Goal: Task Accomplishment & Management: Manage account settings

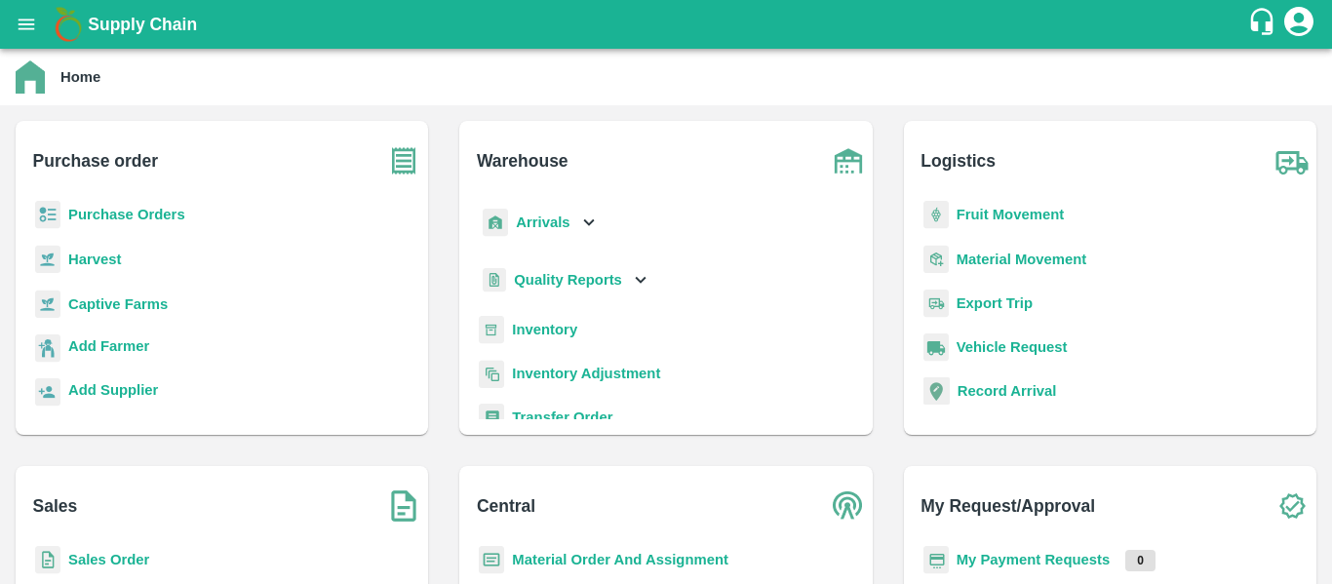
drag, startPoint x: 119, startPoint y: 210, endPoint x: 556, endPoint y: 11, distance: 480.0
click at [119, 210] on b "Purchase Orders" at bounding box center [126, 215] width 117 height 16
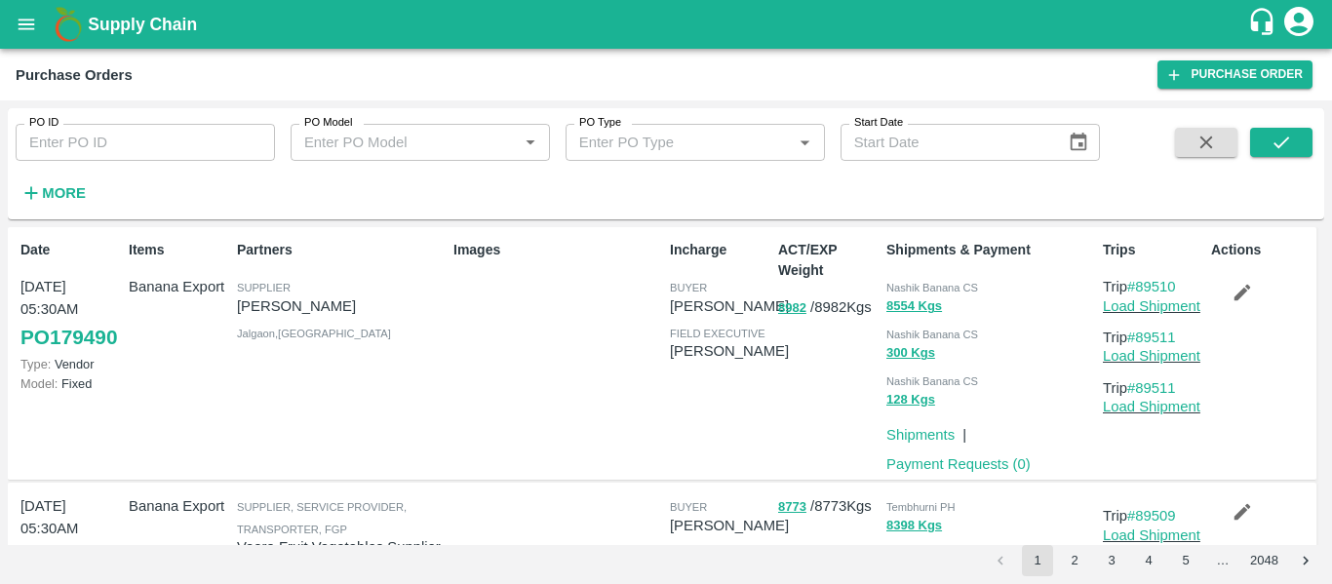
click at [97, 138] on input "PO ID" at bounding box center [145, 142] width 259 height 37
paste input "179292"
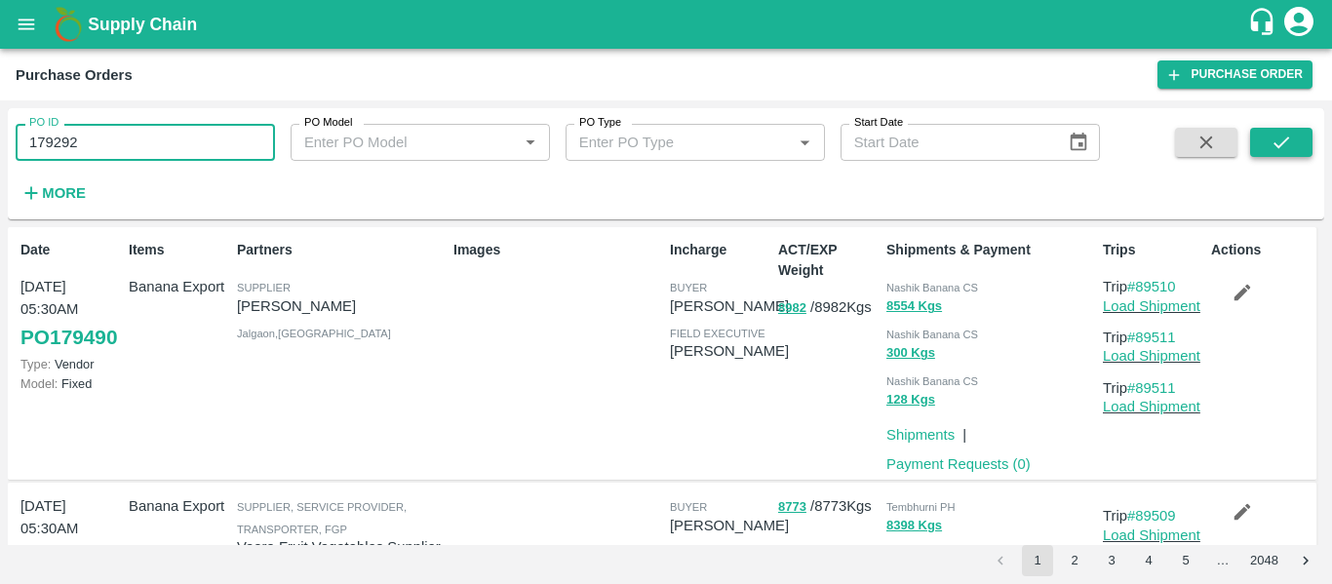
type input "179292"
click at [1265, 144] on button "submit" at bounding box center [1281, 142] width 62 height 29
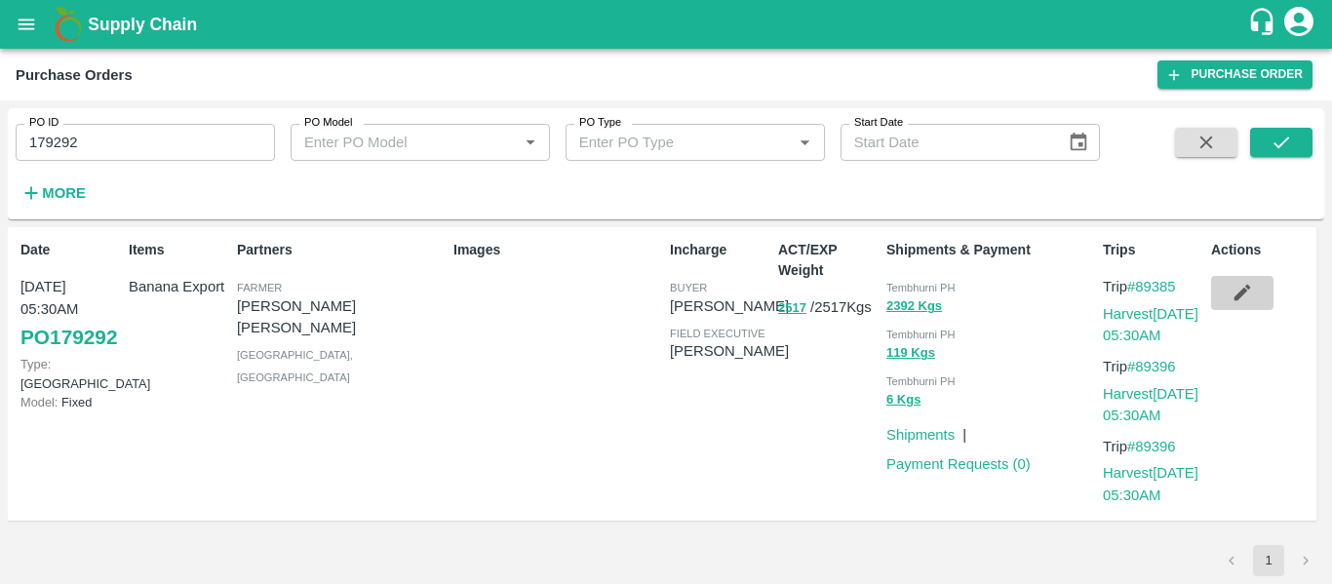
click at [1242, 296] on icon "button" at bounding box center [1243, 293] width 17 height 17
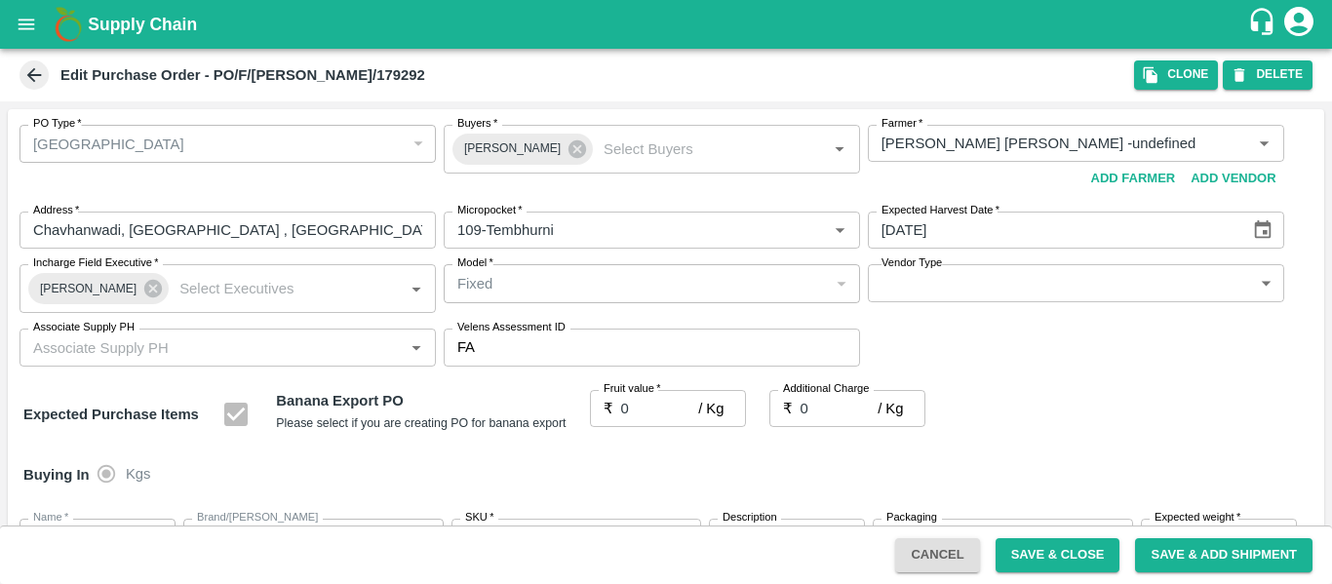
click at [647, 397] on label "Fruit value   *" at bounding box center [633, 389] width 58 height 16
click at [647, 397] on input "0" at bounding box center [660, 408] width 78 height 37
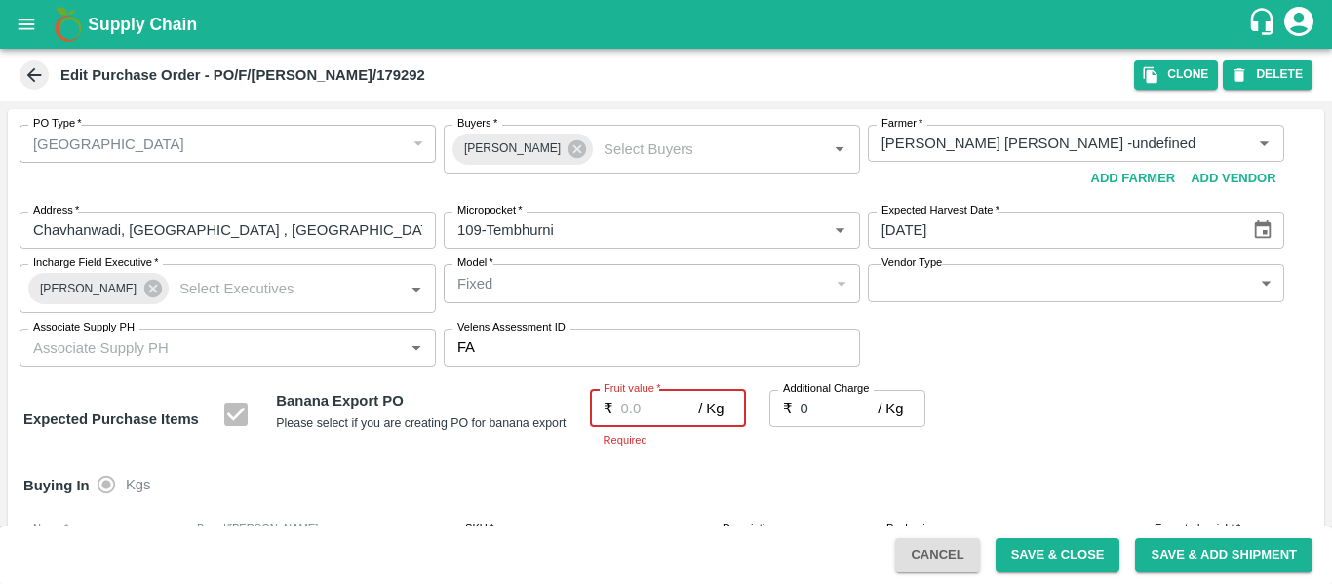
type input "2"
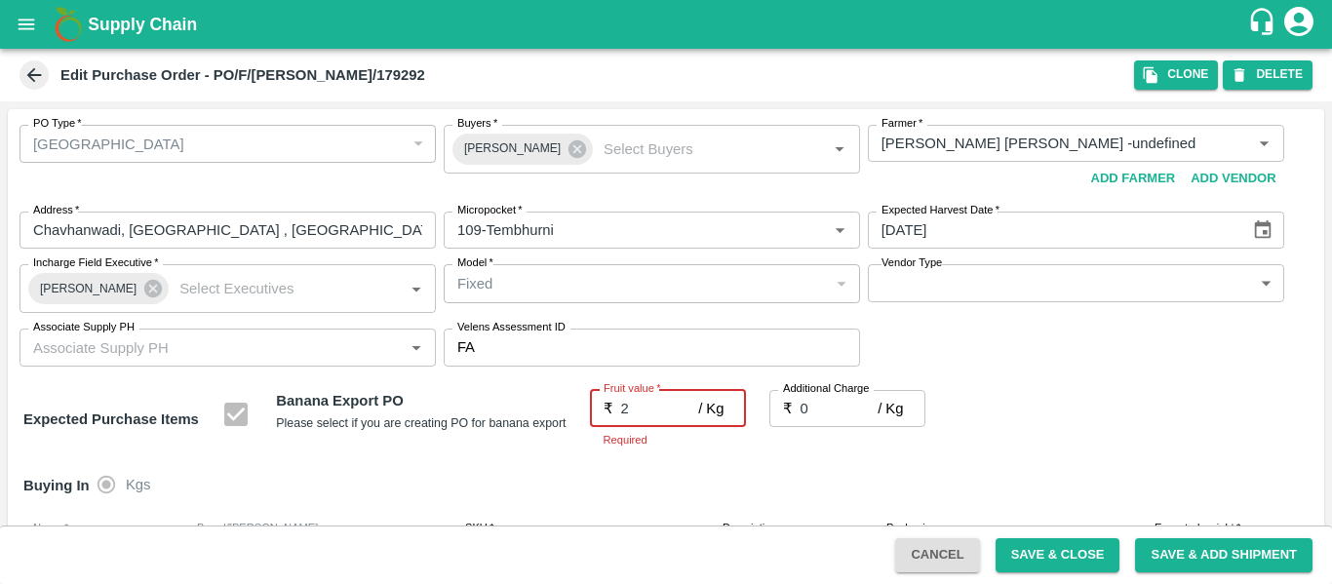
type input "2"
type input "20"
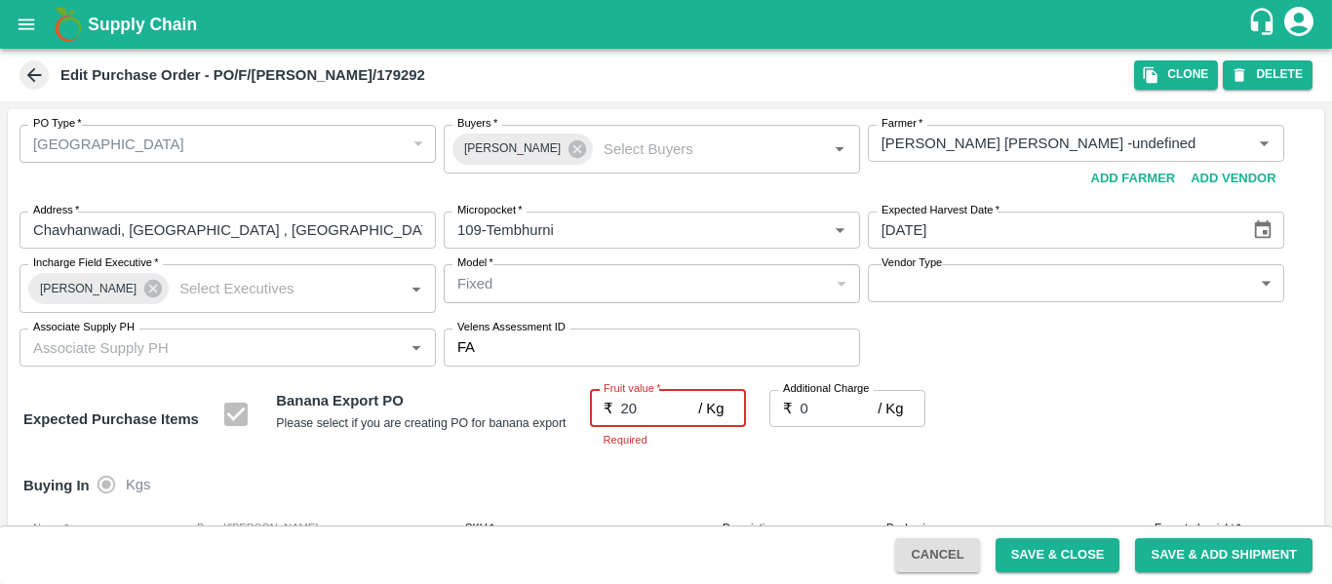
type input "20"
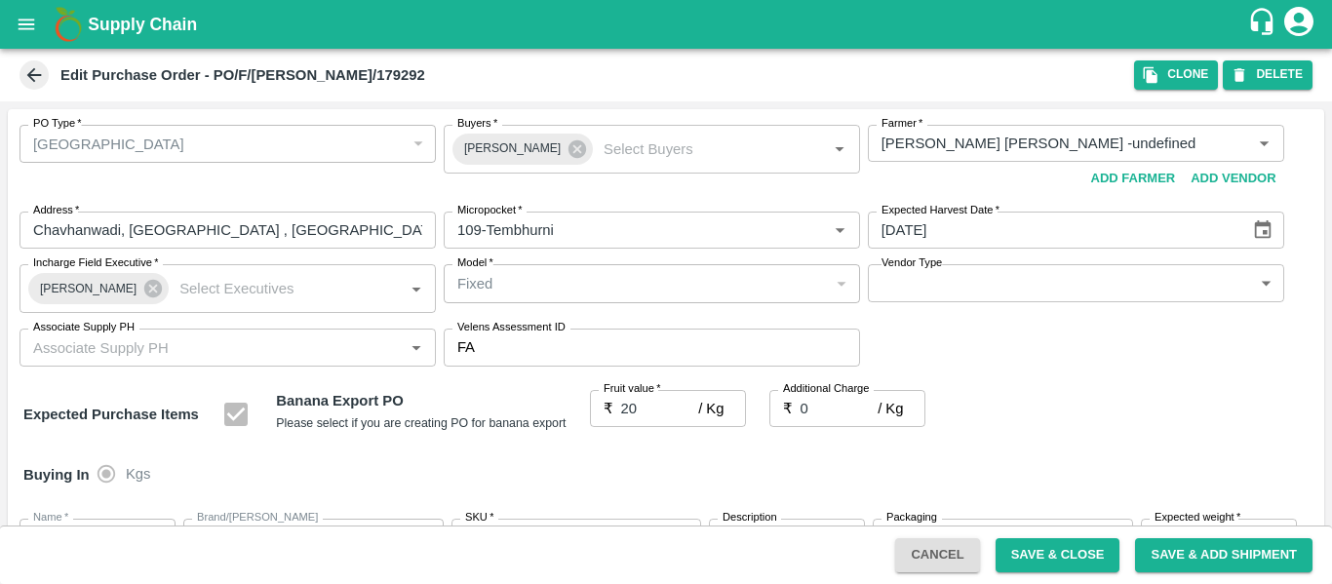
scroll to position [1029, 0]
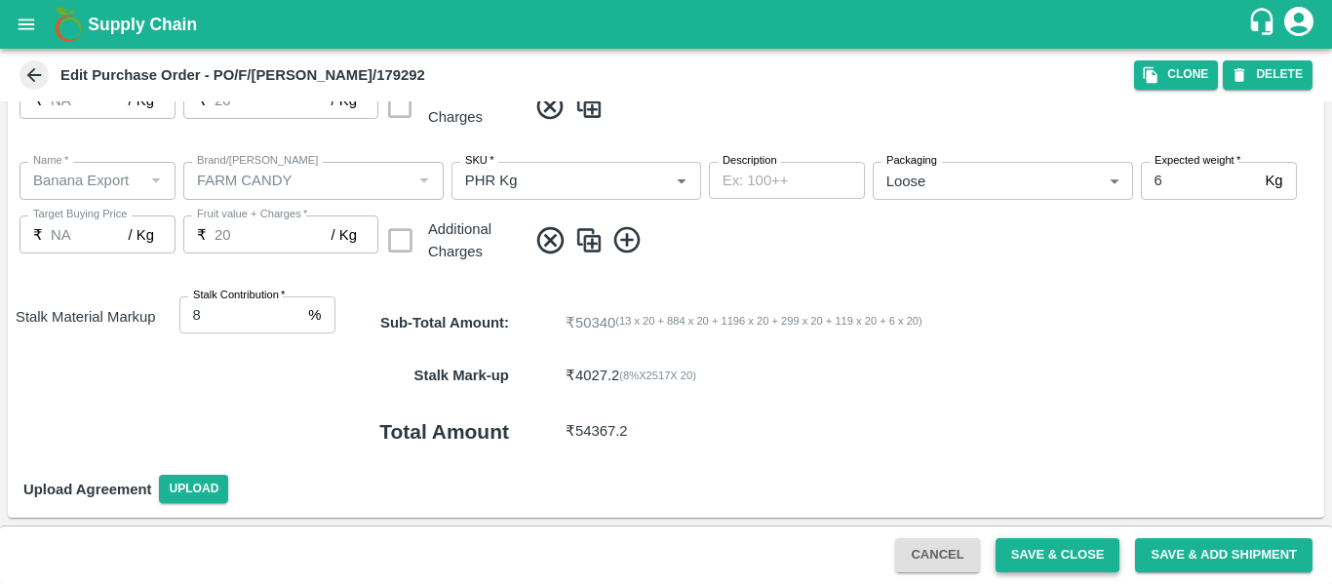
click at [1021, 544] on button "Save & Close" at bounding box center [1058, 555] width 125 height 34
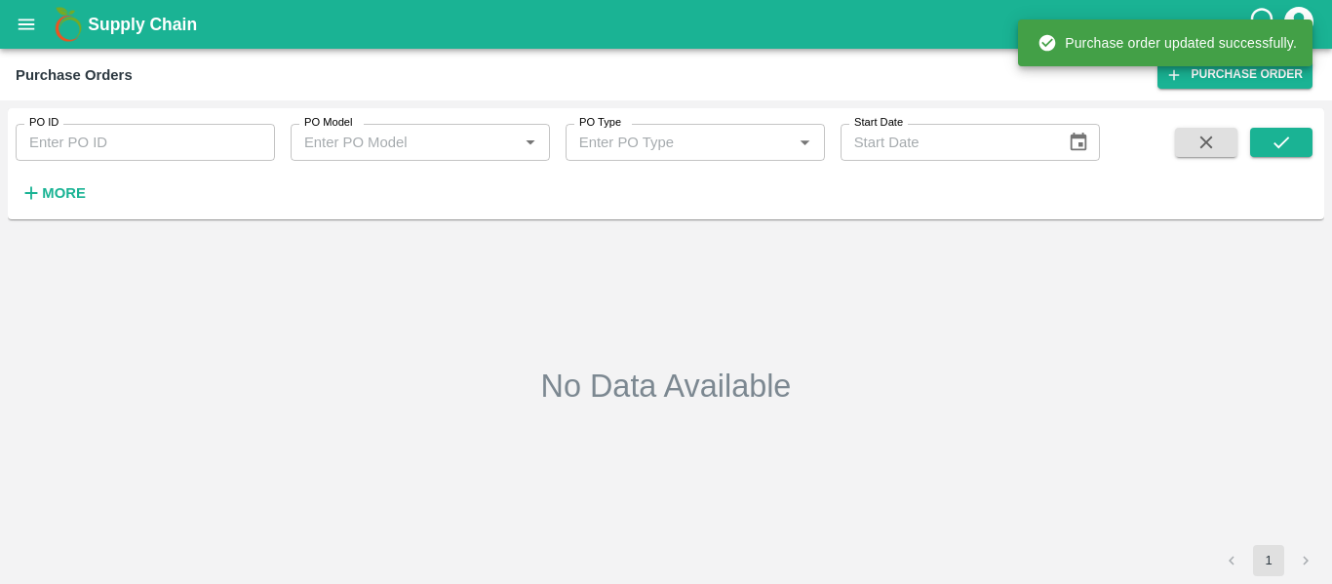
type input "179292"
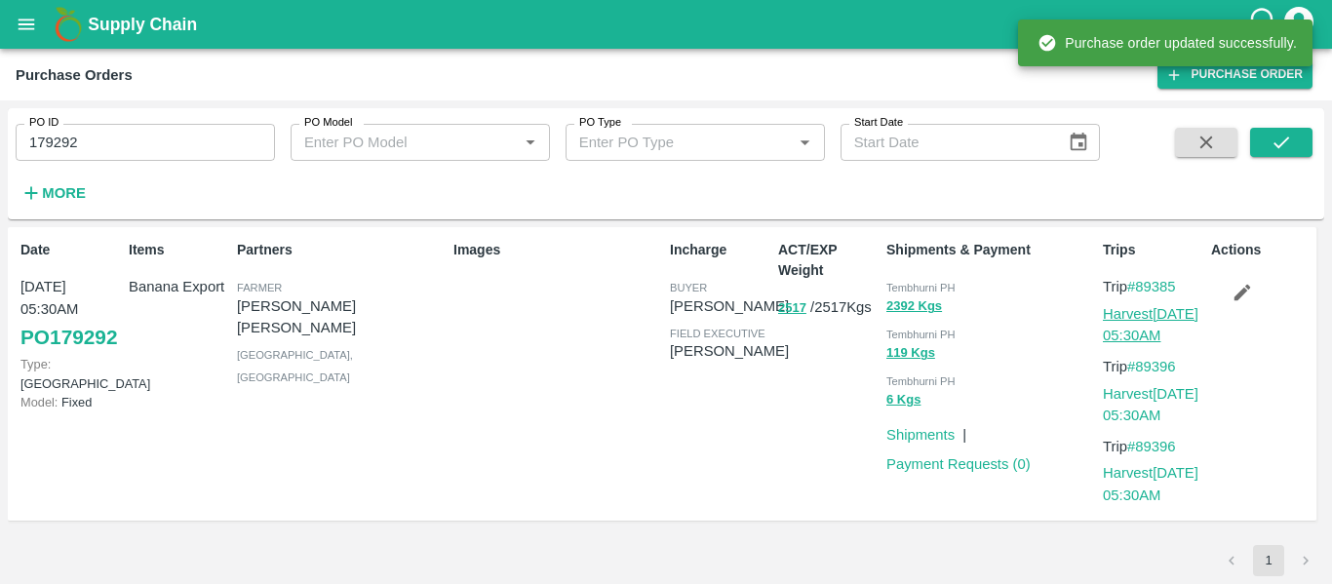
click at [1148, 332] on link "Harvest 03 Oct, 05:30AM" at bounding box center [1151, 324] width 96 height 37
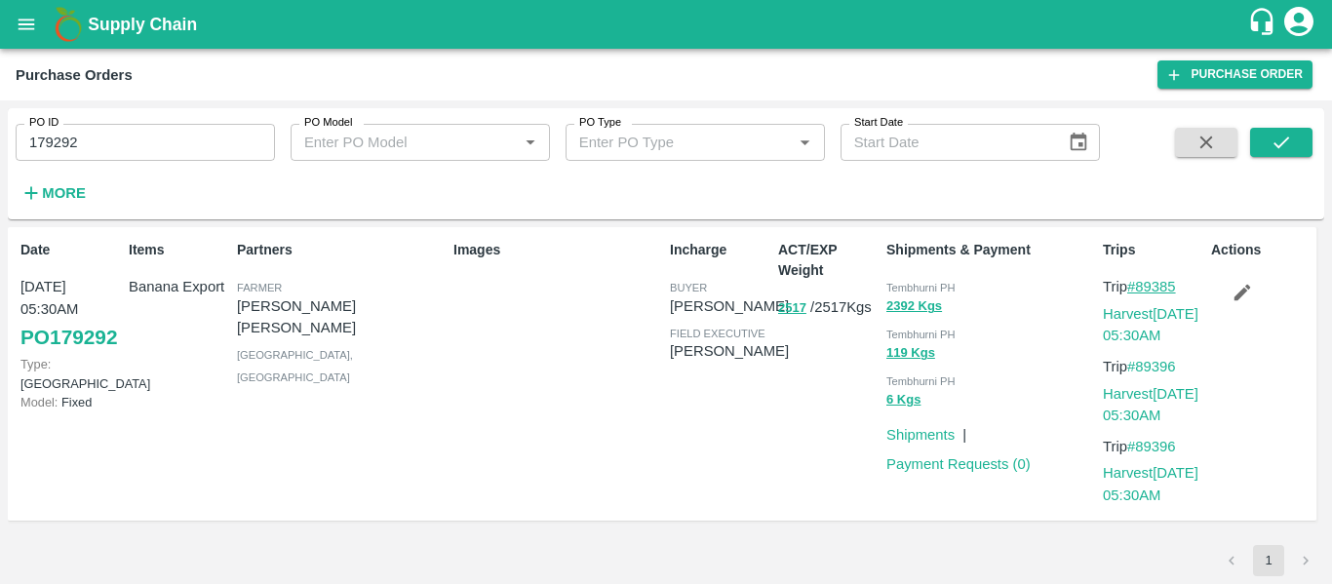
drag, startPoint x: 1187, startPoint y: 286, endPoint x: 1141, endPoint y: 290, distance: 46.0
click at [1141, 290] on p "Trip #89385" at bounding box center [1153, 286] width 100 height 21
copy link "89385"
drag, startPoint x: 1193, startPoint y: 365, endPoint x: 1140, endPoint y: 368, distance: 52.7
click at [1140, 368] on p "Trip #89396" at bounding box center [1153, 366] width 100 height 21
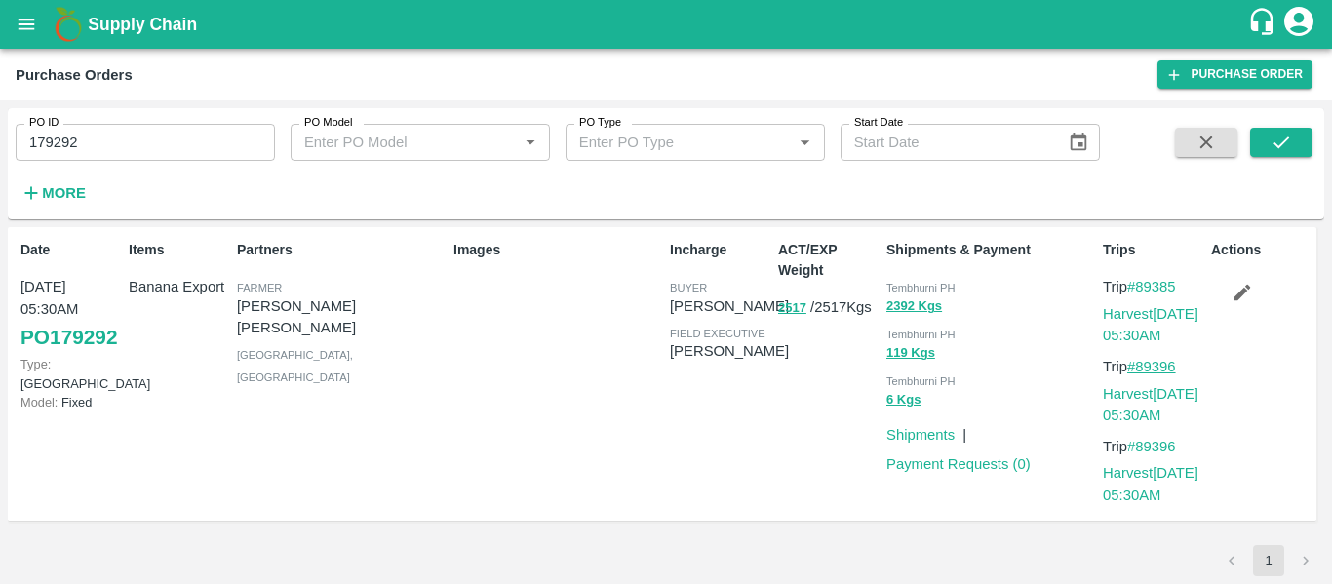
copy link "89396"
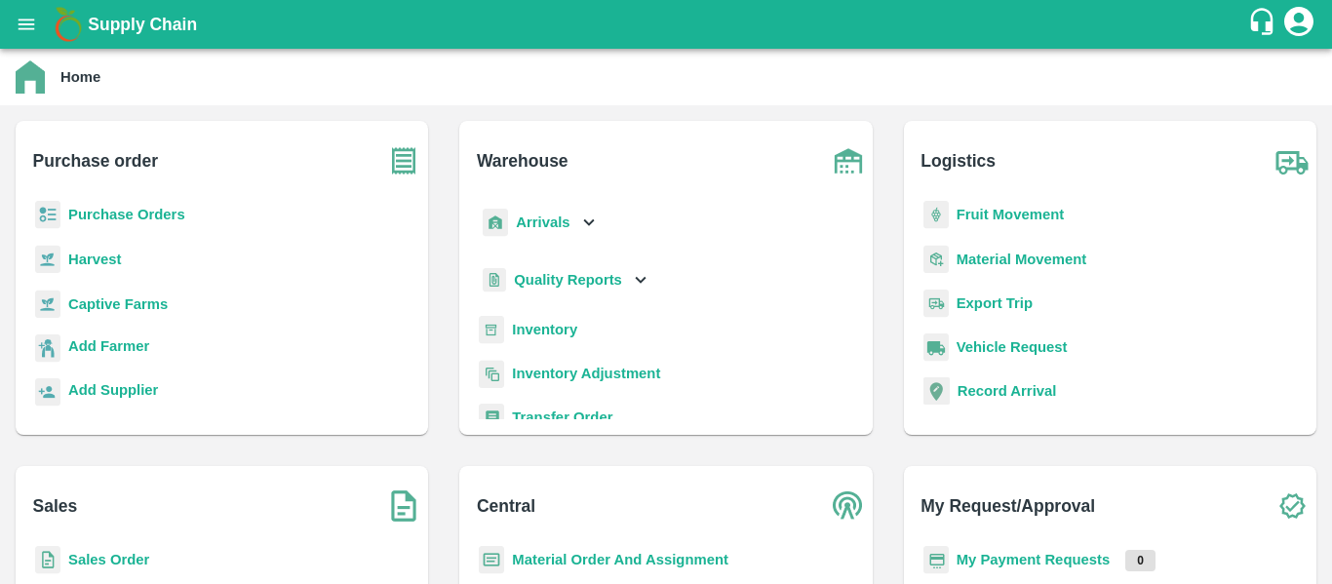
click at [508, 220] on div "Arrivals" at bounding box center [539, 223] width 121 height 44
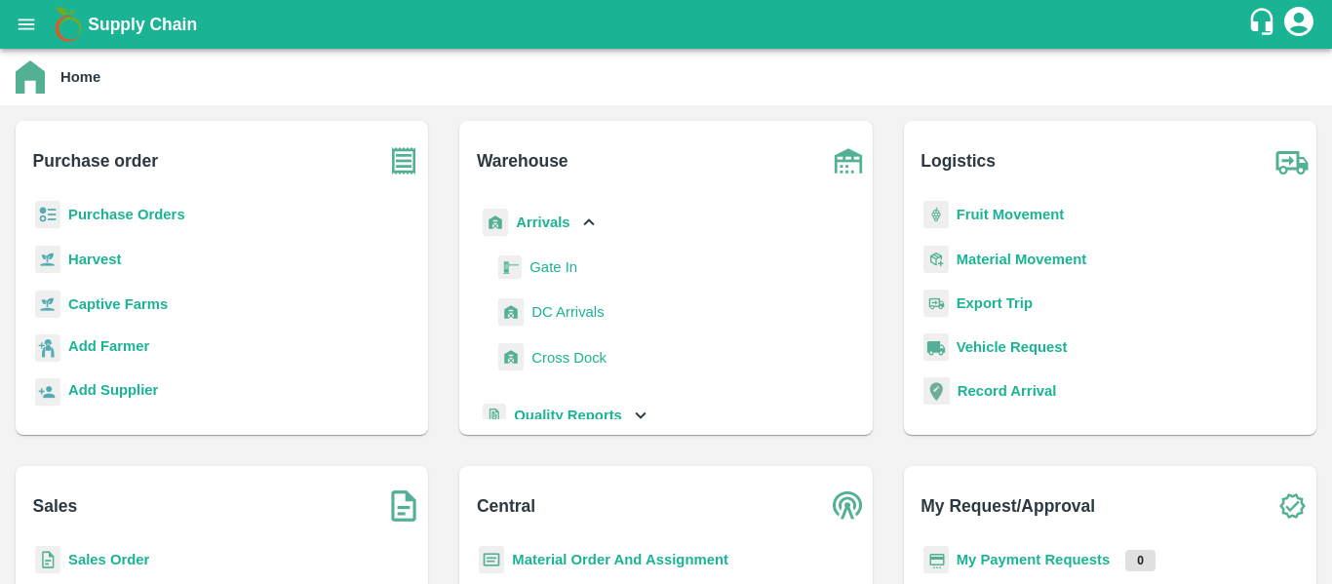
click at [549, 314] on span "DC Arrivals" at bounding box center [567, 311] width 72 height 21
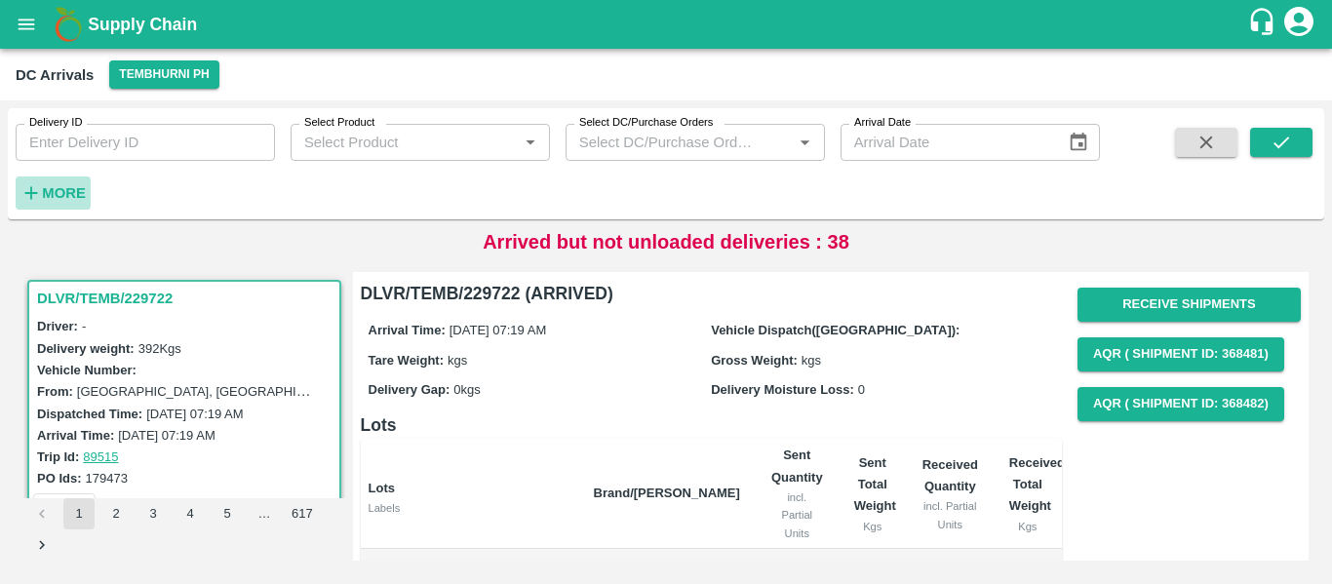
click at [85, 179] on button "More" at bounding box center [53, 192] width 75 height 33
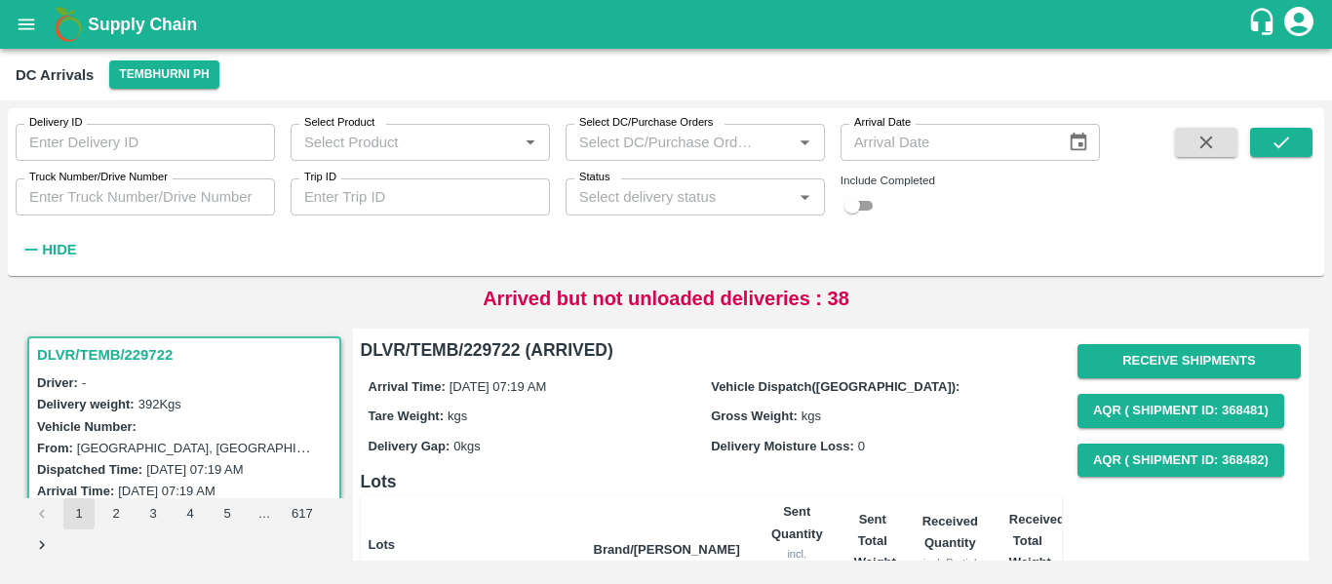
click at [438, 222] on div "Delivery ID Delivery ID Select Product Select Product   * Select DC/Purchase Or…" at bounding box center [550, 187] width 1100 height 158
click at [395, 203] on input "Trip ID" at bounding box center [420, 196] width 259 height 37
paste input "89396"
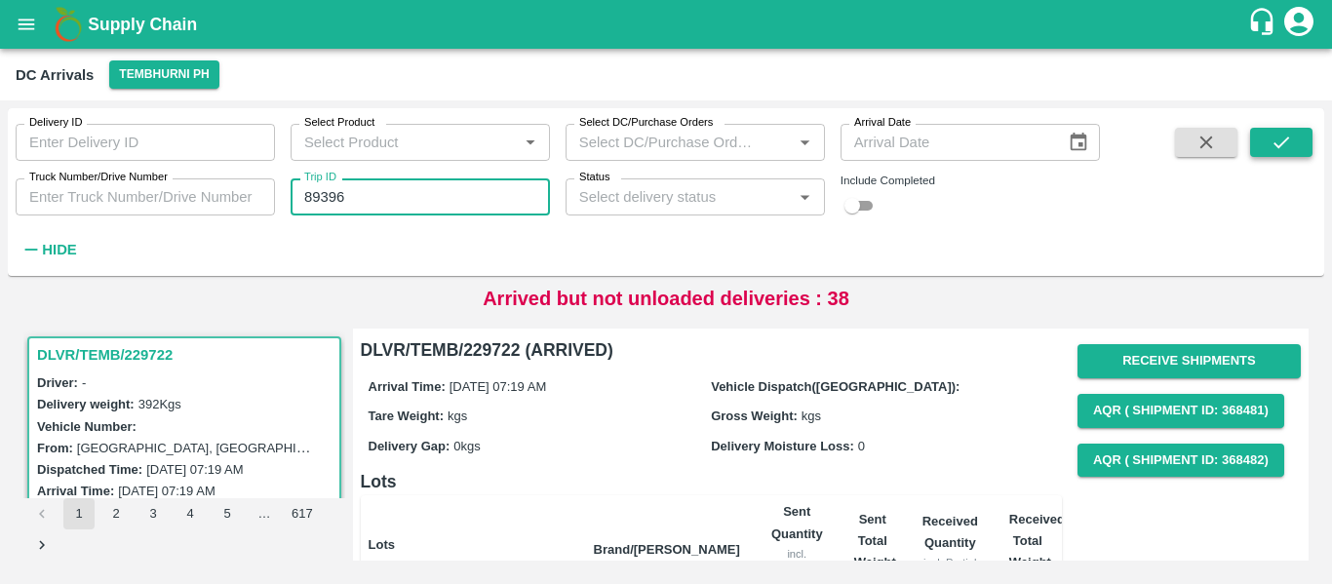
type input "89396"
click at [1268, 146] on button "submit" at bounding box center [1281, 142] width 62 height 29
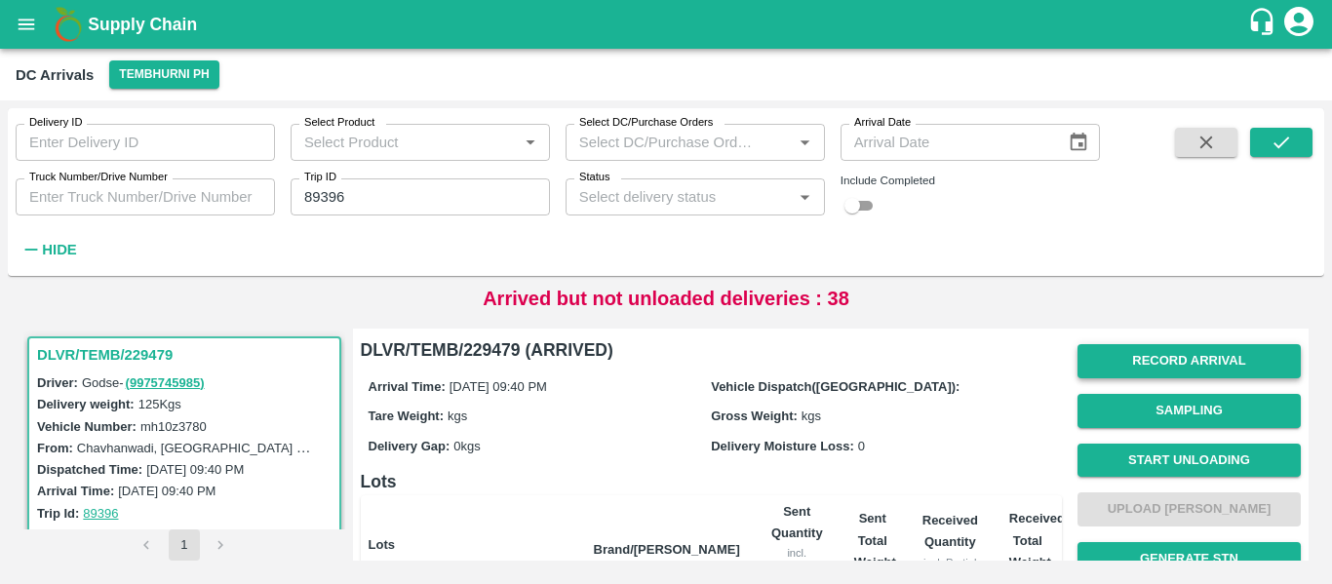
click at [1166, 373] on button "Record Arrival" at bounding box center [1189, 361] width 223 height 34
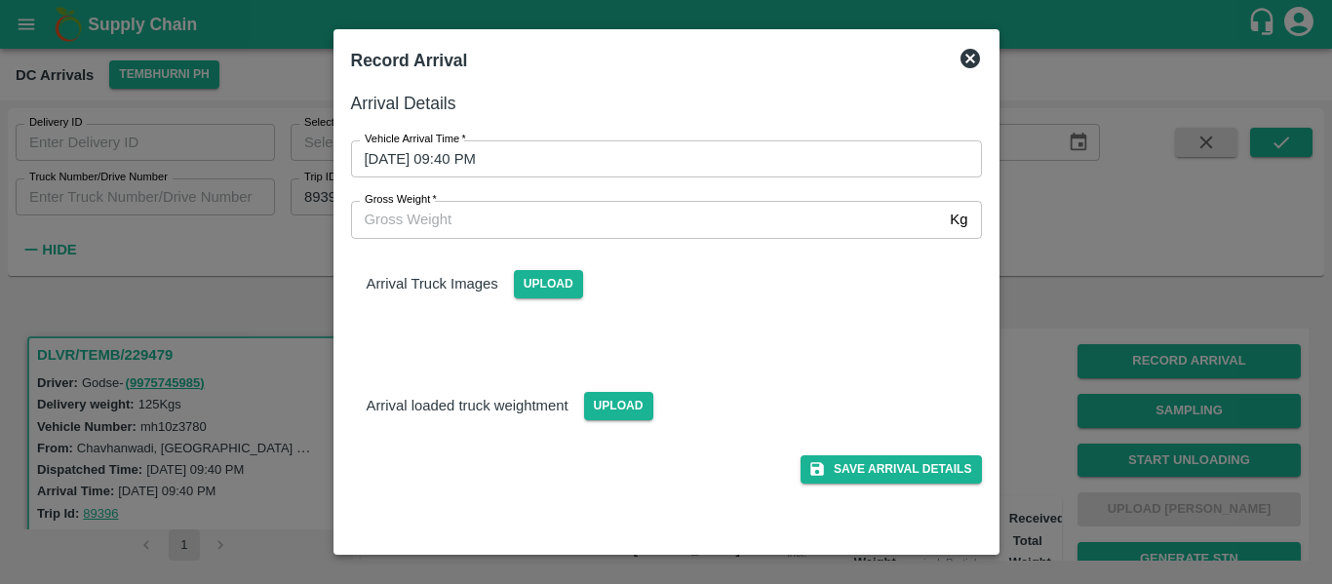
click at [447, 160] on input "03/10/2025 09:40 PM" at bounding box center [659, 158] width 617 height 37
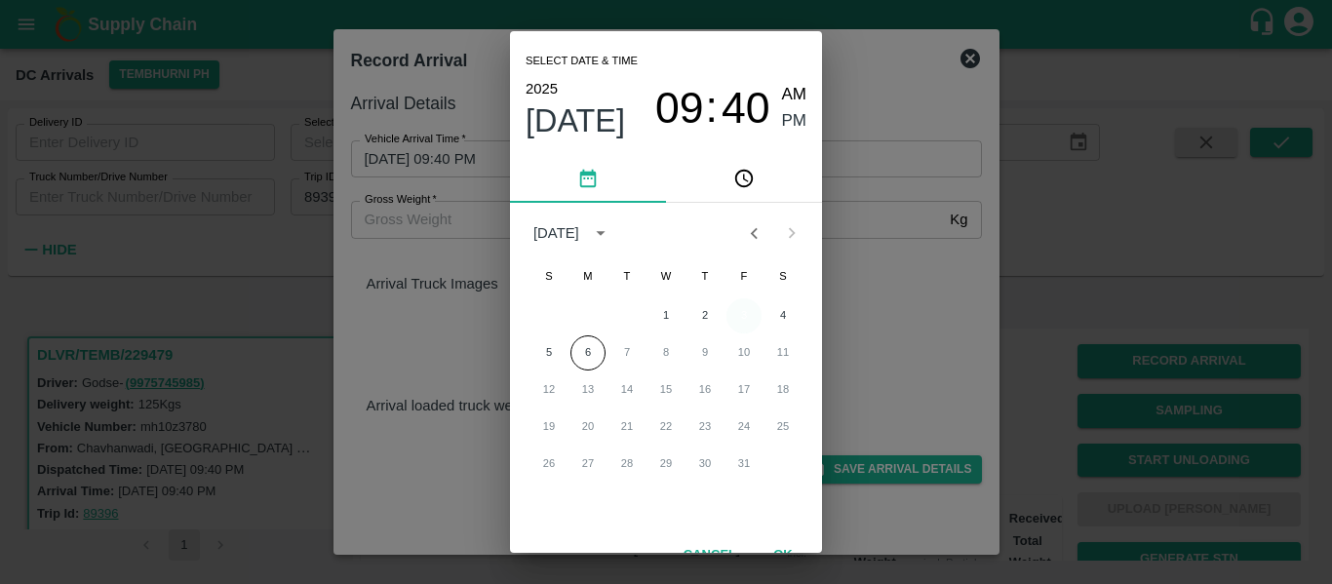
click at [747, 312] on button "3" at bounding box center [743, 315] width 35 height 35
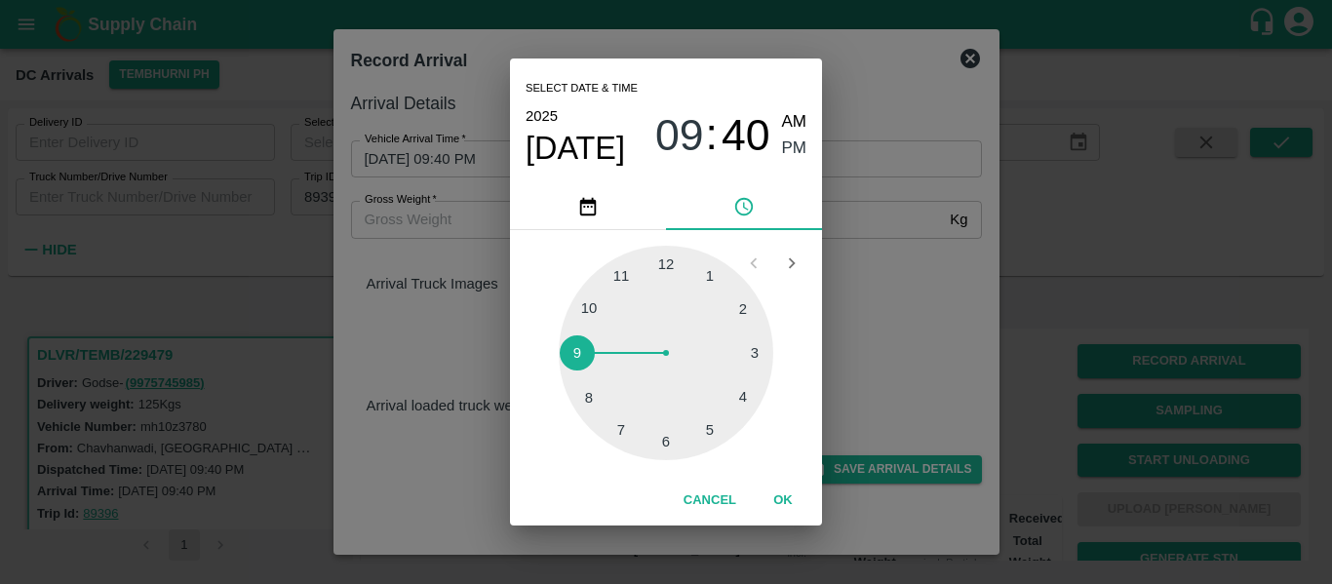
click at [748, 394] on div at bounding box center [666, 353] width 215 height 215
type input "03/10/2025 04:19 PM"
click at [791, 138] on span "PM" at bounding box center [794, 149] width 25 height 26
click at [778, 490] on button "OK" at bounding box center [783, 501] width 62 height 34
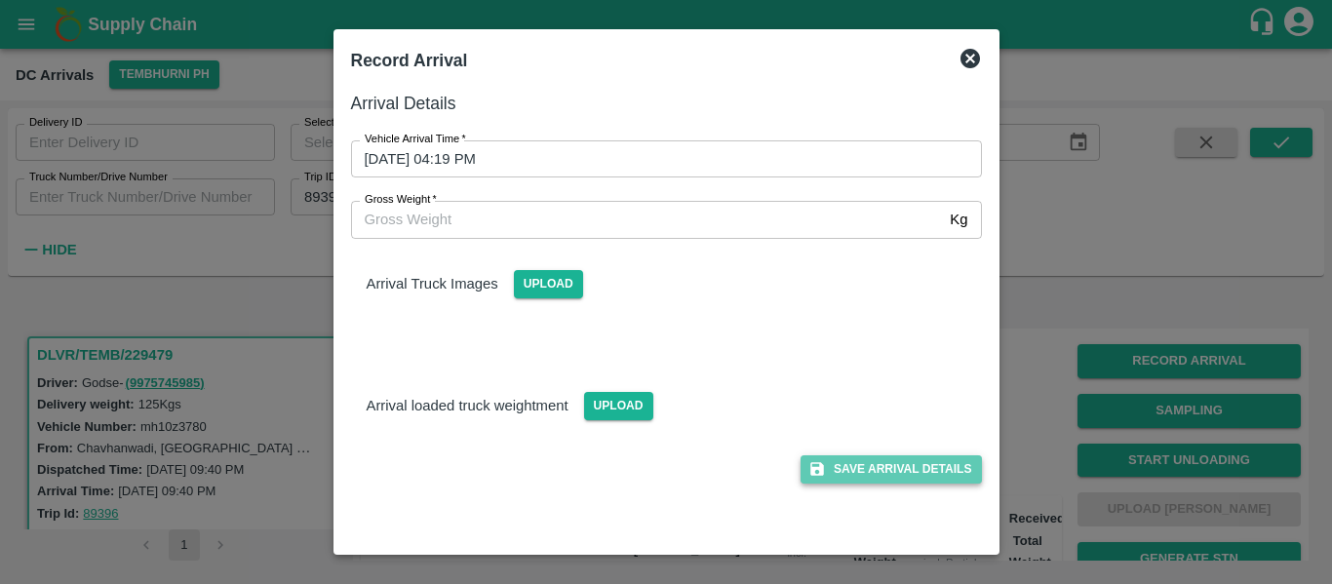
click at [909, 465] on button "Save Arrival Details" at bounding box center [891, 469] width 180 height 28
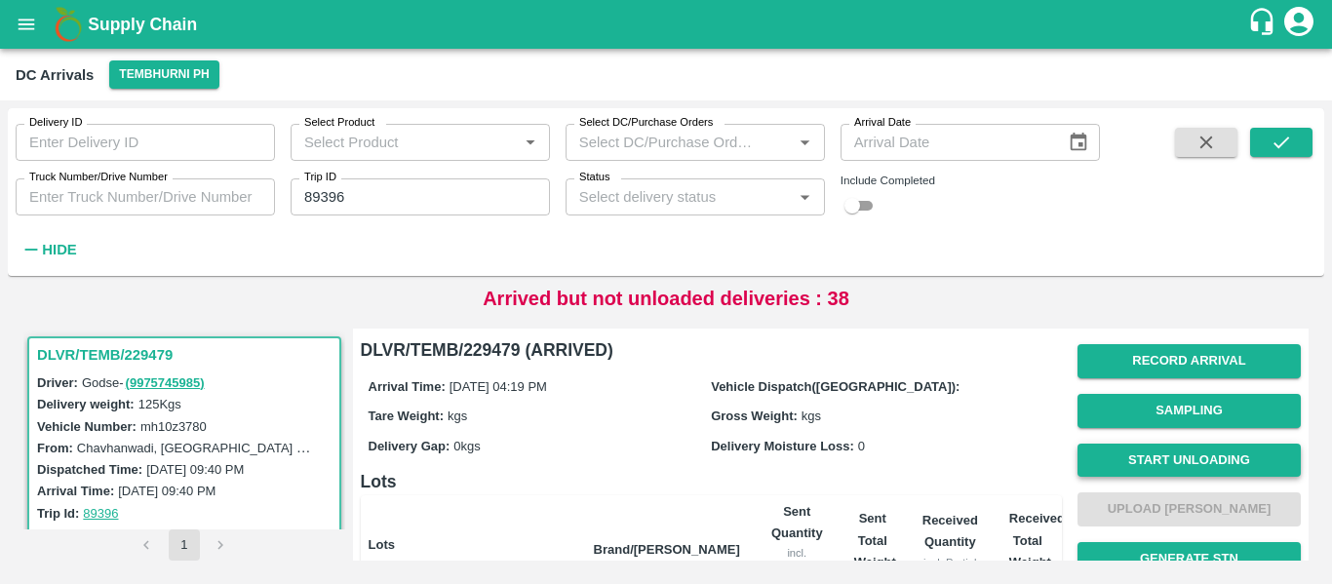
click at [1140, 460] on button "Start Unloading" at bounding box center [1189, 461] width 223 height 34
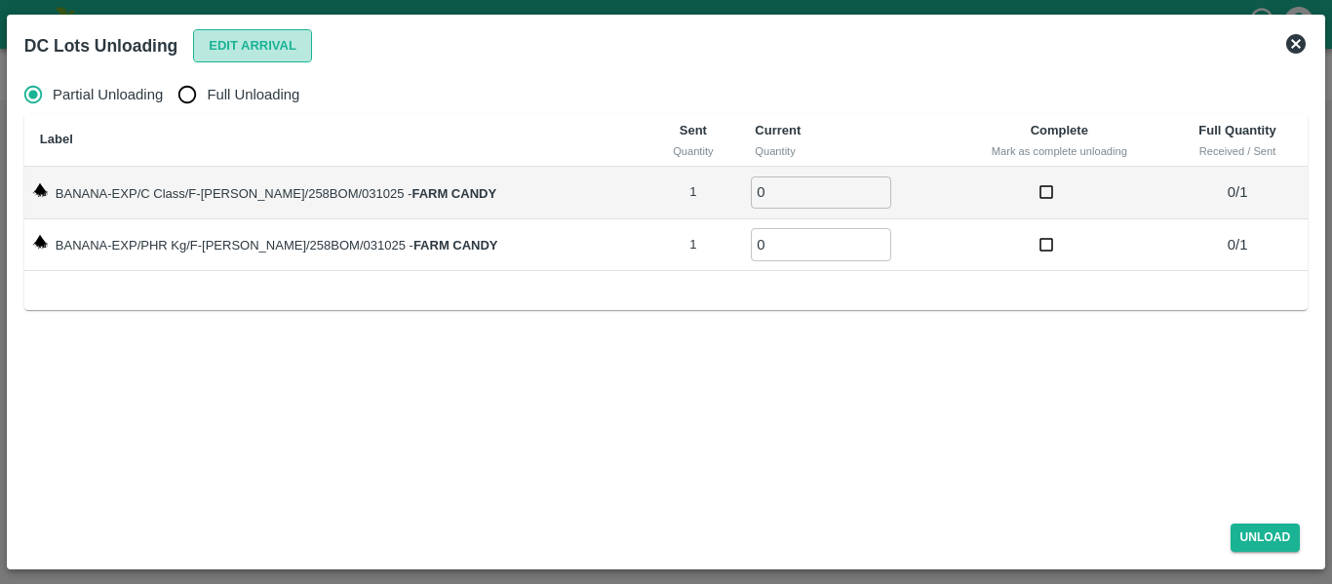
click at [246, 48] on button "Edit Arrival" at bounding box center [252, 46] width 119 height 34
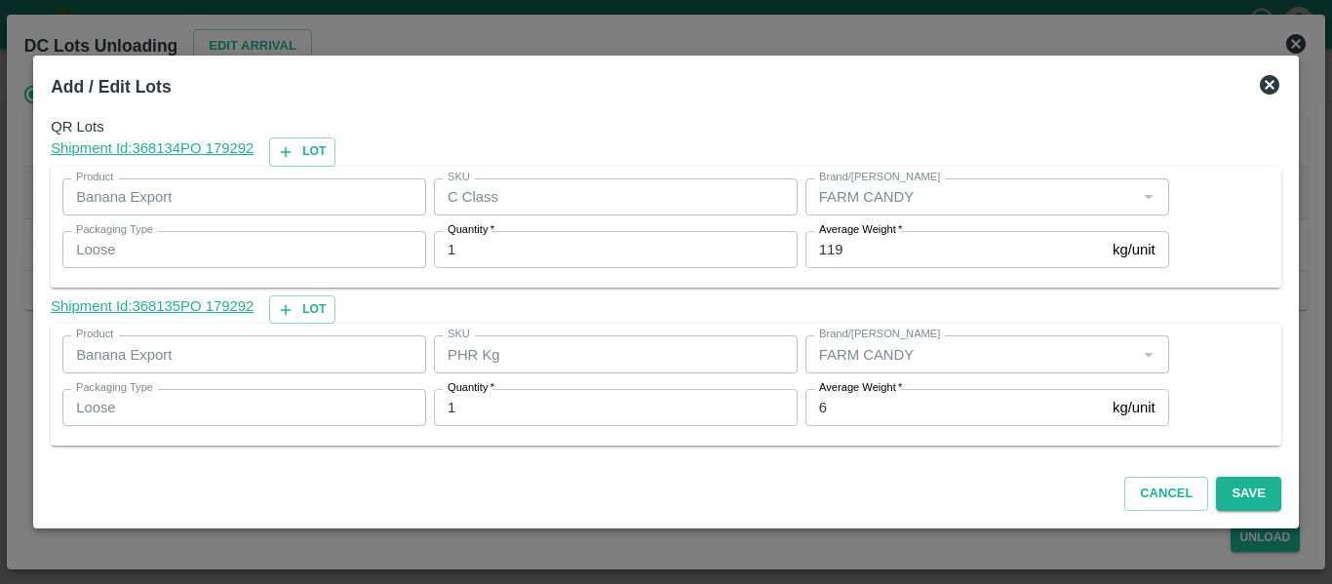
click at [856, 395] on label "Average Weight   *" at bounding box center [860, 388] width 83 height 16
click at [856, 395] on input "6" at bounding box center [954, 407] width 299 height 37
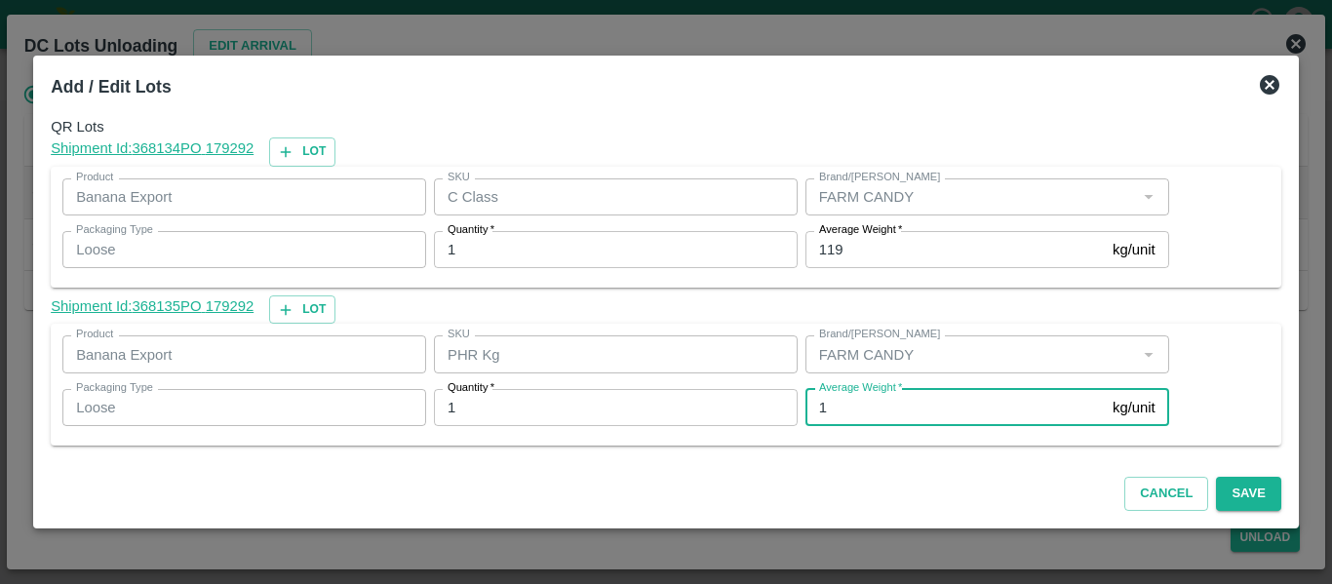
type input "1"
click at [896, 255] on input "119" at bounding box center [954, 249] width 299 height 37
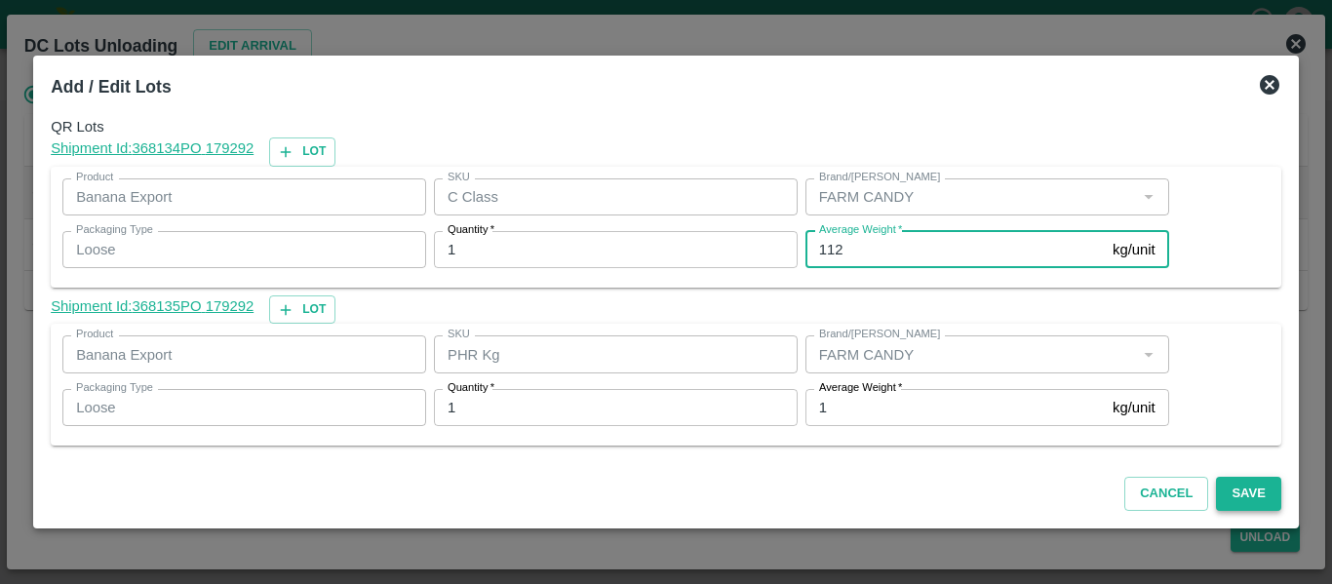
type input "112"
click at [1259, 506] on button "Save" at bounding box center [1248, 494] width 64 height 34
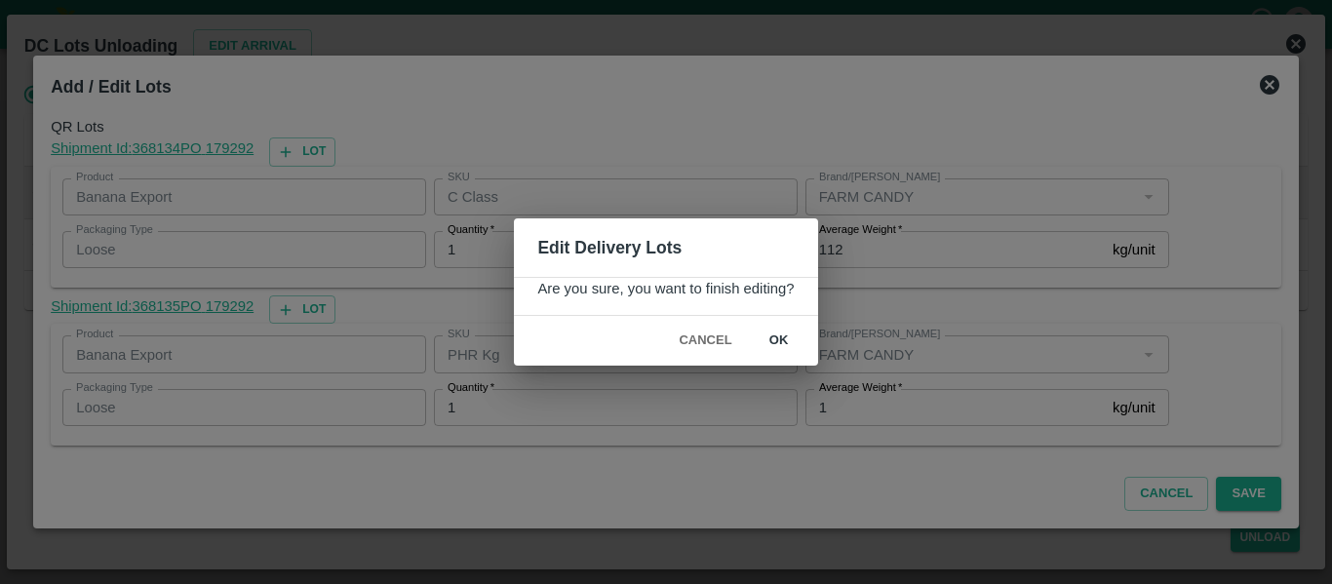
click at [780, 339] on button "ok" at bounding box center [779, 341] width 62 height 34
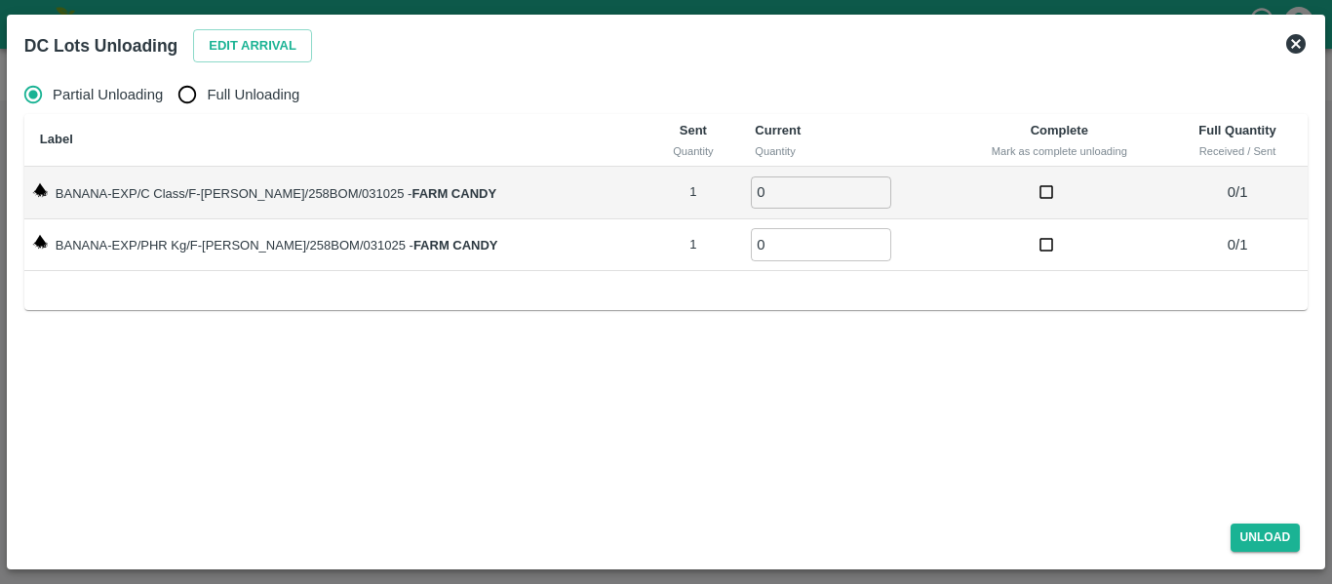
click at [210, 108] on label "Full Unloading" at bounding box center [234, 94] width 132 height 39
click at [207, 108] on input "Full Unloading" at bounding box center [187, 94] width 39 height 39
radio input "true"
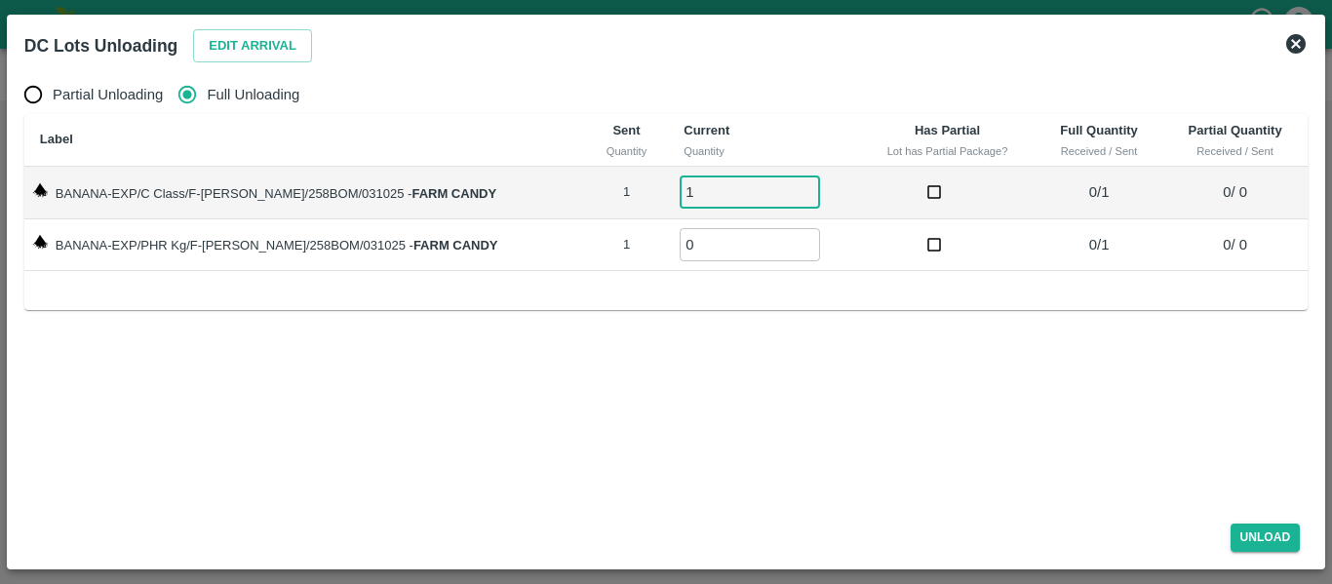
type input "1"
click at [780, 189] on input "1" at bounding box center [750, 192] width 140 height 32
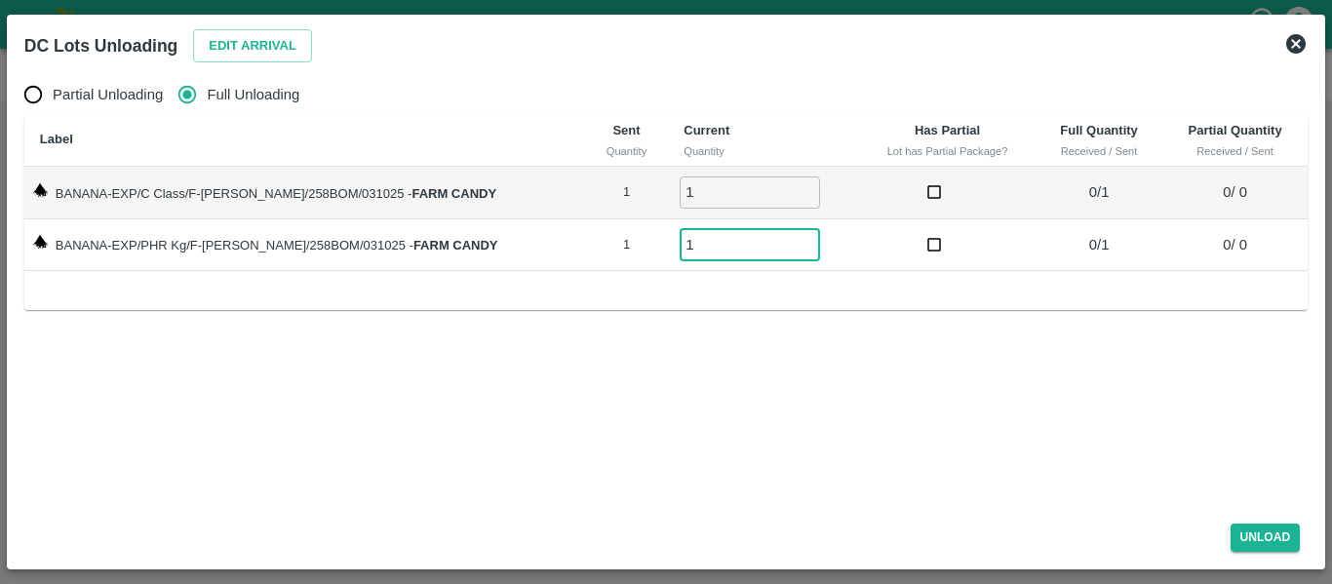
type input "1"
click at [783, 240] on input "1" at bounding box center [750, 244] width 140 height 32
click at [1274, 534] on button "Unload" at bounding box center [1266, 538] width 70 height 28
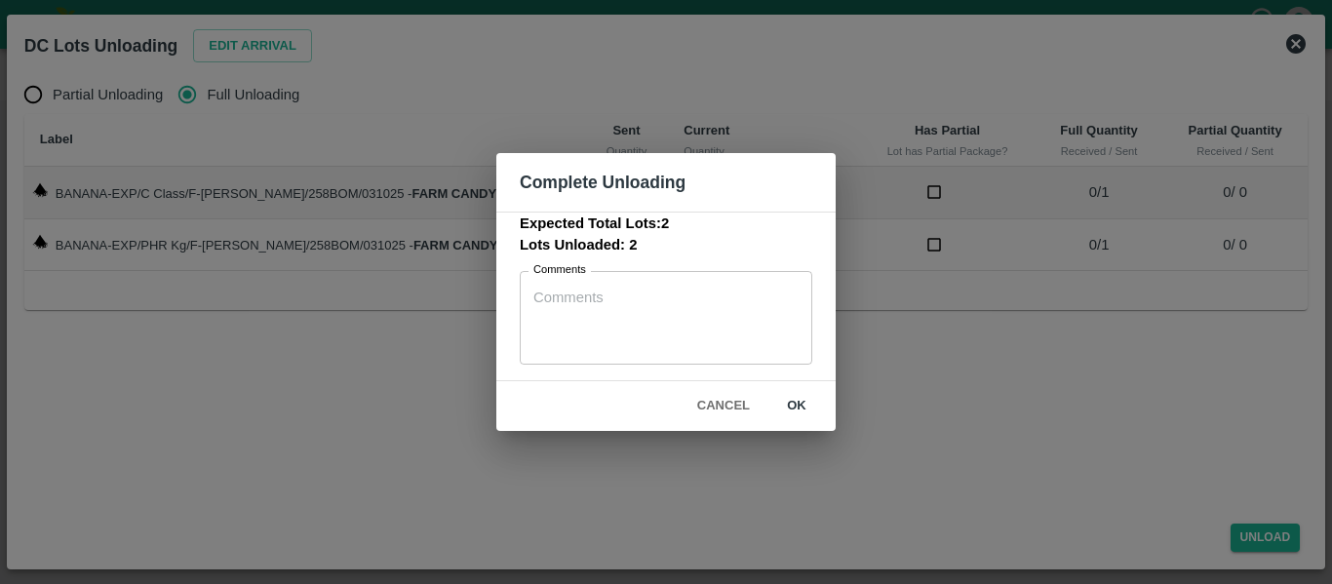
click at [805, 418] on button "ok" at bounding box center [796, 406] width 62 height 34
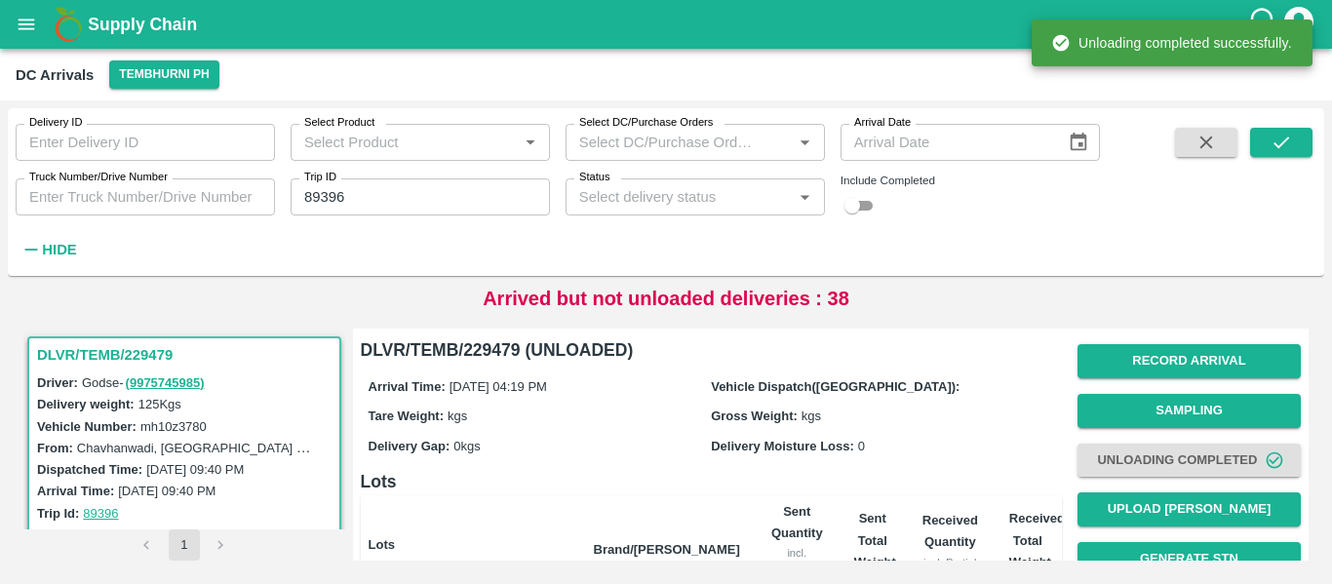
scroll to position [250, 0]
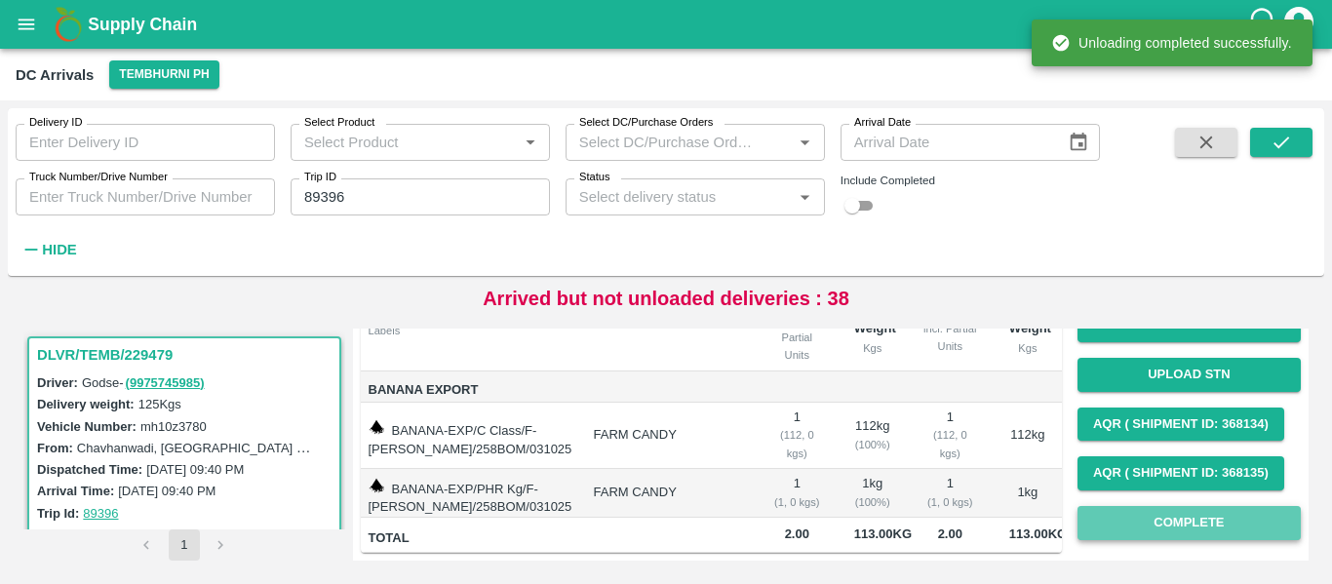
click at [1226, 506] on button "Complete" at bounding box center [1189, 523] width 223 height 34
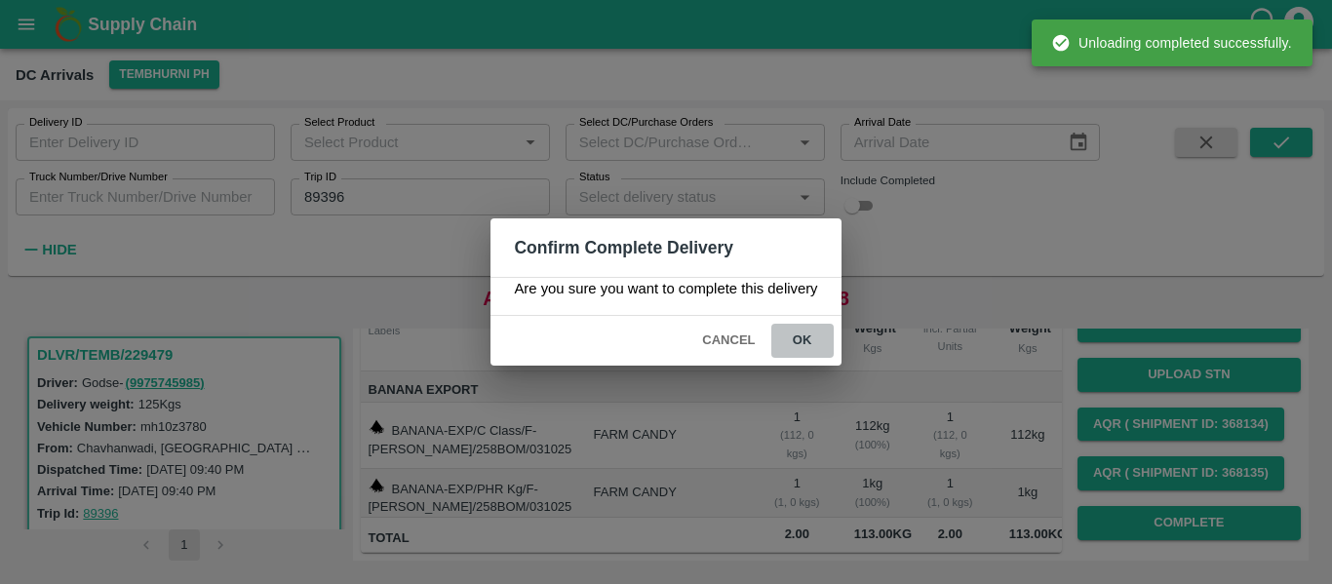
click at [779, 336] on button "ok" at bounding box center [802, 341] width 62 height 34
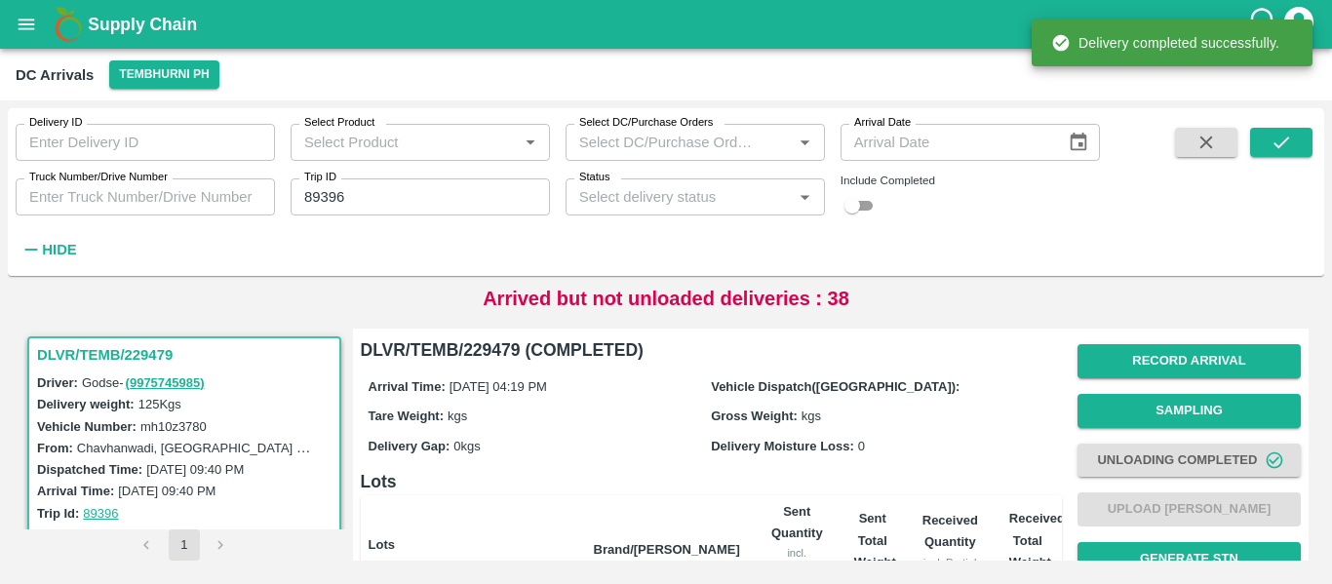
click at [392, 191] on input "89396" at bounding box center [420, 196] width 259 height 37
paste input "text"
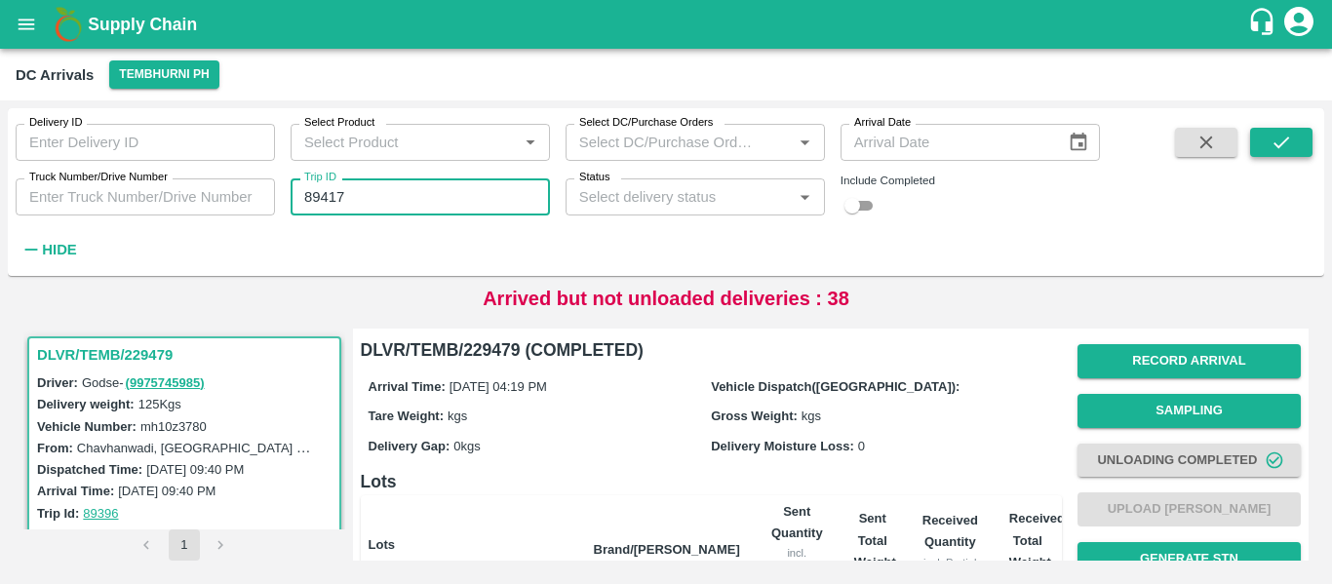
type input "89417"
click at [1280, 145] on icon "submit" at bounding box center [1282, 143] width 16 height 12
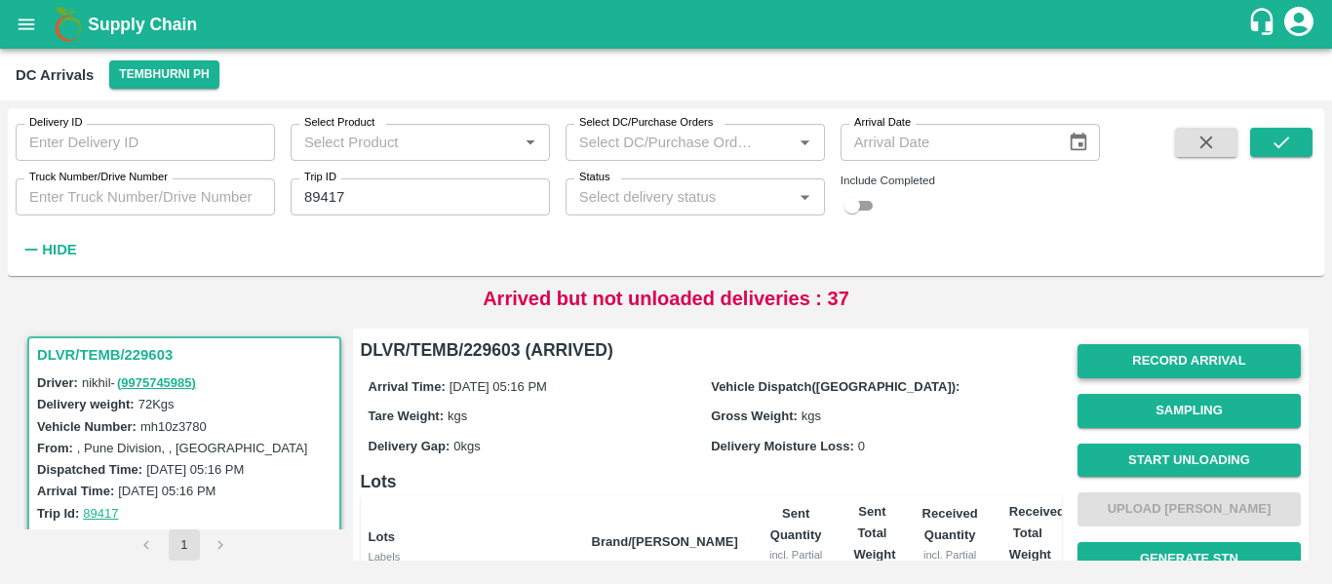
click at [1185, 368] on button "Record Arrival" at bounding box center [1189, 361] width 223 height 34
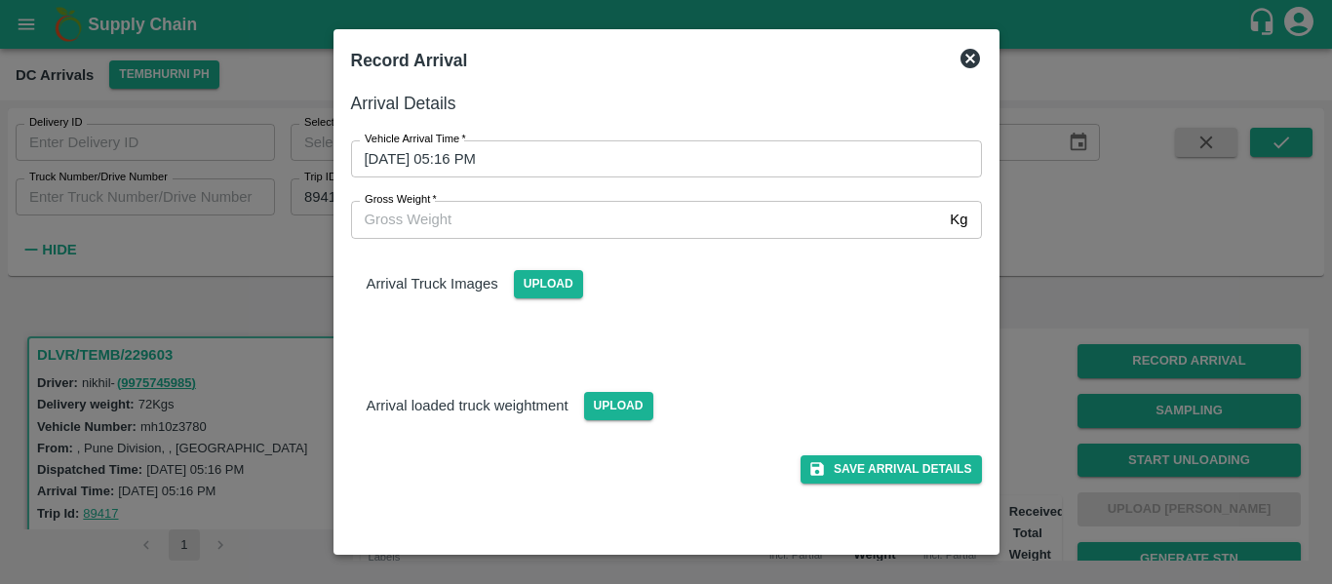
click at [538, 145] on input "04/10/2025 05:16 PM" at bounding box center [659, 158] width 617 height 37
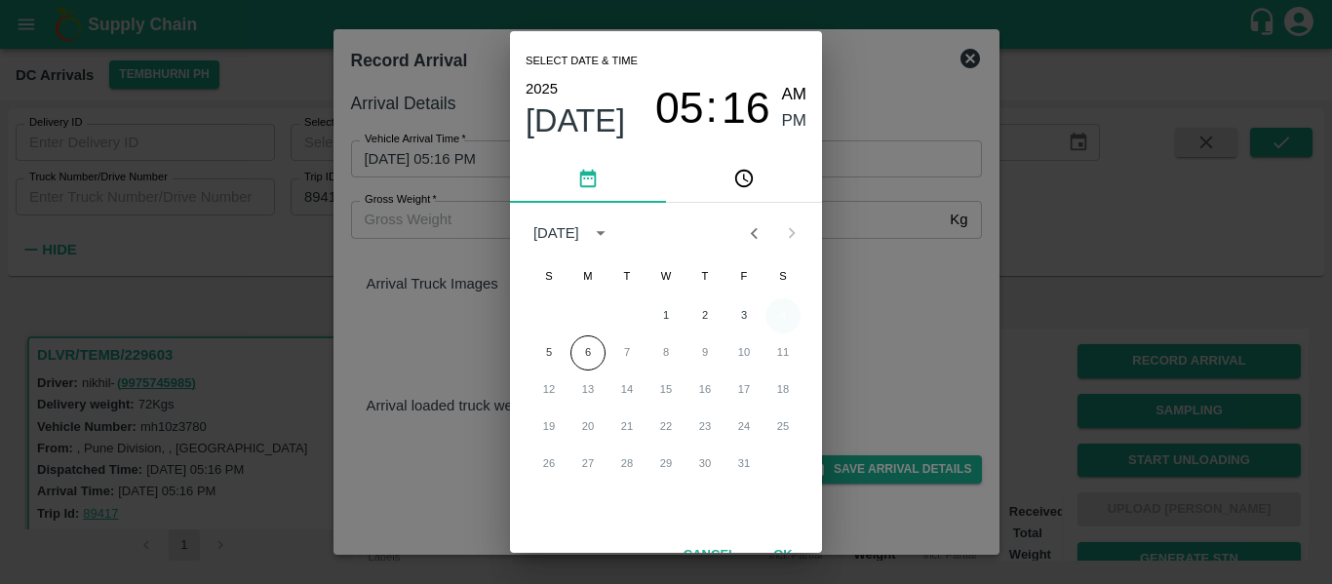
click at [794, 311] on button "4" at bounding box center [782, 315] width 35 height 35
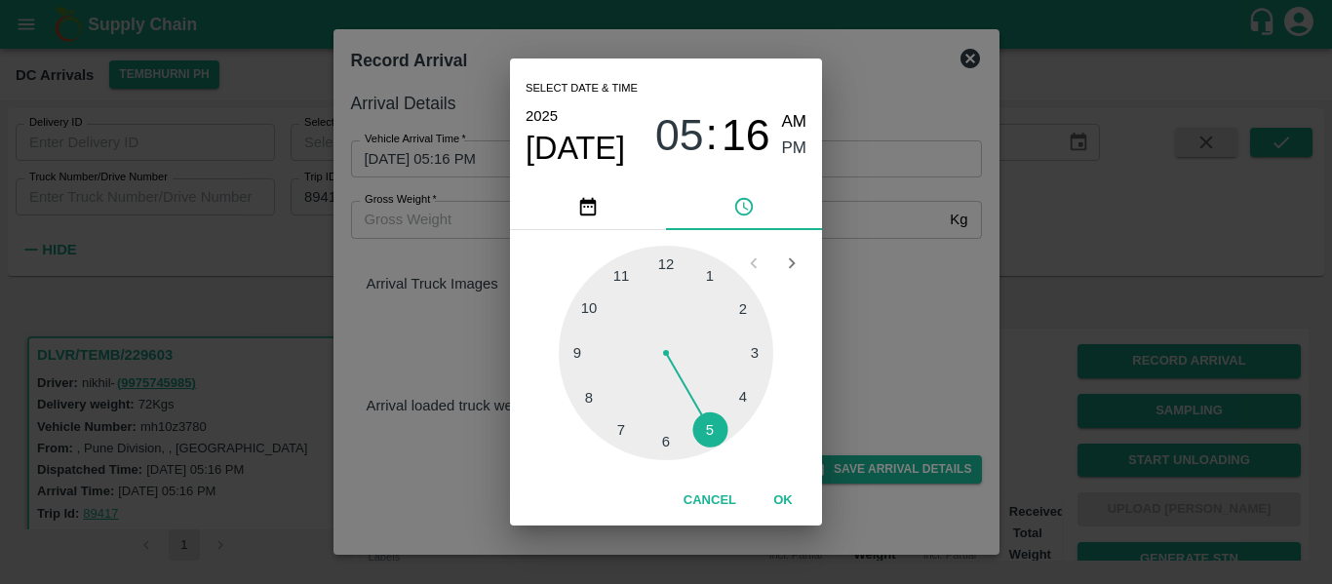
click at [746, 388] on div at bounding box center [666, 353] width 215 height 215
type input "04/10/2025 04:19 PM"
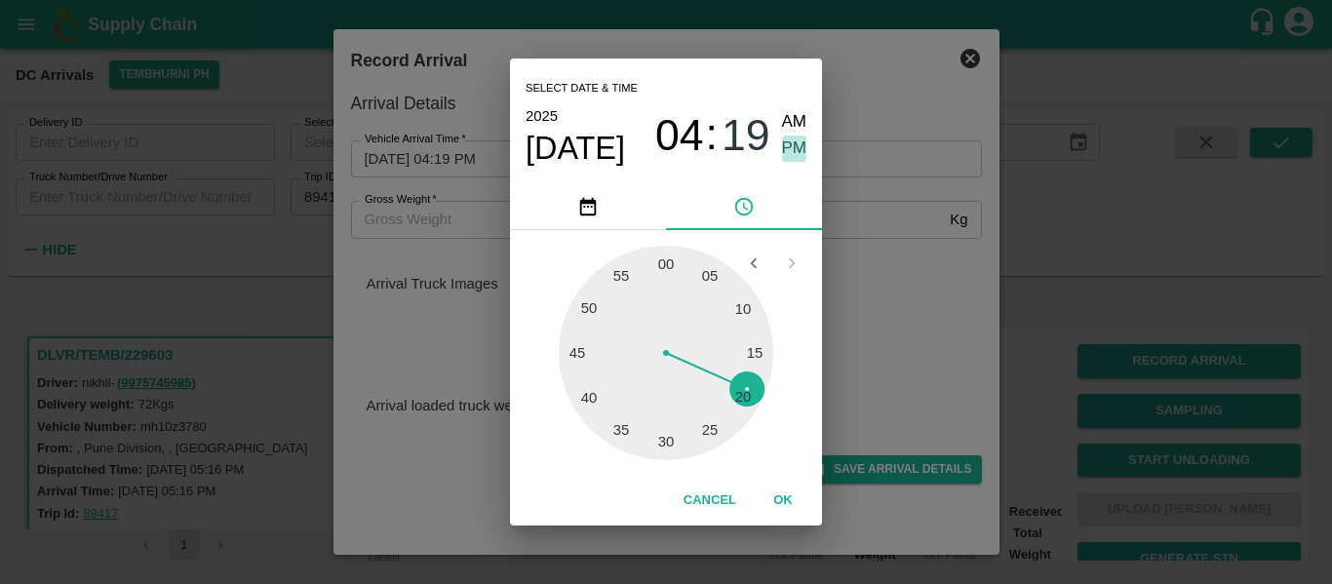
click at [786, 153] on span "PM" at bounding box center [794, 149] width 25 height 26
click at [785, 508] on button "OK" at bounding box center [783, 501] width 62 height 34
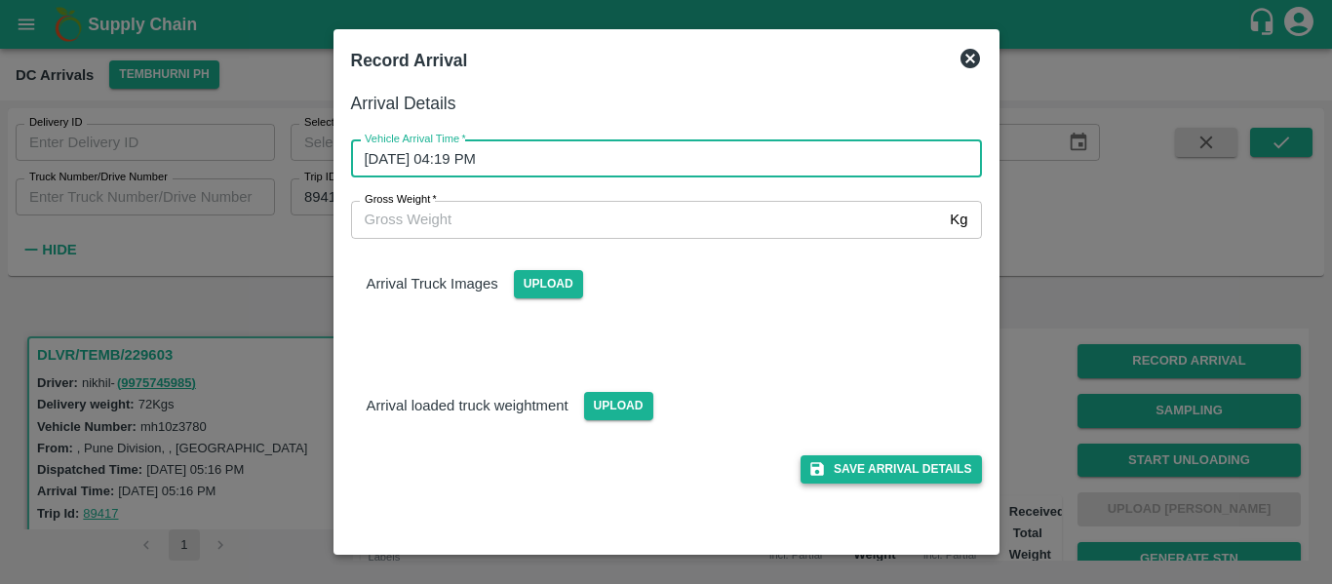
click at [939, 464] on button "Save Arrival Details" at bounding box center [891, 469] width 180 height 28
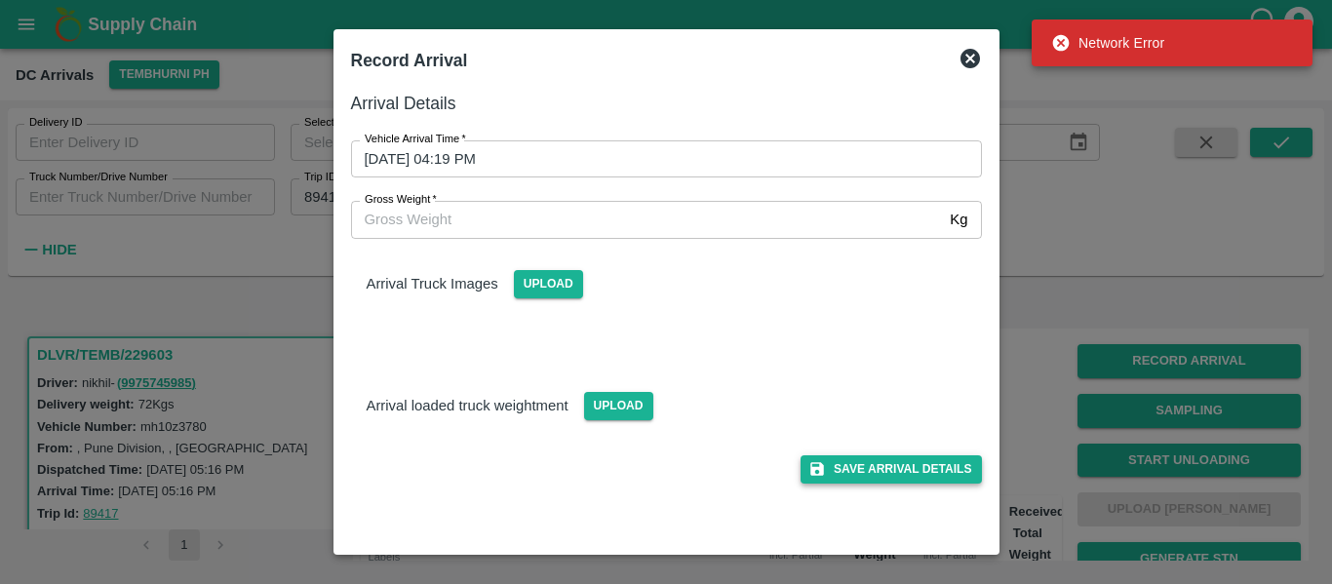
click at [865, 460] on button "Save Arrival Details" at bounding box center [891, 469] width 180 height 28
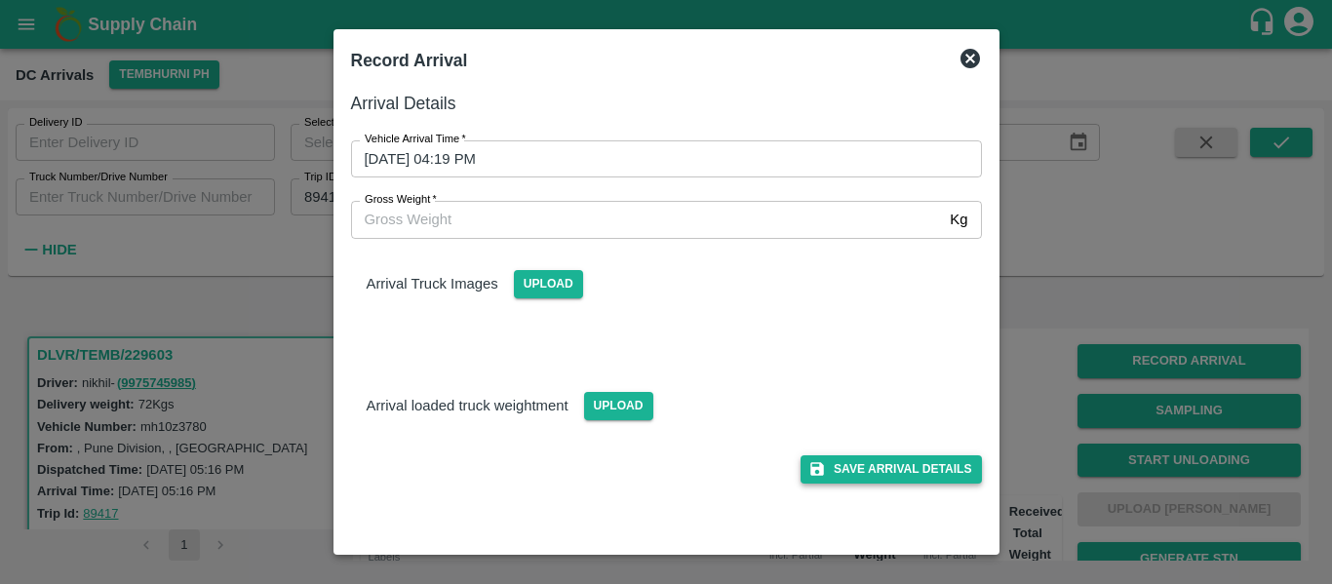
click at [880, 460] on button "Save Arrival Details" at bounding box center [891, 469] width 180 height 28
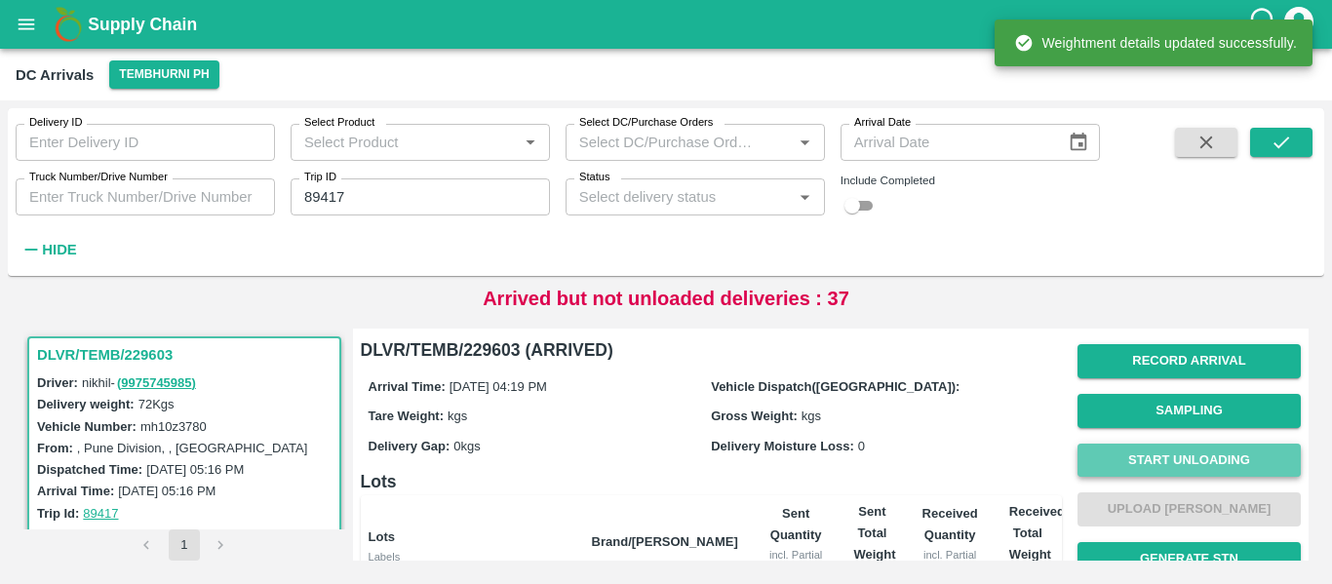
click at [1166, 458] on button "Start Unloading" at bounding box center [1189, 461] width 223 height 34
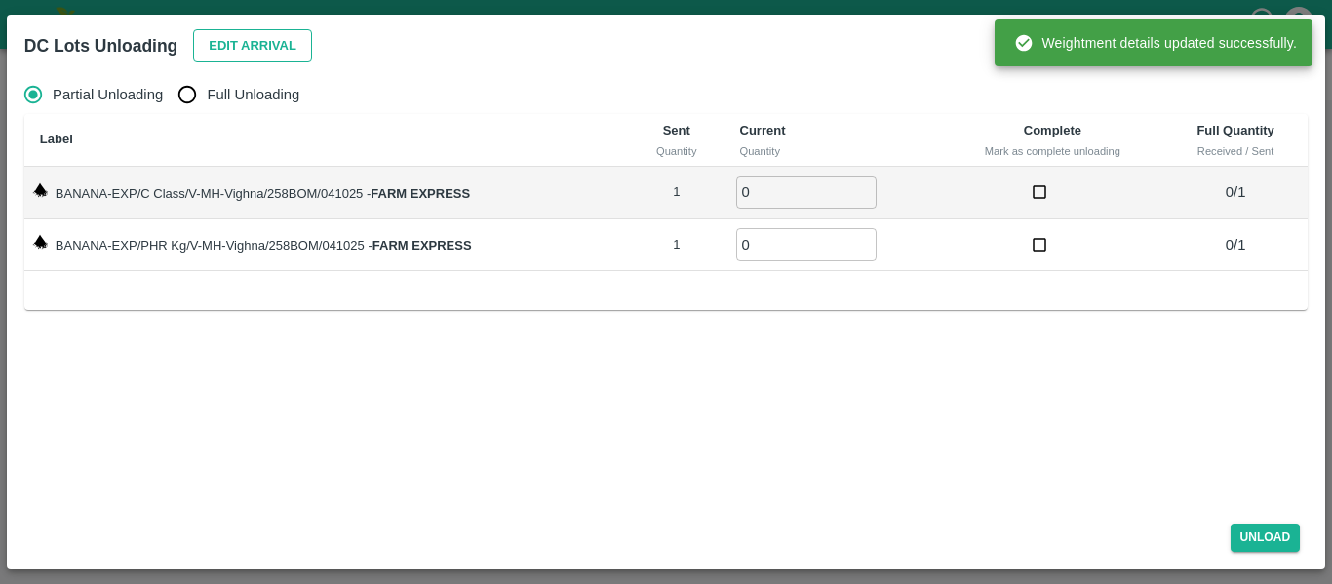
click at [243, 57] on button "Edit Arrival" at bounding box center [252, 46] width 119 height 34
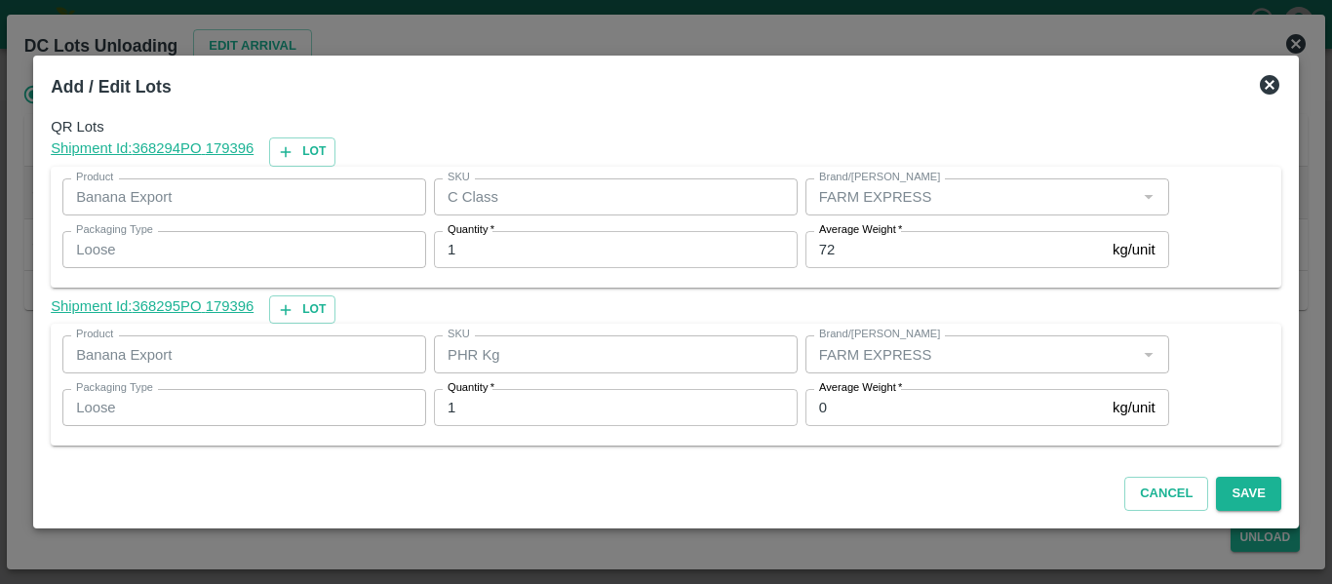
click at [843, 266] on input "72" at bounding box center [954, 249] width 299 height 37
type input "7"
type input "1"
click at [851, 405] on input "0" at bounding box center [954, 407] width 299 height 37
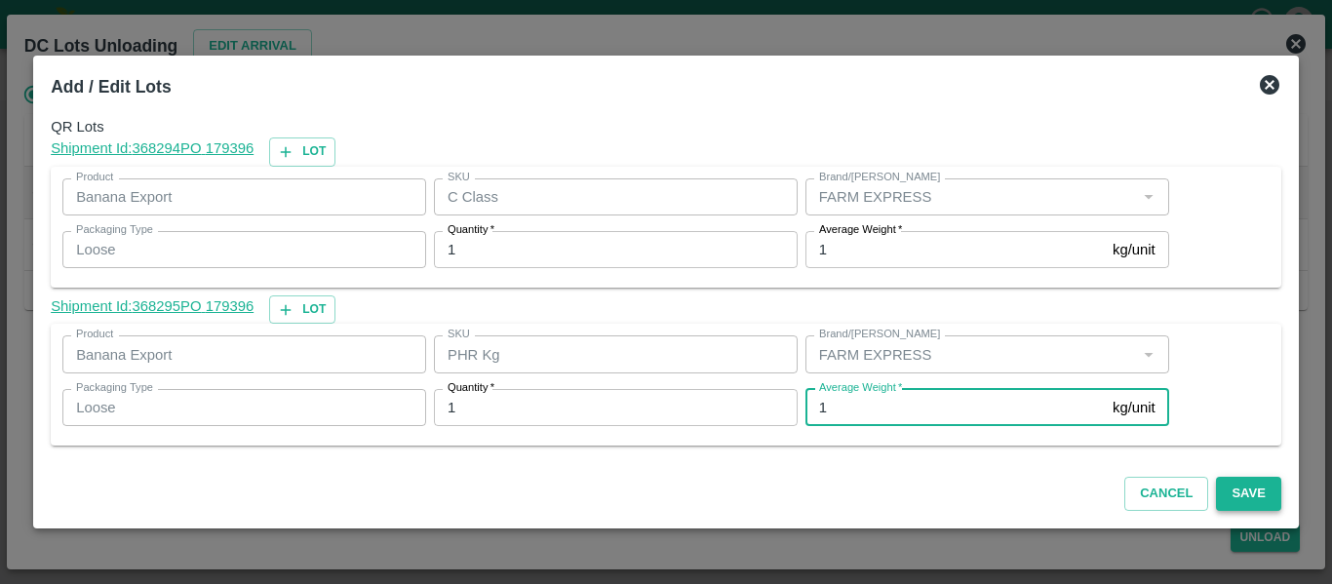
type input "1"
click at [1242, 491] on button "Save" at bounding box center [1248, 494] width 64 height 34
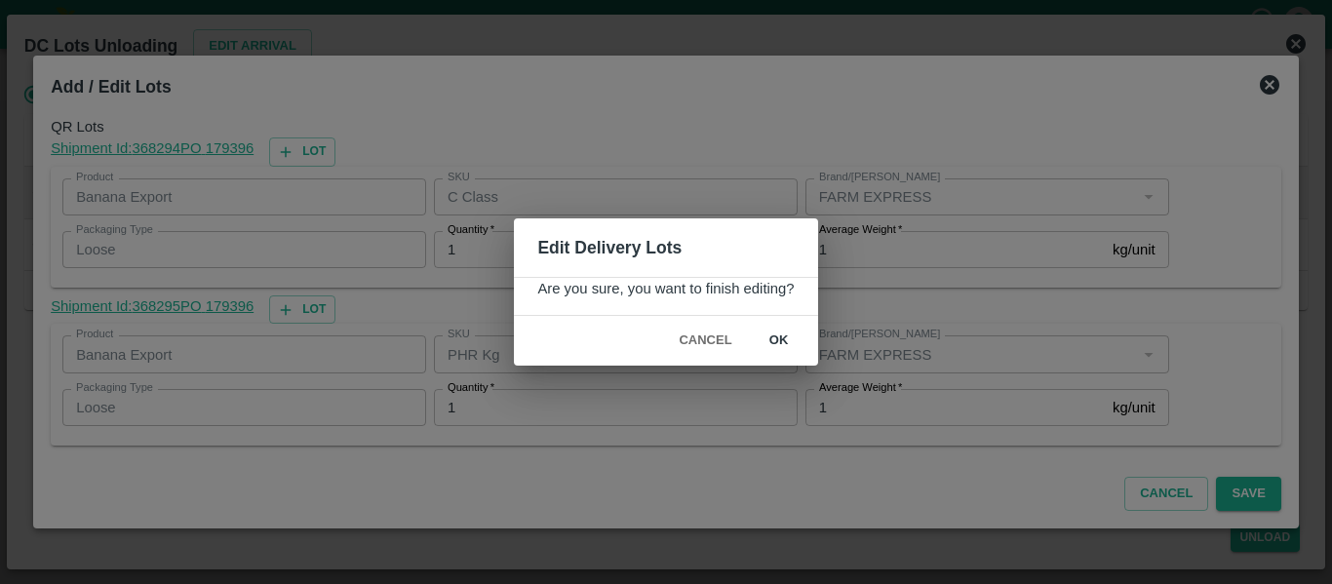
click at [774, 342] on button "ok" at bounding box center [779, 341] width 62 height 34
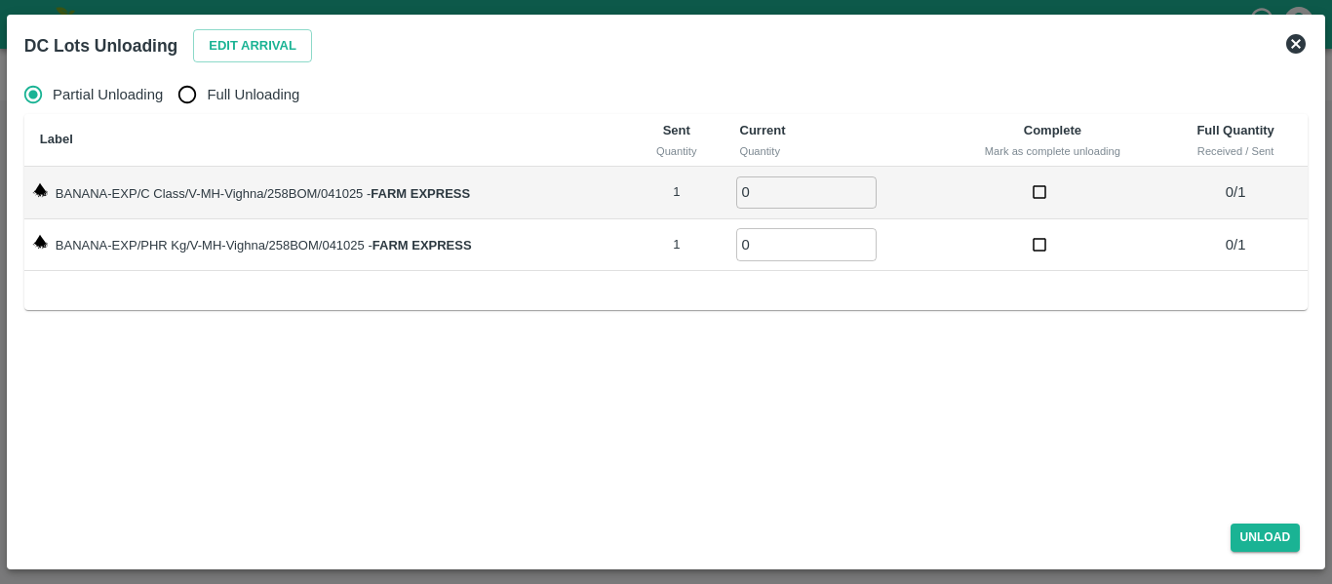
click at [226, 91] on span "Full Unloading" at bounding box center [253, 94] width 93 height 21
click at [207, 91] on input "Full Unloading" at bounding box center [187, 94] width 39 height 39
radio input "true"
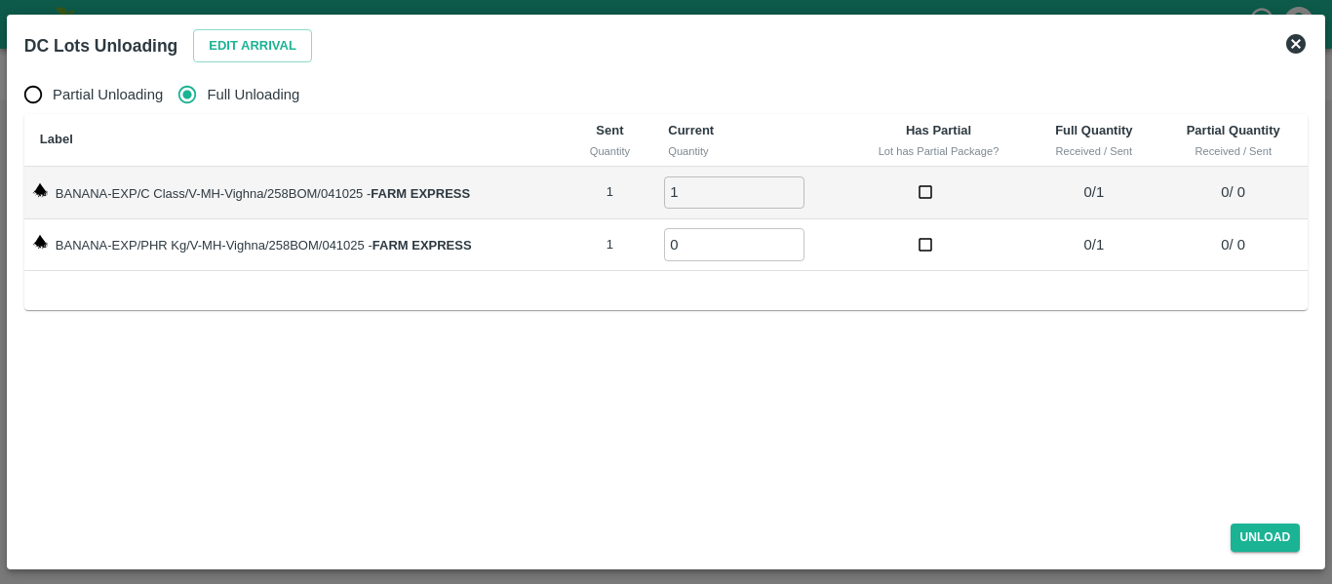
type input "1"
click at [790, 186] on input "1" at bounding box center [734, 192] width 140 height 32
type input "1"
click at [793, 242] on input "1" at bounding box center [734, 244] width 140 height 32
click at [1255, 533] on button "Unload" at bounding box center [1266, 538] width 70 height 28
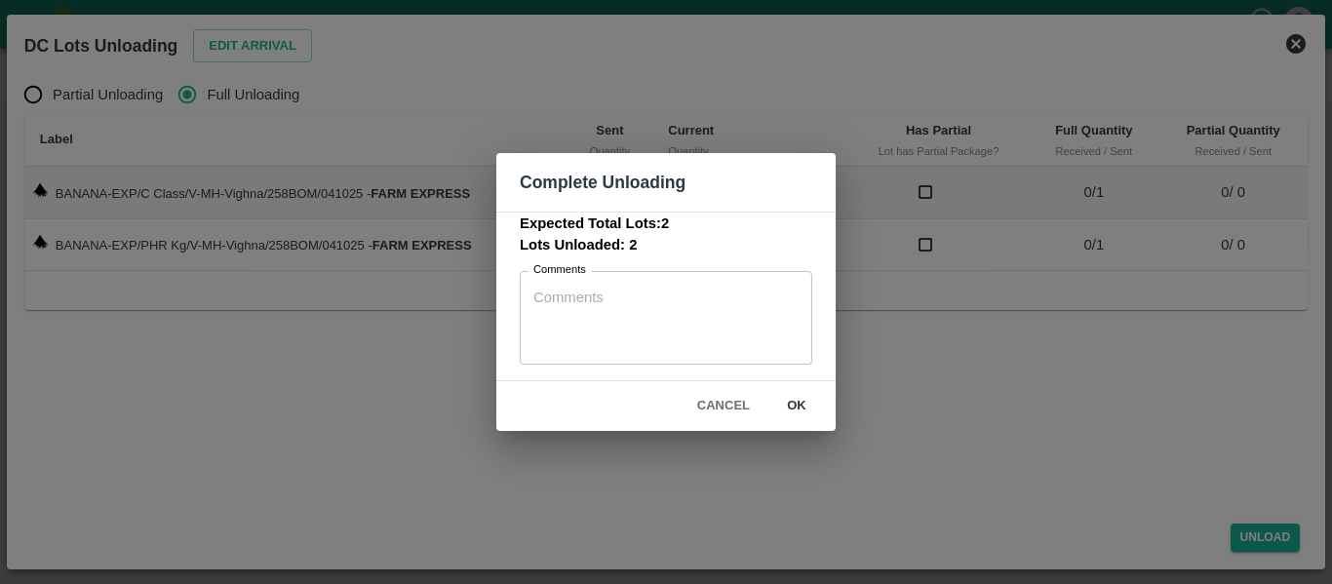
click at [809, 408] on button "ok" at bounding box center [796, 406] width 62 height 34
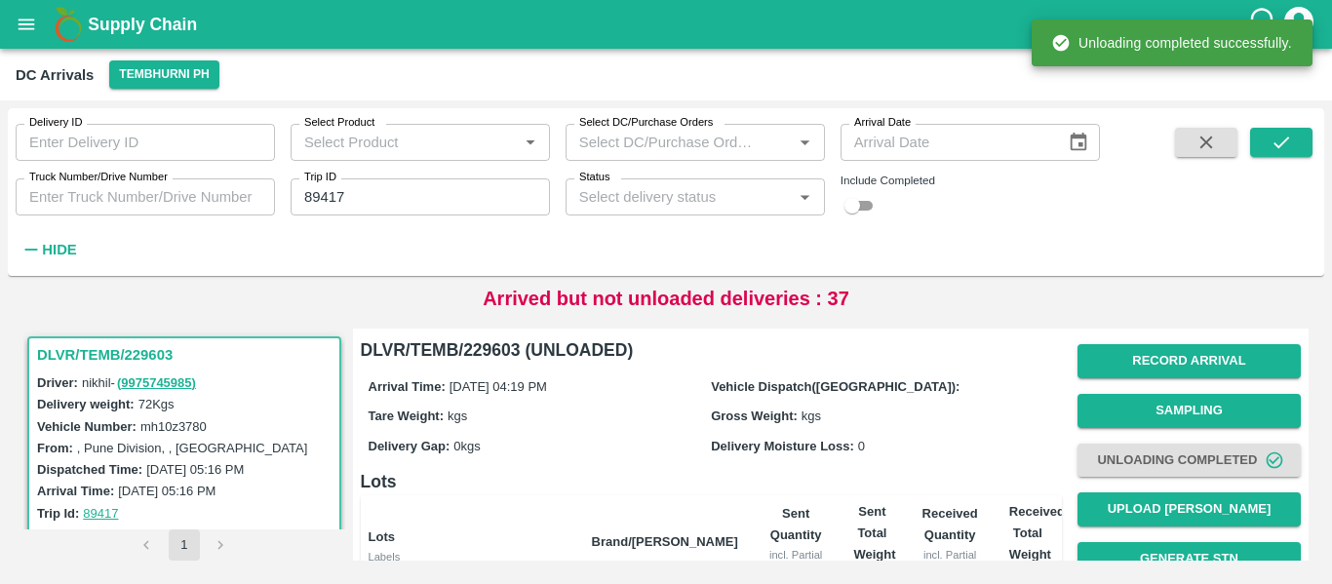
scroll to position [232, 0]
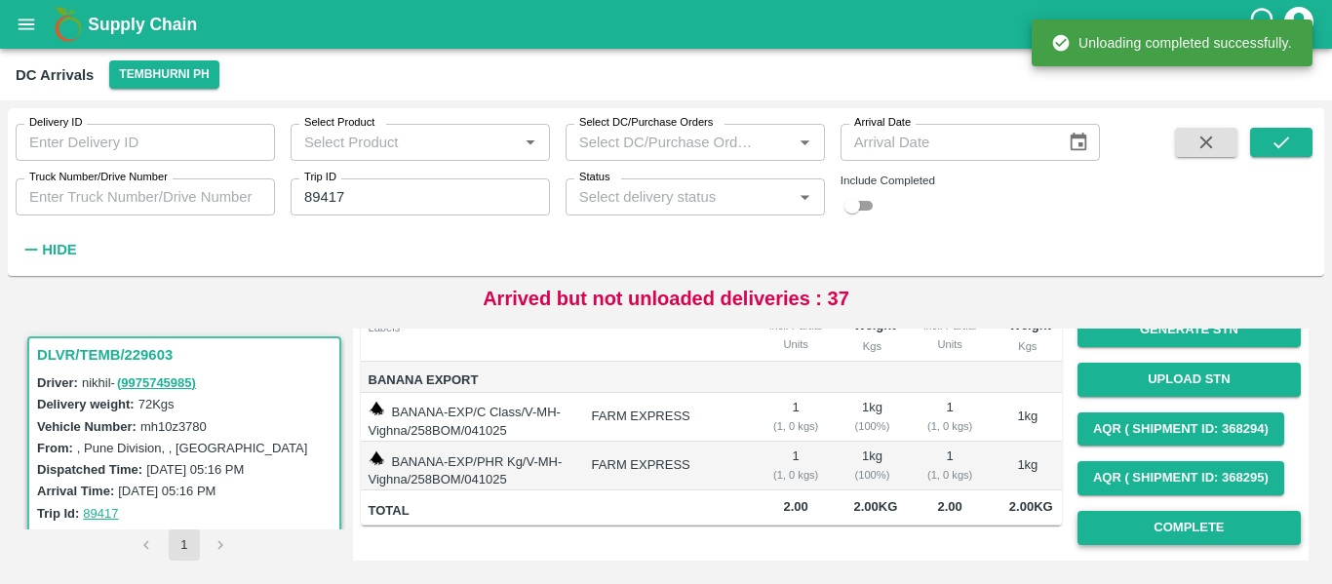
click at [1195, 530] on button "Complete" at bounding box center [1189, 528] width 223 height 34
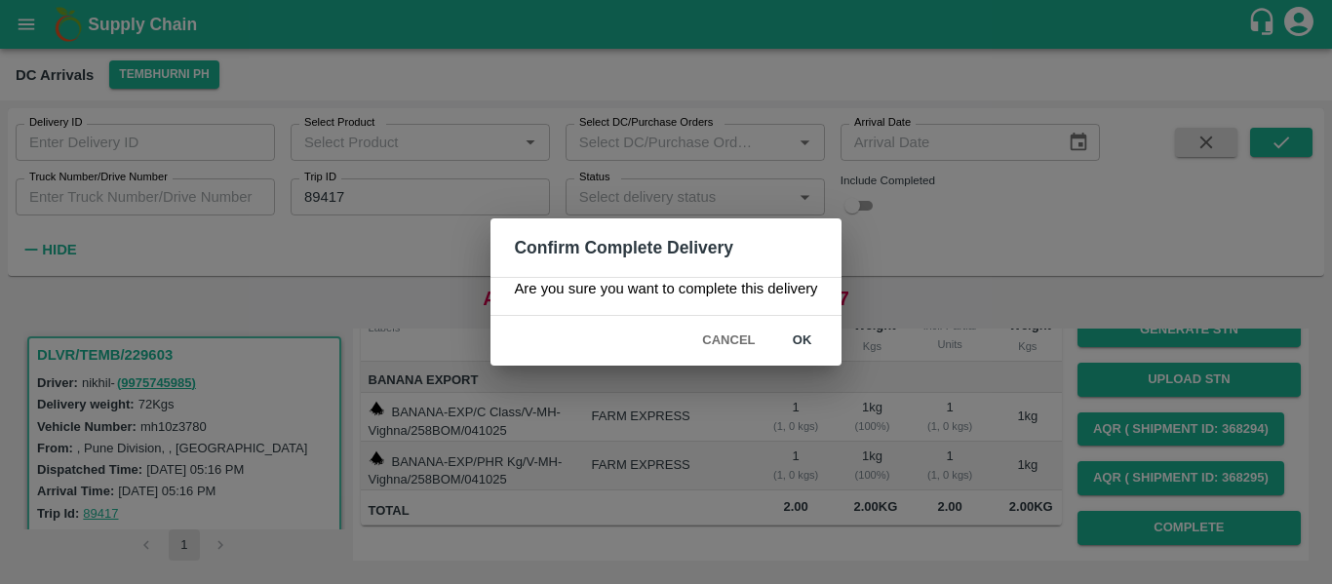
click at [799, 341] on button "ok" at bounding box center [802, 341] width 62 height 34
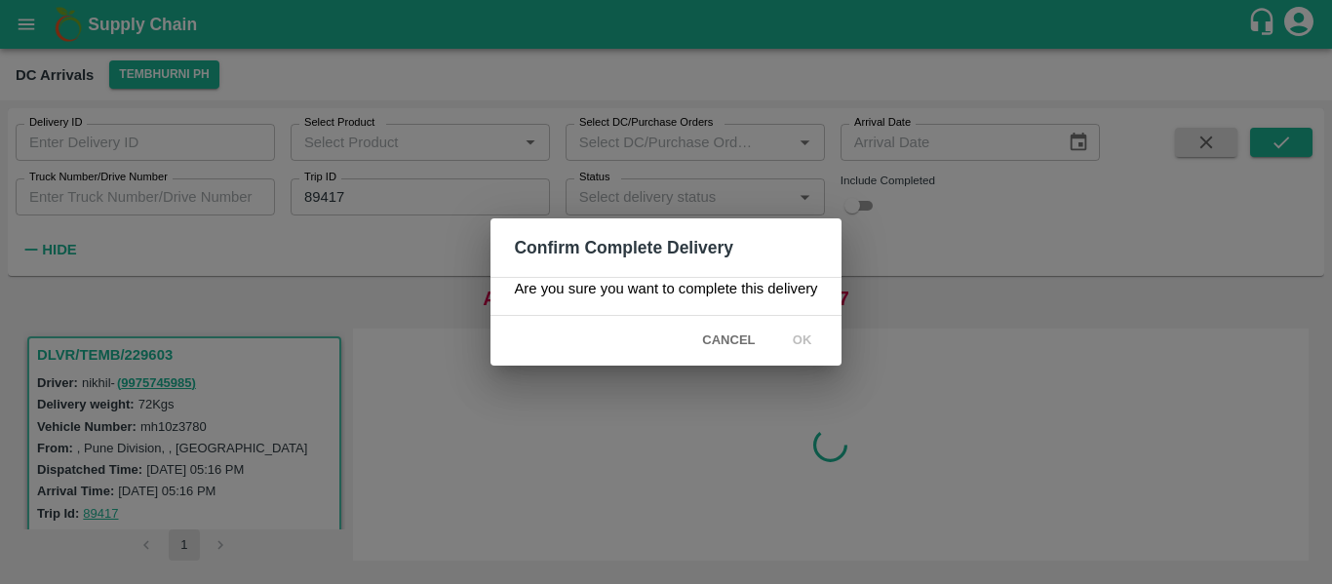
scroll to position [0, 0]
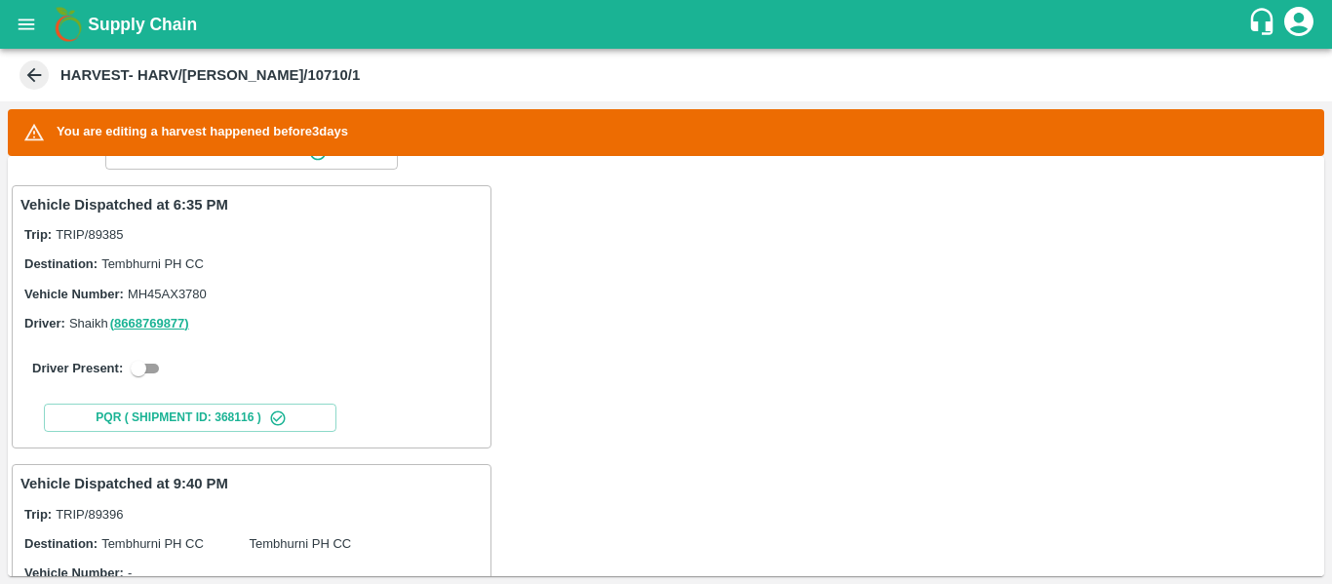
scroll to position [300, 0]
click at [113, 366] on label "Driver Present:" at bounding box center [77, 367] width 91 height 15
click at [154, 365] on input "checkbox" at bounding box center [138, 367] width 70 height 23
checkbox input "true"
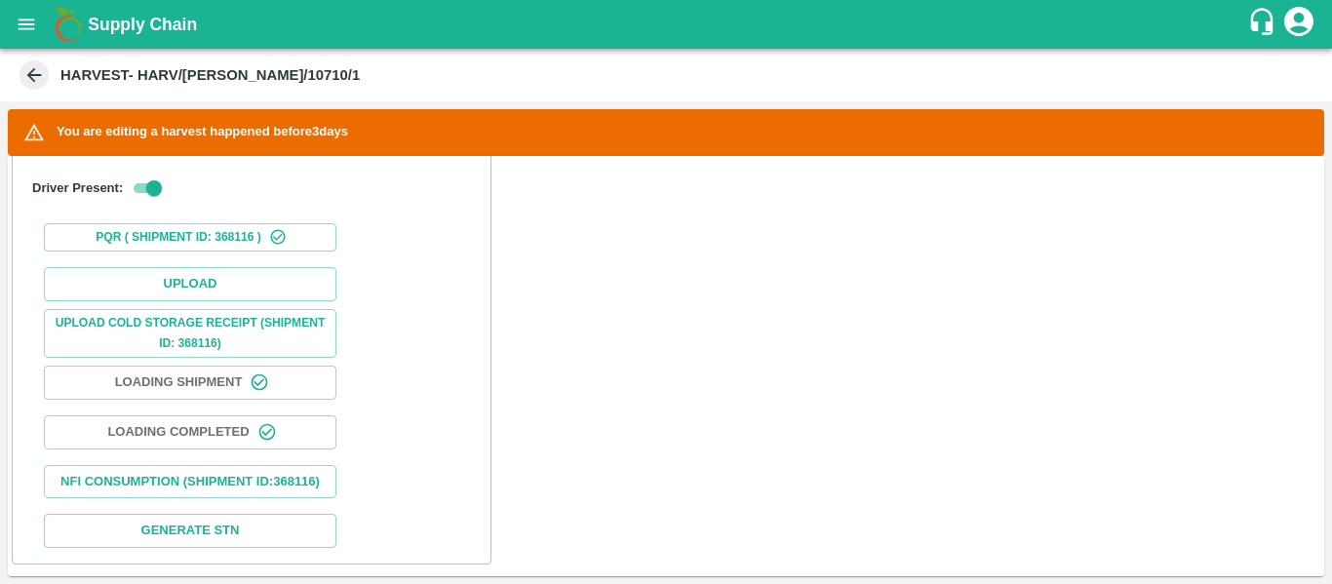
scroll to position [636, 0]
click at [168, 277] on button "Upload" at bounding box center [190, 283] width 293 height 34
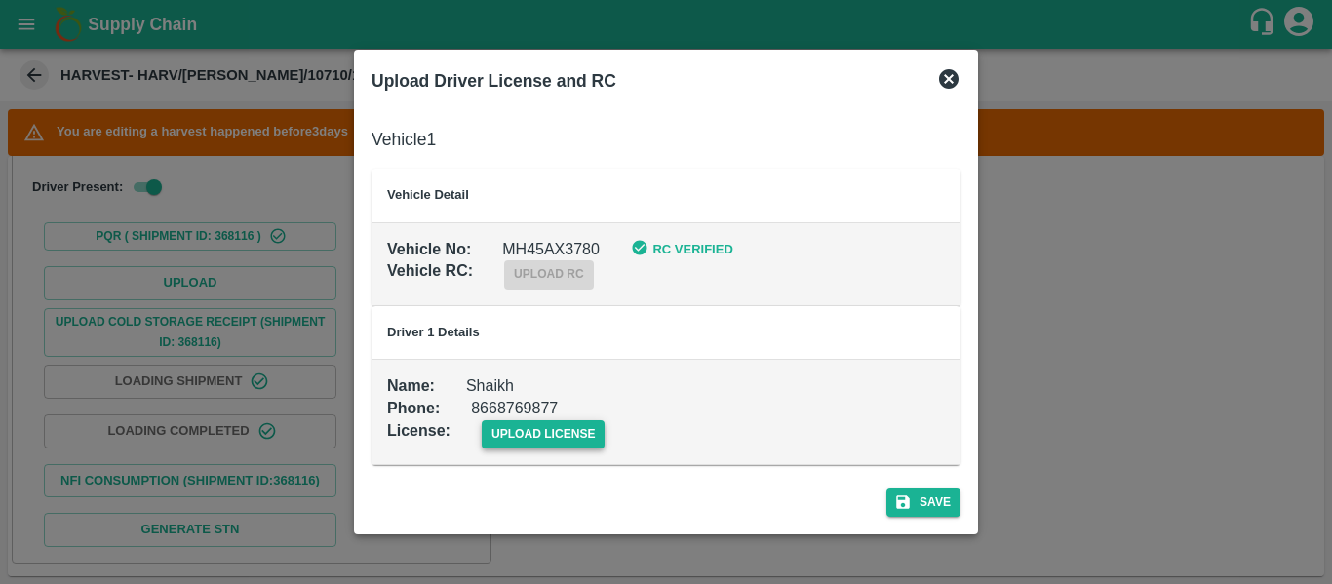
click at [560, 430] on span "upload license" at bounding box center [544, 434] width 124 height 28
click at [0, 0] on input "upload license" at bounding box center [0, 0] width 0 height 0
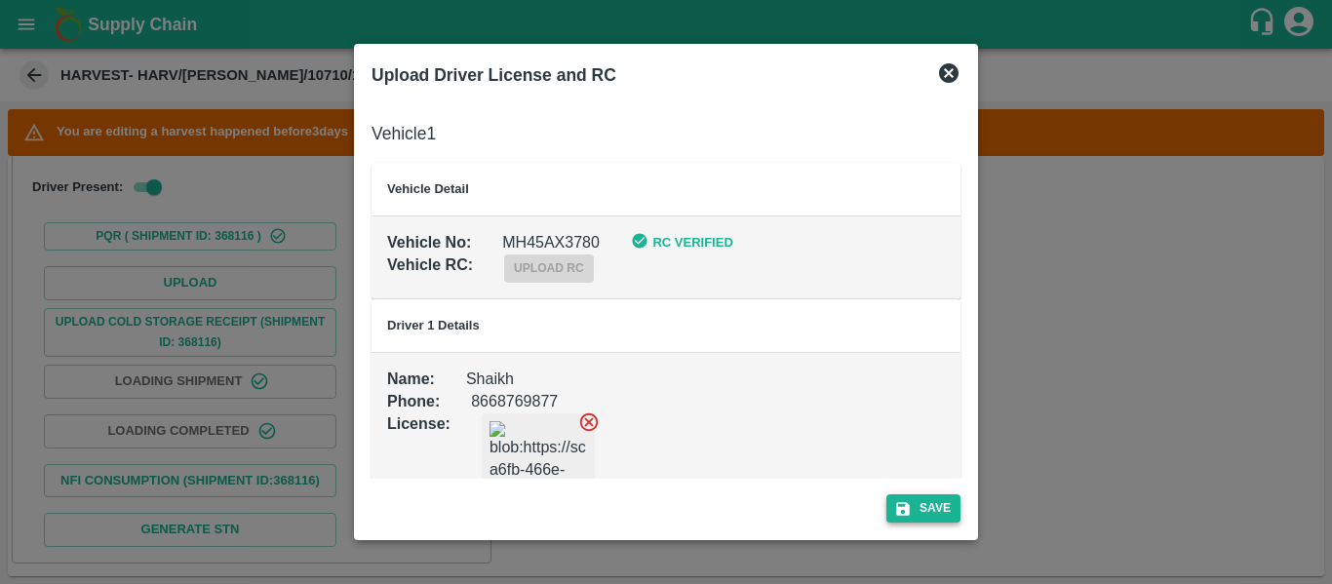
click at [939, 494] on button "Save" at bounding box center [923, 508] width 74 height 28
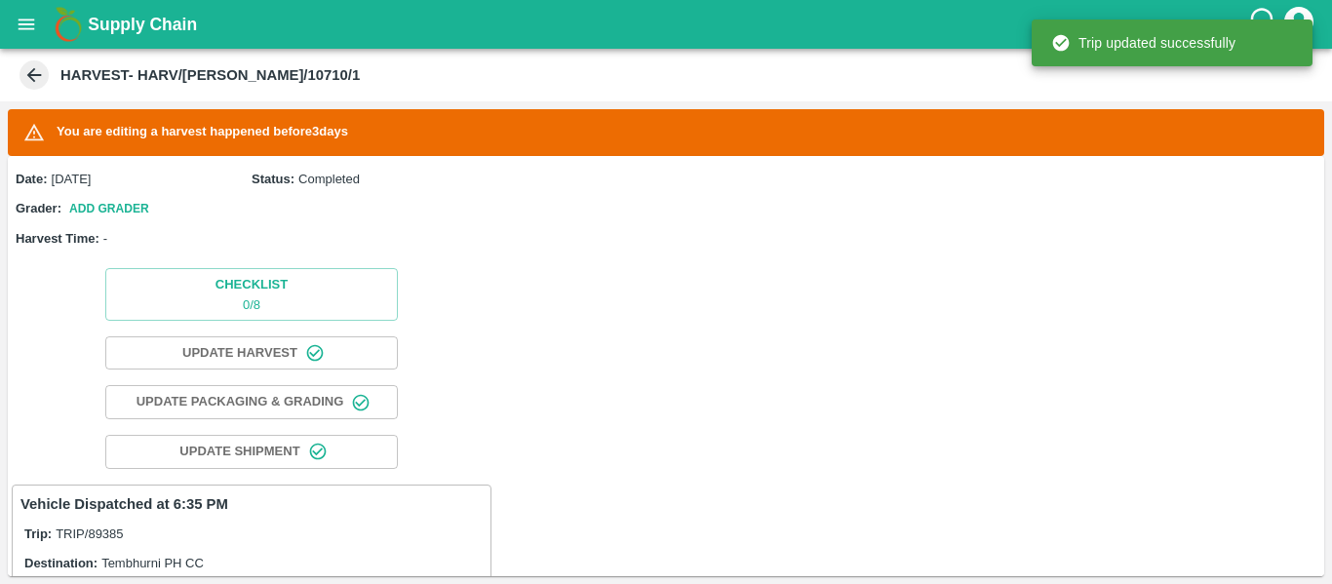
scroll to position [501, 0]
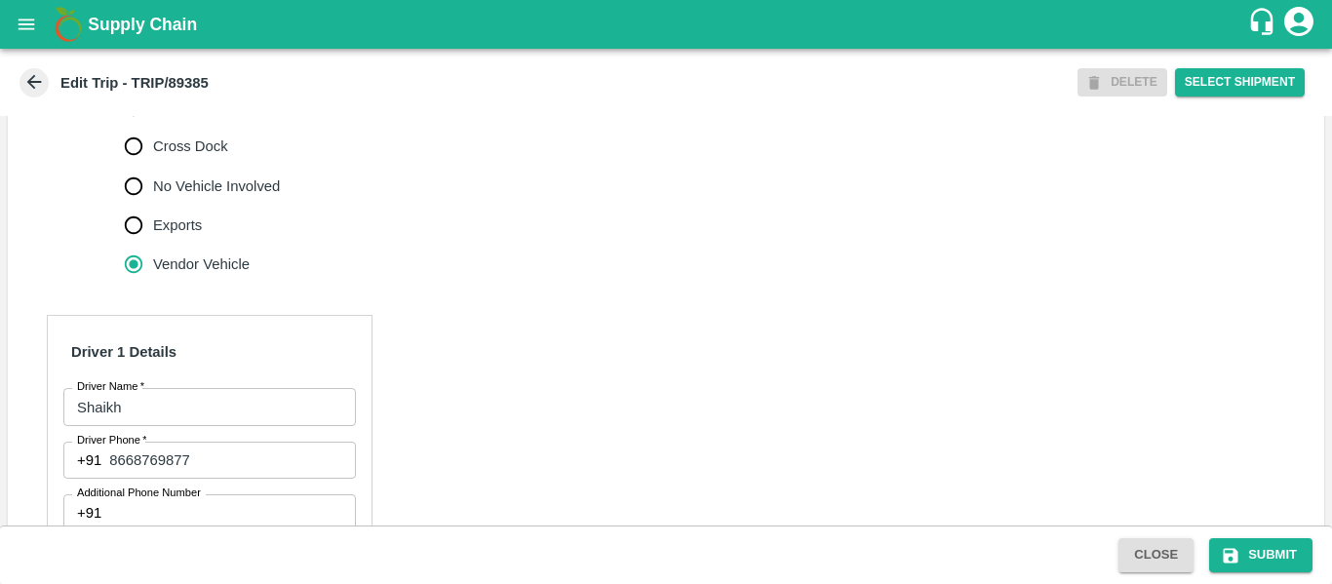
scroll to position [725, 0]
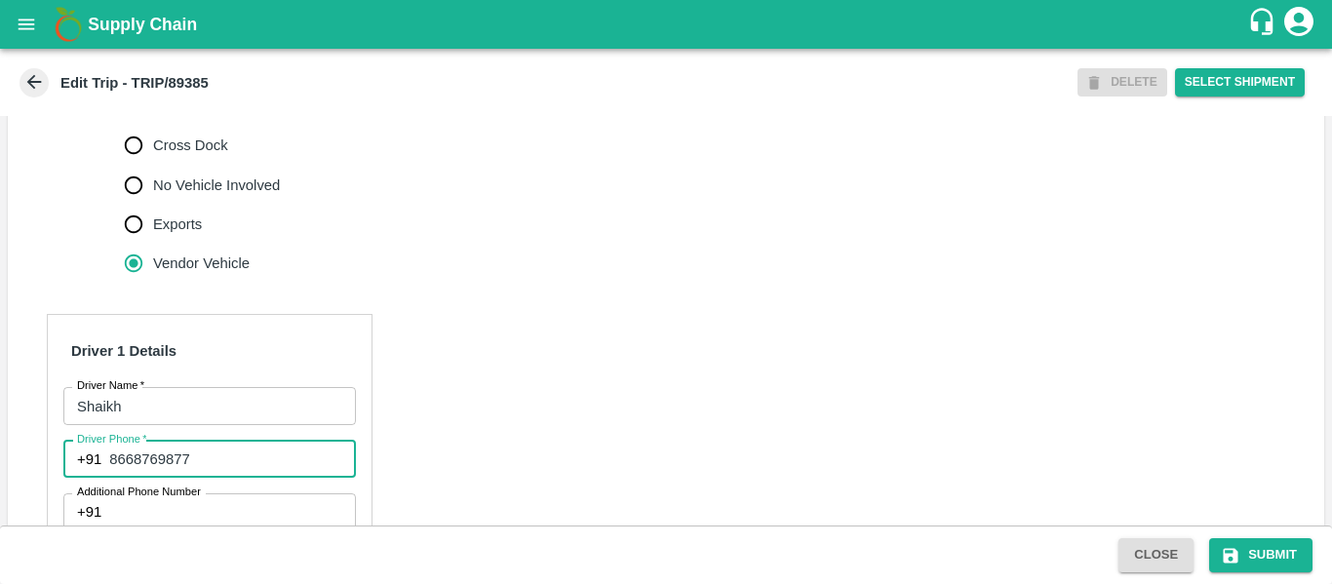
drag, startPoint x: 196, startPoint y: 488, endPoint x: 105, endPoint y: 483, distance: 90.8
click at [105, 478] on div "+91 8668769877 Driver Phone" at bounding box center [209, 459] width 293 height 37
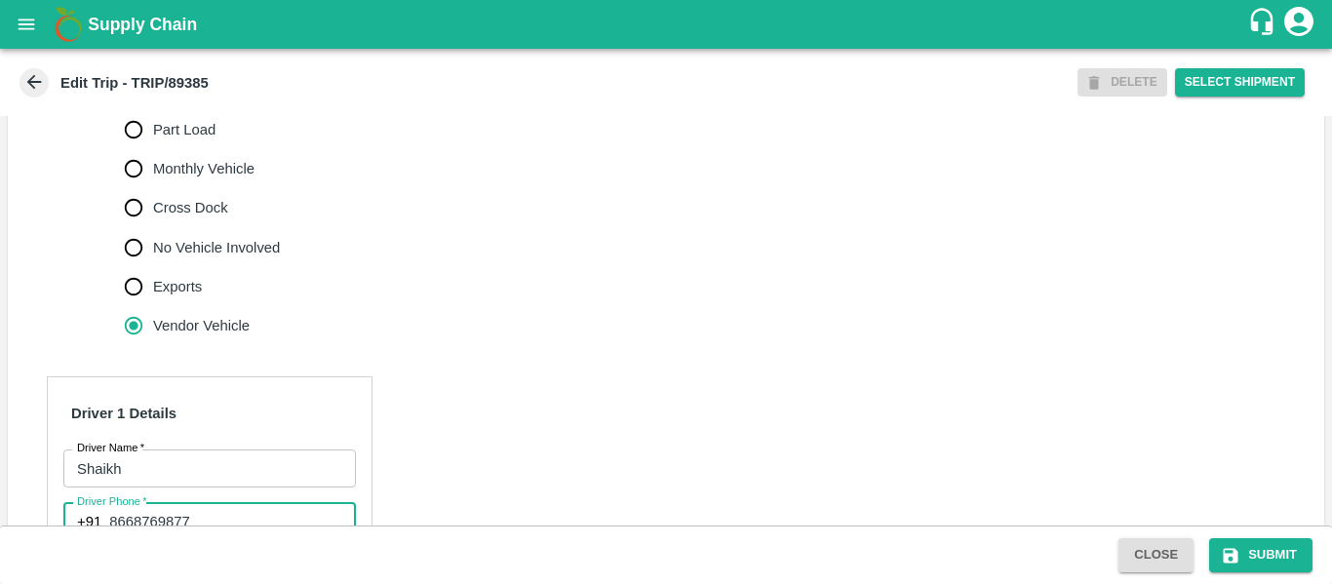
scroll to position [662, 0]
click at [188, 141] on span "Part Load" at bounding box center [184, 130] width 62 height 21
click at [153, 145] on input "Part Load" at bounding box center [133, 130] width 39 height 39
radio input "true"
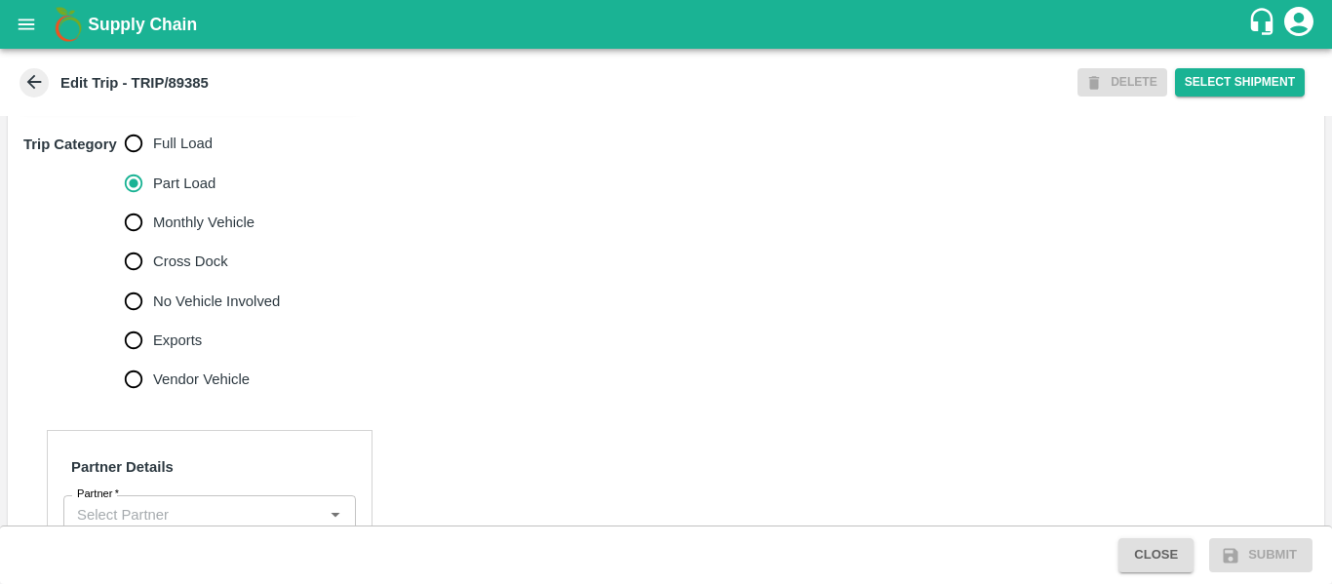
click at [179, 154] on span "Full Load" at bounding box center [182, 143] width 59 height 21
click at [153, 163] on input "Full Load" at bounding box center [133, 143] width 39 height 39
radio input "true"
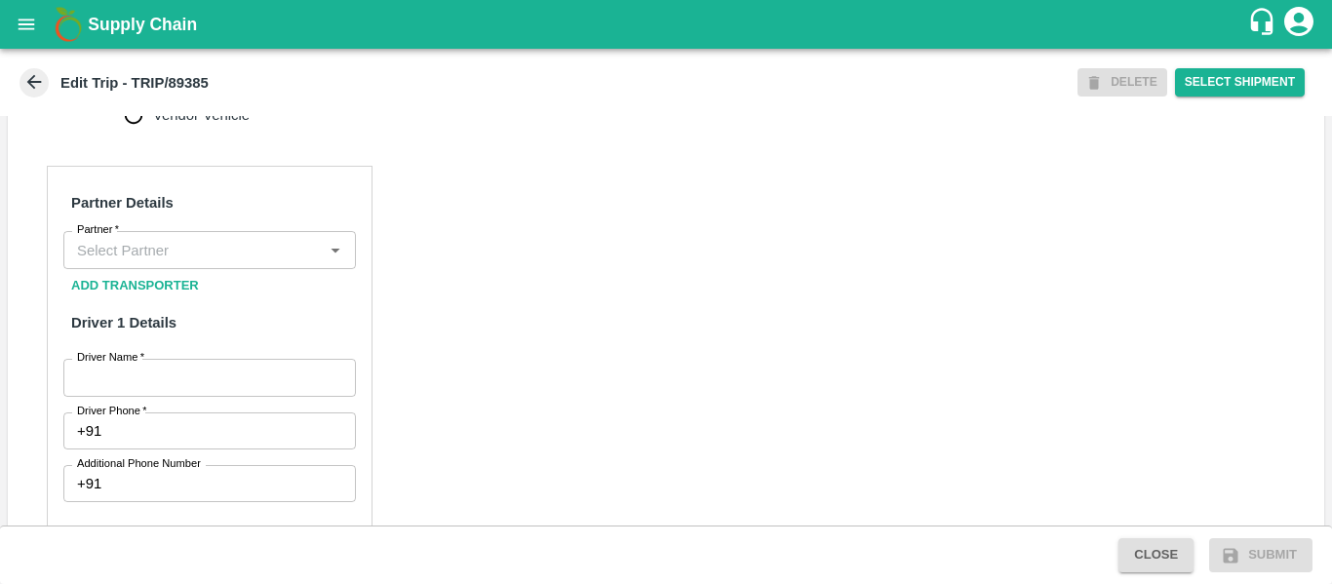
click at [185, 262] on input "Partner   *" at bounding box center [193, 249] width 249 height 25
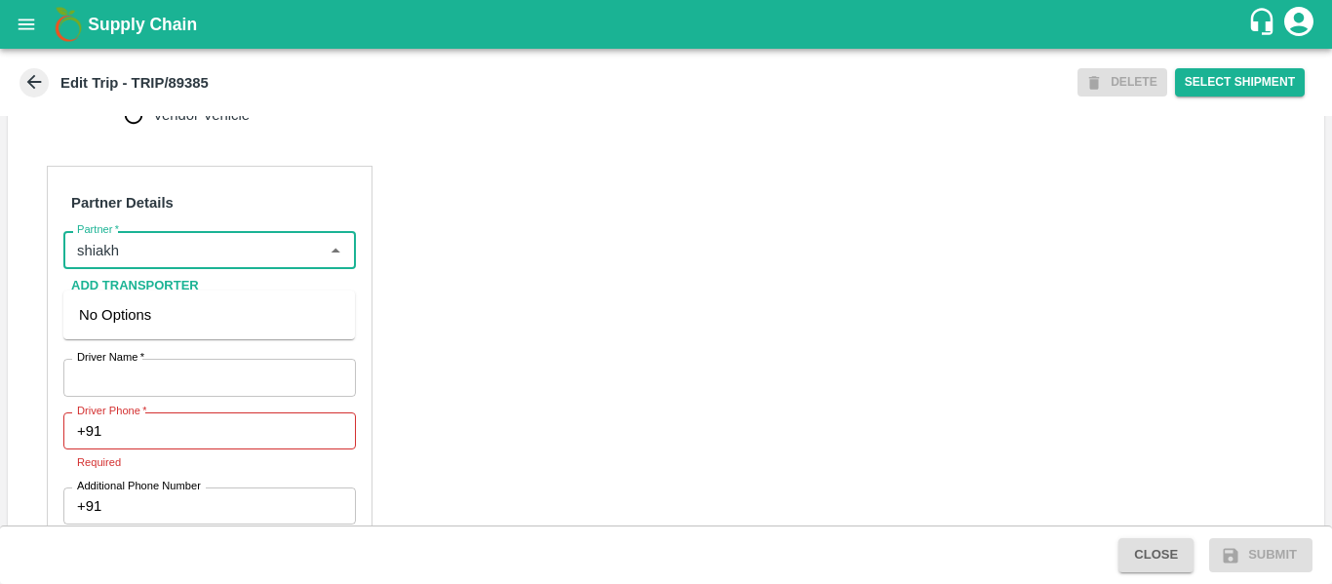
type input "shiakh"
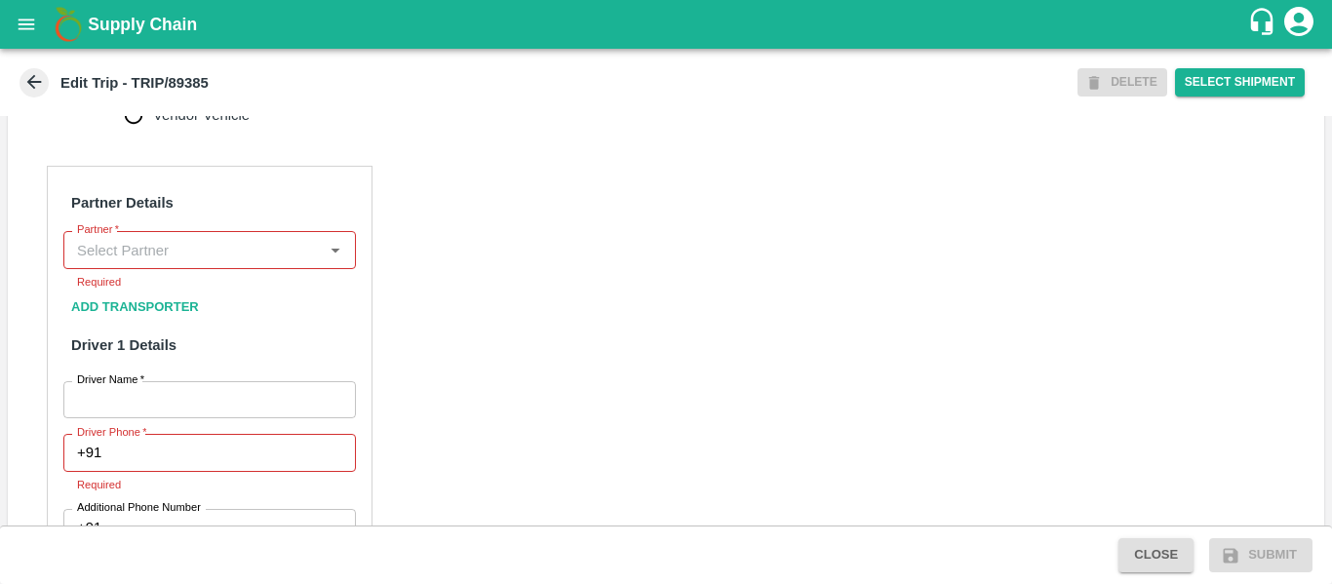
click at [193, 262] on input "Partner   *" at bounding box center [193, 249] width 249 height 25
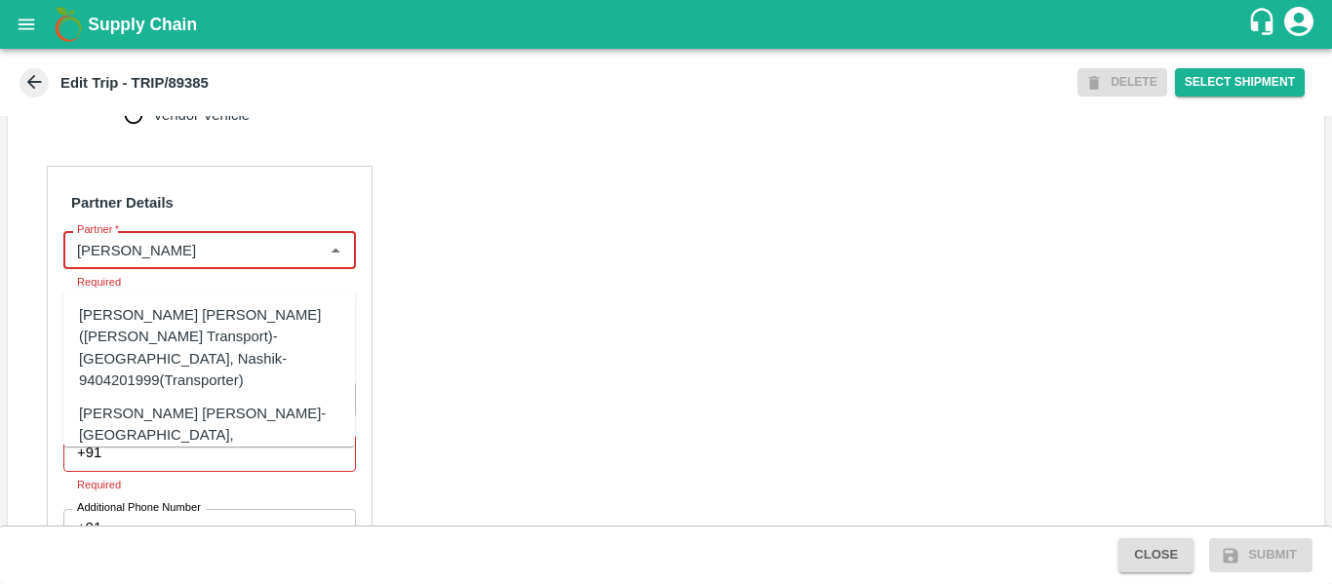
click at [215, 403] on div "Dnyaneshwar Vitthal Godse-Kandar, Solapur-9730316755(Transporter)" at bounding box center [239, 435] width 320 height 65
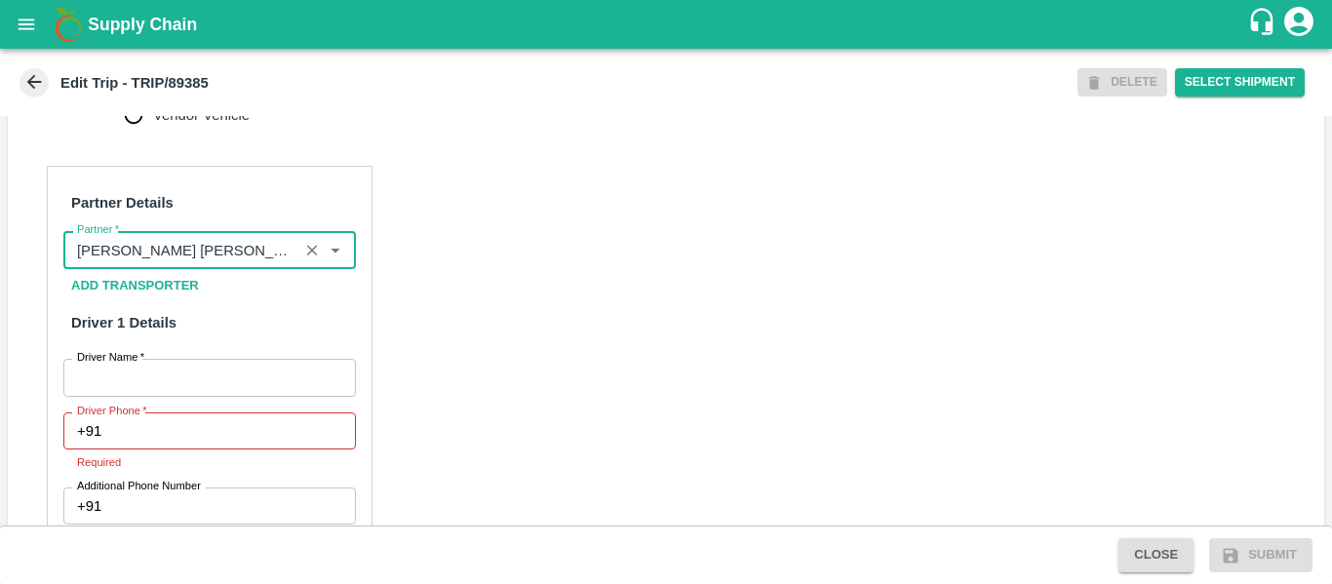
type input "Dnyaneshwar Vitthal Godse-Kandar, Solapur-9730316755(Transporter)"
click at [191, 396] on input "Driver Name   *" at bounding box center [209, 377] width 293 height 37
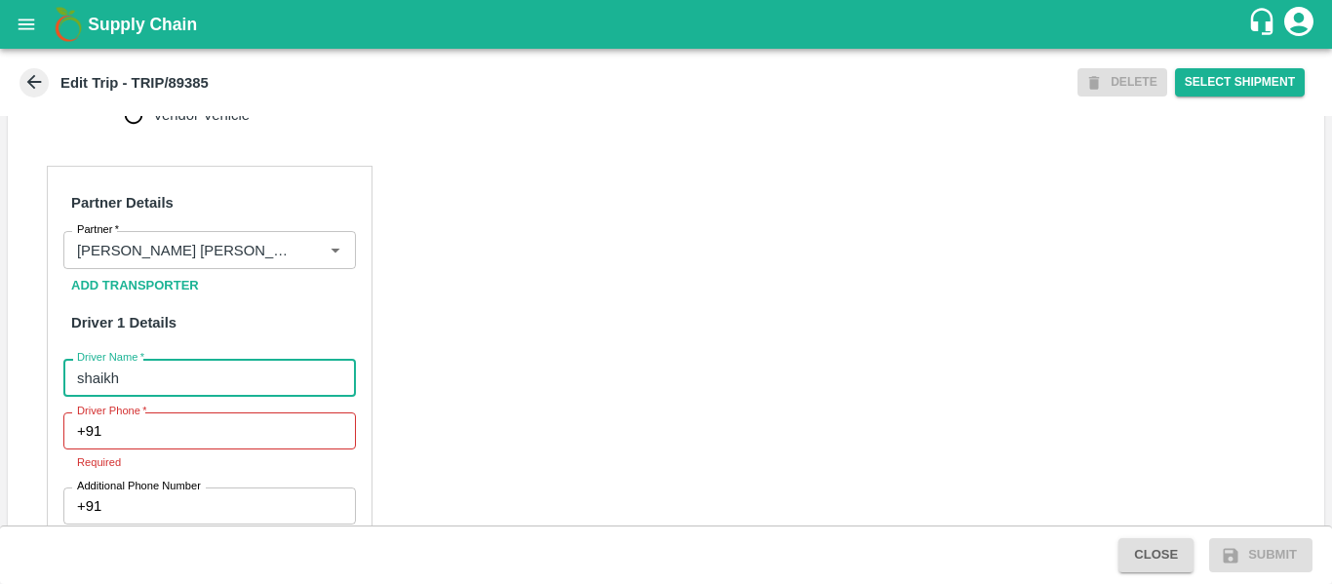
type input "shaikh"
click at [198, 450] on input "Driver Phone   *" at bounding box center [232, 430] width 246 height 37
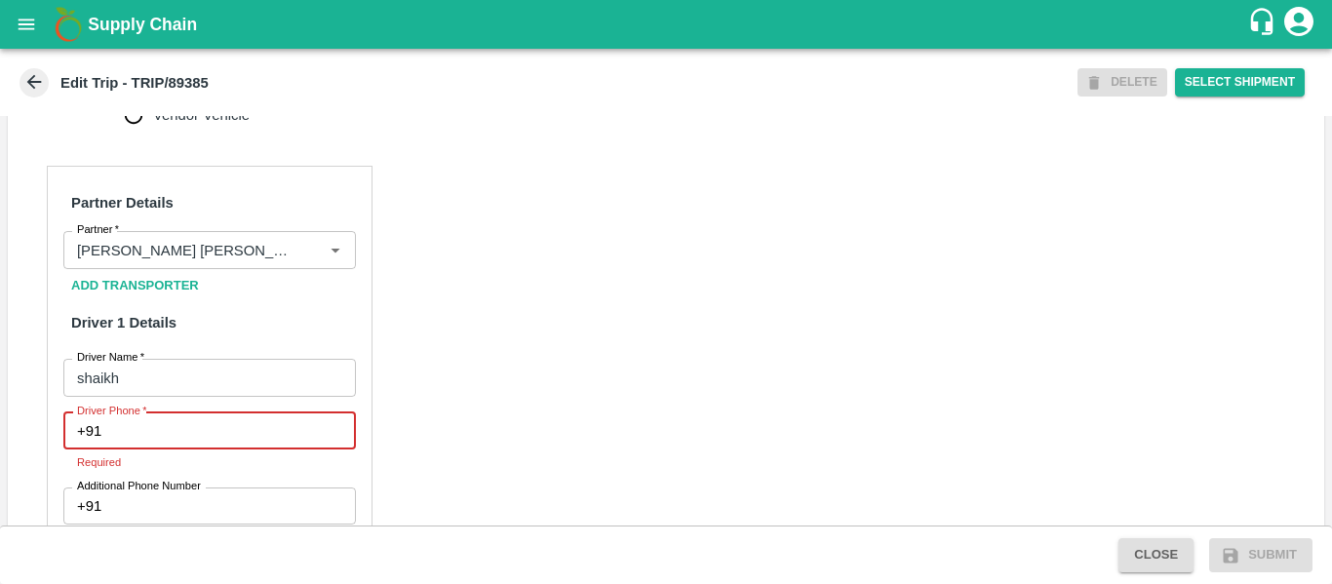
paste input "8668769877"
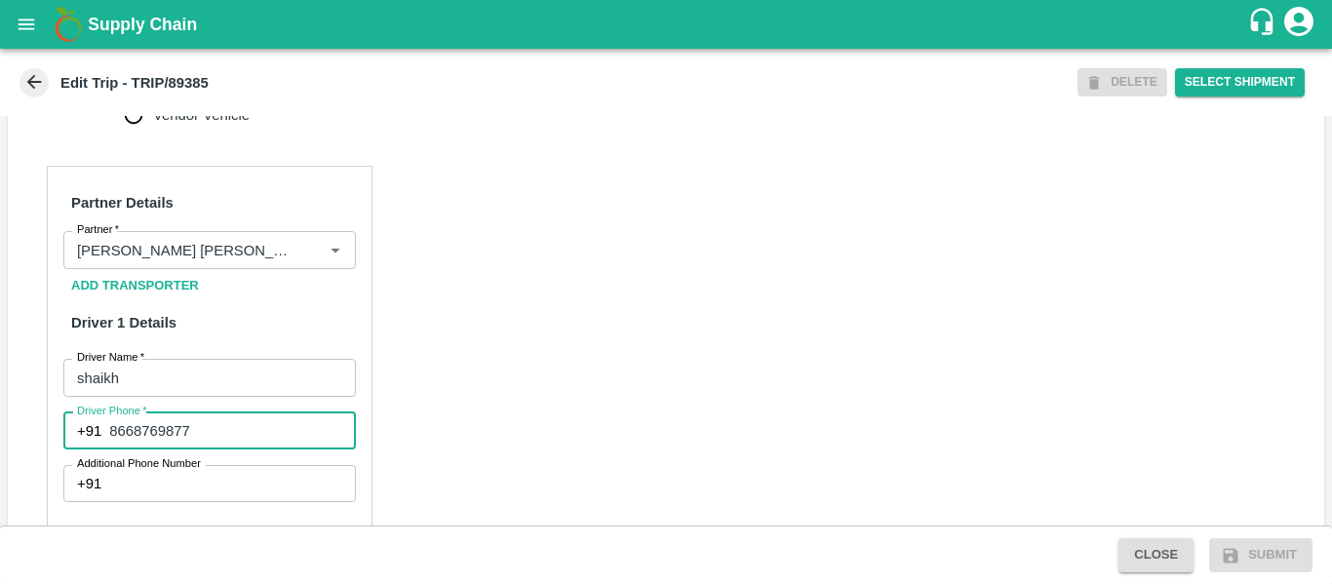
type input "8668769877"
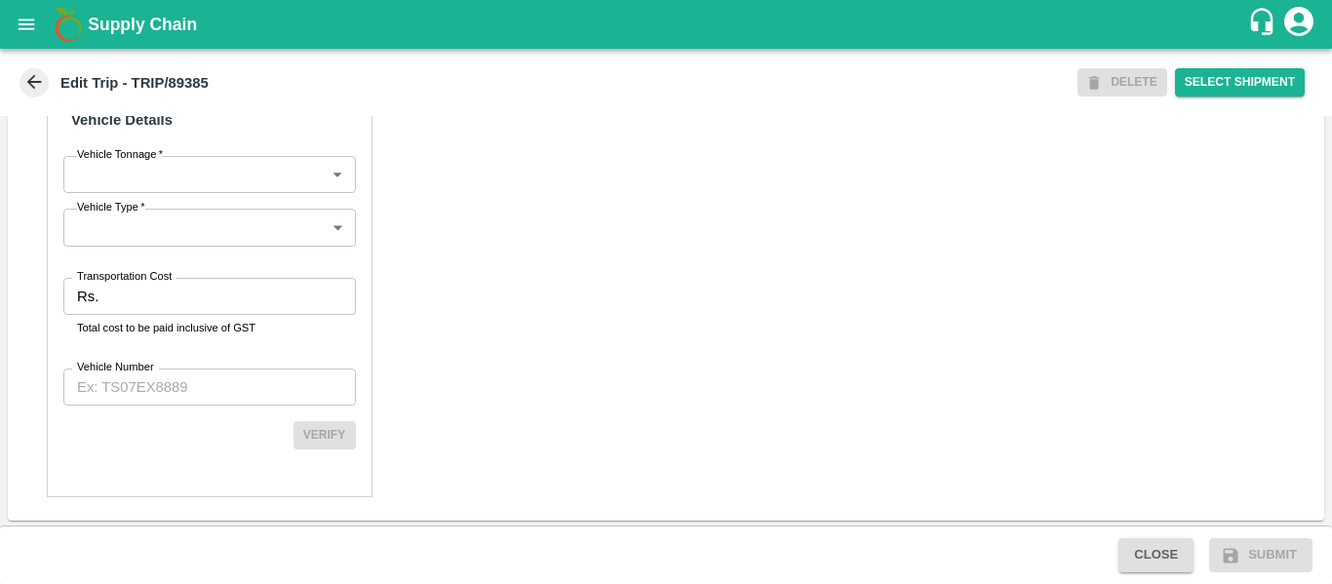
scroll to position [1475, 0]
click at [181, 314] on input "Transportation Cost" at bounding box center [230, 295] width 249 height 37
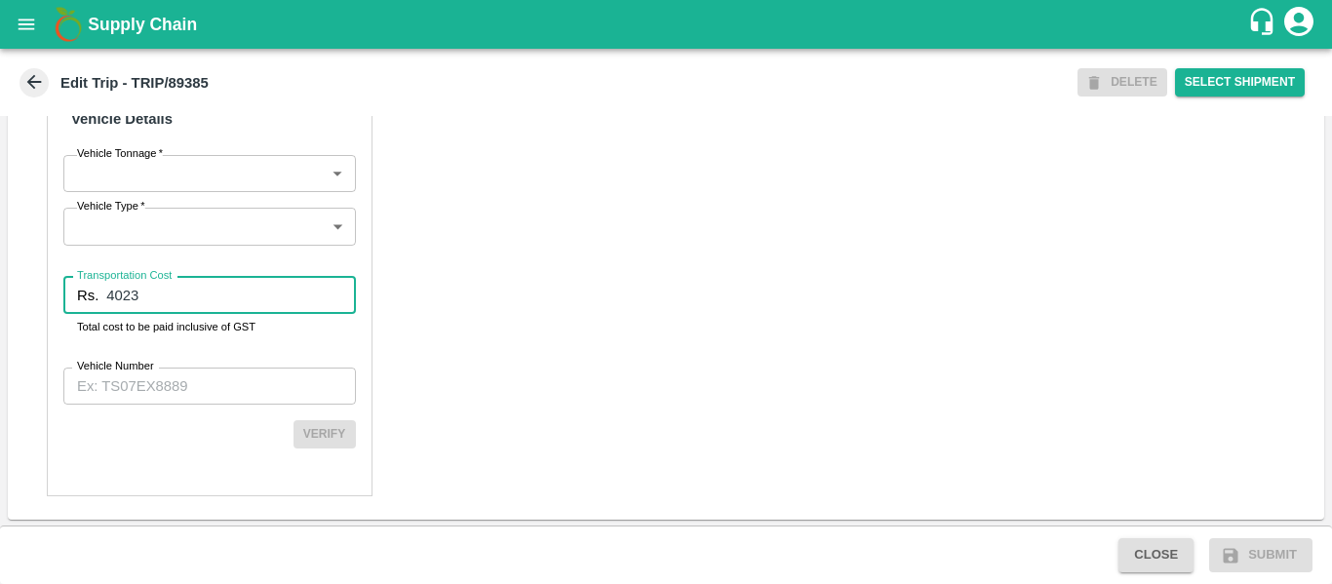
type input "4023"
click at [107, 405] on input "Vehicle Number" at bounding box center [209, 386] width 293 height 37
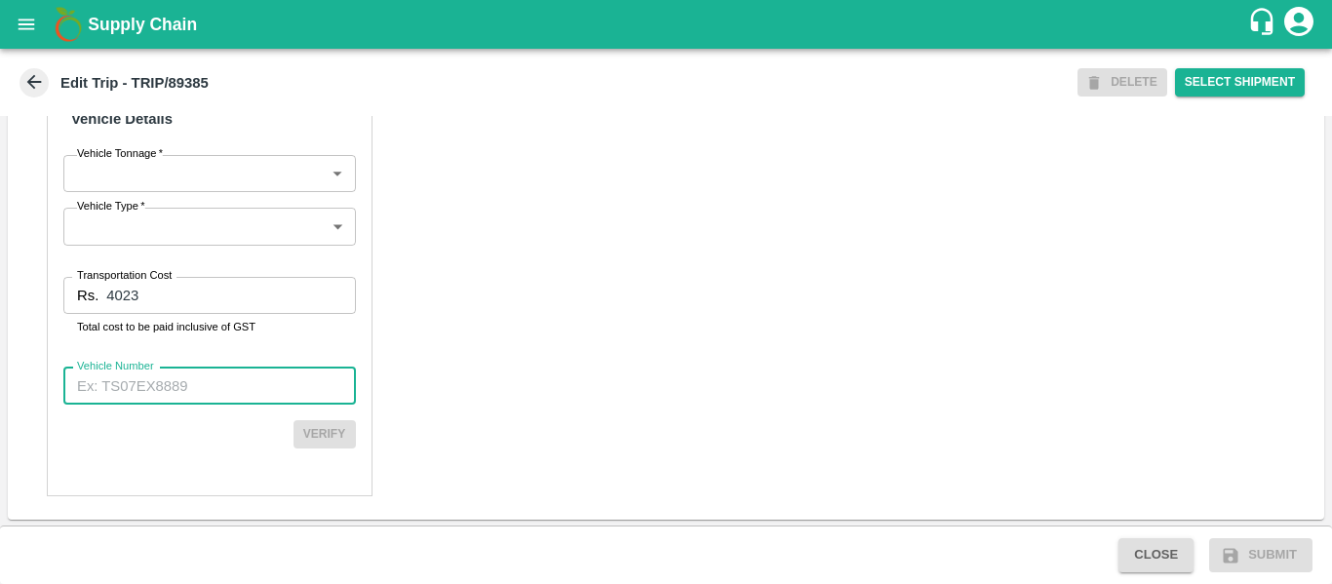
paste input "MH45AX3780"
type input "MH45AX3780"
click at [330, 449] on button "Verify" at bounding box center [325, 434] width 62 height 28
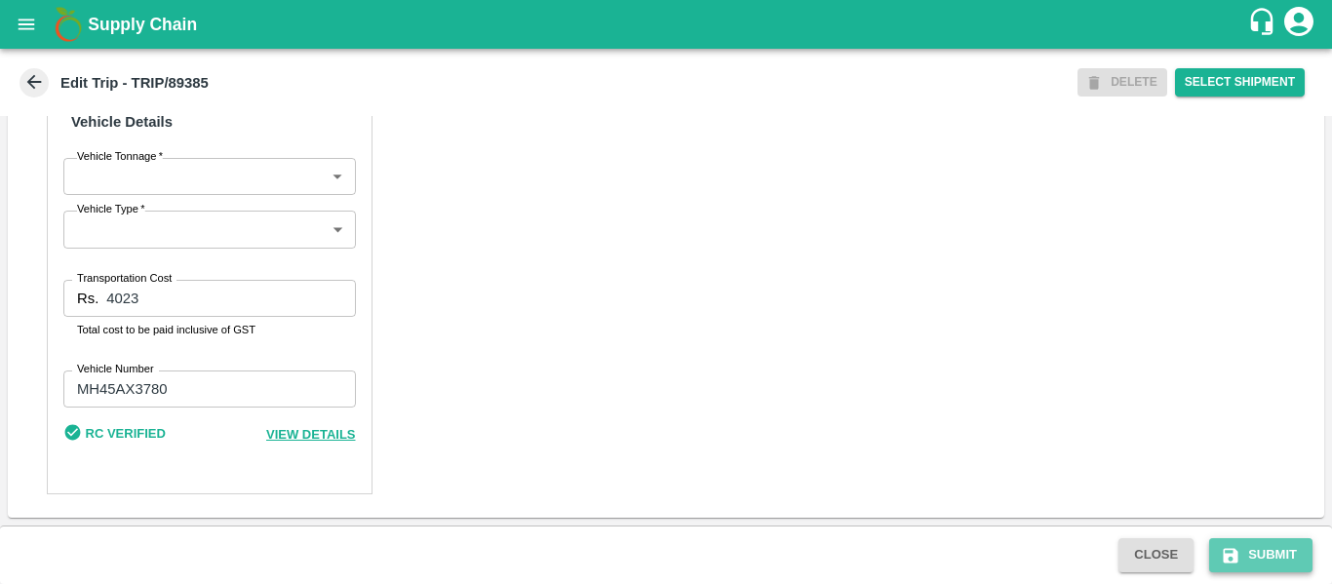
click at [1243, 558] on button "Submit" at bounding box center [1260, 555] width 103 height 34
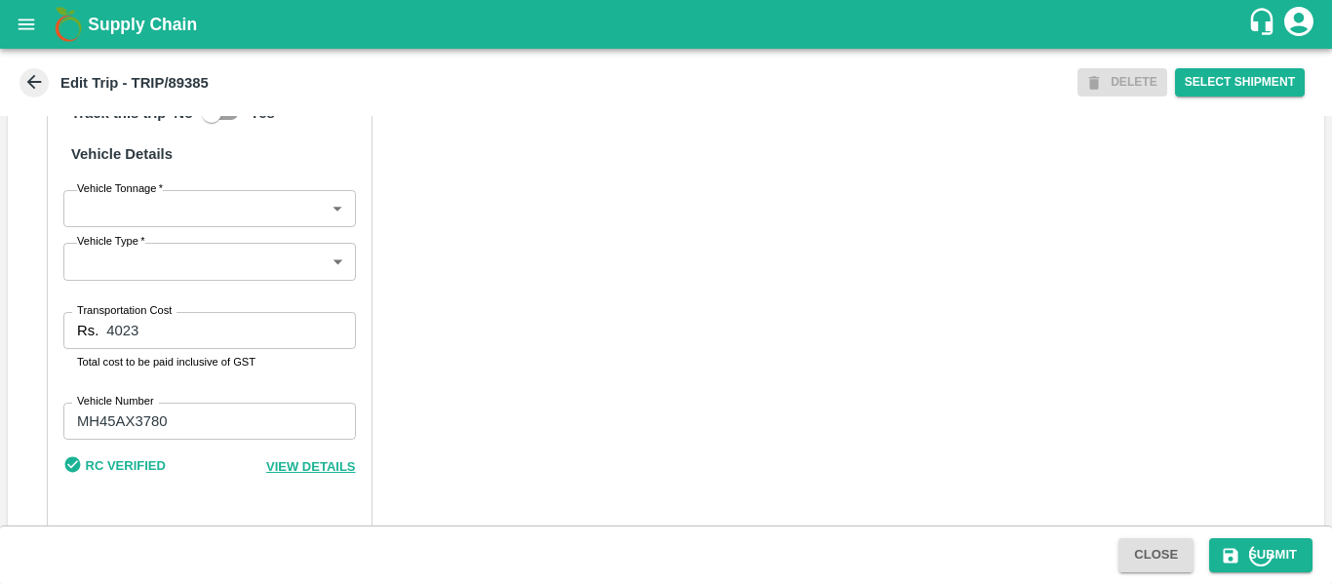
scroll to position [1494, 0]
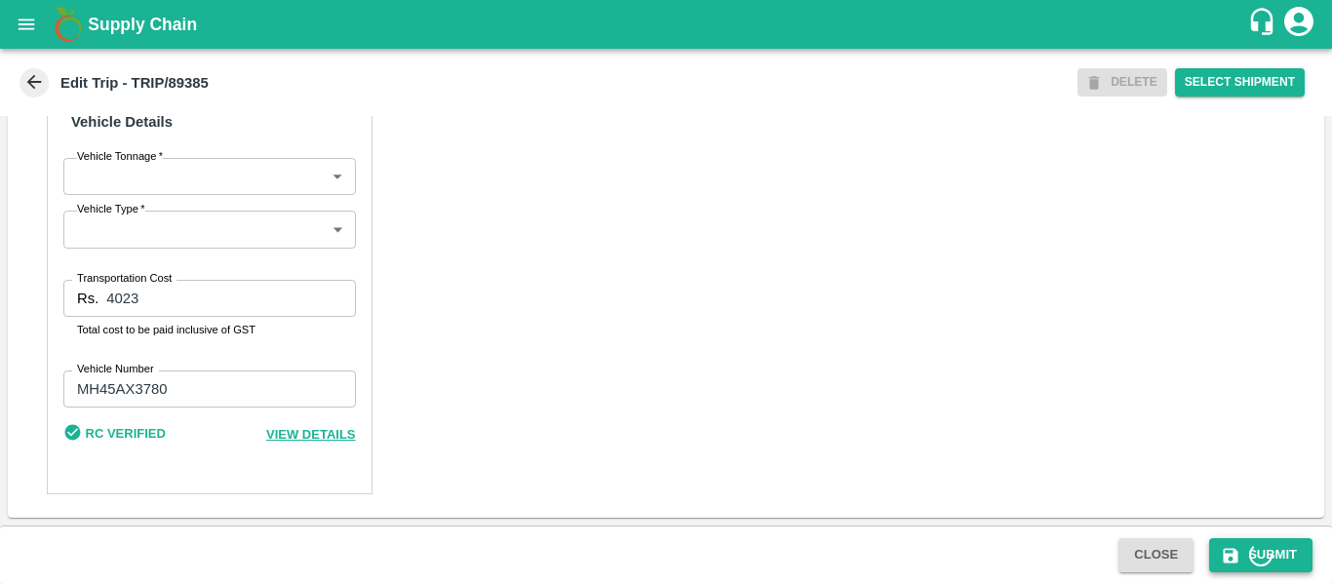
click at [1236, 561] on icon "submit" at bounding box center [1231, 555] width 15 height 15
click at [1314, 565] on div "Close Submit" at bounding box center [1216, 555] width 210 height 34
click at [1279, 562] on button "Submit" at bounding box center [1260, 555] width 103 height 34
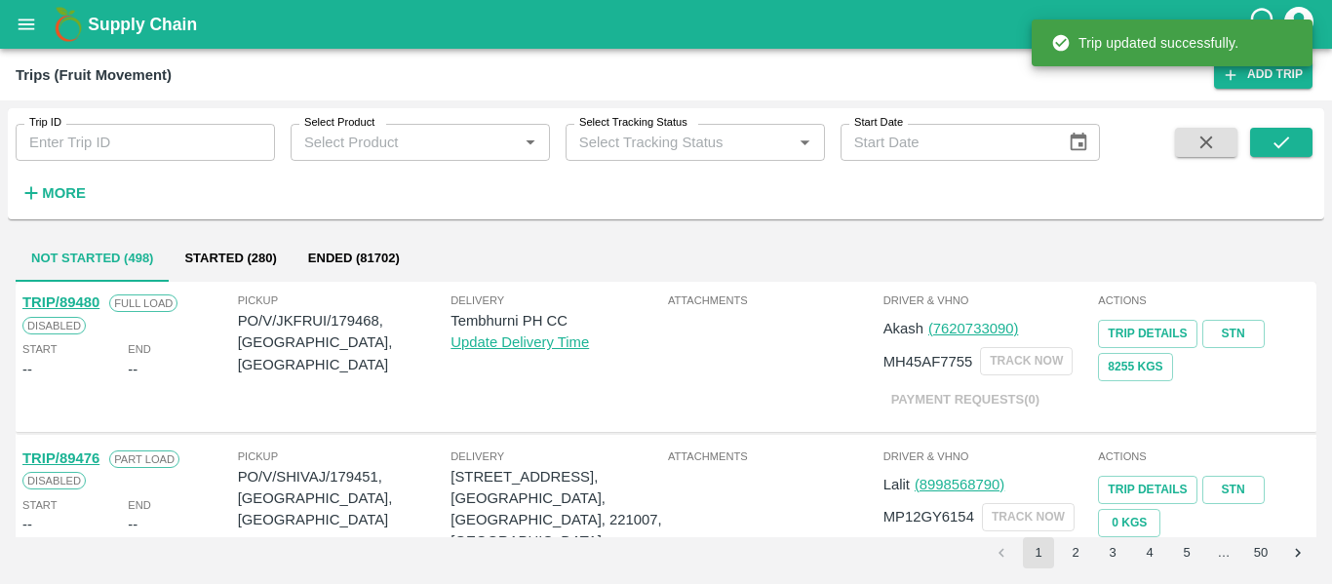
click at [181, 123] on div "Trip ID Trip ID" at bounding box center [137, 134] width 275 height 53
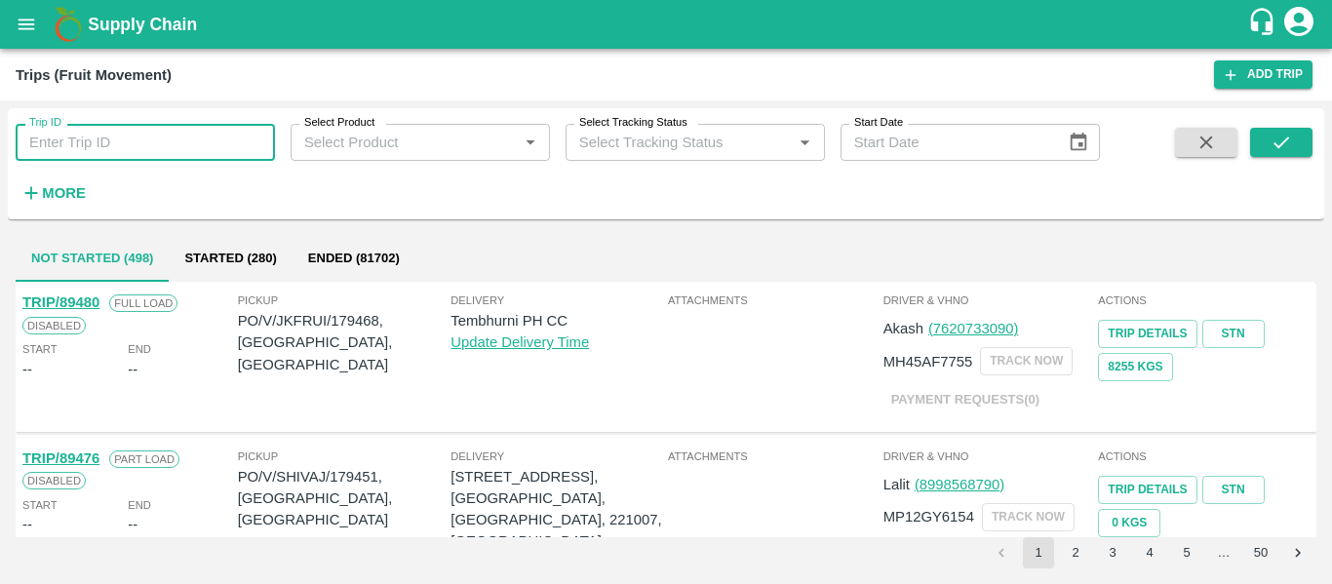
click at [116, 154] on input "Trip ID" at bounding box center [145, 142] width 259 height 37
paste input "89396"
type input "89396"
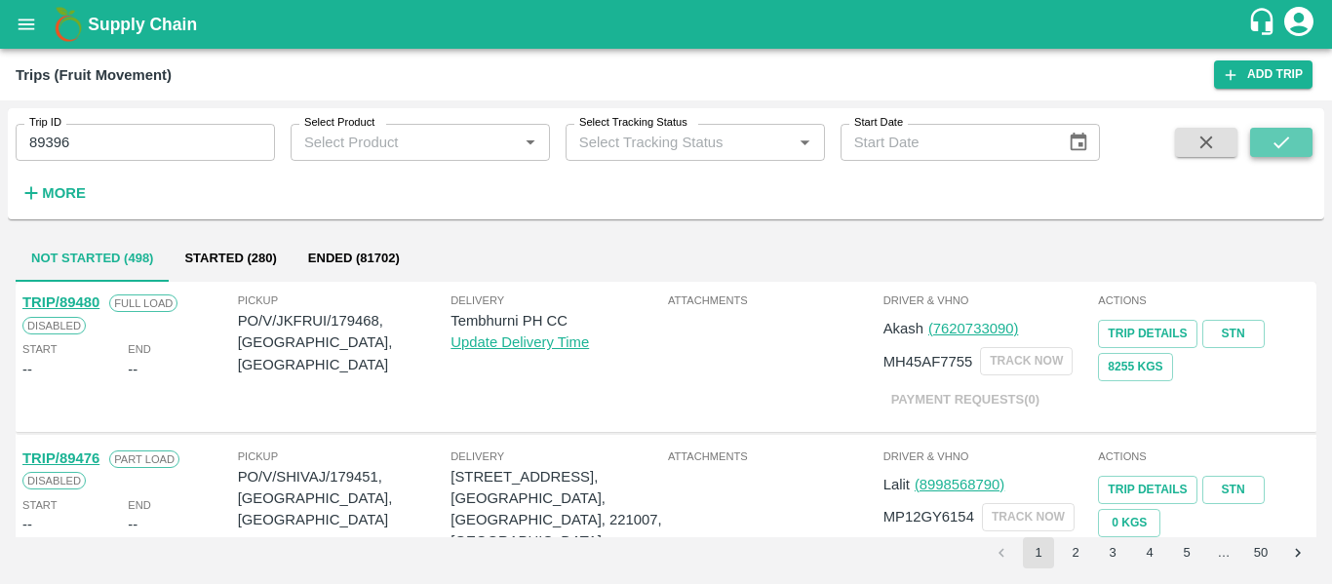
click at [1263, 141] on button "submit" at bounding box center [1281, 142] width 62 height 29
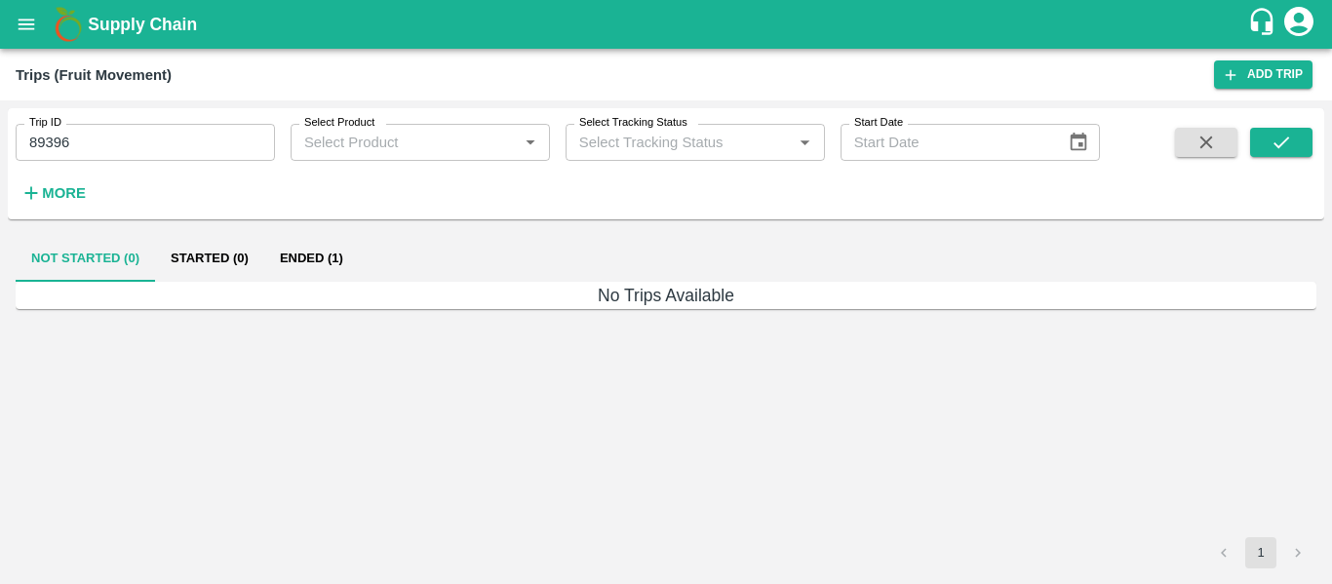
click at [294, 248] on button "Ended (1)" at bounding box center [311, 258] width 95 height 47
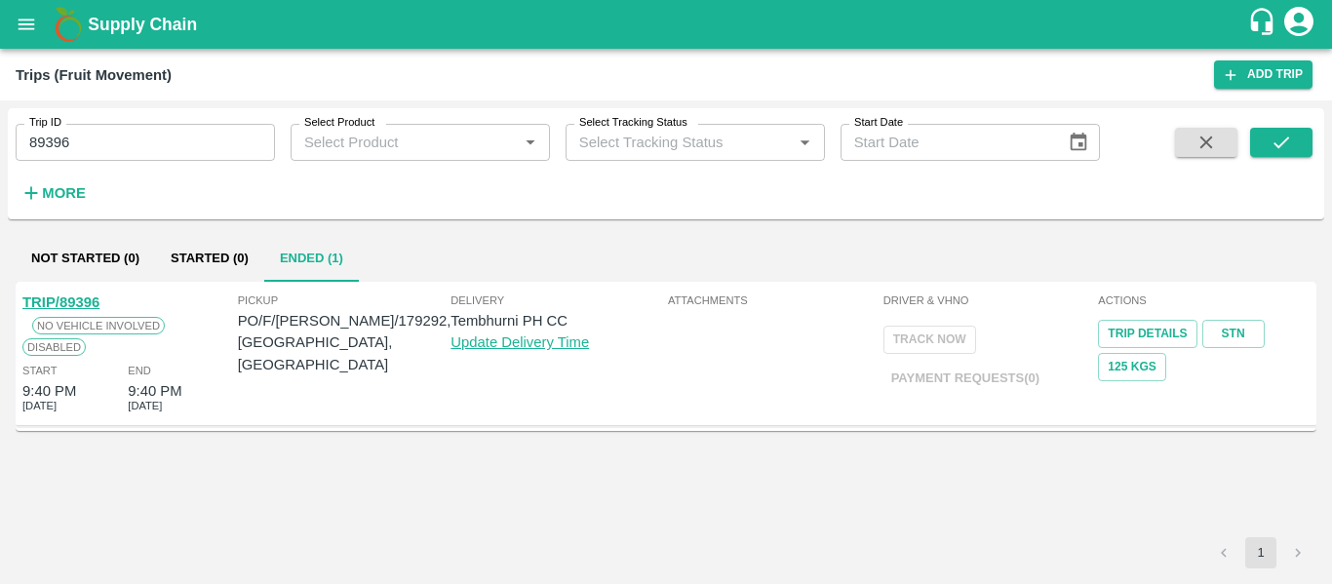
click at [80, 297] on link "TRIP/89396" at bounding box center [60, 302] width 77 height 16
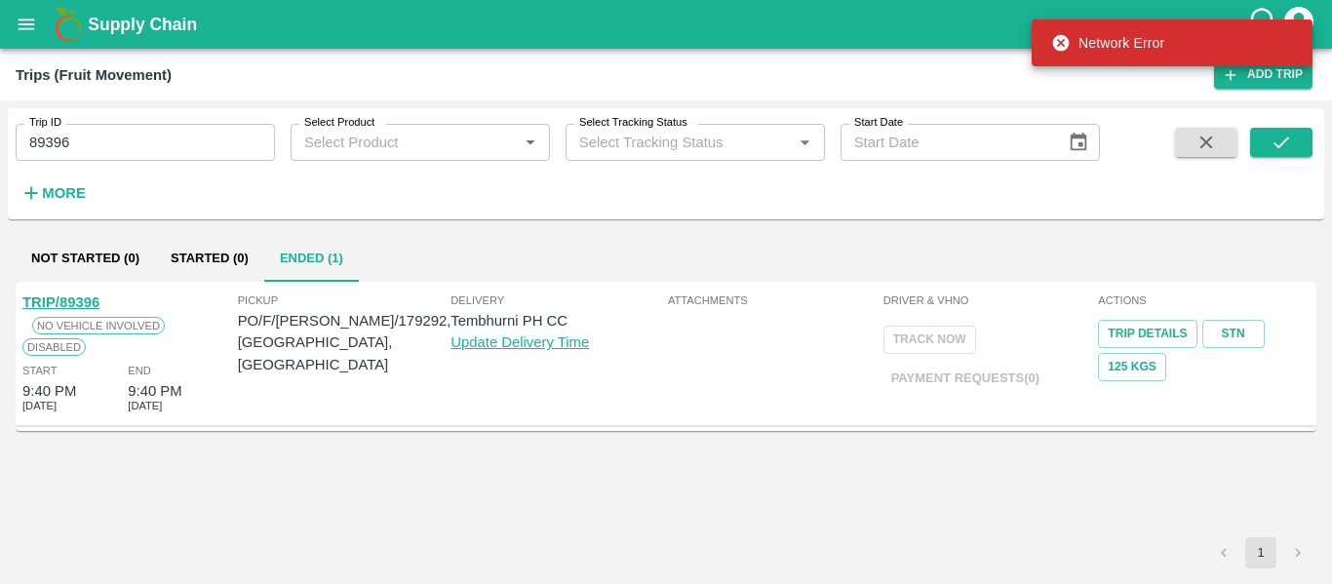
click at [110, 132] on input "89396" at bounding box center [145, 142] width 259 height 37
click at [1280, 144] on icon "submit" at bounding box center [1281, 142] width 21 height 21
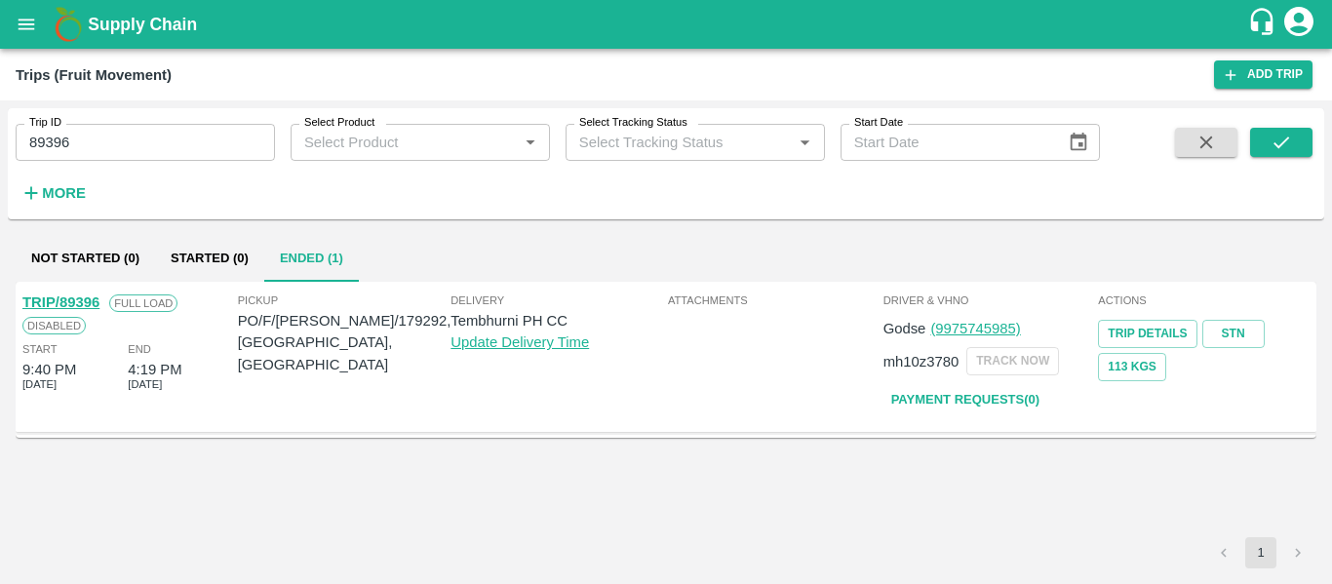
click at [46, 307] on link "TRIP/89396" at bounding box center [60, 302] width 77 height 16
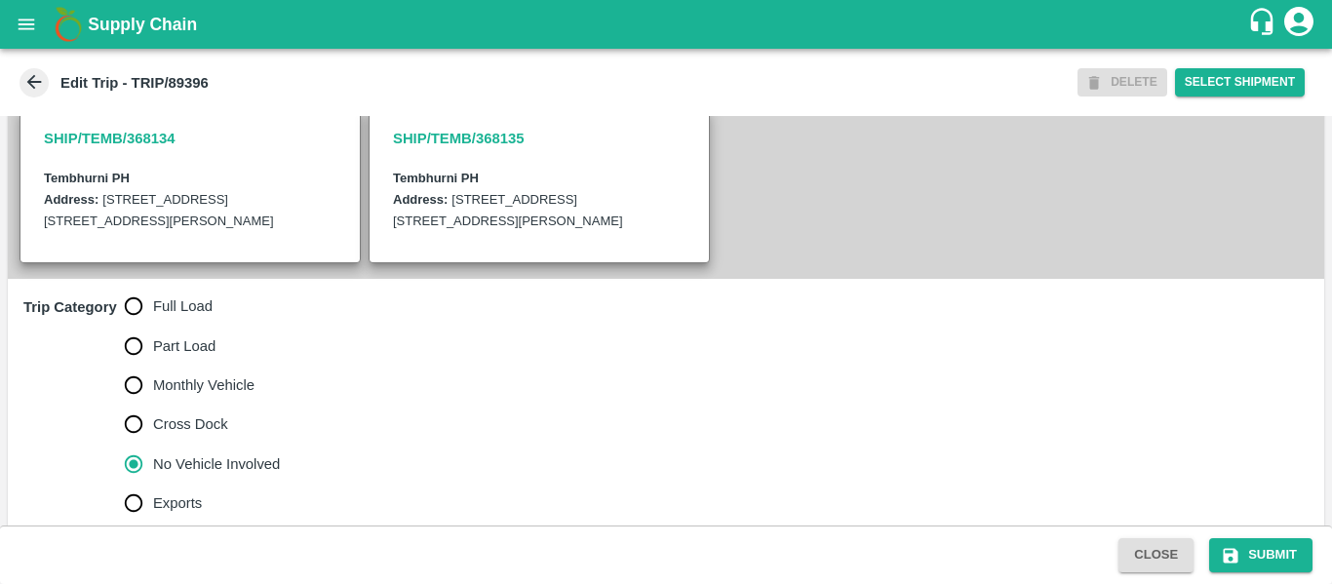
scroll to position [451, 0]
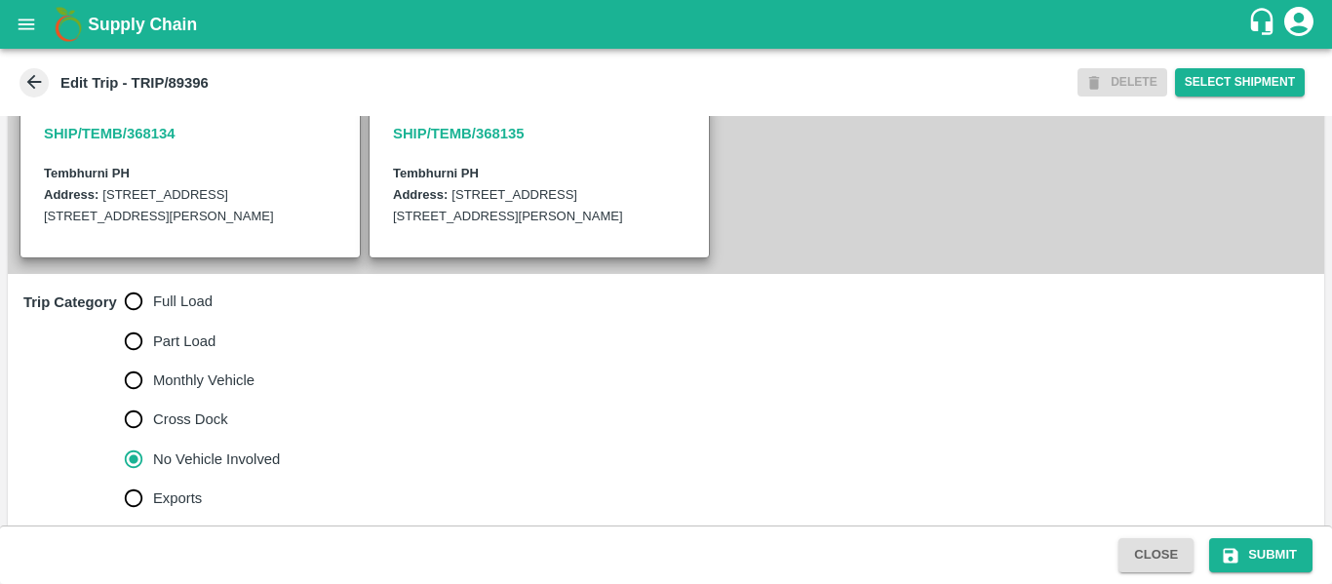
click at [162, 312] on span "Full Load" at bounding box center [182, 301] width 59 height 21
click at [153, 321] on input "Full Load" at bounding box center [133, 301] width 39 height 39
radio input "true"
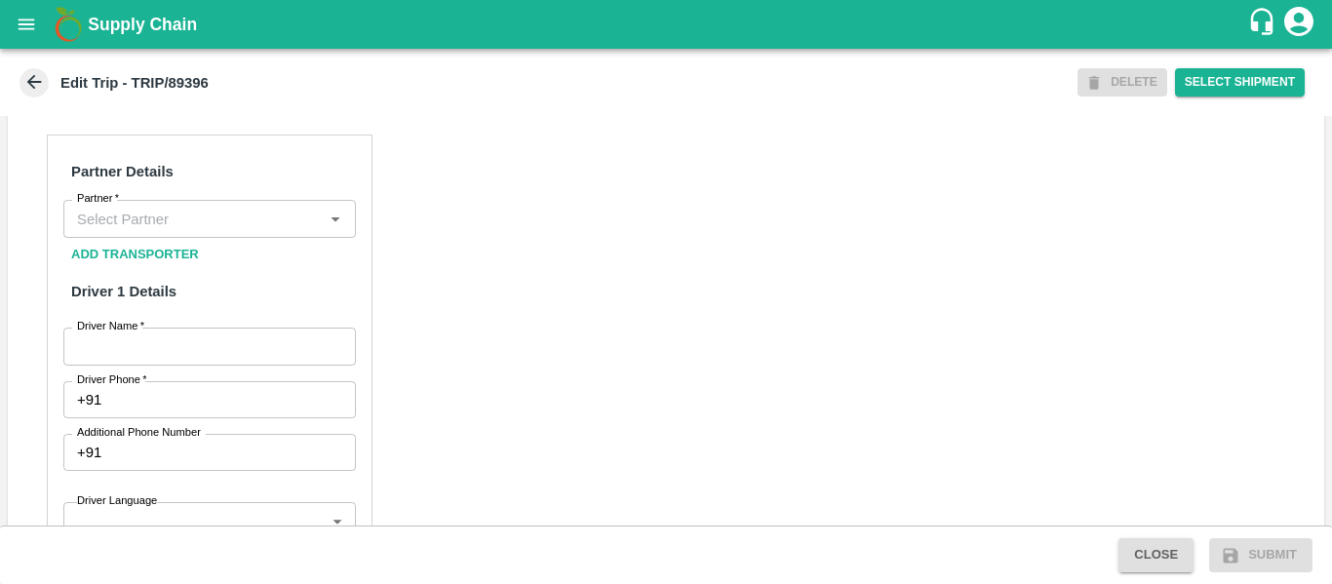
scroll to position [905, 0]
click at [138, 237] on div "Partner" at bounding box center [209, 218] width 293 height 37
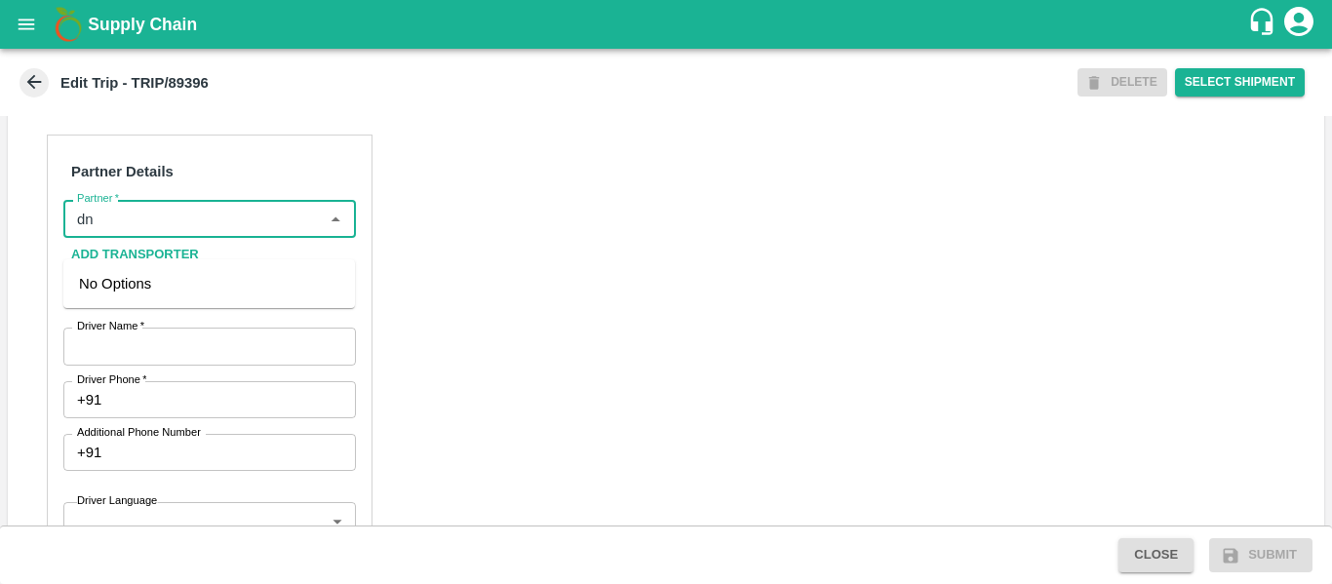
type input "d"
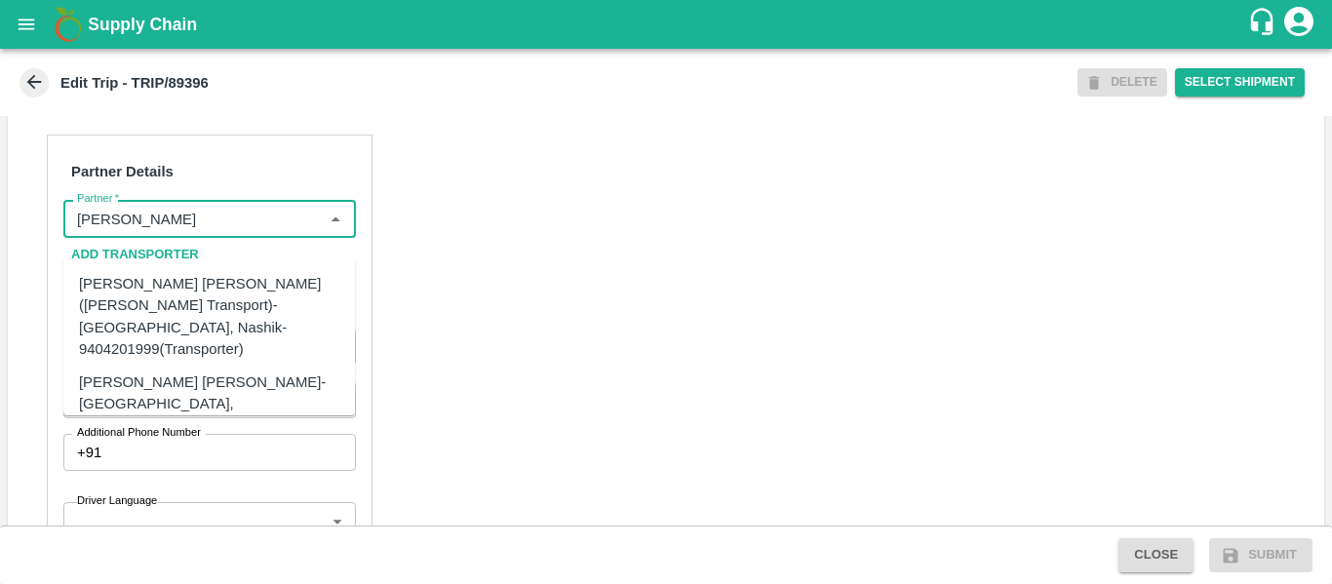
click at [195, 372] on div "[PERSON_NAME] [PERSON_NAME]-[GEOGRAPHIC_DATA], [GEOGRAPHIC_DATA]-9730316755(Tra…" at bounding box center [239, 404] width 320 height 65
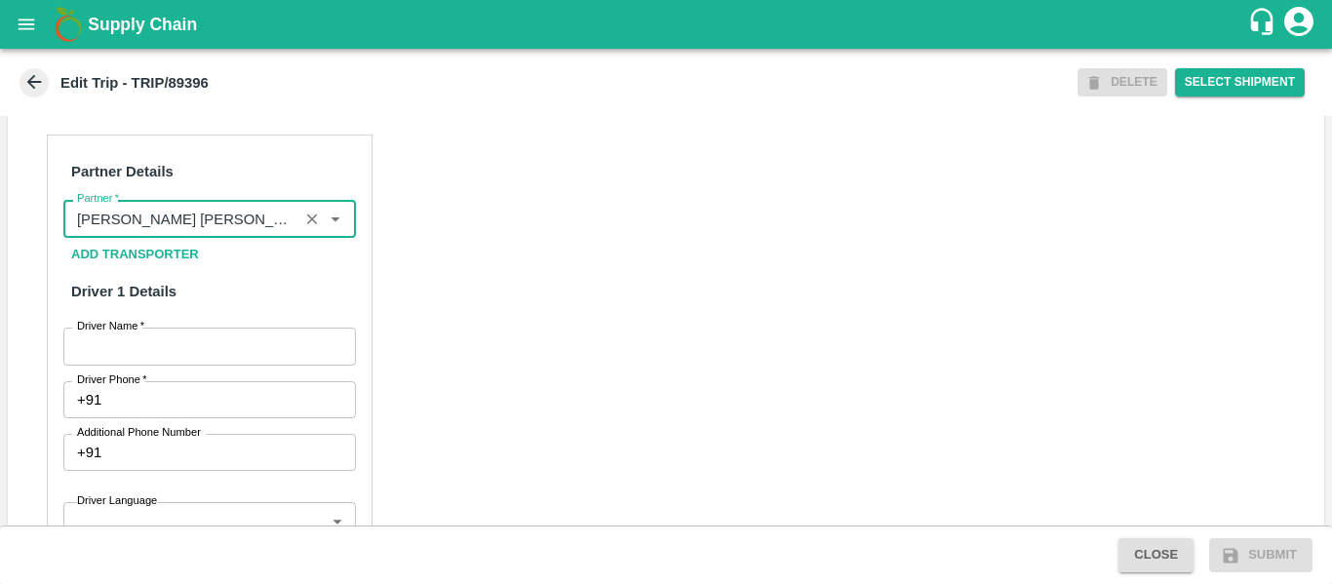
type input "[PERSON_NAME] [PERSON_NAME]-[GEOGRAPHIC_DATA], [GEOGRAPHIC_DATA]-9730316755(Tra…"
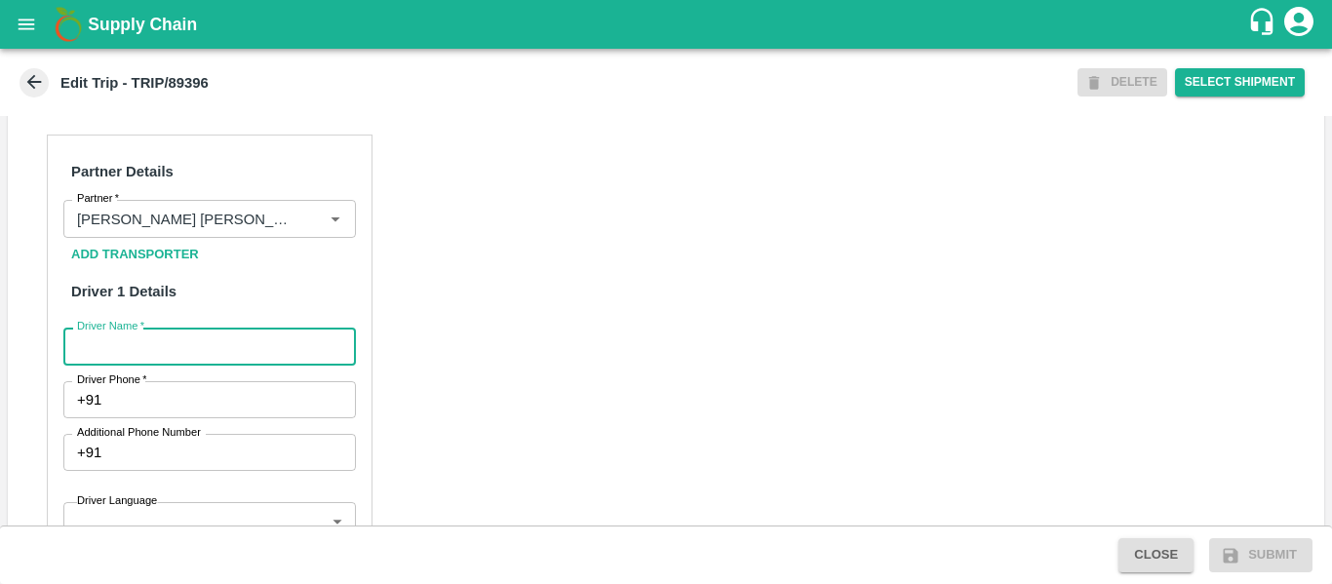
click at [259, 365] on input "Driver Name   *" at bounding box center [209, 346] width 293 height 37
type input "Godse"
click at [209, 418] on input "Driver Phone   *" at bounding box center [232, 399] width 246 height 37
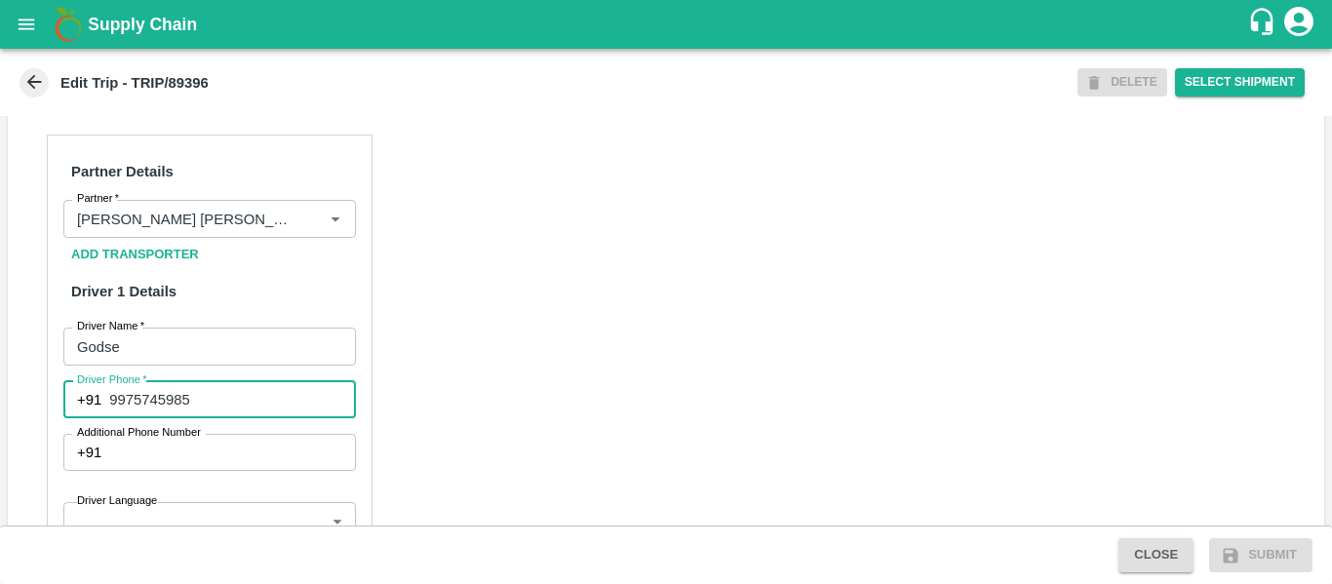
type input "9975745985"
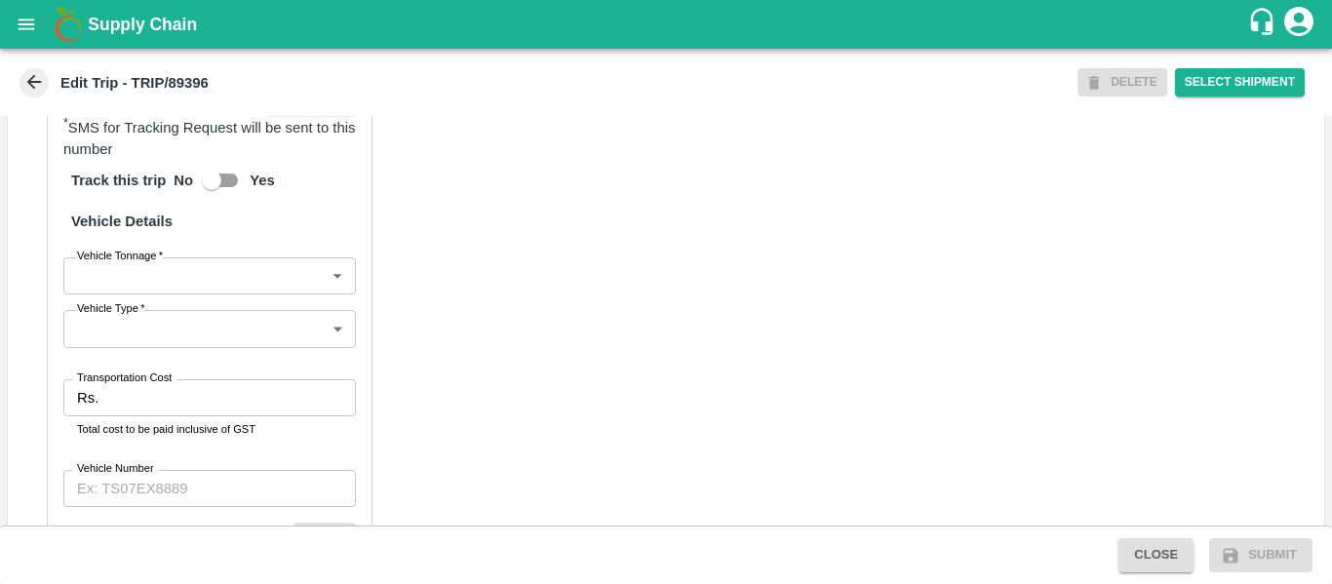
scroll to position [1373, 0]
click at [159, 414] on input "Transportation Cost" at bounding box center [230, 397] width 249 height 37
type input "1200"
click at [722, 341] on div "Partner Details Partner   * Partner Add Transporter Driver 1 Details Driver Nam…" at bounding box center [666, 132] width 1316 height 979
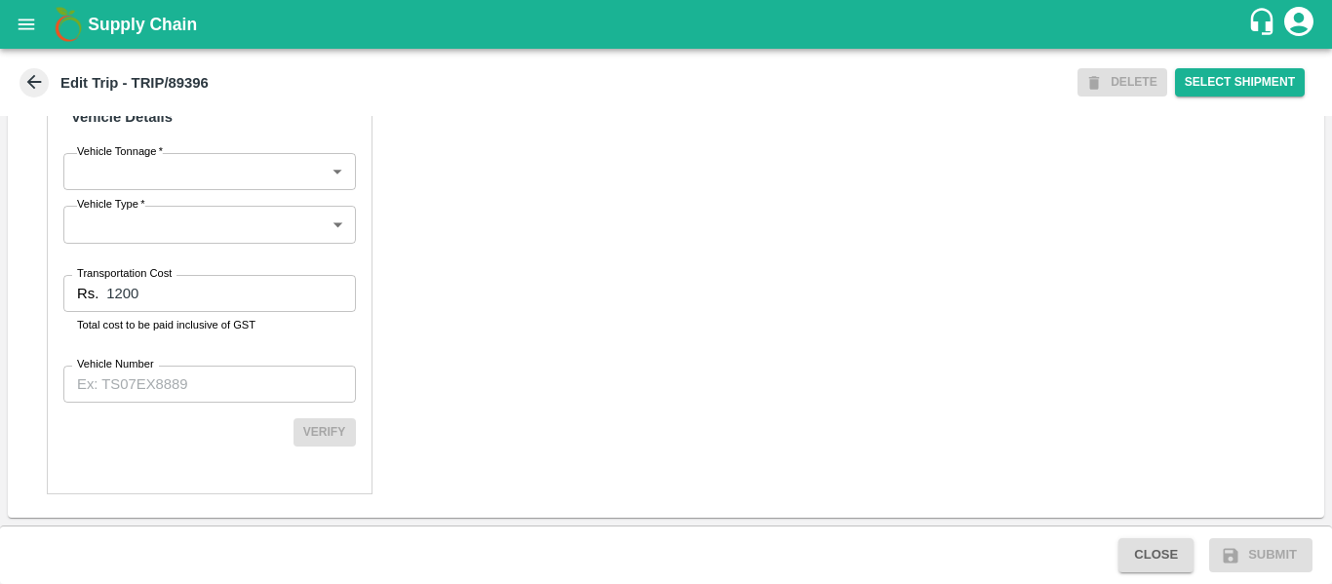
scroll to position [1498, 0]
click at [163, 401] on input "Vehicle Number" at bounding box center [209, 384] width 293 height 37
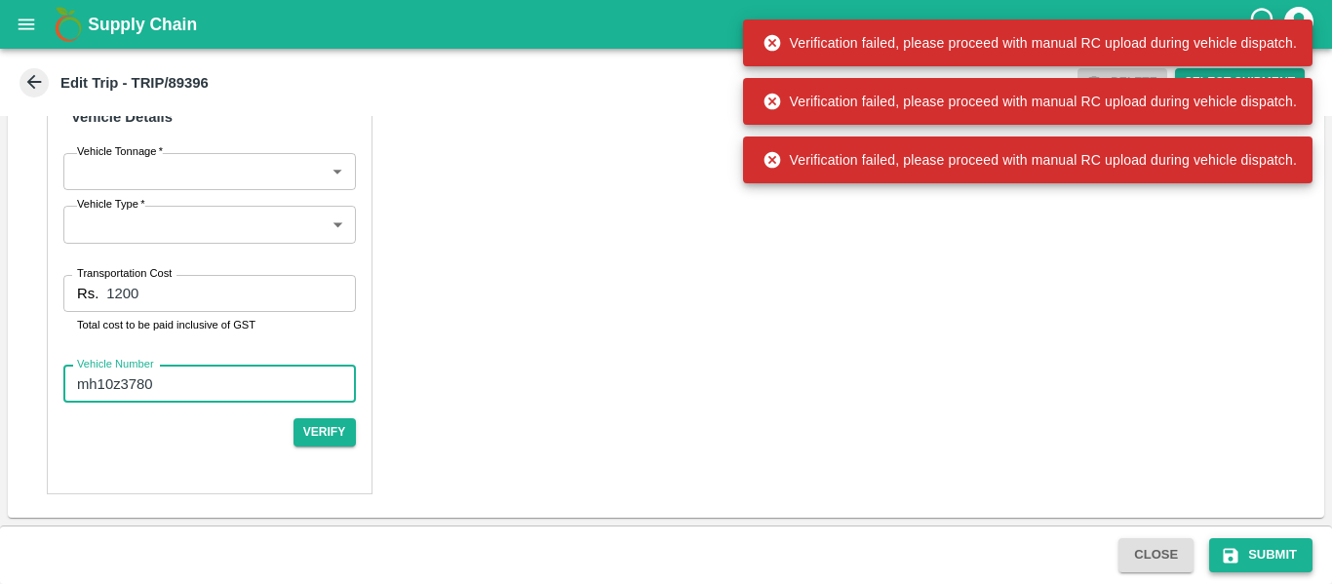
type input "mh10z3780"
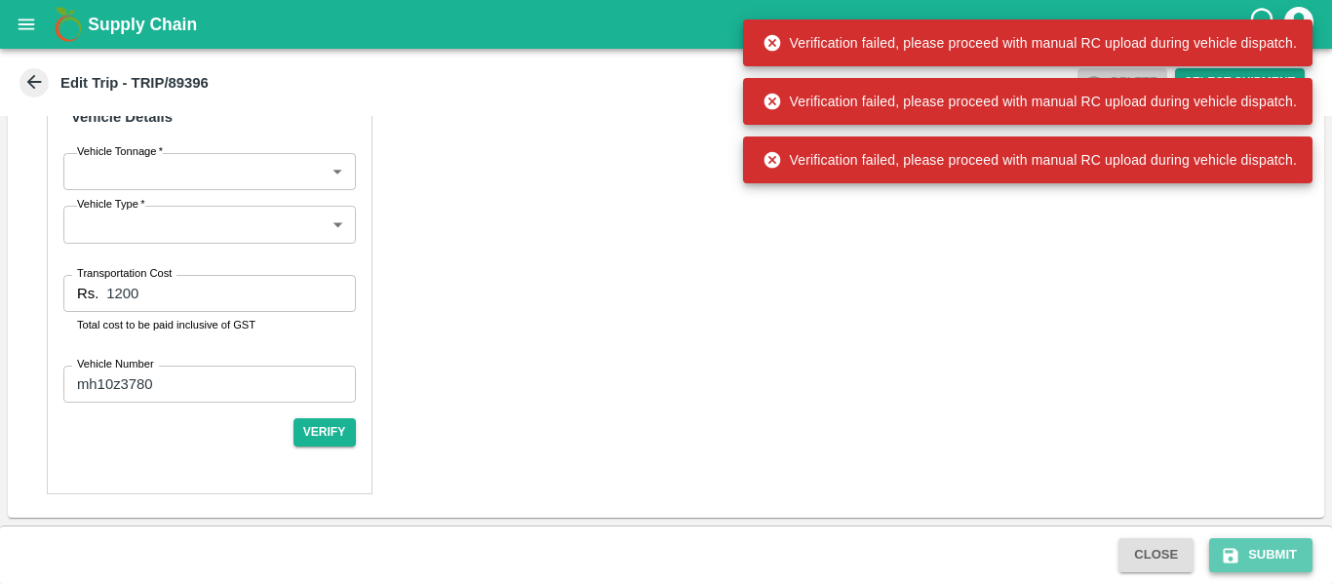
click at [1233, 538] on button "Submit" at bounding box center [1260, 555] width 103 height 34
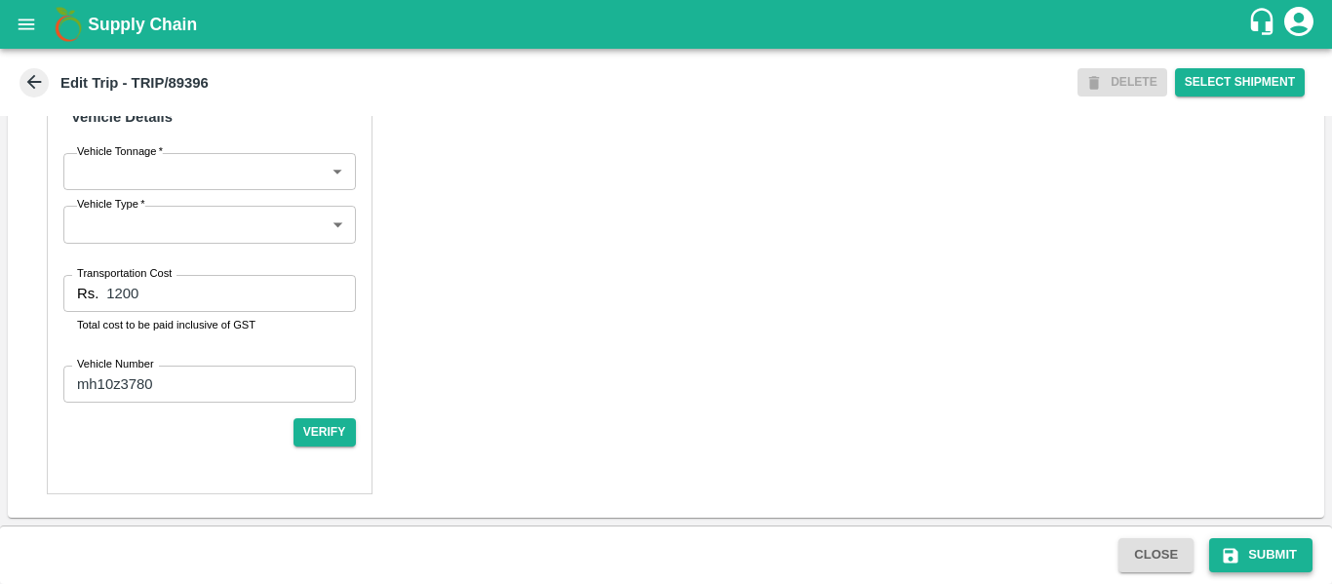
click at [1256, 546] on button "Submit" at bounding box center [1260, 555] width 103 height 34
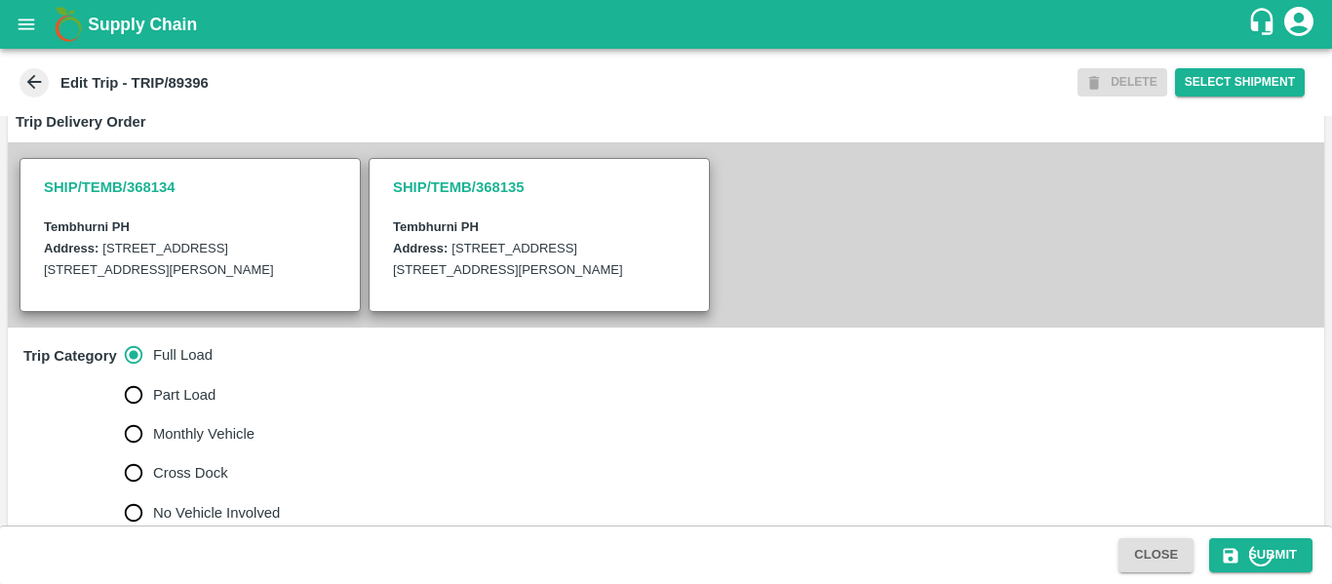
scroll to position [0, 0]
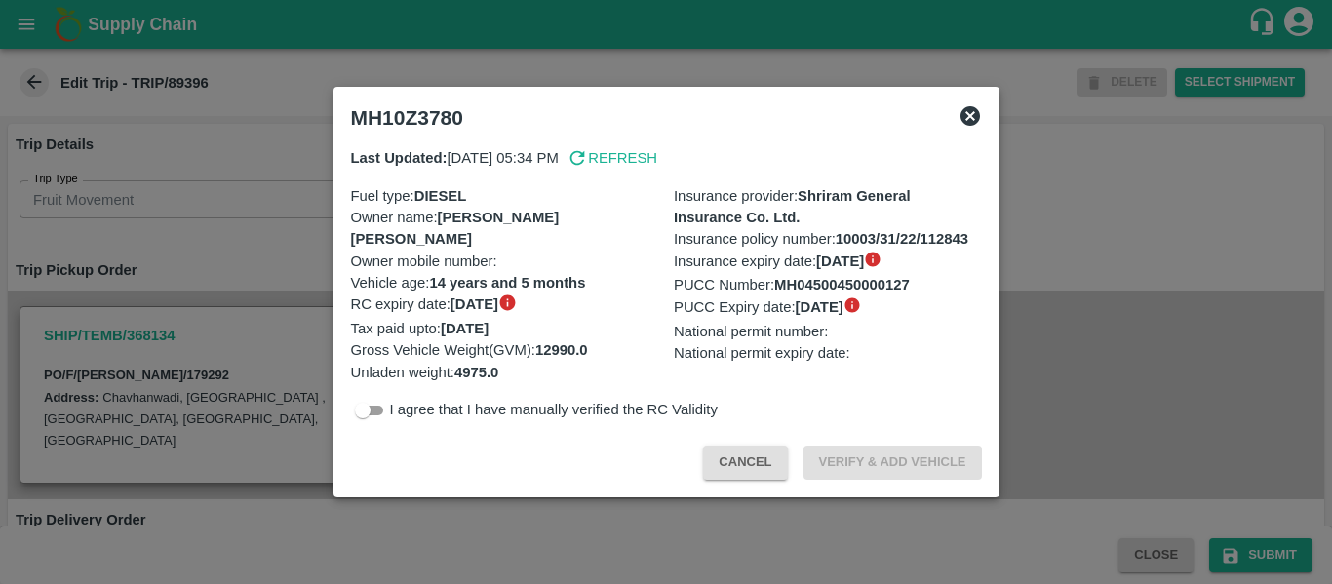
click at [237, 249] on div at bounding box center [666, 292] width 1332 height 584
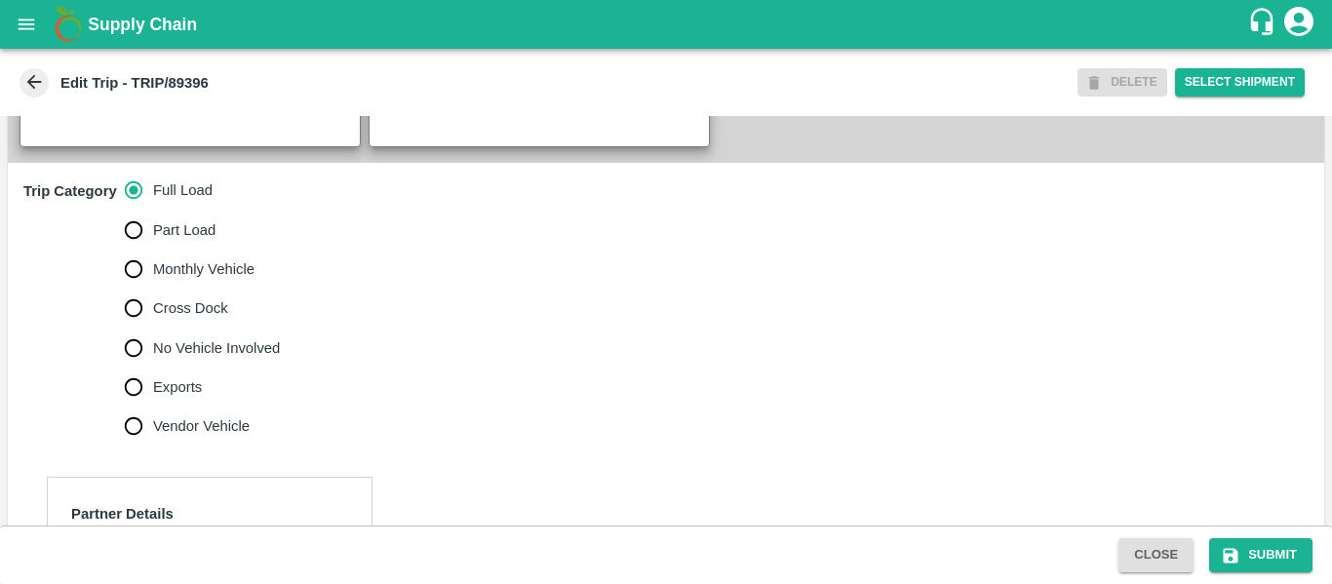
scroll to position [564, 0]
click at [201, 390] on label "Exports" at bounding box center [197, 386] width 167 height 39
click at [153, 390] on input "Exports" at bounding box center [133, 386] width 39 height 39
radio input "true"
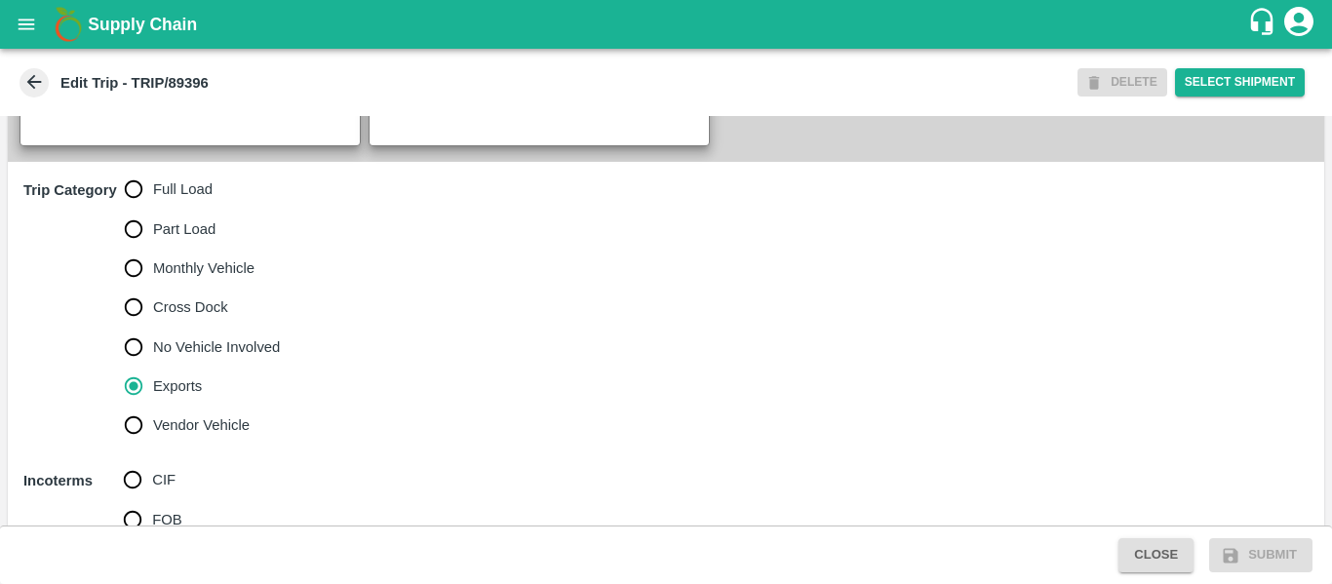
click at [244, 327] on label "Cross Dock" at bounding box center [197, 307] width 167 height 39
click at [153, 327] on input "Cross Dock" at bounding box center [133, 307] width 39 height 39
radio input "true"
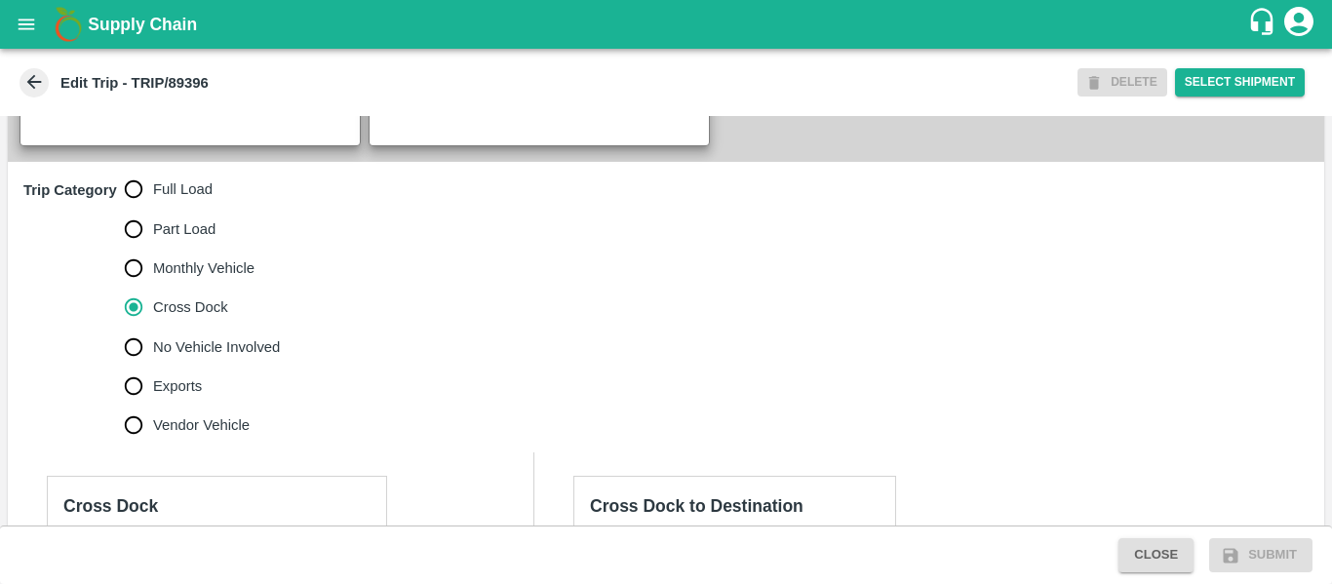
click at [267, 358] on span "No Vehicle Involved" at bounding box center [216, 346] width 127 height 21
click at [153, 367] on input "No Vehicle Involved" at bounding box center [133, 347] width 39 height 39
radio input "true"
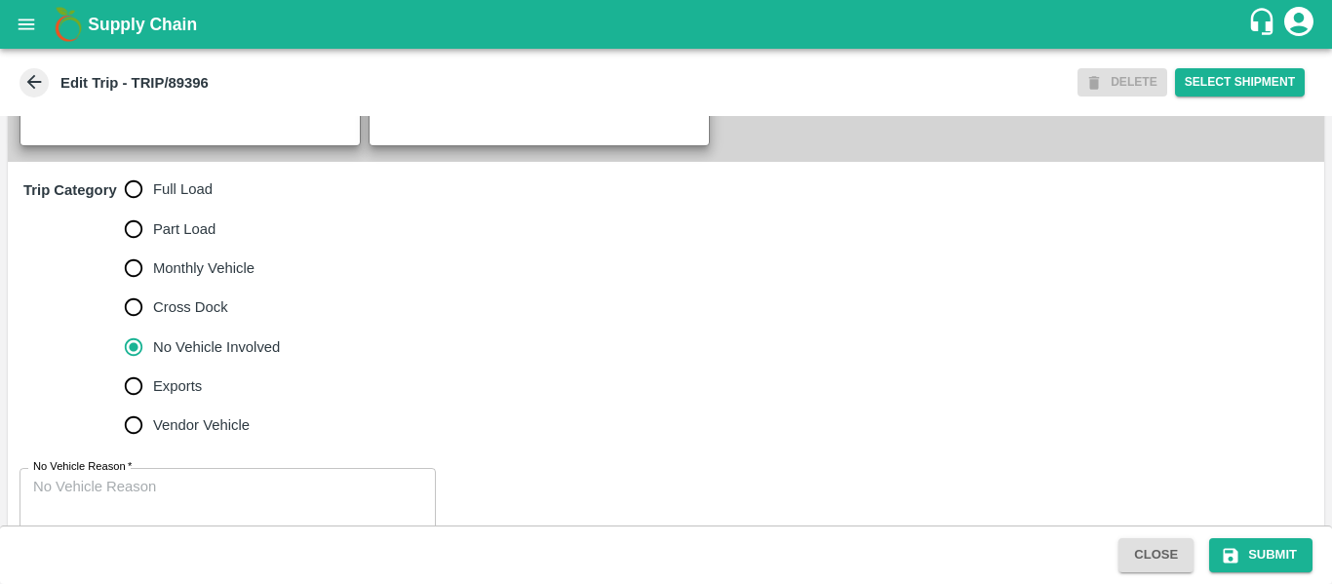
scroll to position [630, 0]
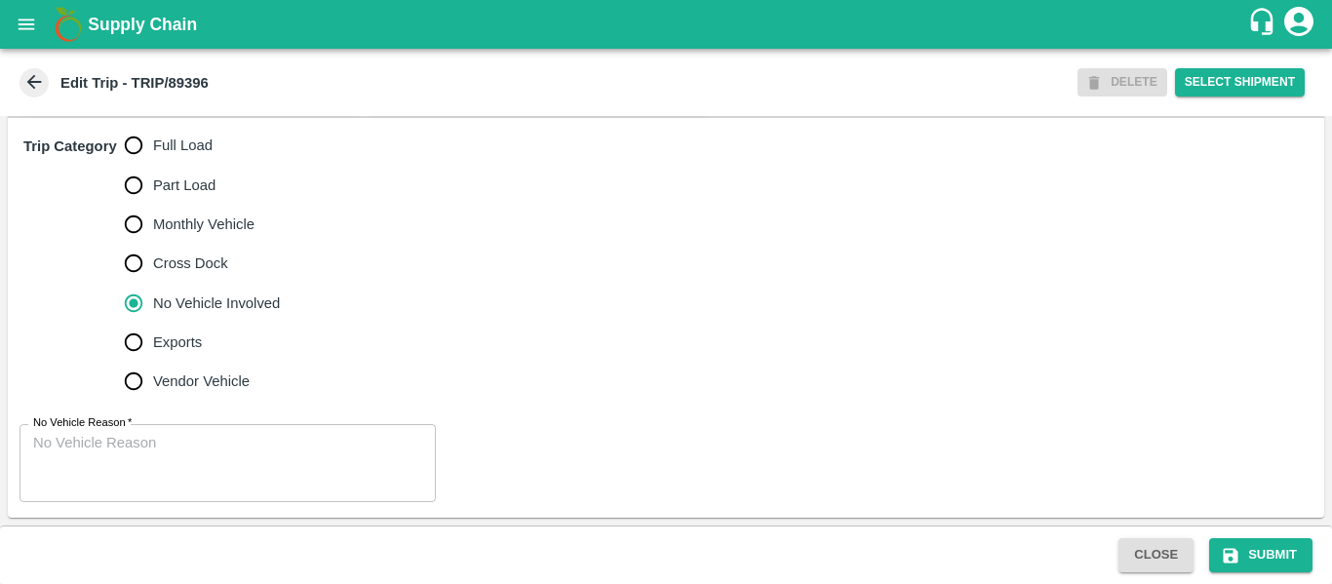
click at [161, 450] on textarea "No Vehicle Reason   *" at bounding box center [227, 463] width 389 height 61
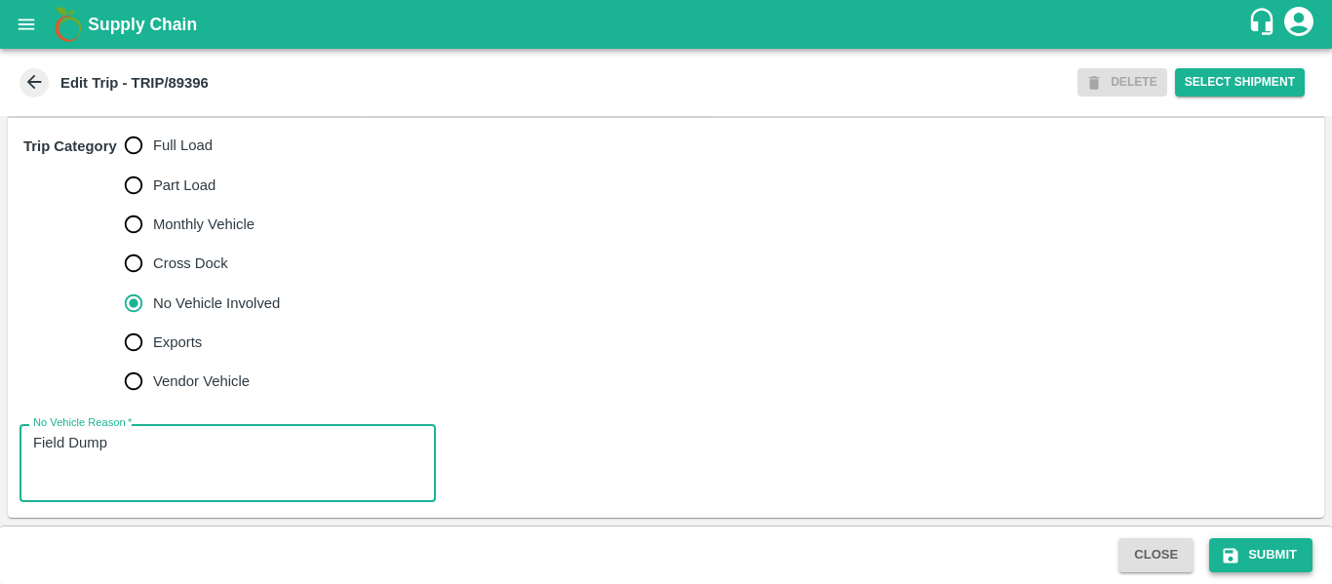
type textarea "Field Dump"
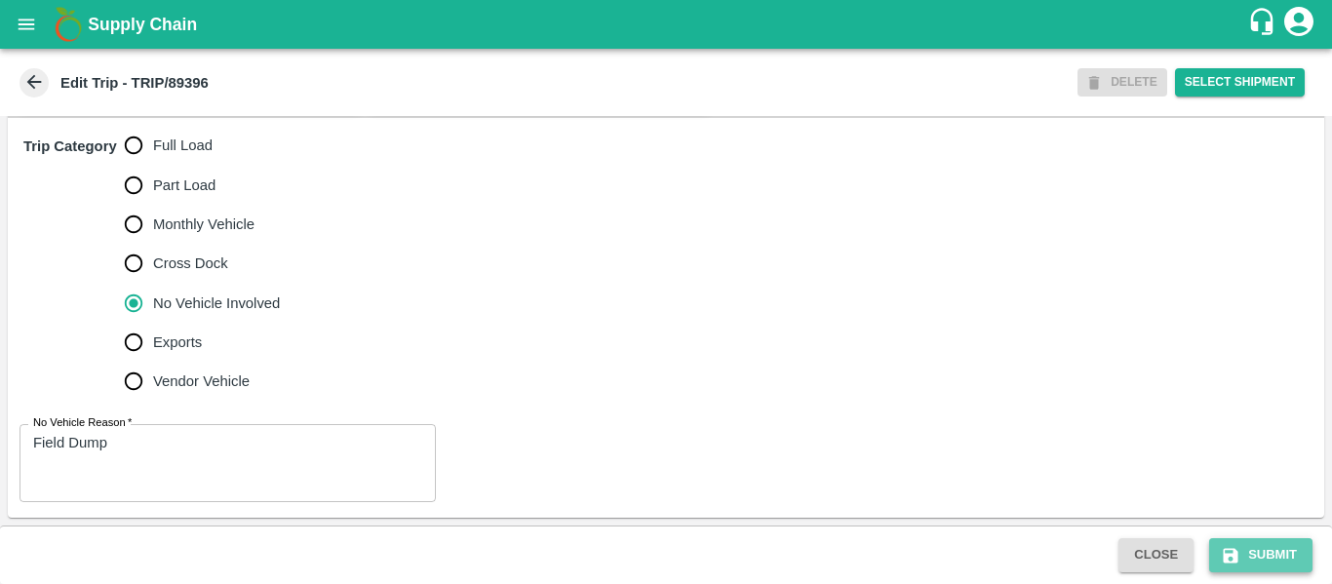
click at [1231, 567] on button "Submit" at bounding box center [1260, 555] width 103 height 34
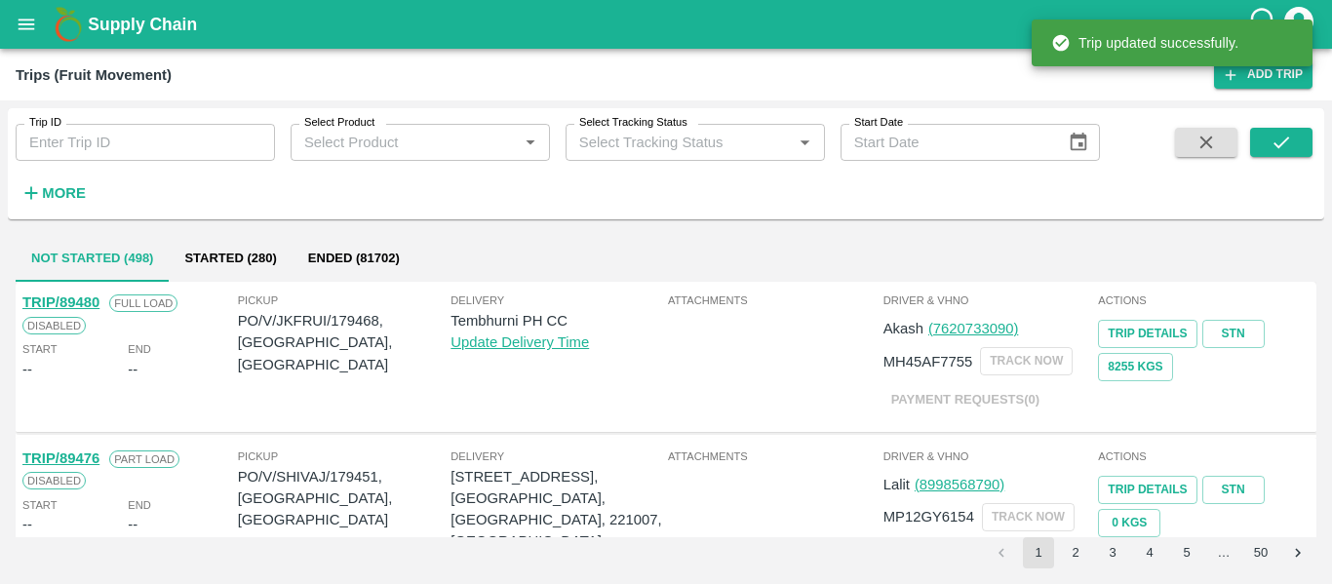
click at [143, 80] on div "Trips (Fruit Movement)" at bounding box center [94, 74] width 156 height 25
click at [153, 111] on div "Trip ID Trip ID" at bounding box center [137, 134] width 275 height 53
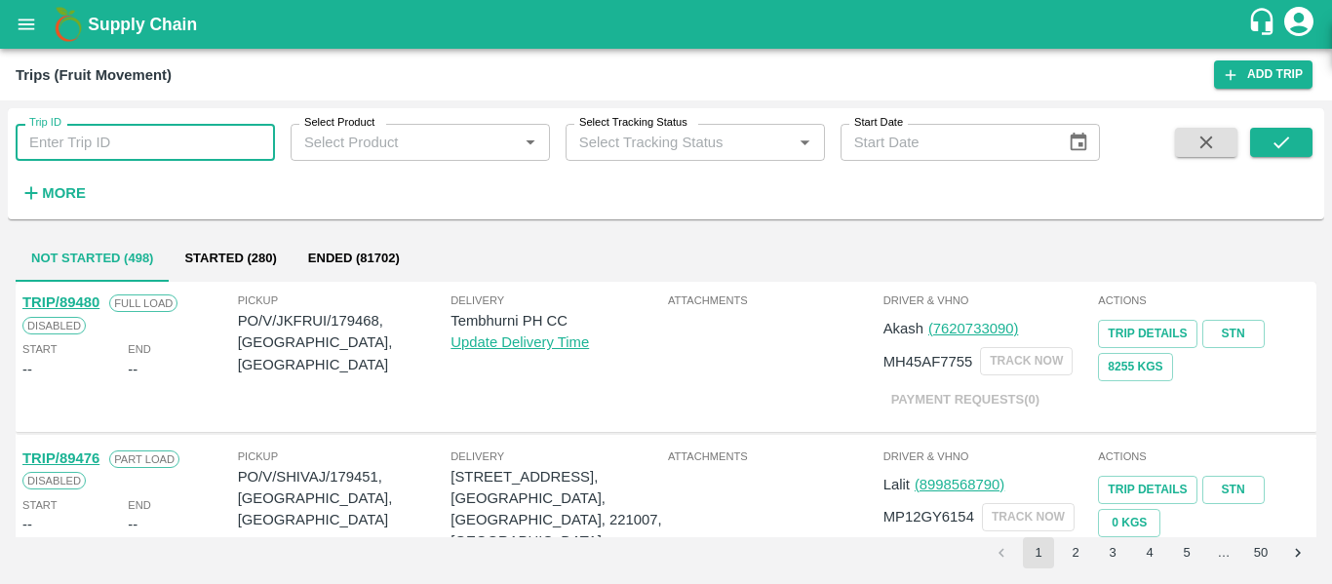
click at [156, 131] on input "Trip ID" at bounding box center [145, 142] width 259 height 37
paste input "89381"
type input "89381"
click at [1273, 140] on icon "submit" at bounding box center [1281, 142] width 21 height 21
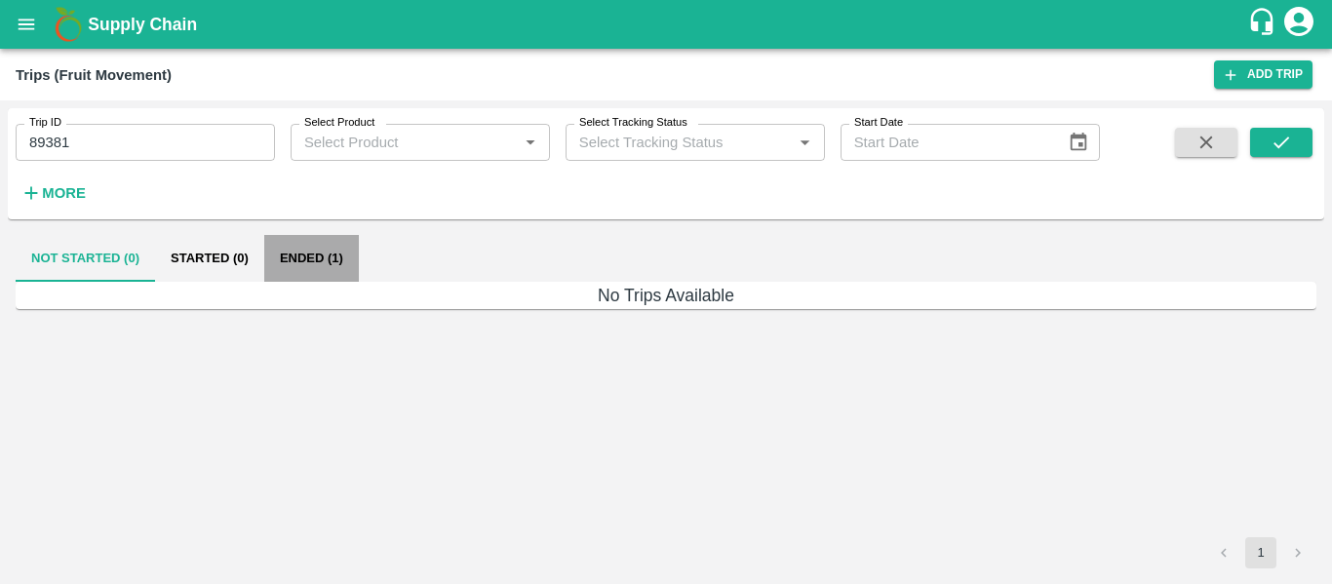
click at [309, 245] on button "Ended (1)" at bounding box center [311, 258] width 95 height 47
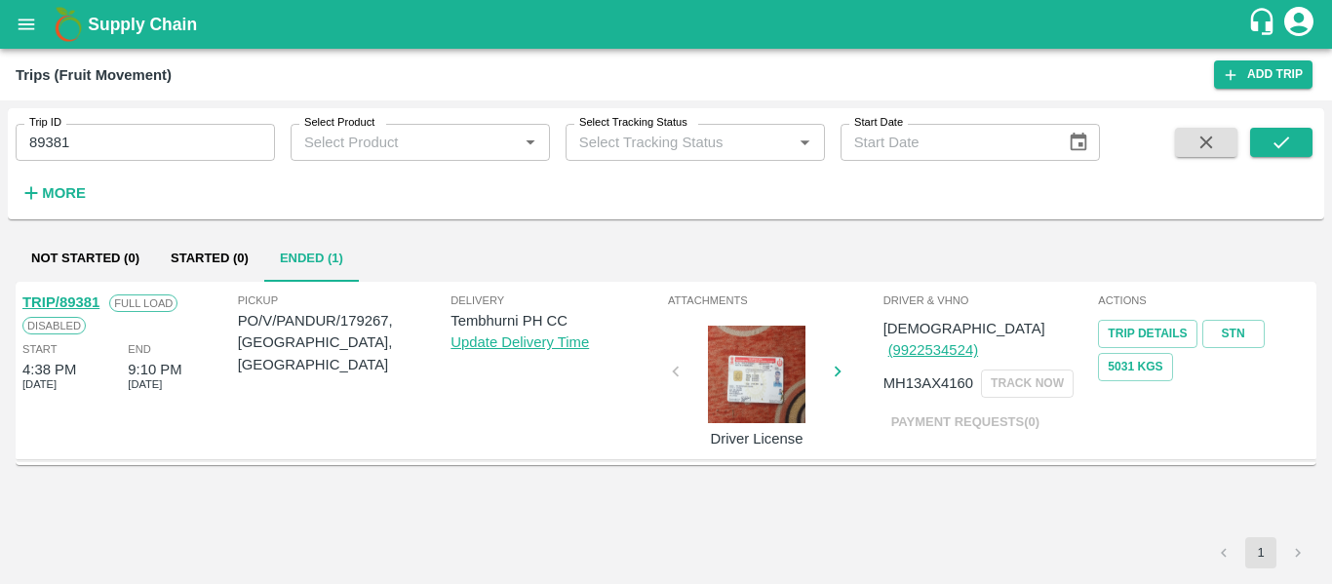
click at [58, 303] on link "TRIP/89381" at bounding box center [60, 302] width 77 height 16
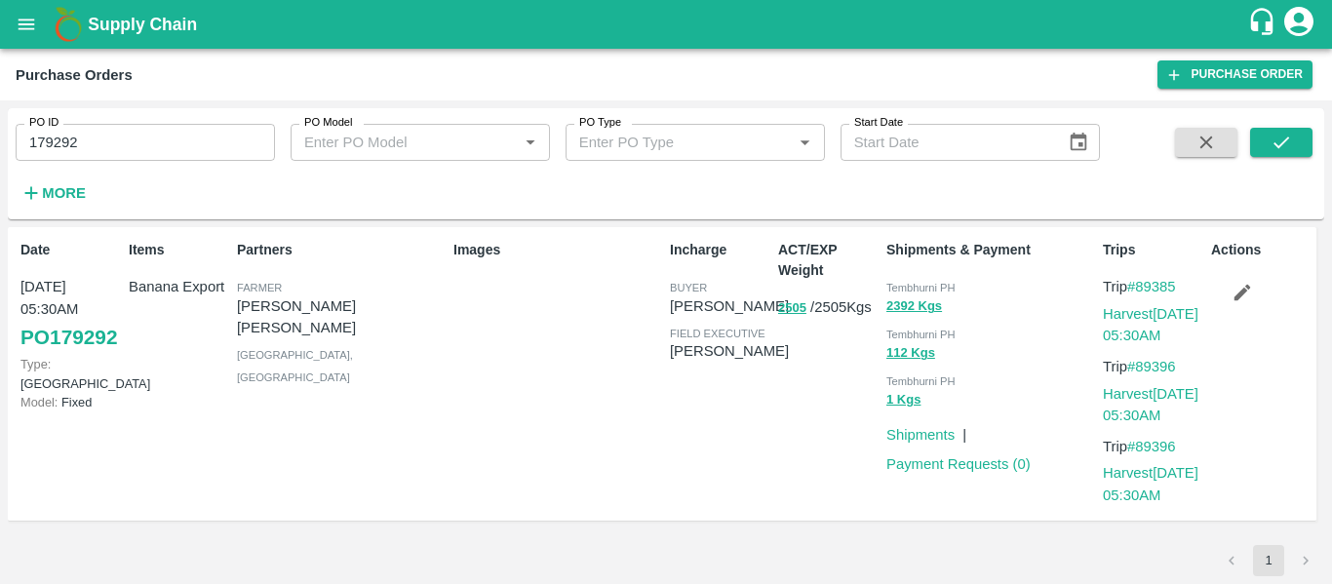
click at [137, 161] on input "179292" at bounding box center [145, 142] width 259 height 37
paste input "text"
type input "179267"
click at [1272, 152] on icon "submit" at bounding box center [1281, 142] width 21 height 21
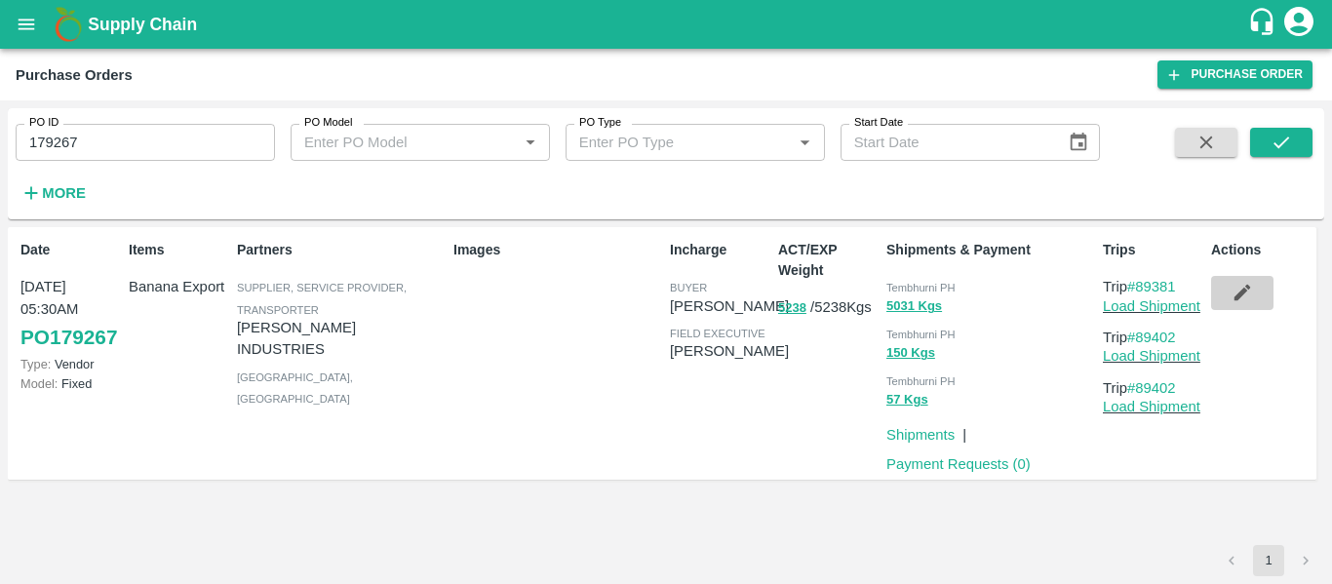
click at [1254, 294] on button "button" at bounding box center [1242, 292] width 62 height 33
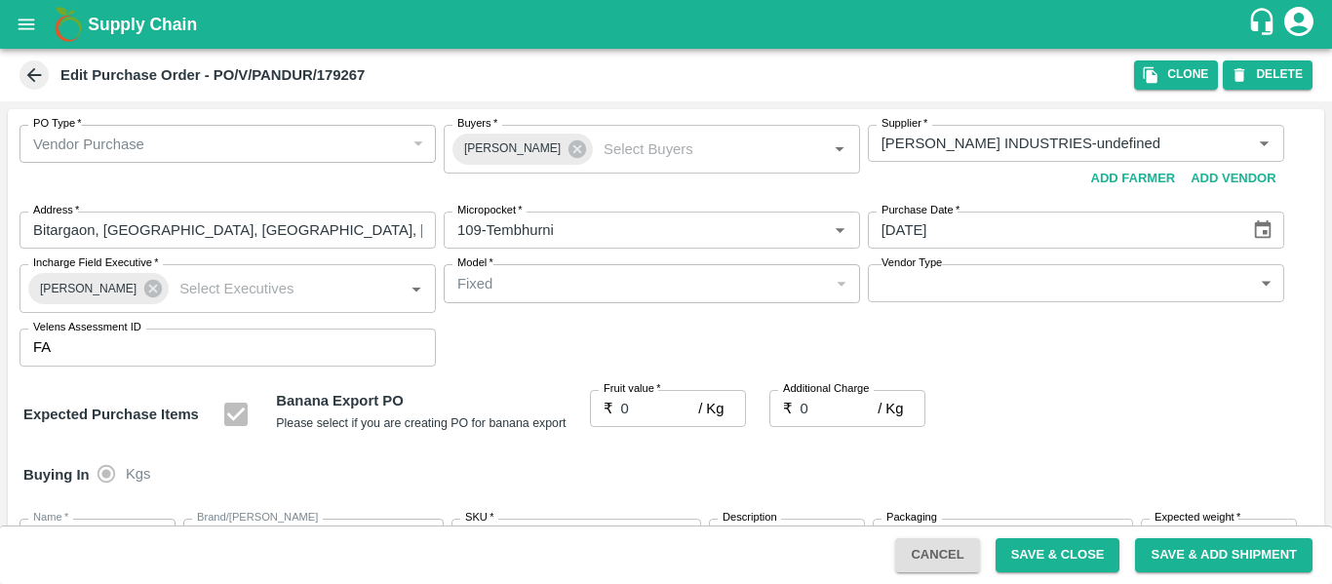
click at [647, 399] on input "0" at bounding box center [660, 408] width 78 height 37
type input "2"
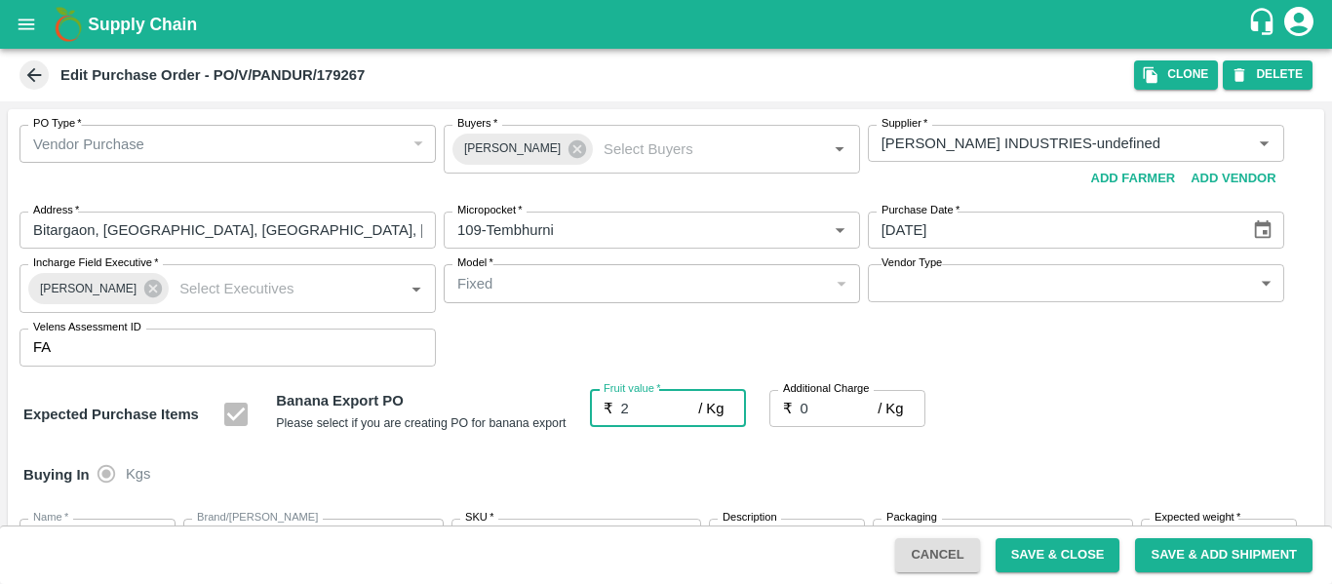
type input "2"
type input "21"
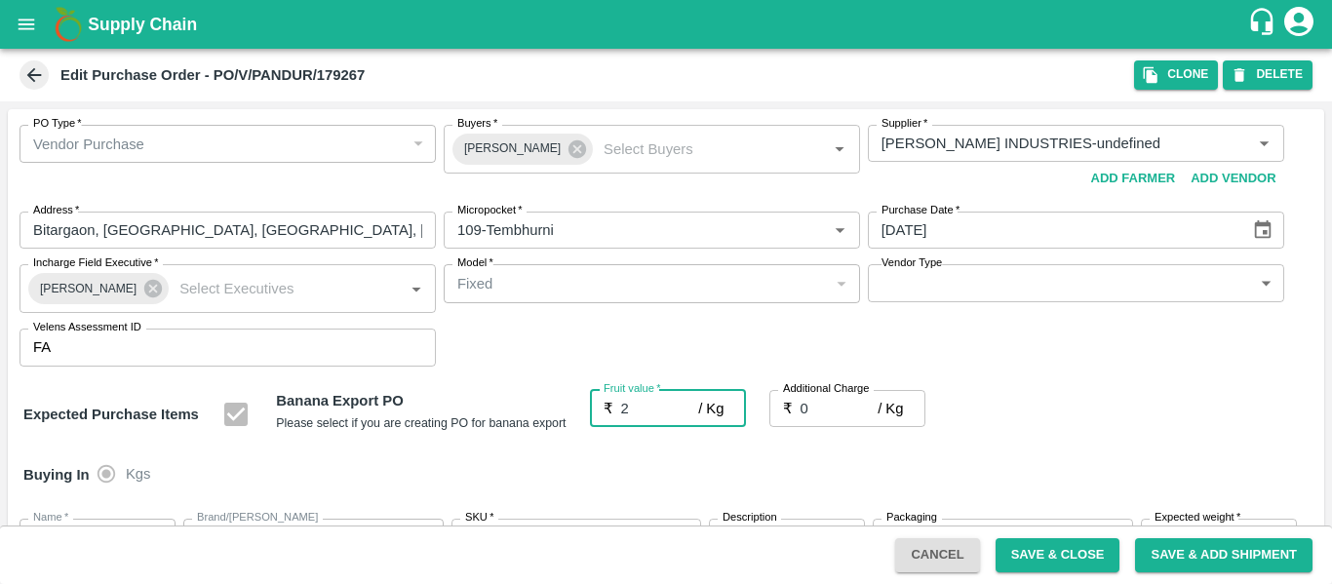
type input "21"
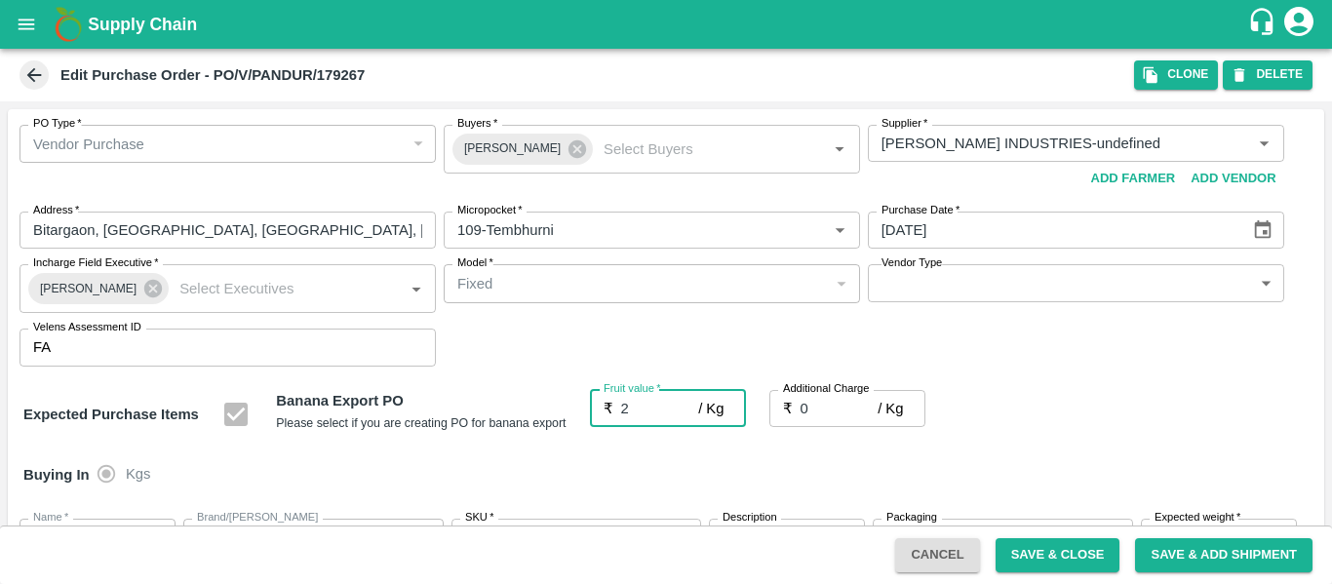
type input "21"
click at [839, 404] on input "0" at bounding box center [840, 408] width 78 height 37
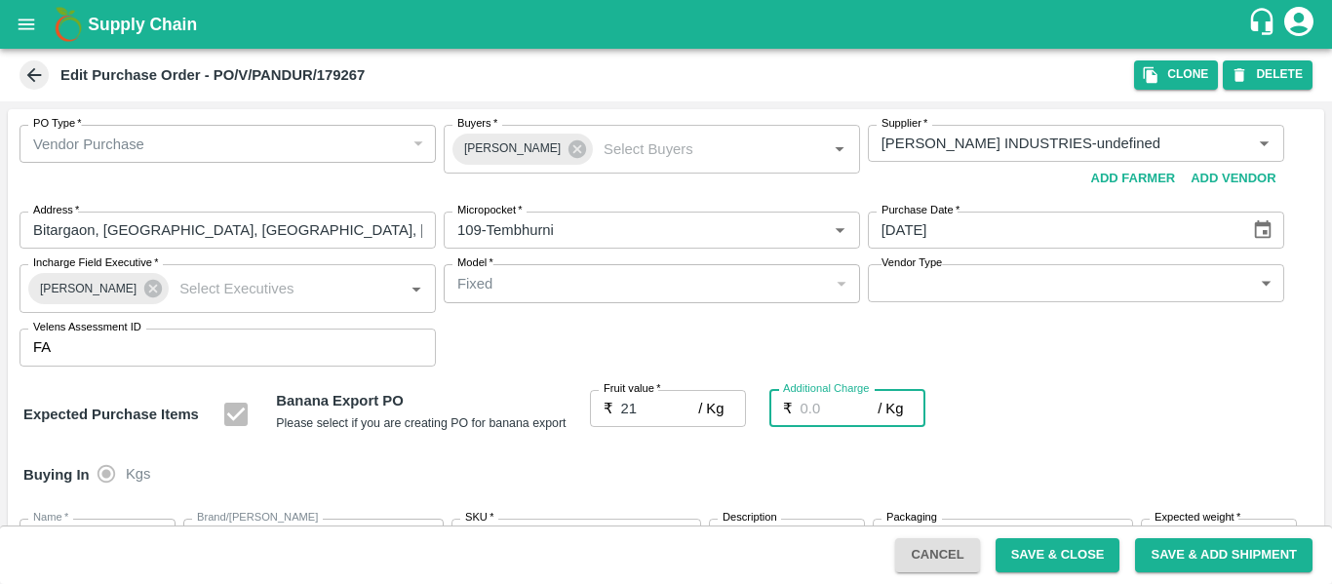
type input "2"
type input "23"
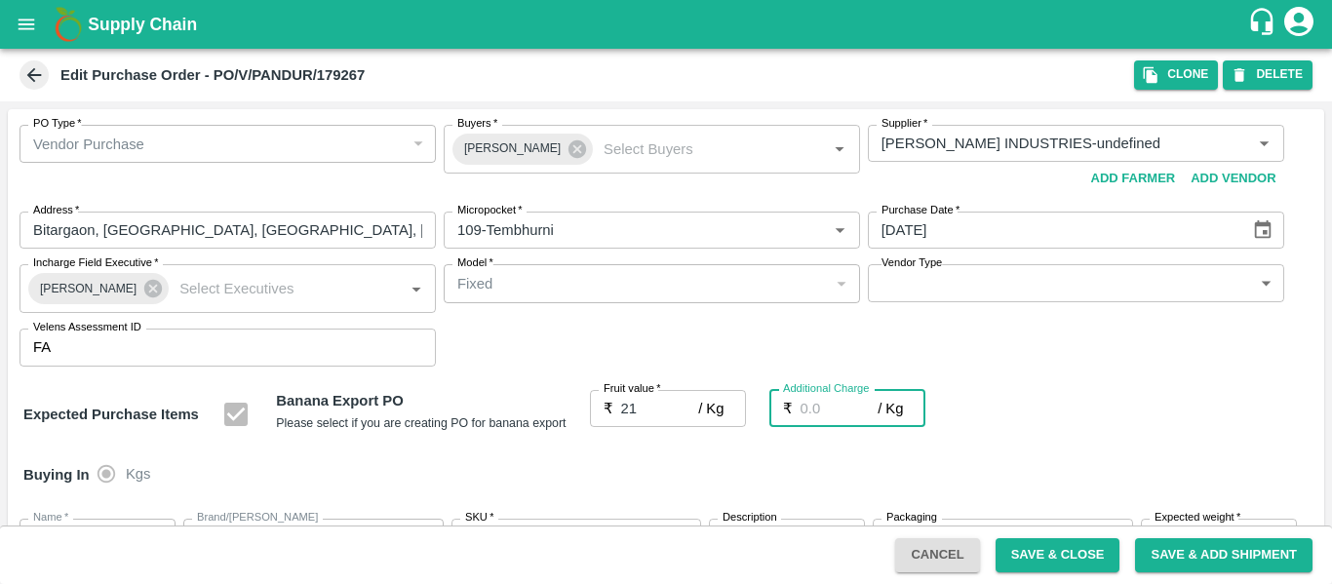
type input "23"
type input "2.7"
type input "23.7"
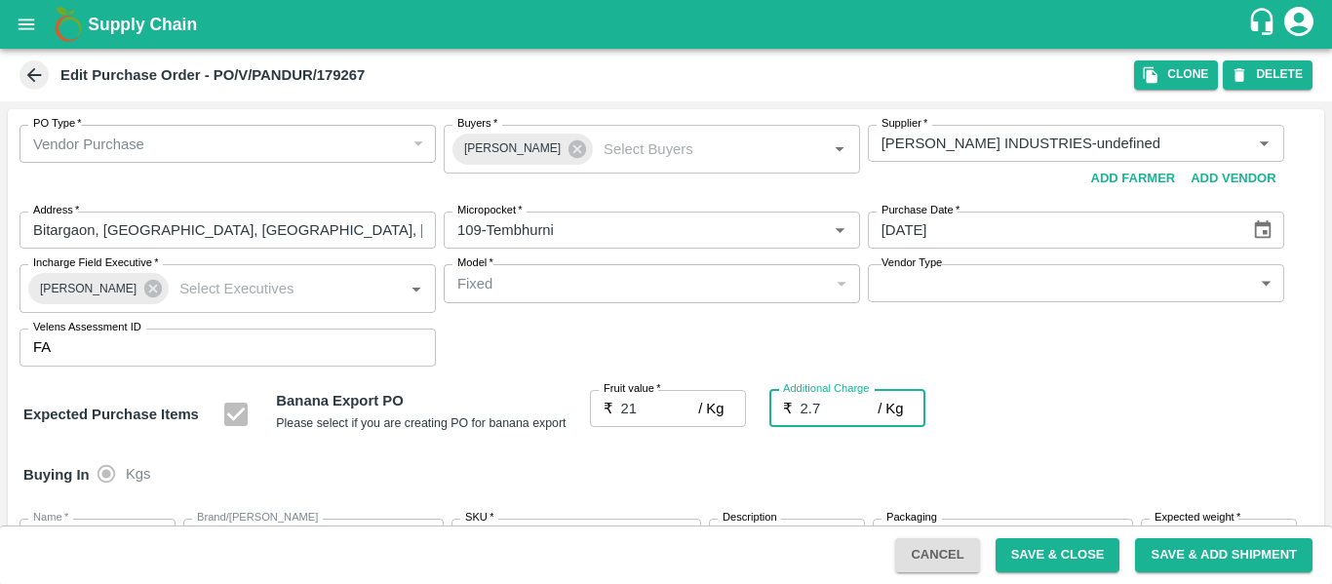
type input "23.7"
type input "2.75"
type input "23.75"
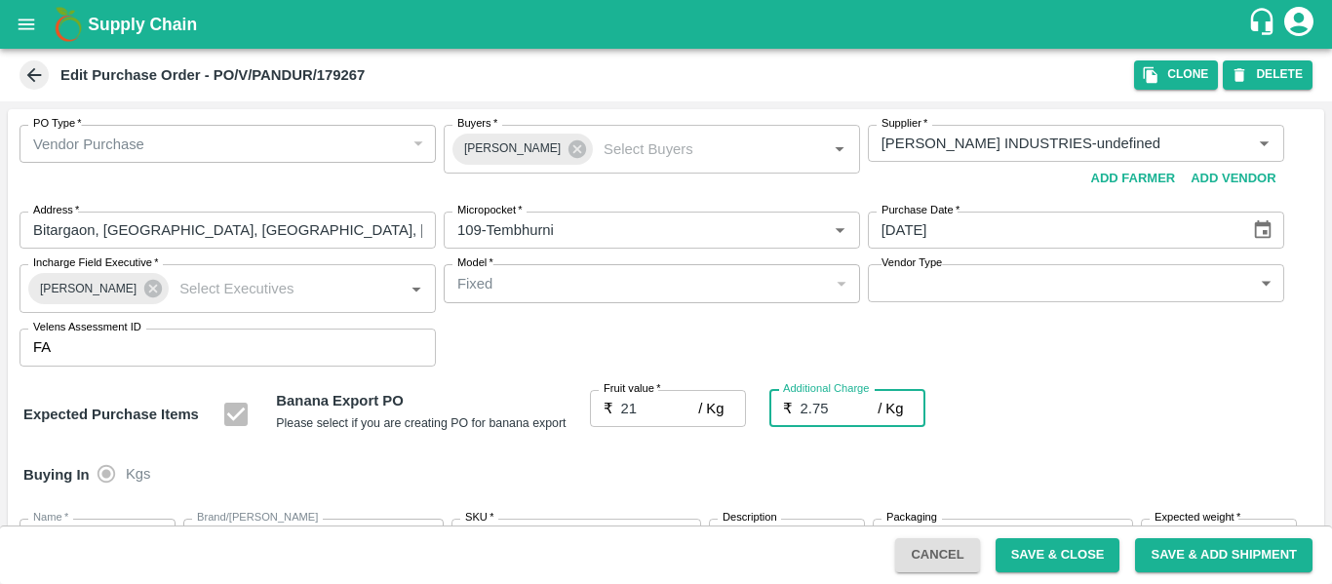
type input "23.75"
type input "2.75"
click at [1100, 419] on div "Expected Purchase Items Banana Export PO Please select if you are creating PO f…" at bounding box center [665, 415] width 1285 height 50
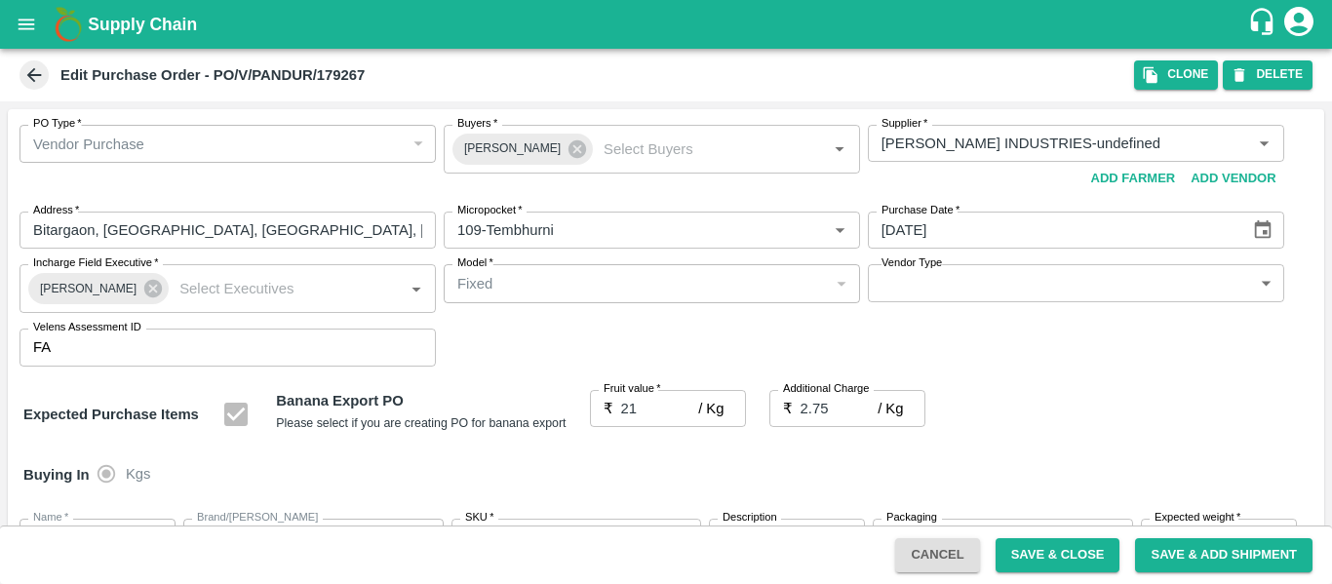
scroll to position [1162, 0]
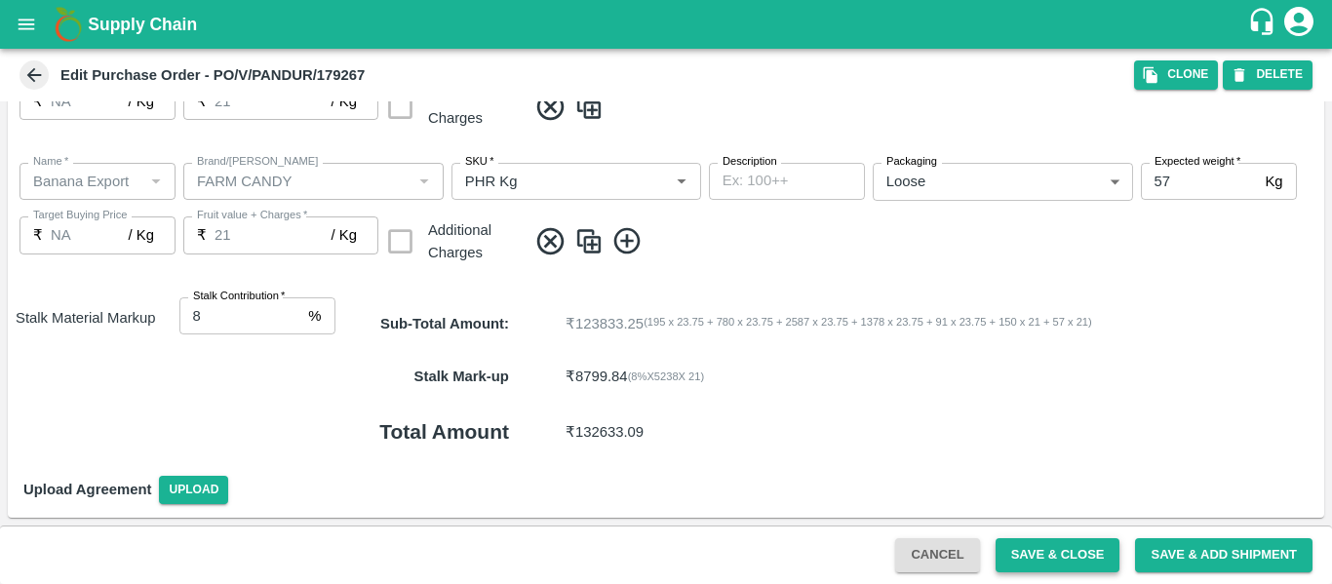
click at [1067, 553] on button "Save & Close" at bounding box center [1058, 555] width 125 height 34
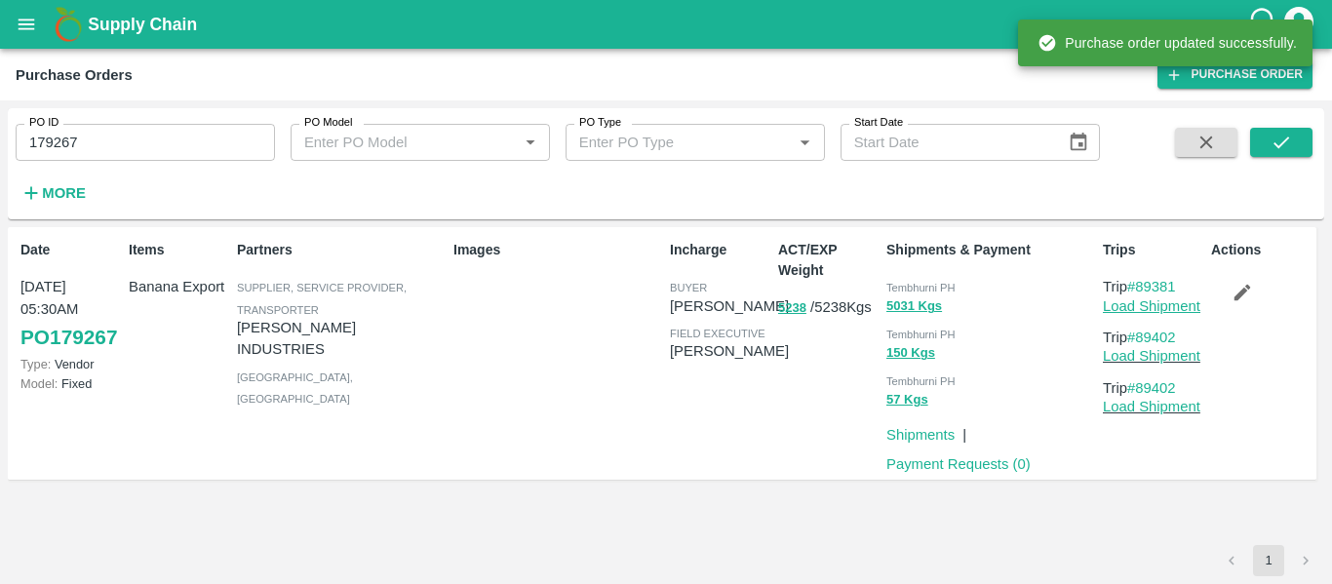
click at [1123, 312] on link "Load Shipment" at bounding box center [1152, 306] width 98 height 16
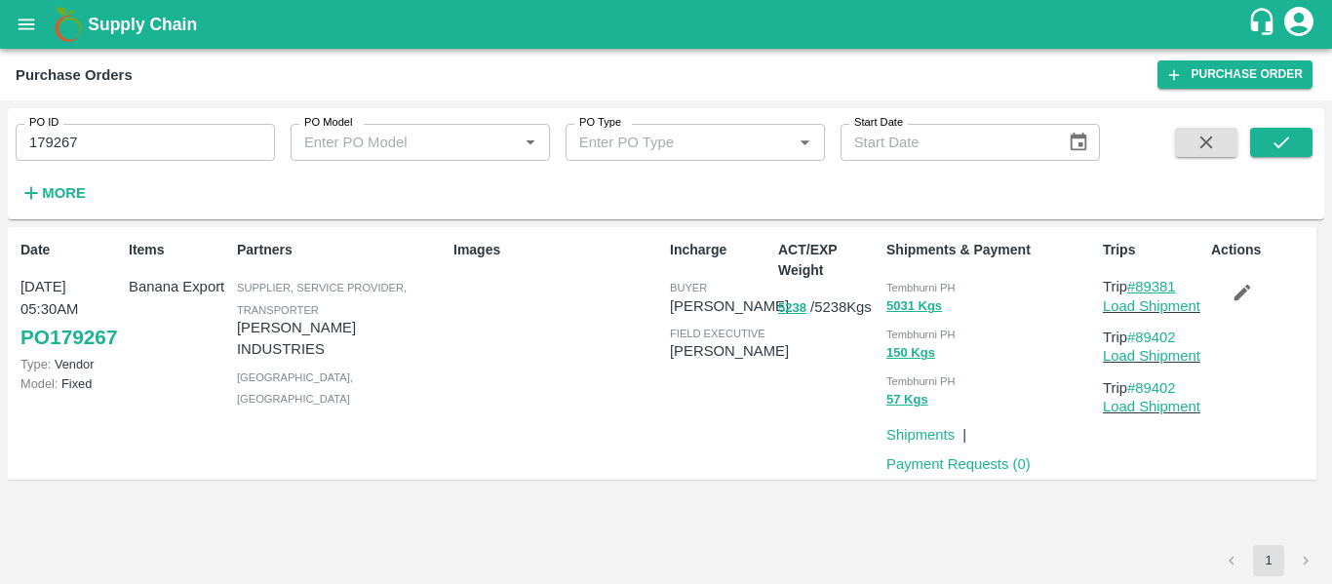
drag, startPoint x: 1189, startPoint y: 289, endPoint x: 1141, endPoint y: 289, distance: 47.8
click at [1141, 289] on p "Trip #89381" at bounding box center [1153, 286] width 100 height 21
copy link "89381"
click at [138, 142] on input "179267" at bounding box center [145, 142] width 259 height 37
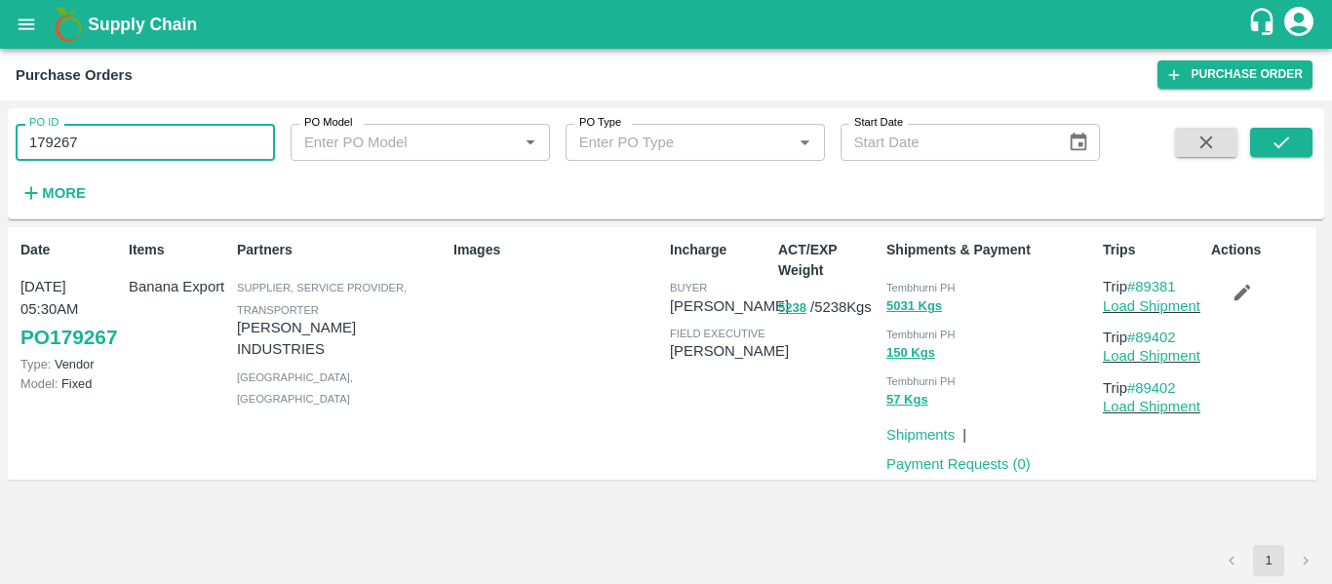
paste input "text"
type input "179306"
click at [1295, 142] on button "submit" at bounding box center [1281, 142] width 62 height 29
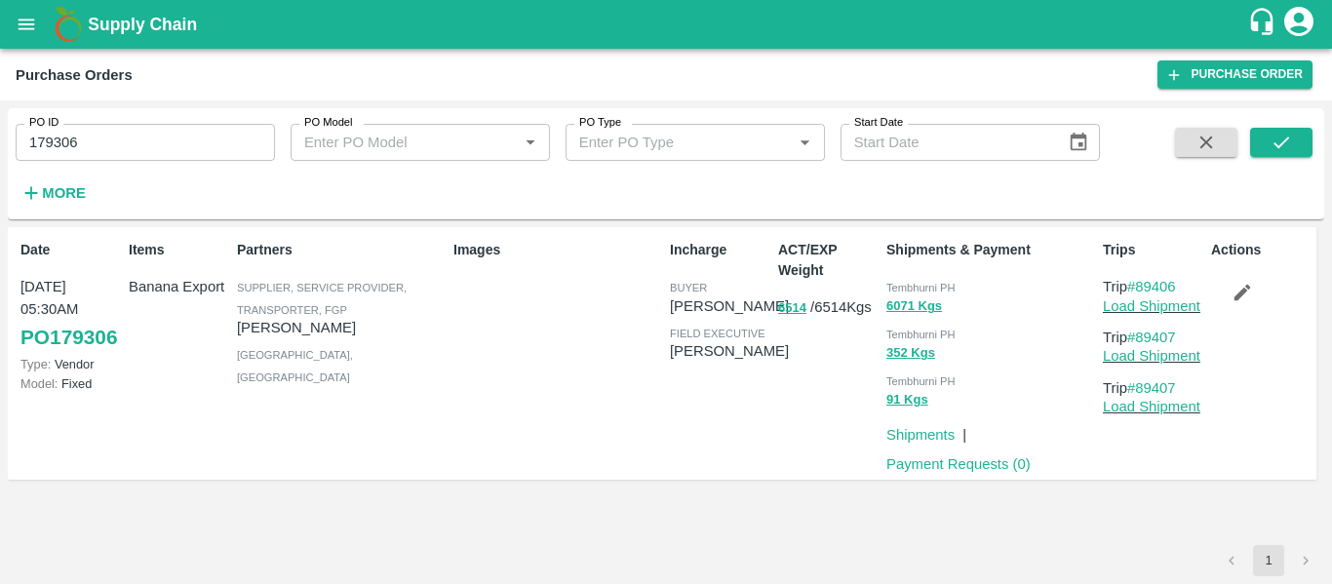
click at [1245, 312] on div "Actions" at bounding box center [1257, 353] width 108 height 243
click at [1245, 298] on icon "button" at bounding box center [1242, 292] width 21 height 21
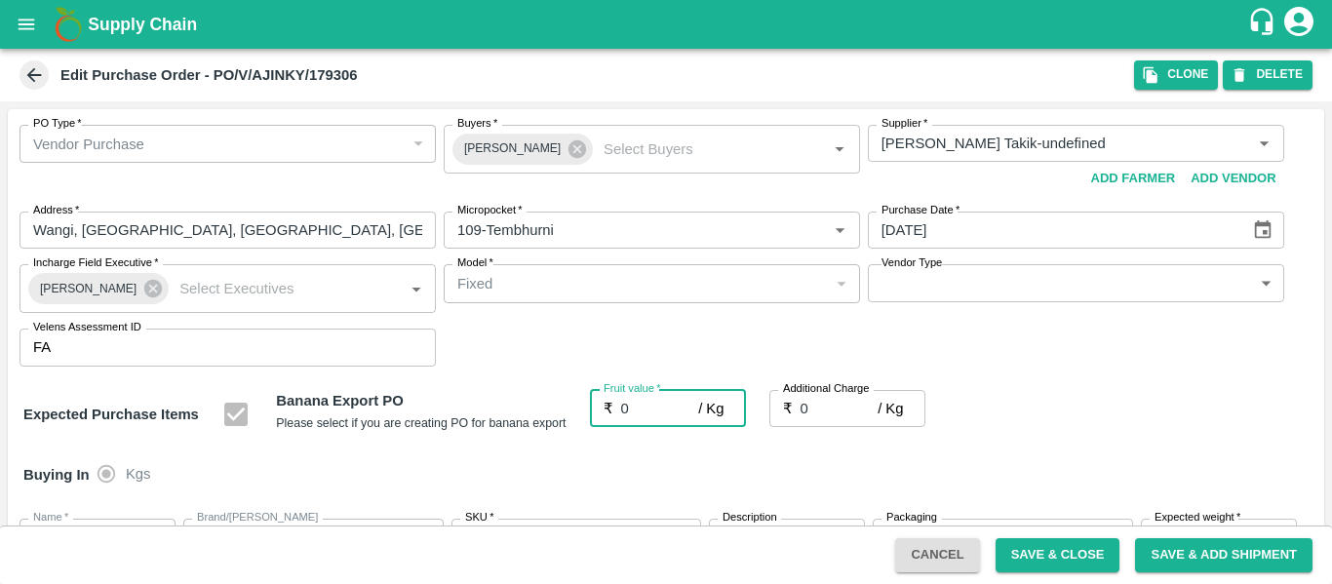
click at [634, 403] on input "0" at bounding box center [660, 408] width 78 height 37
type input "2"
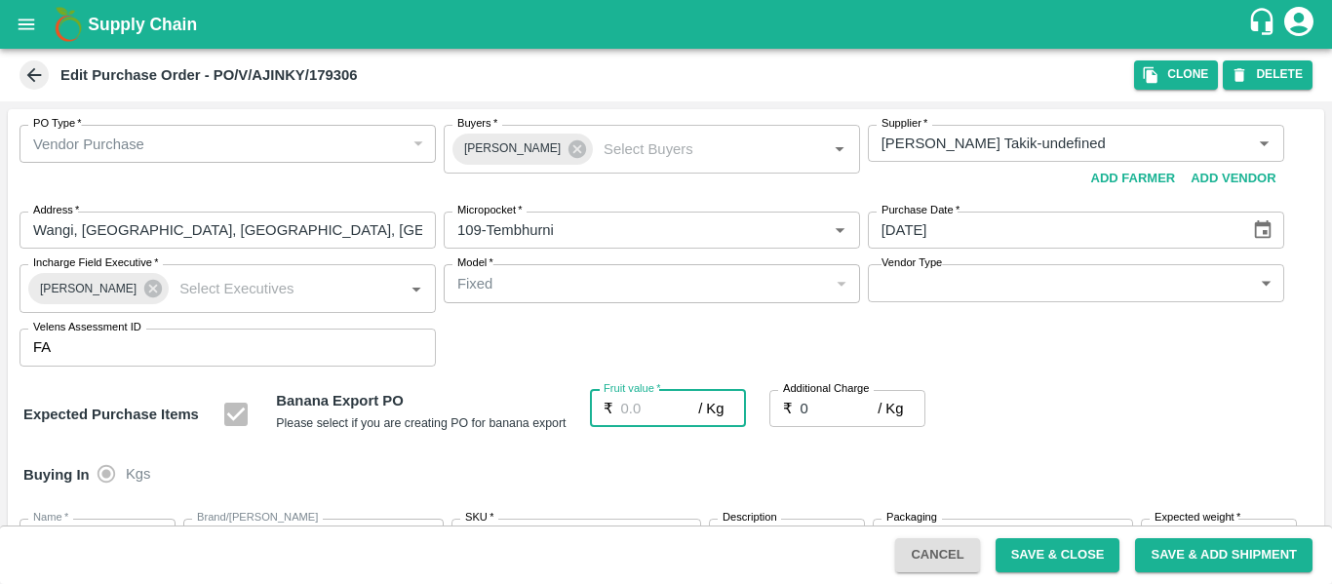
type input "2"
type input "21"
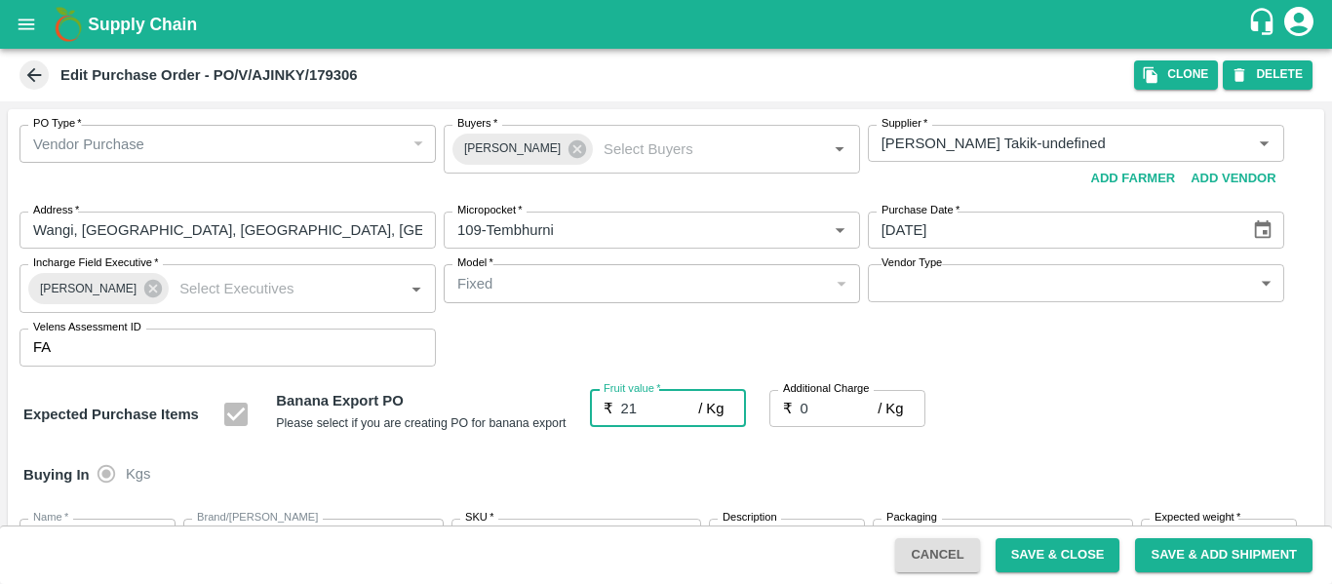
type input "21"
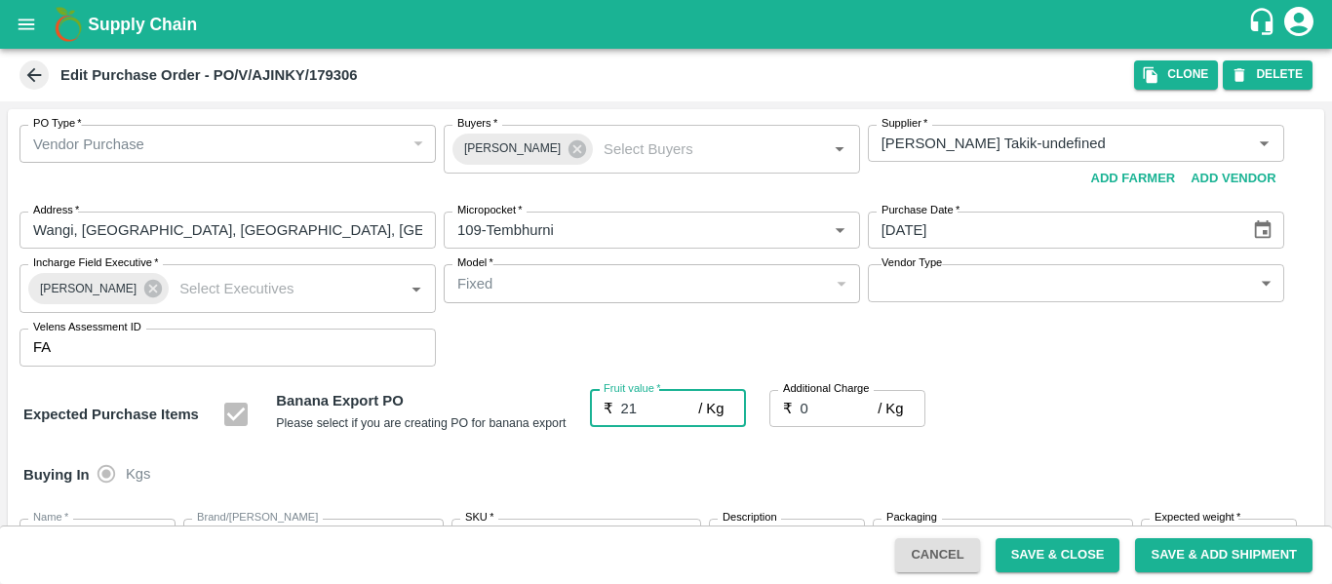
type input "21"
click at [839, 408] on input "0" at bounding box center [840, 408] width 78 height 37
type input "2"
type input "23"
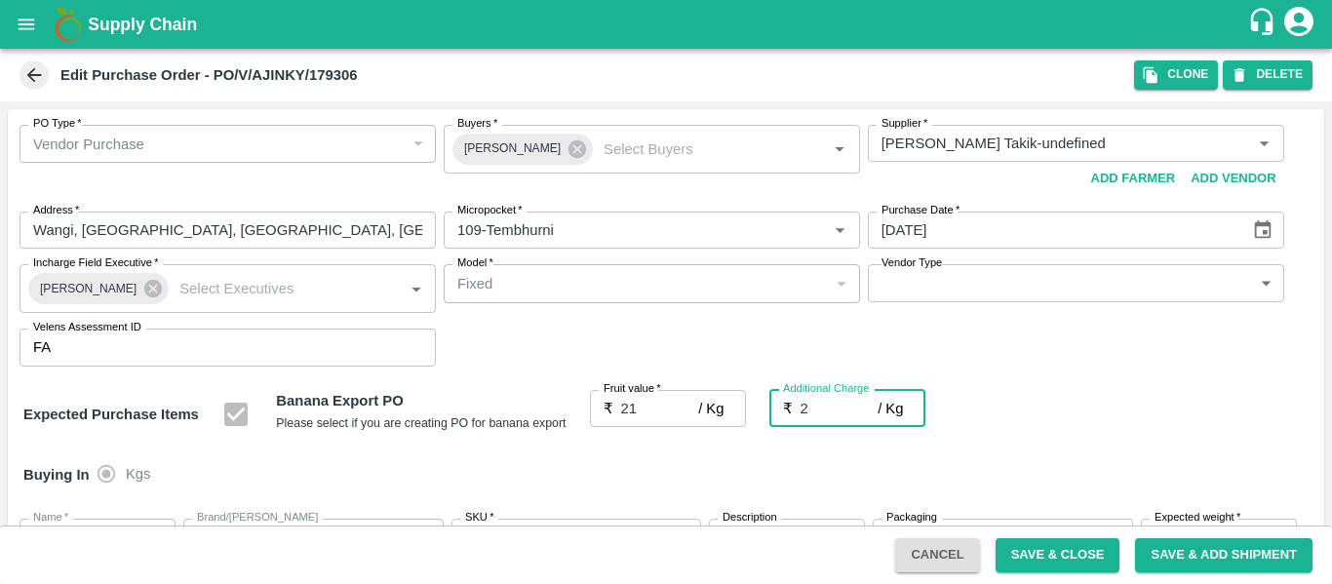
type input "23"
type input "2.7"
type input "23.7"
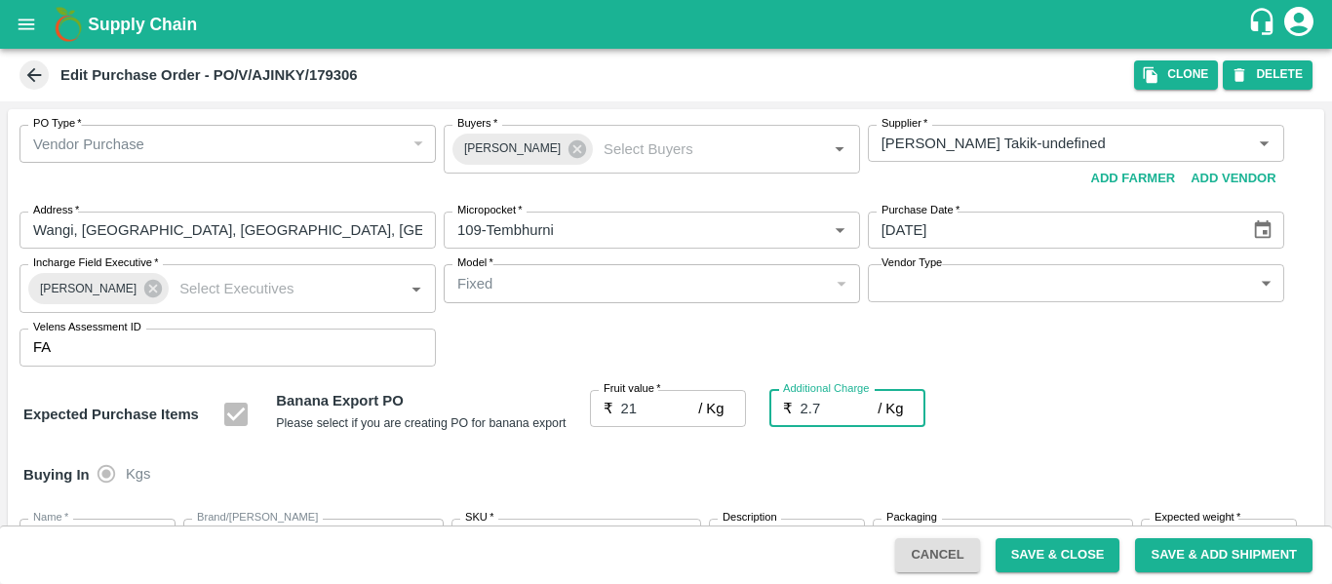
type input "23.7"
type input "2.75"
type input "23.75"
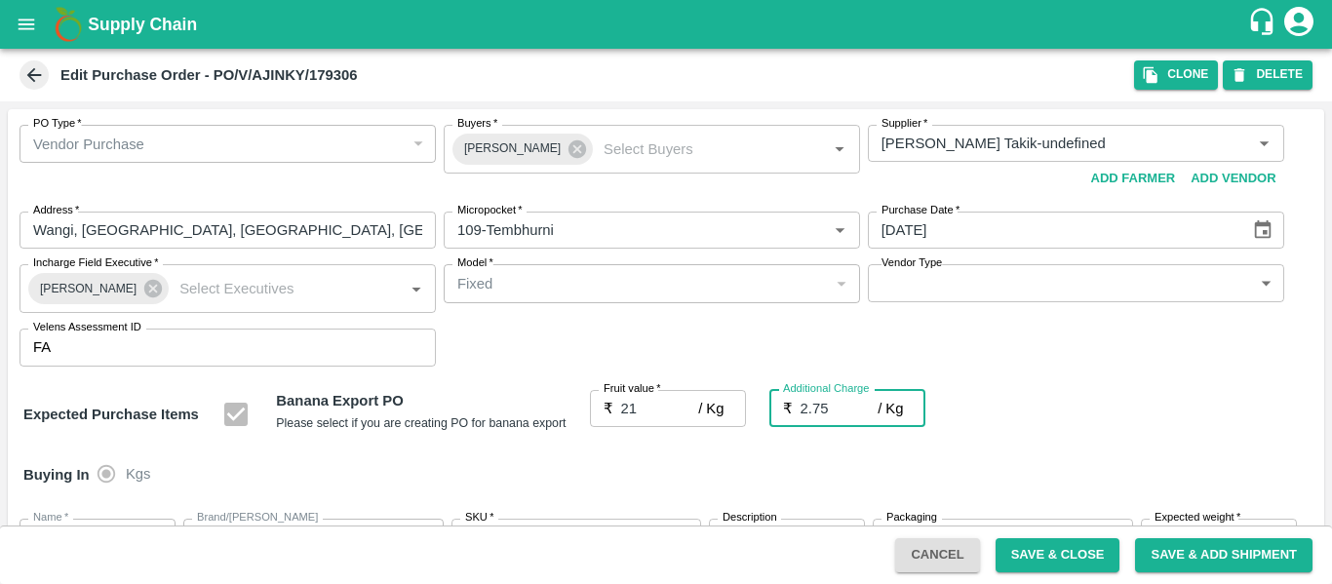
type input "23.75"
type input "2.75"
click at [1099, 438] on div "Expected Purchase Items Banana Export PO Please select if you are creating PO f…" at bounding box center [665, 415] width 1285 height 50
click at [568, 149] on icon at bounding box center [577, 149] width 18 height 18
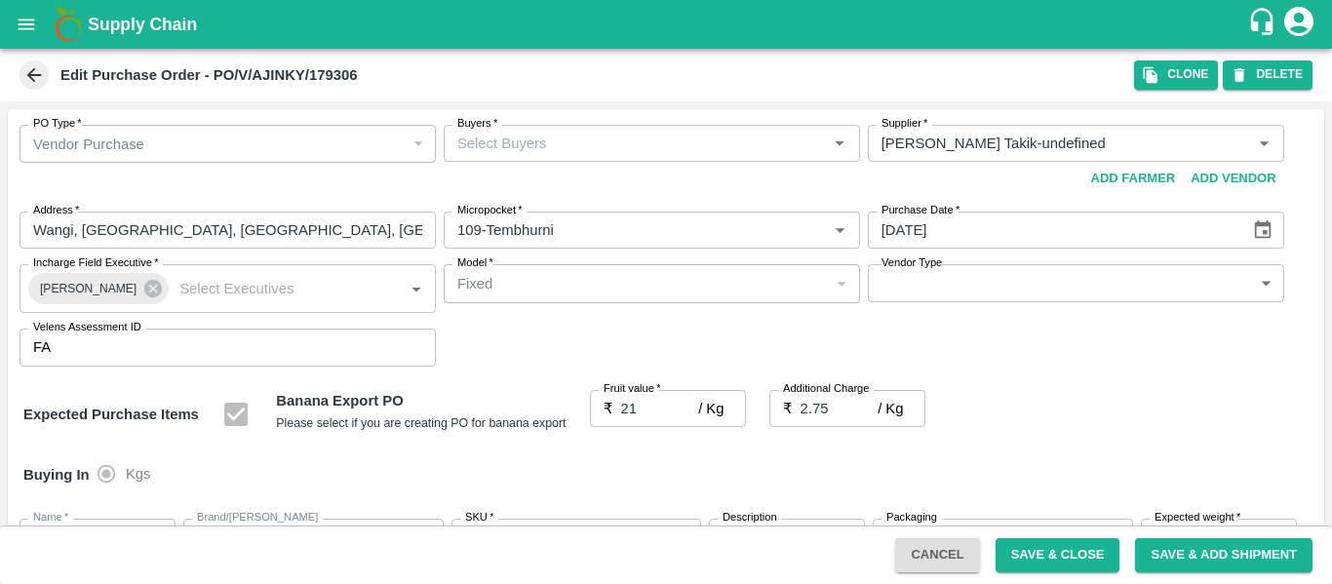
click at [498, 138] on input "Buyers   *" at bounding box center [636, 143] width 372 height 25
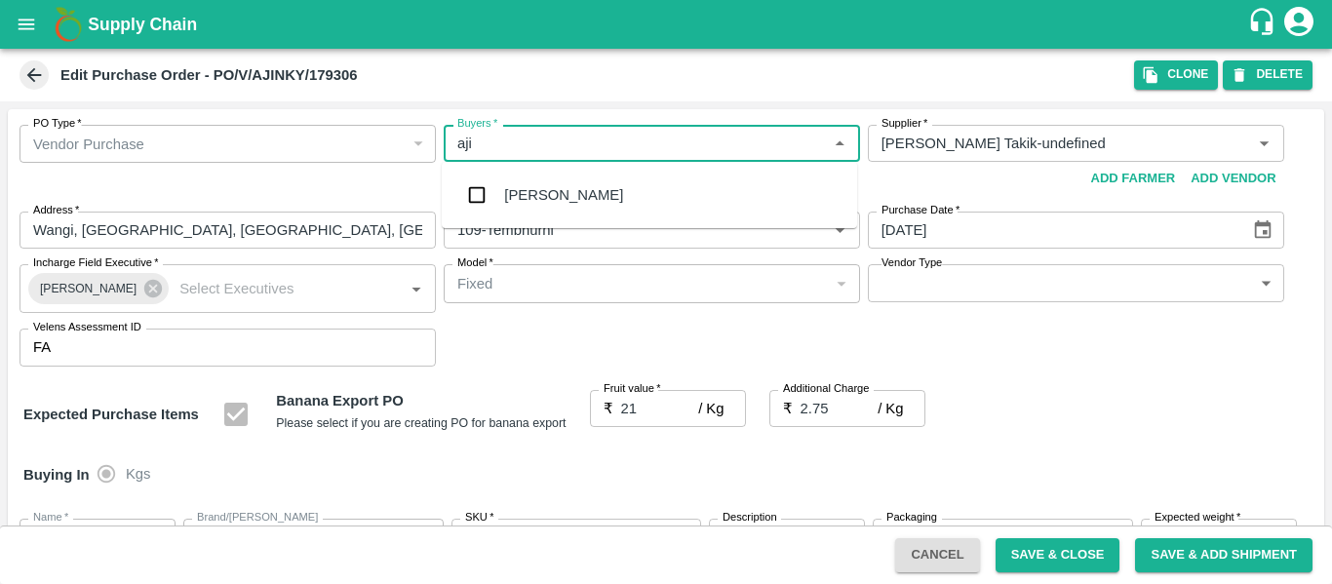
type input "ajit"
click at [505, 181] on div "Ajit Otari" at bounding box center [649, 195] width 415 height 51
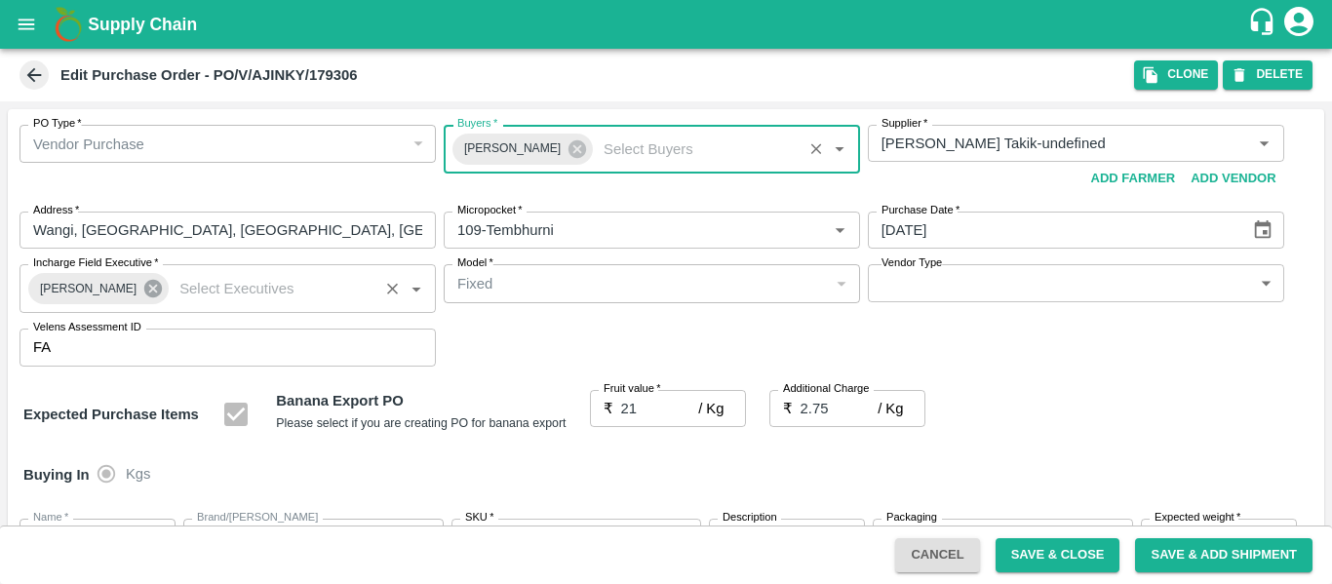
click at [144, 294] on icon at bounding box center [153, 289] width 18 height 18
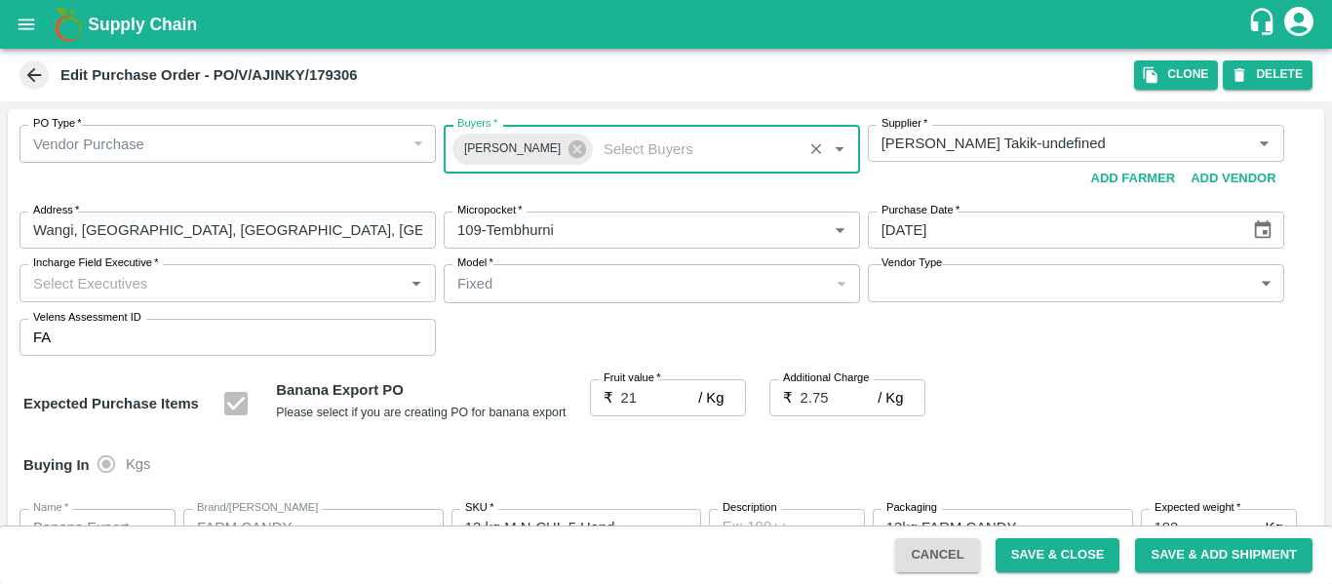
click at [71, 287] on input "Incharge Field Executive   *" at bounding box center [211, 282] width 372 height 25
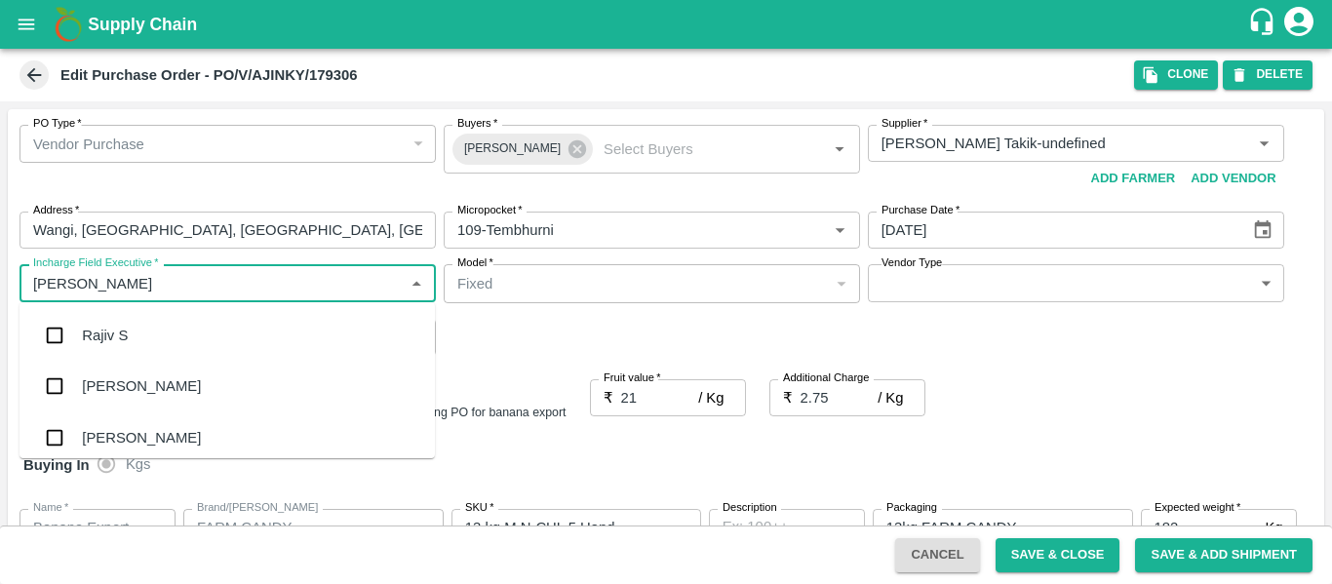
type input "jayd"
click at [87, 338] on div "jaydip Tale" at bounding box center [116, 335] width 68 height 21
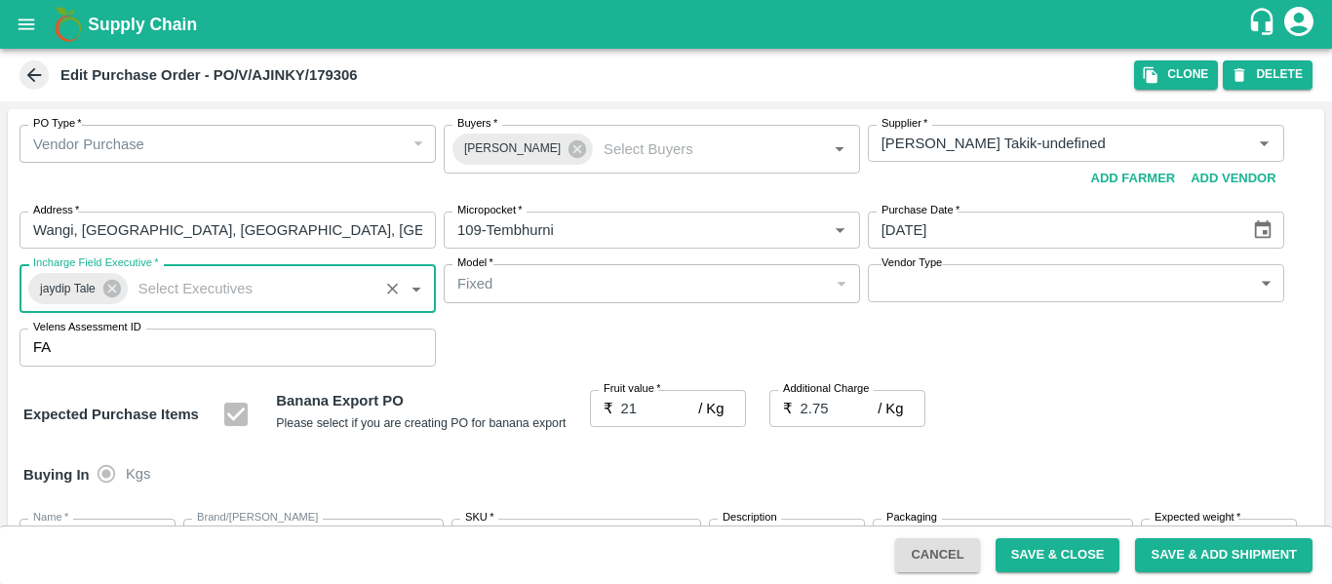
click at [1044, 556] on button "Save & Close" at bounding box center [1058, 555] width 125 height 34
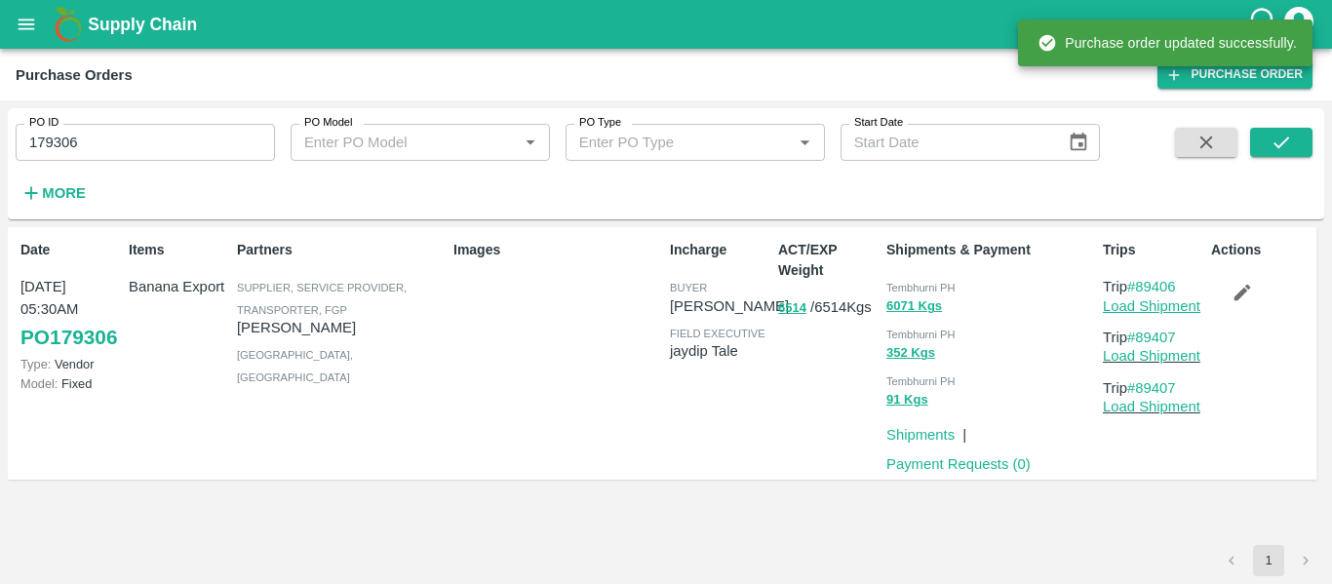
click at [1160, 308] on link "Load Shipment" at bounding box center [1152, 306] width 98 height 16
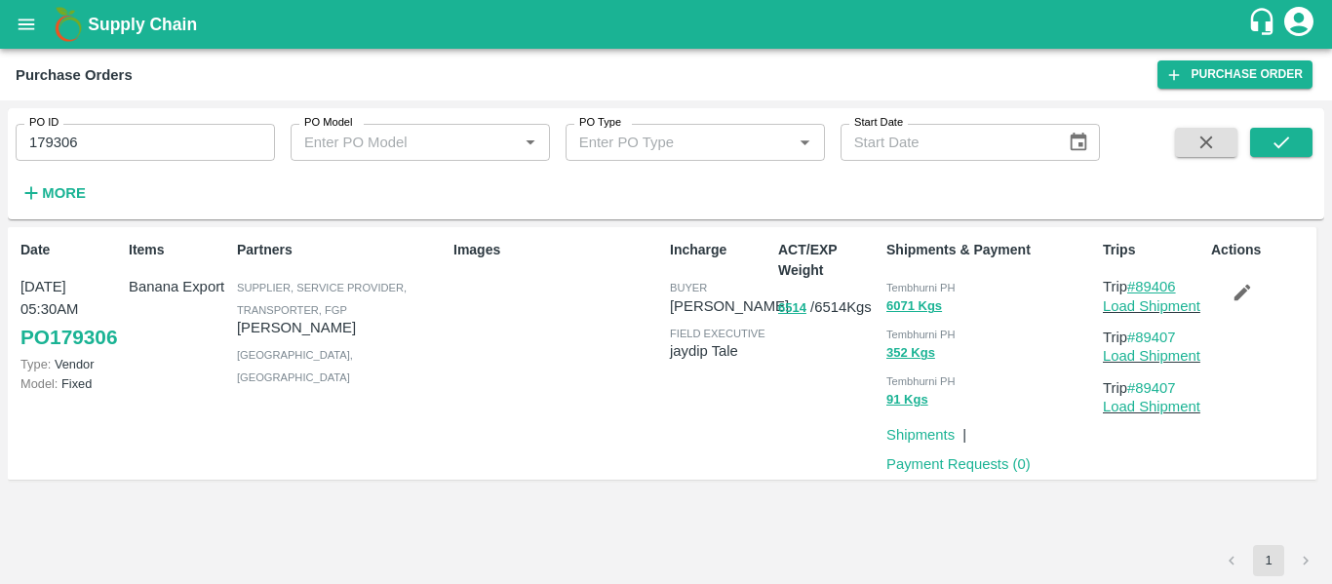
drag, startPoint x: 1189, startPoint y: 289, endPoint x: 1141, endPoint y: 290, distance: 47.8
click at [1141, 290] on p "Trip #89406" at bounding box center [1153, 286] width 100 height 21
copy link "89406"
click at [112, 152] on input "179306" at bounding box center [145, 142] width 259 height 37
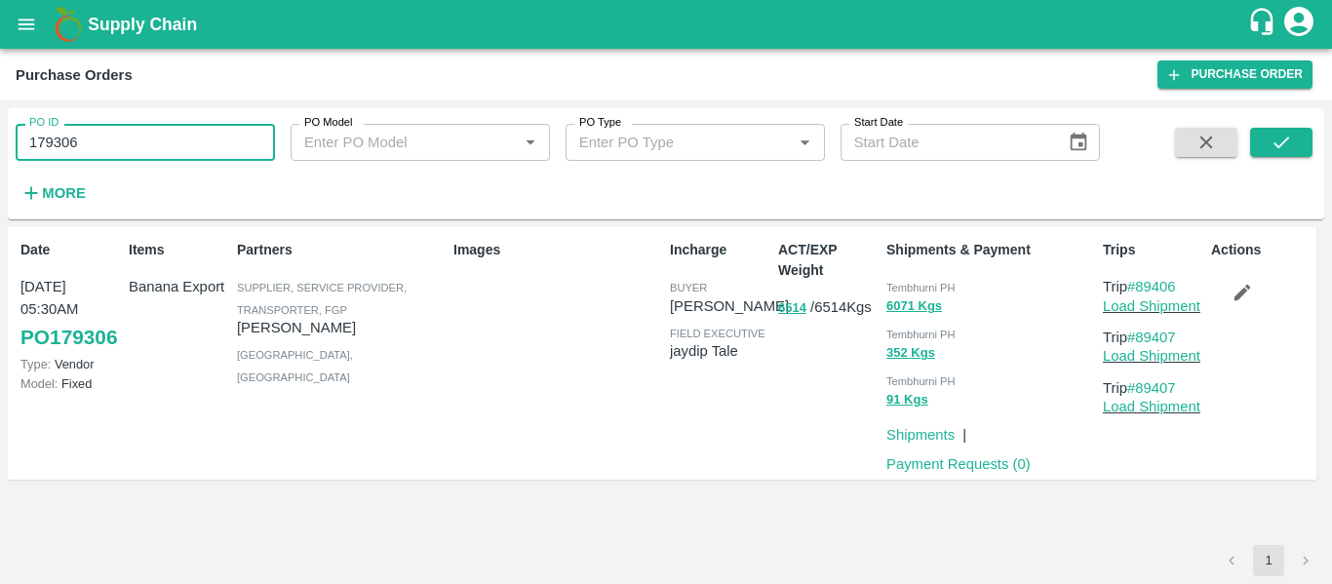
paste input "text"
type input "179267"
click at [1281, 132] on icon "submit" at bounding box center [1281, 142] width 21 height 21
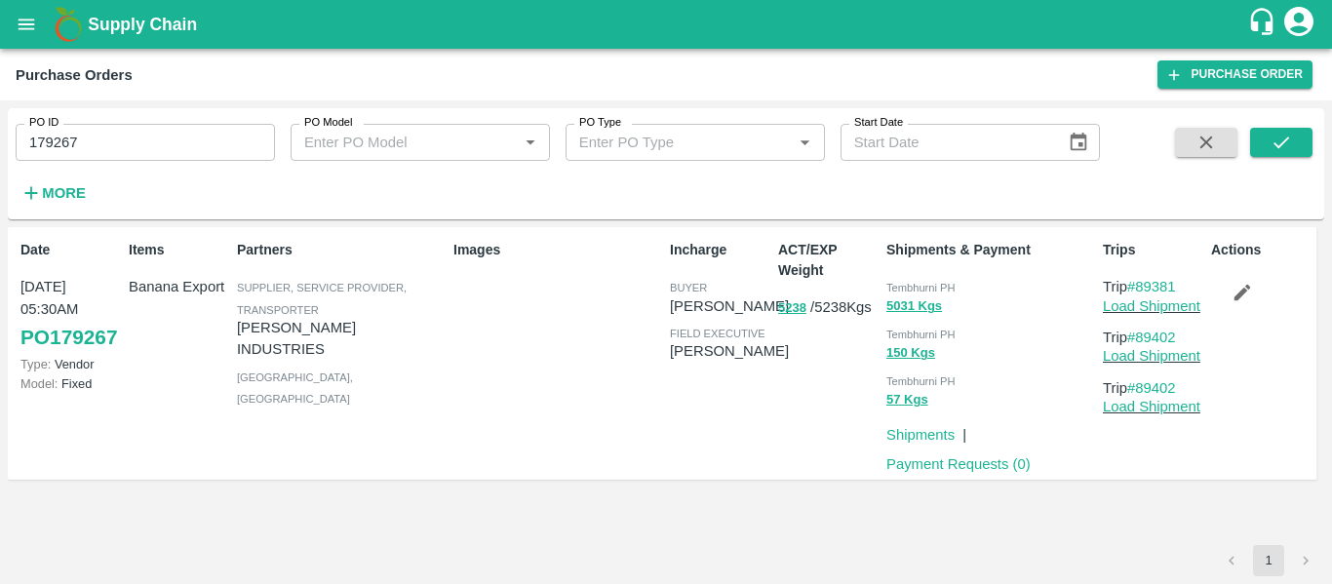
click at [1246, 286] on icon "button" at bounding box center [1242, 292] width 21 height 21
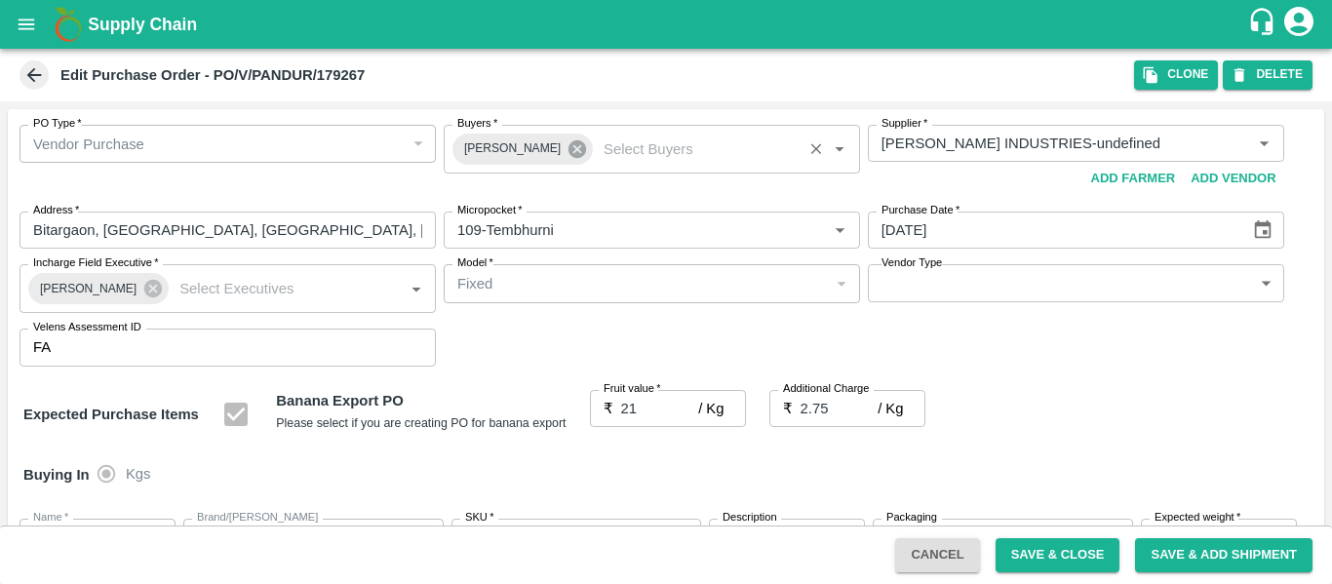
click at [568, 149] on icon at bounding box center [577, 149] width 18 height 18
click at [510, 146] on input "Buyers   *" at bounding box center [636, 143] width 372 height 25
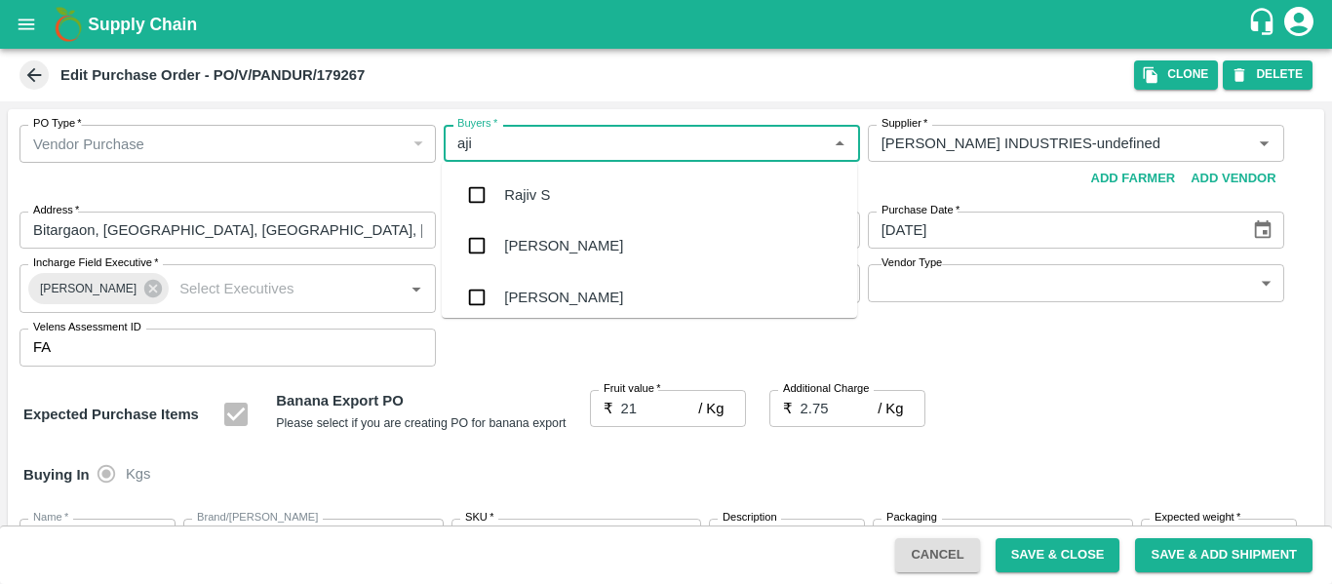
type input "ajit"
click at [517, 198] on div "Ajit Otari" at bounding box center [563, 194] width 119 height 21
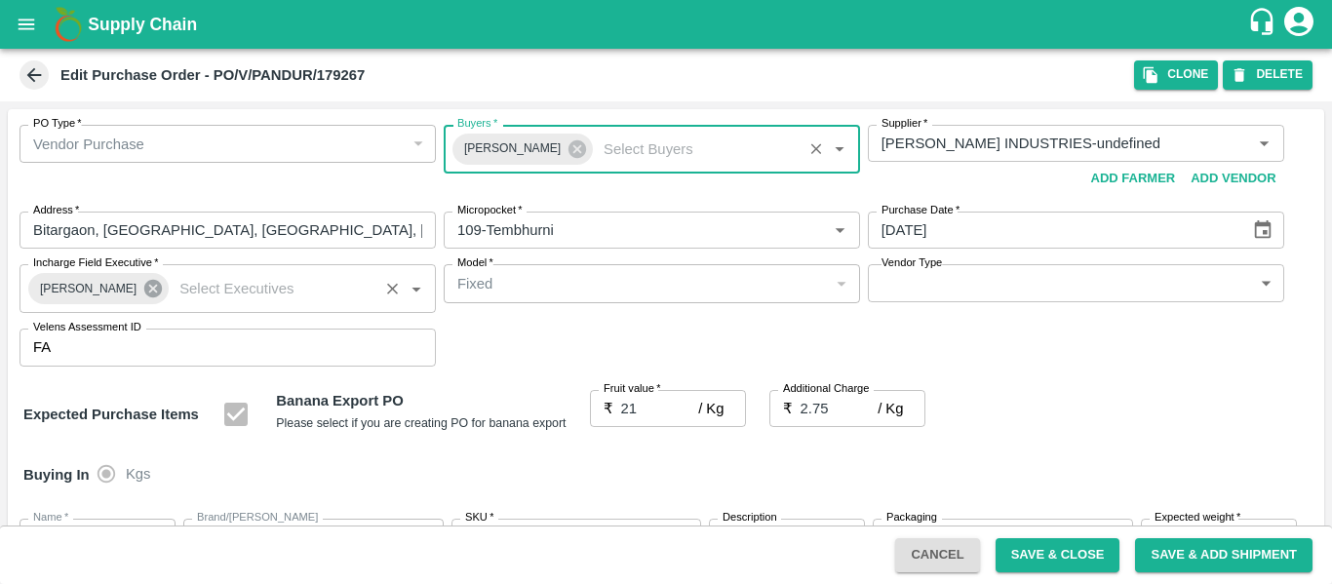
click at [144, 297] on icon at bounding box center [153, 289] width 18 height 18
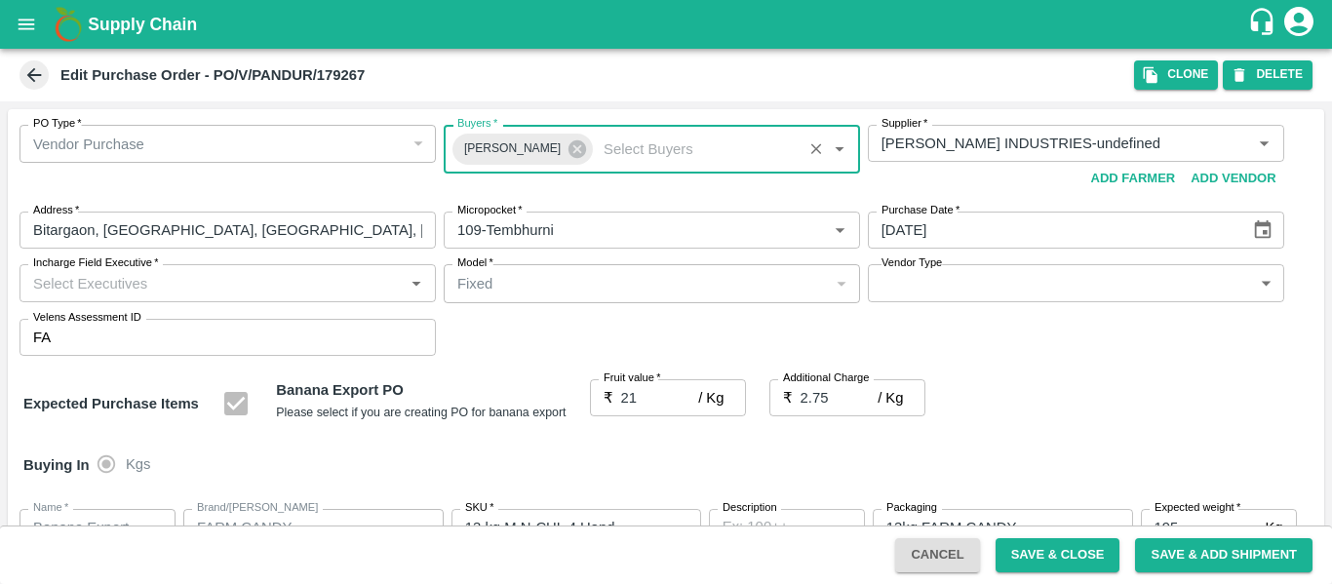
click at [117, 294] on input "Incharge Field Executive   *" at bounding box center [211, 282] width 372 height 25
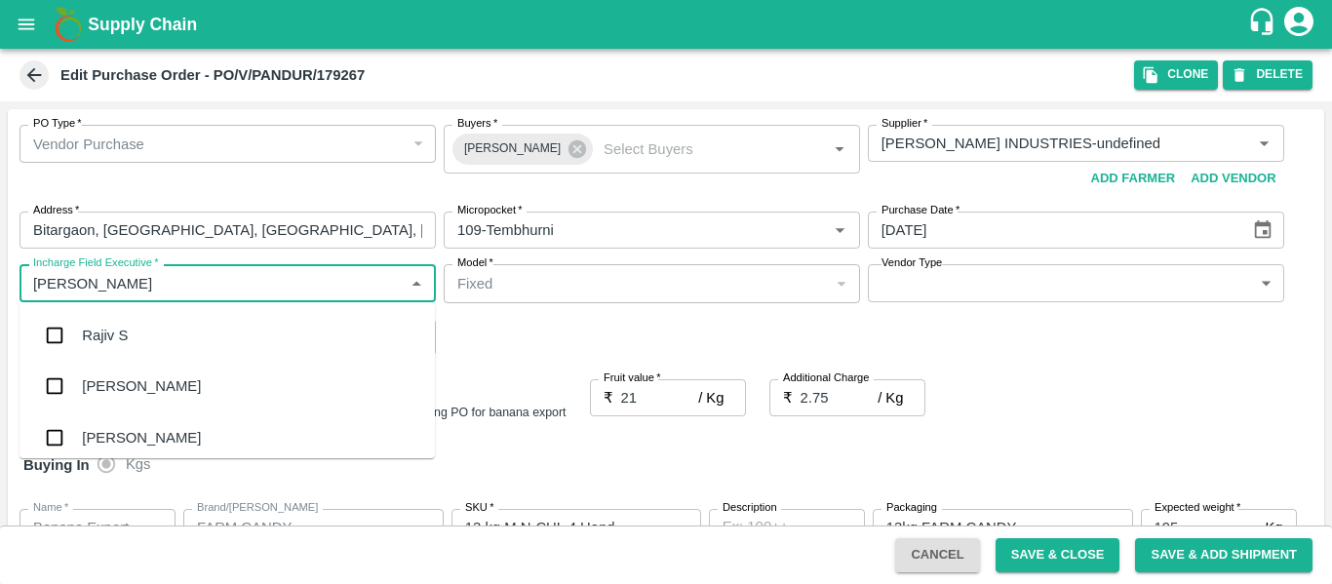
type input "jayd"
click at [124, 342] on div "jaydip Tale" at bounding box center [116, 335] width 68 height 21
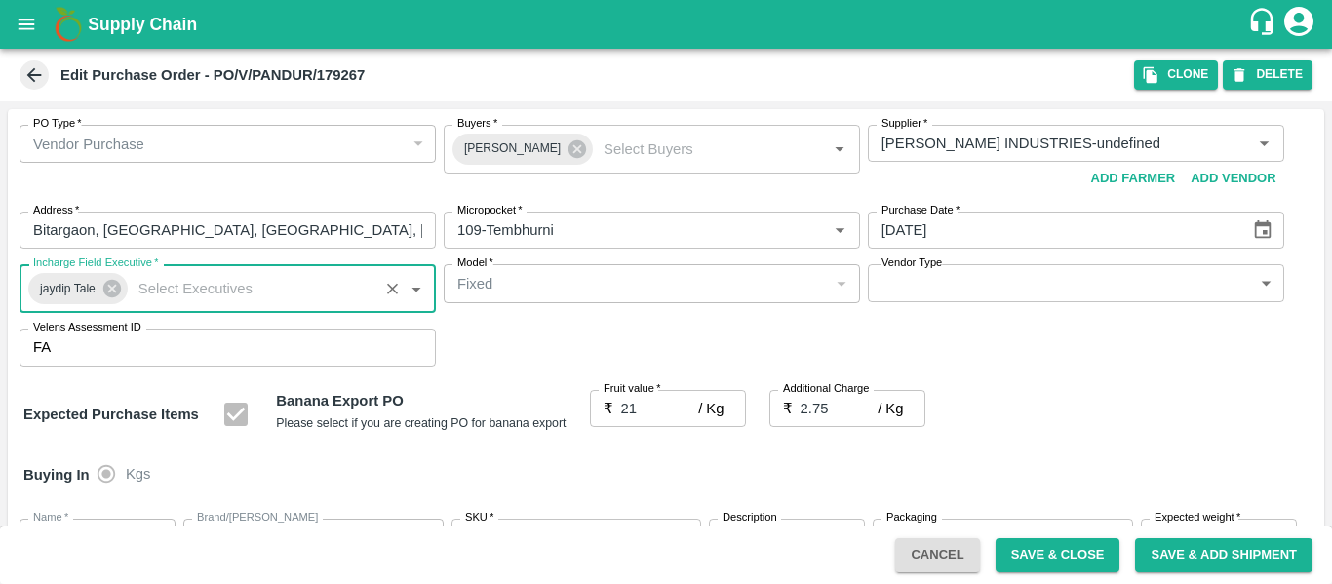
click at [1047, 546] on button "Save & Close" at bounding box center [1058, 555] width 125 height 34
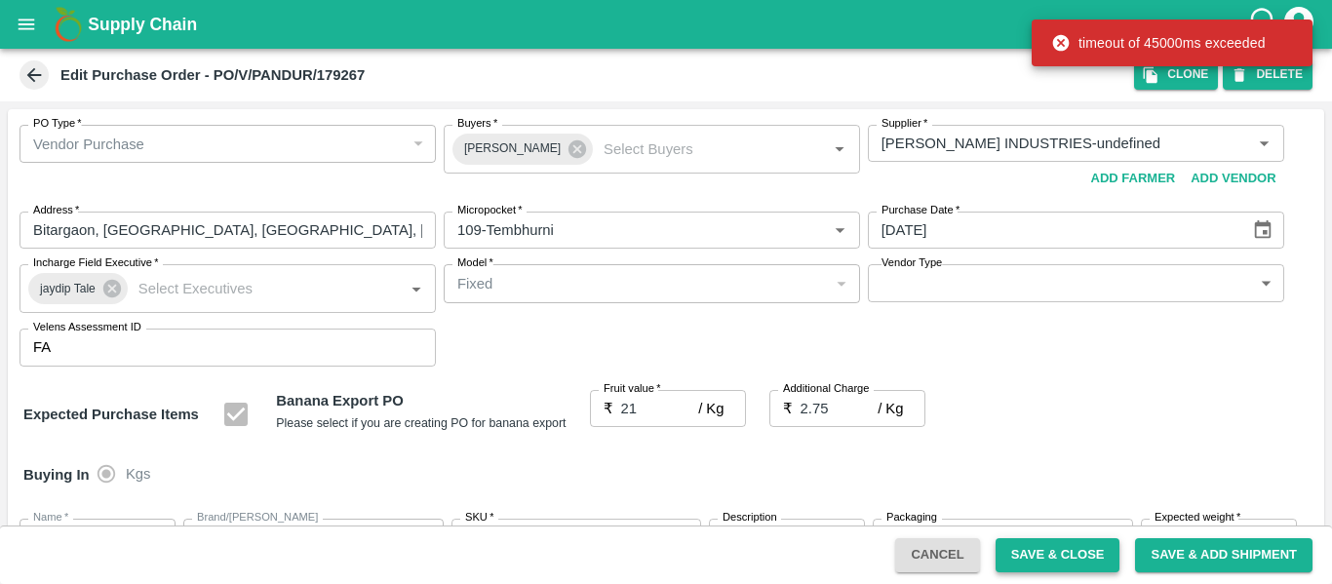
click at [1058, 549] on button "Save & Close" at bounding box center [1058, 555] width 125 height 34
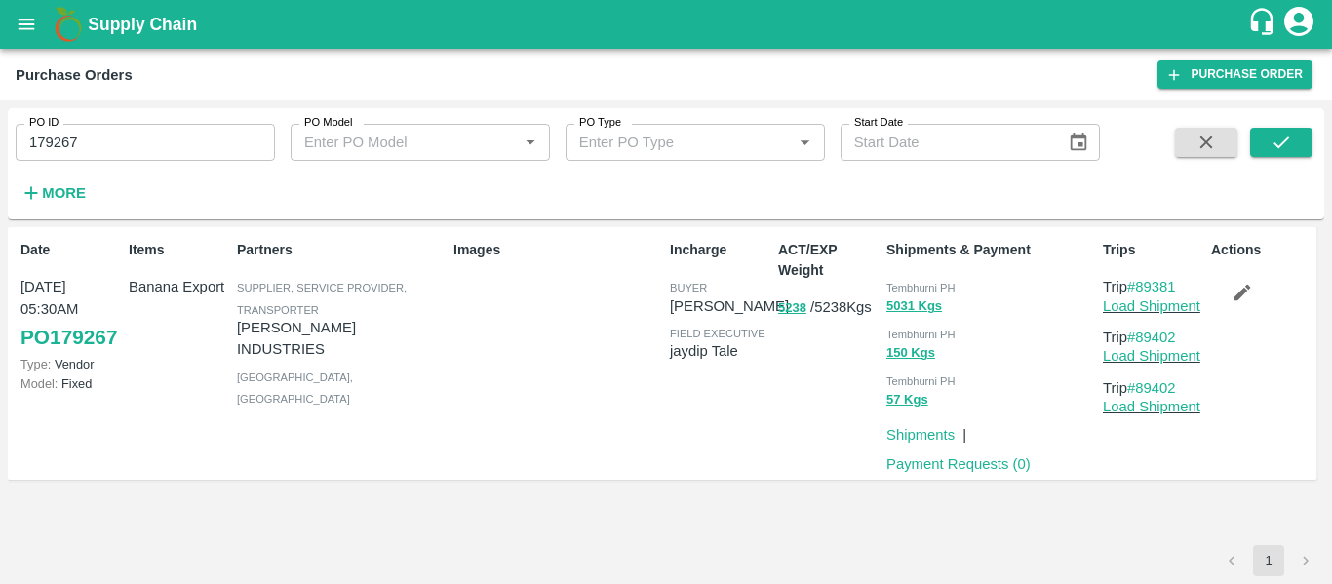
click at [122, 142] on input "179267" at bounding box center [145, 142] width 259 height 37
paste input "text"
type input "179292"
click at [1274, 140] on icon "submit" at bounding box center [1281, 142] width 21 height 21
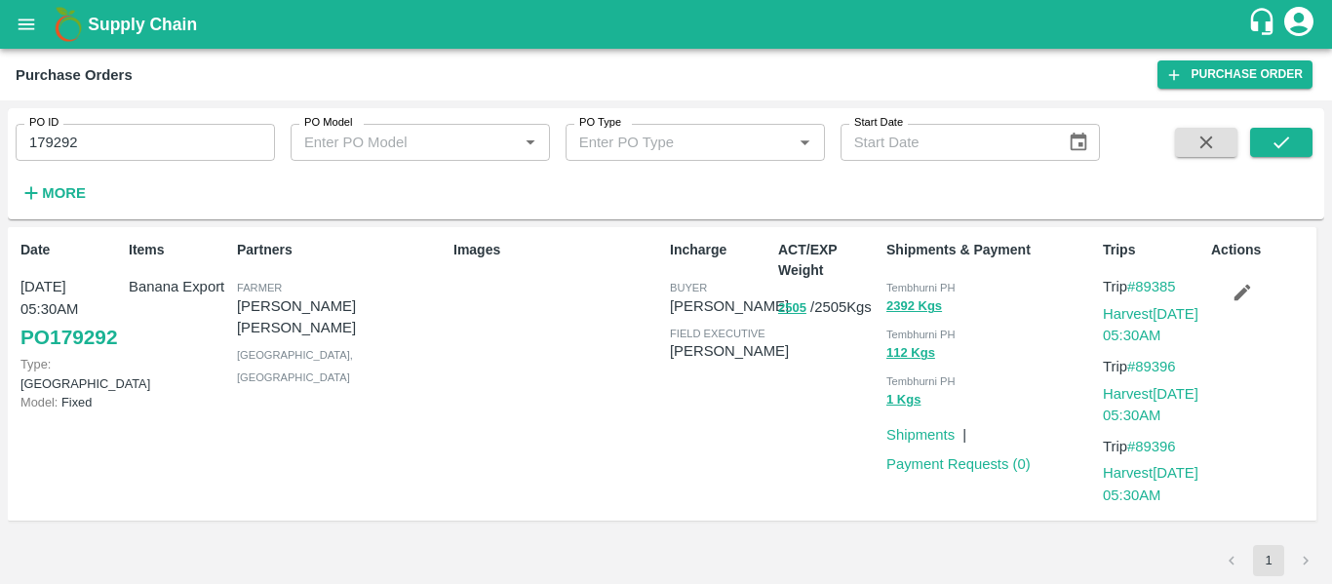
click at [1238, 288] on icon "button" at bounding box center [1242, 292] width 21 height 21
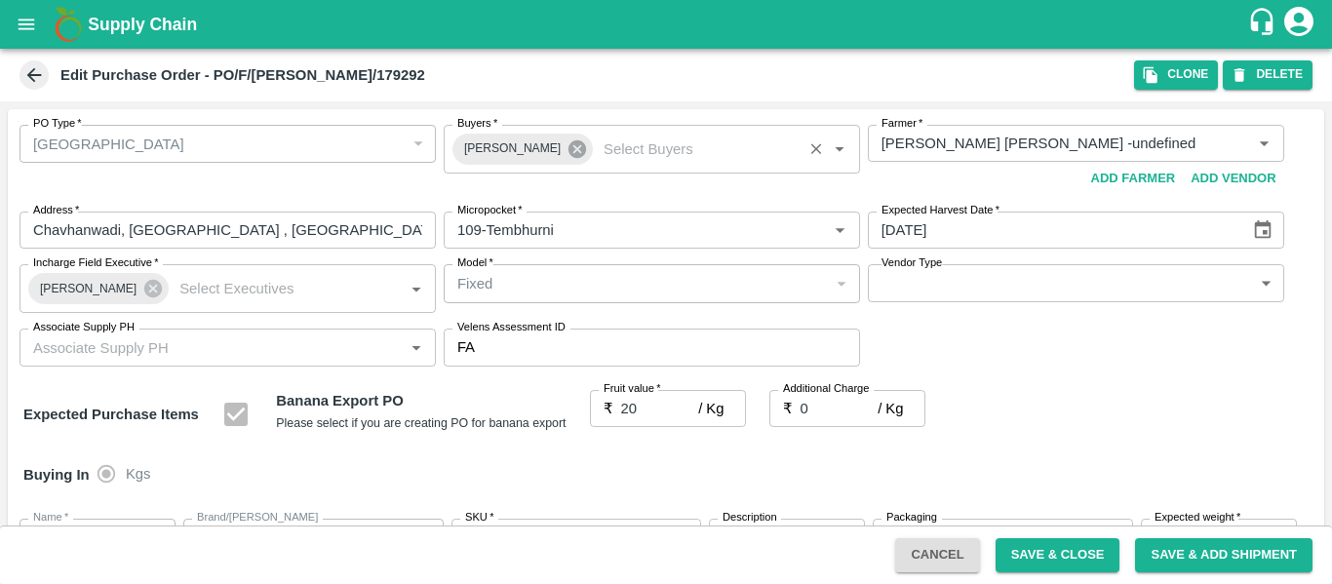
click at [568, 156] on icon at bounding box center [577, 149] width 18 height 18
click at [493, 146] on input "Buyers   *" at bounding box center [636, 143] width 372 height 25
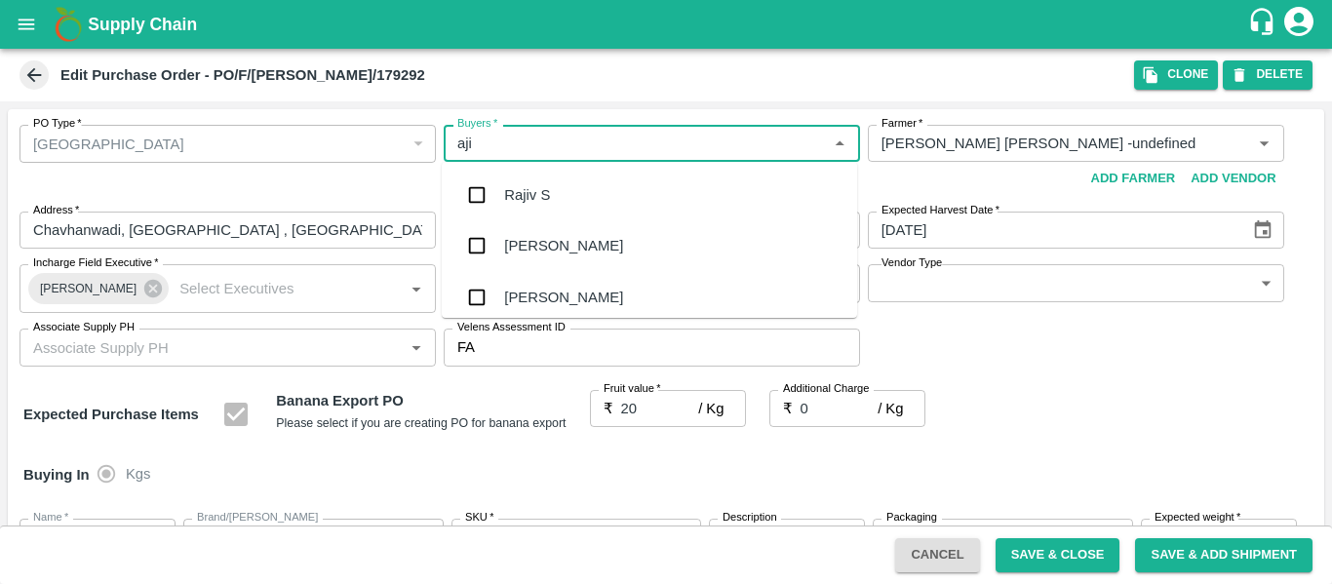
type input "ajit"
click at [500, 195] on div "Ajit Otari" at bounding box center [649, 195] width 415 height 51
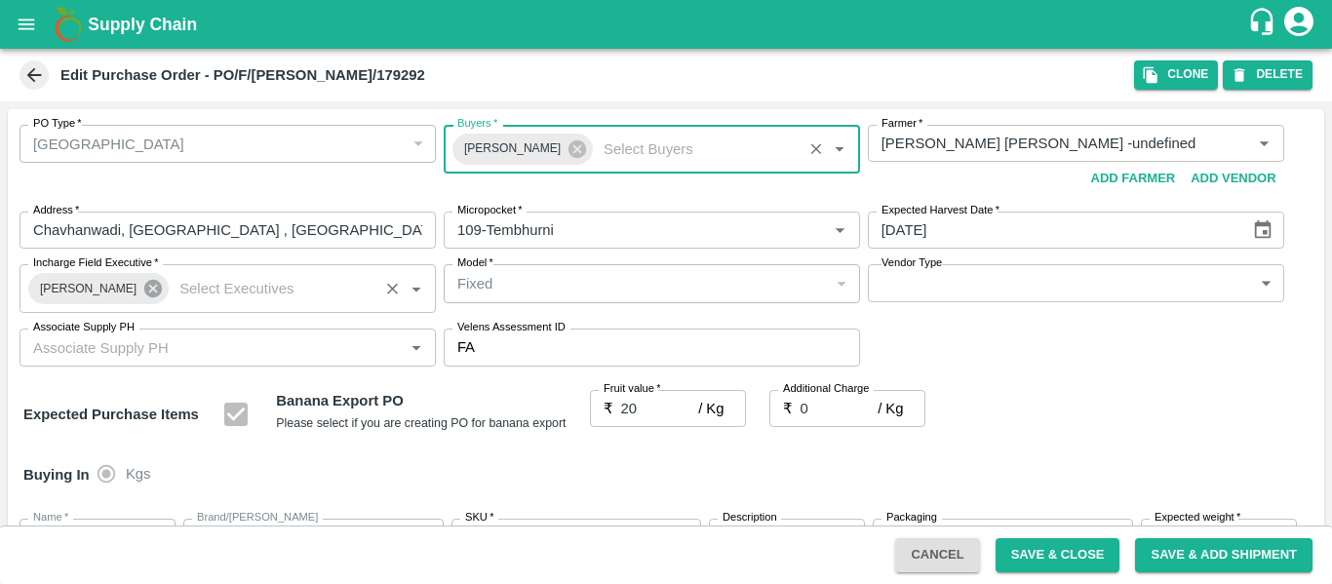
click at [144, 288] on icon at bounding box center [153, 289] width 18 height 18
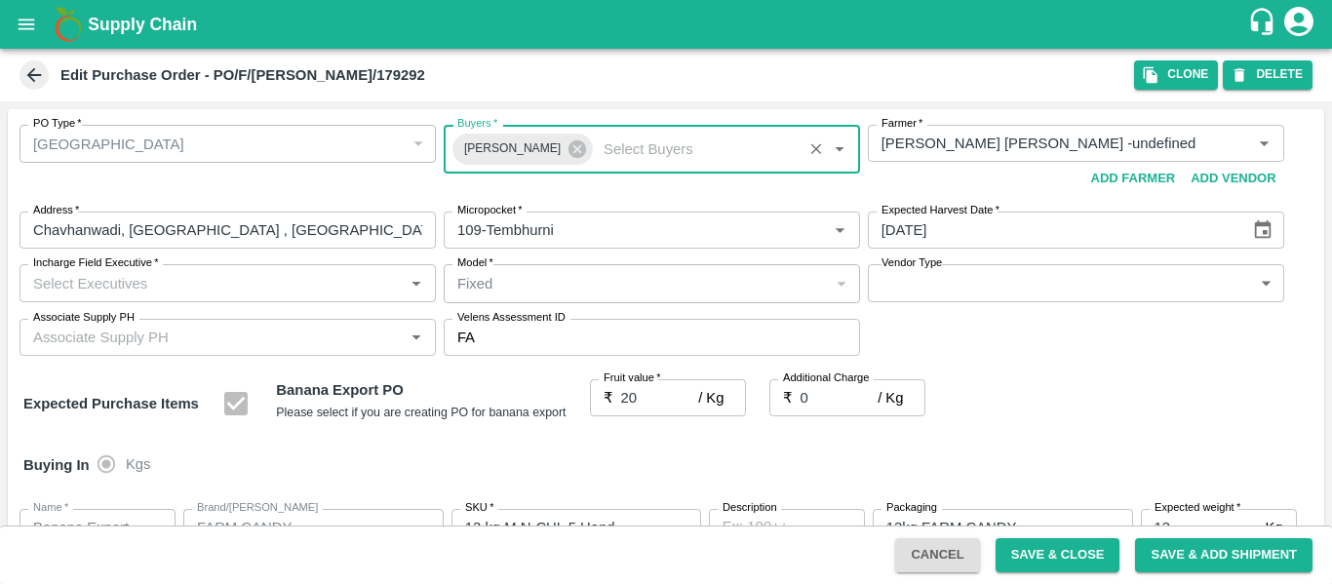
click at [86, 284] on input "Incharge Field Executive   *" at bounding box center [211, 282] width 372 height 25
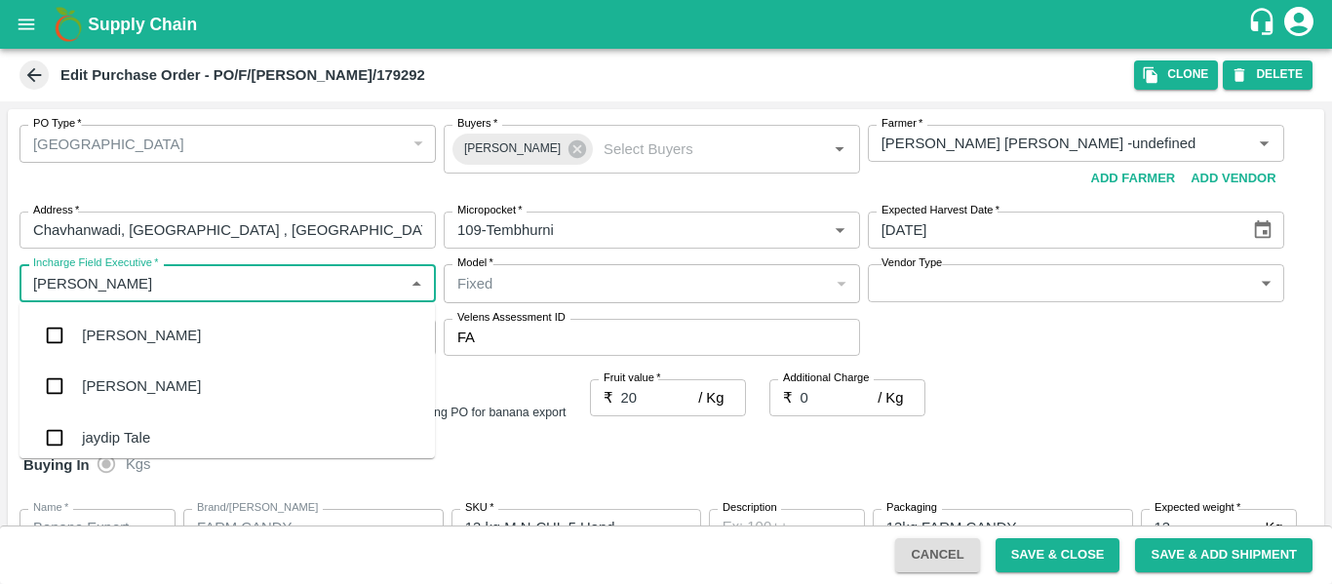
type input "jayd"
click at [94, 332] on div "jaydip Tale" at bounding box center [116, 335] width 68 height 21
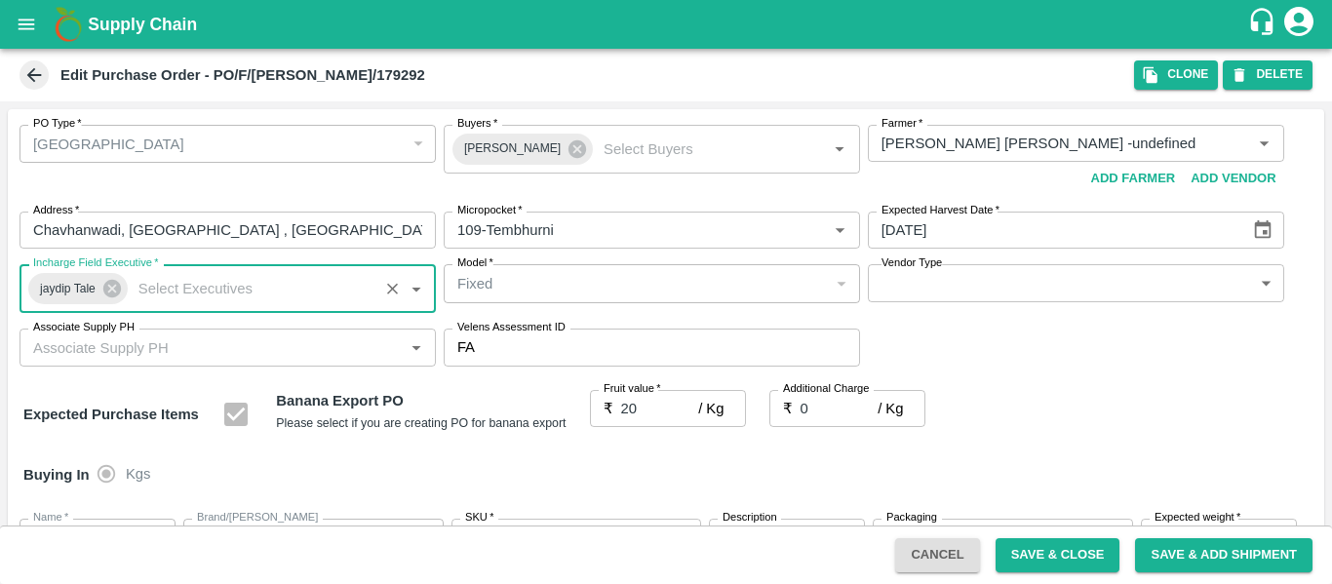
click at [1047, 541] on button "Save & Close" at bounding box center [1058, 555] width 125 height 34
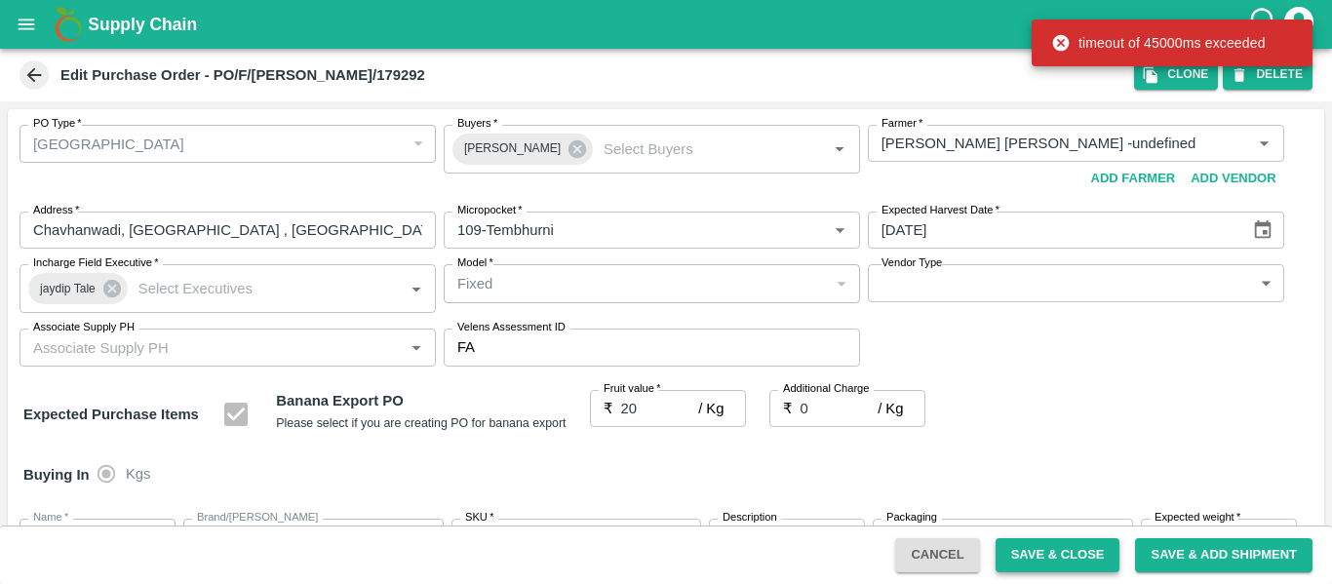
click at [1063, 560] on button "Save & Close" at bounding box center [1058, 555] width 125 height 34
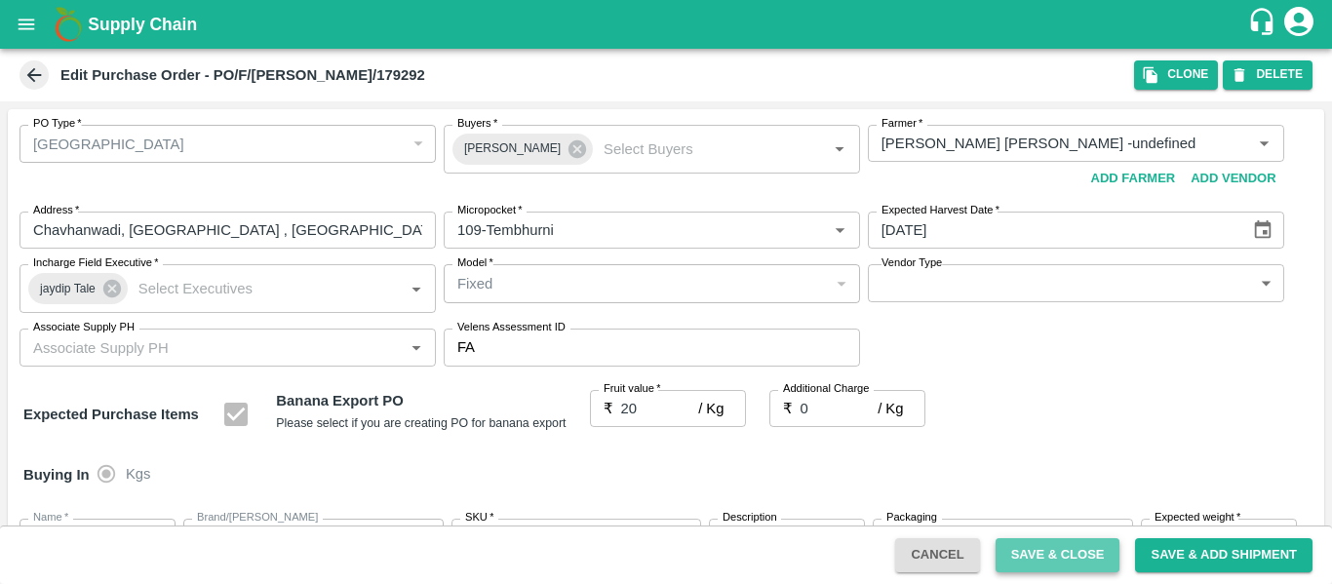
click at [1048, 552] on button "Save & Close" at bounding box center [1058, 555] width 125 height 34
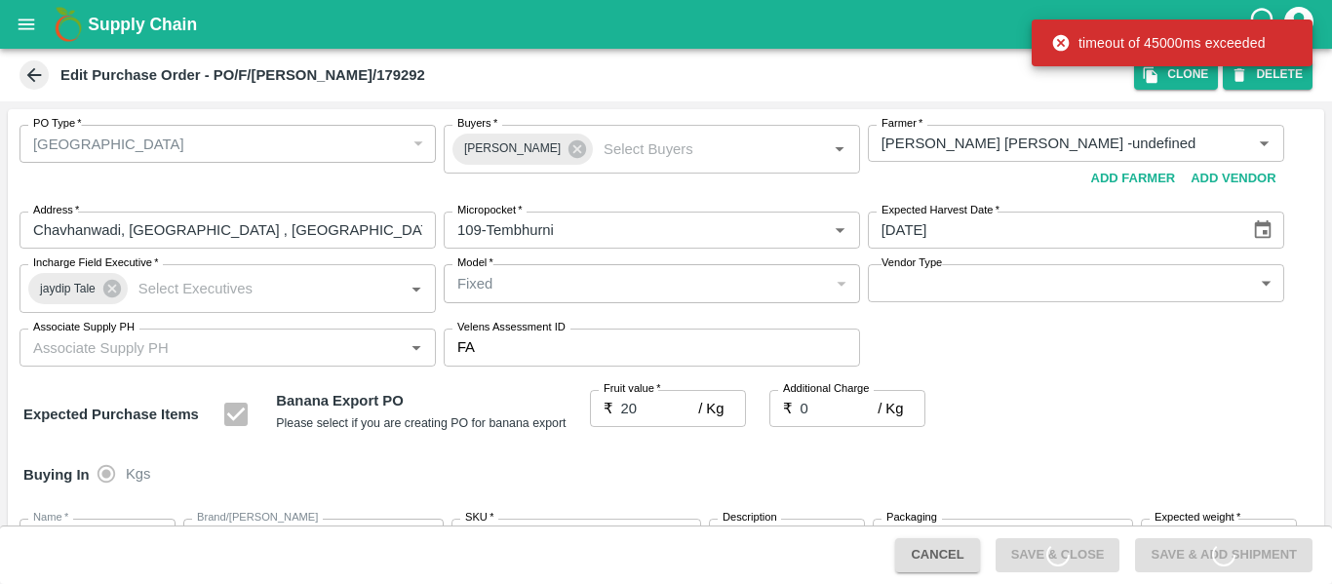
click at [1043, 566] on div "Cancel Save & Close Save & Add Shipment" at bounding box center [1103, 555] width 433 height 34
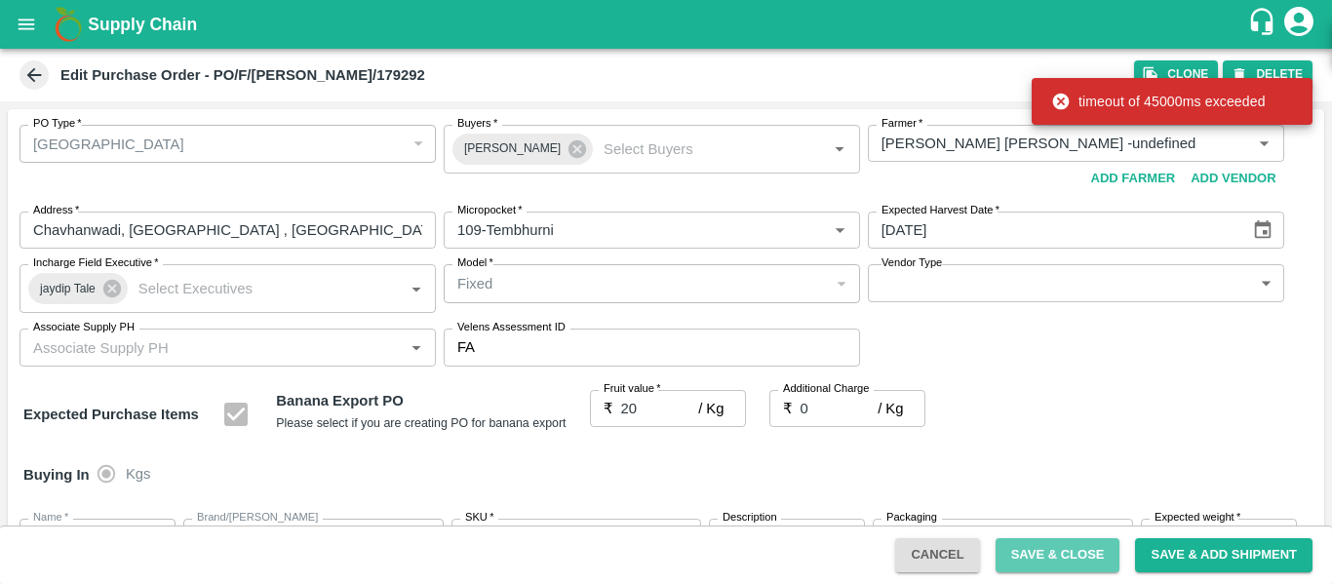
click at [1043, 566] on button "Save & Close" at bounding box center [1058, 555] width 125 height 34
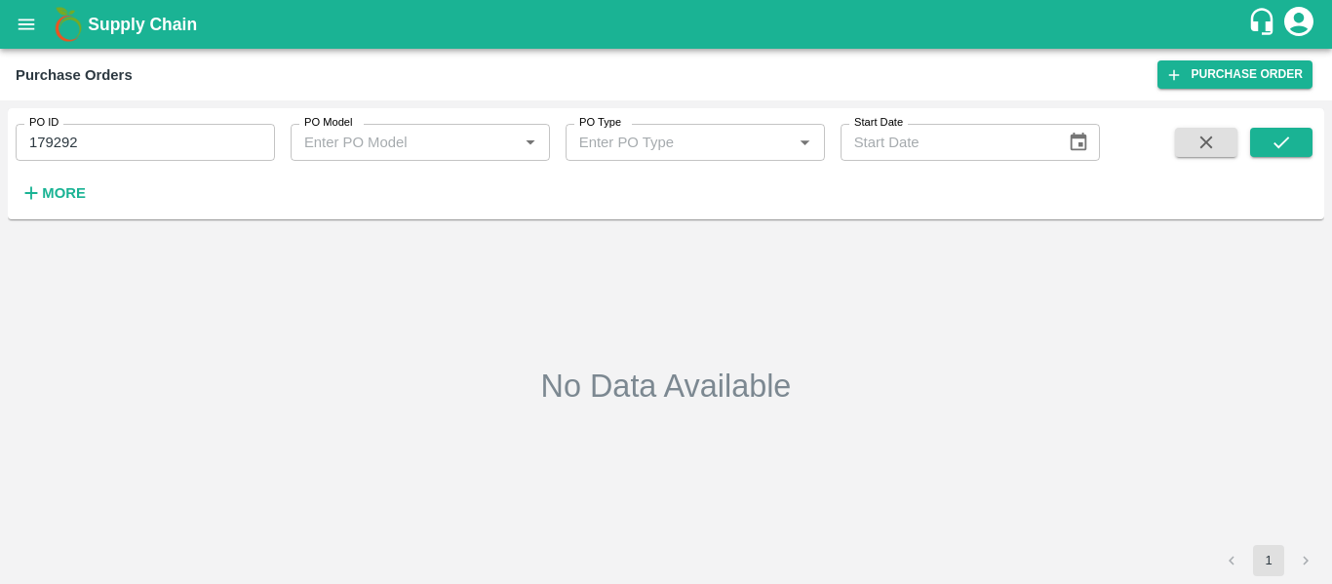
click at [121, 137] on input "179292" at bounding box center [145, 142] width 259 height 37
paste input "text"
type input "179251"
click at [1261, 142] on button "submit" at bounding box center [1281, 142] width 62 height 29
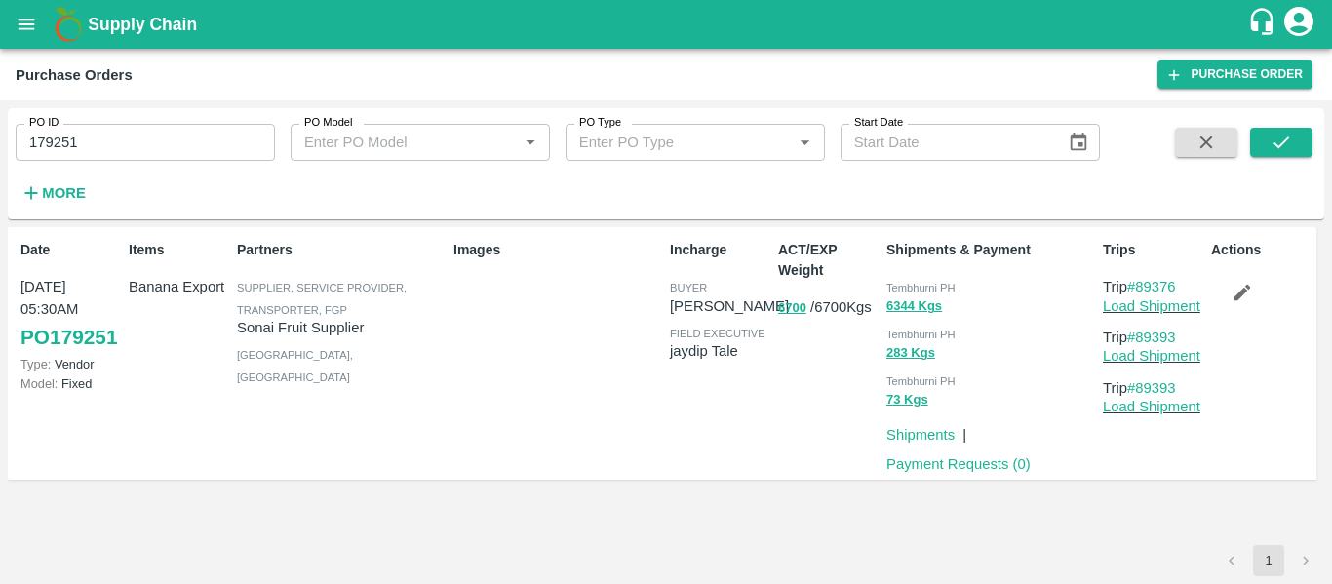
click at [1243, 290] on icon "button" at bounding box center [1243, 293] width 17 height 17
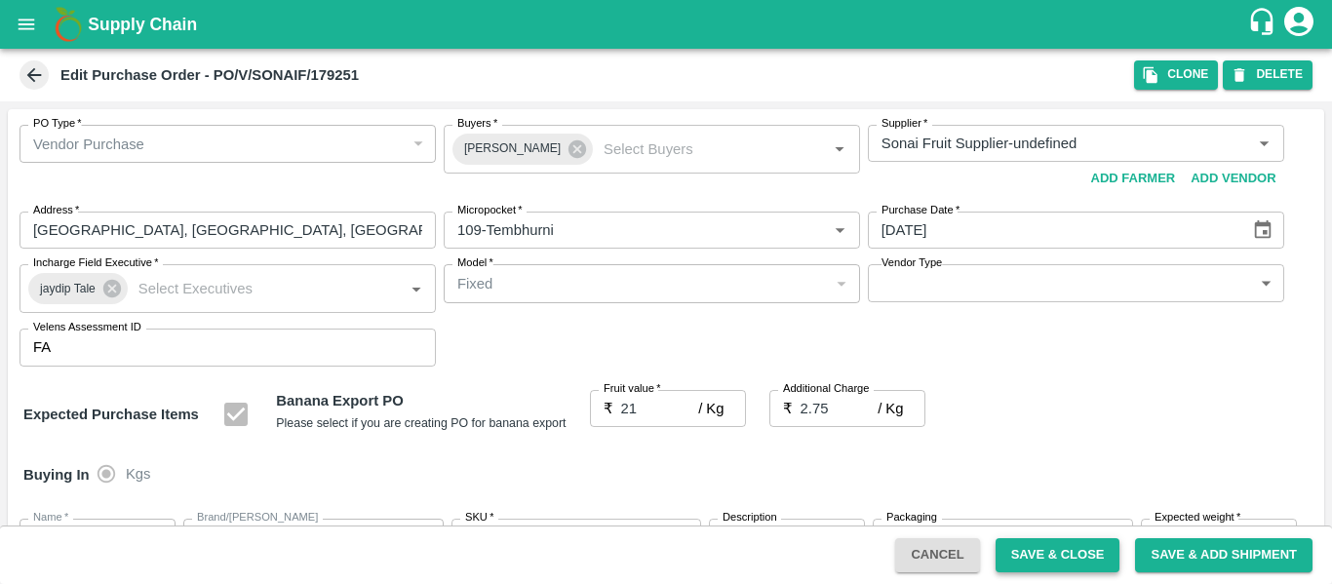
click at [1041, 571] on button "Save & Close" at bounding box center [1058, 555] width 125 height 34
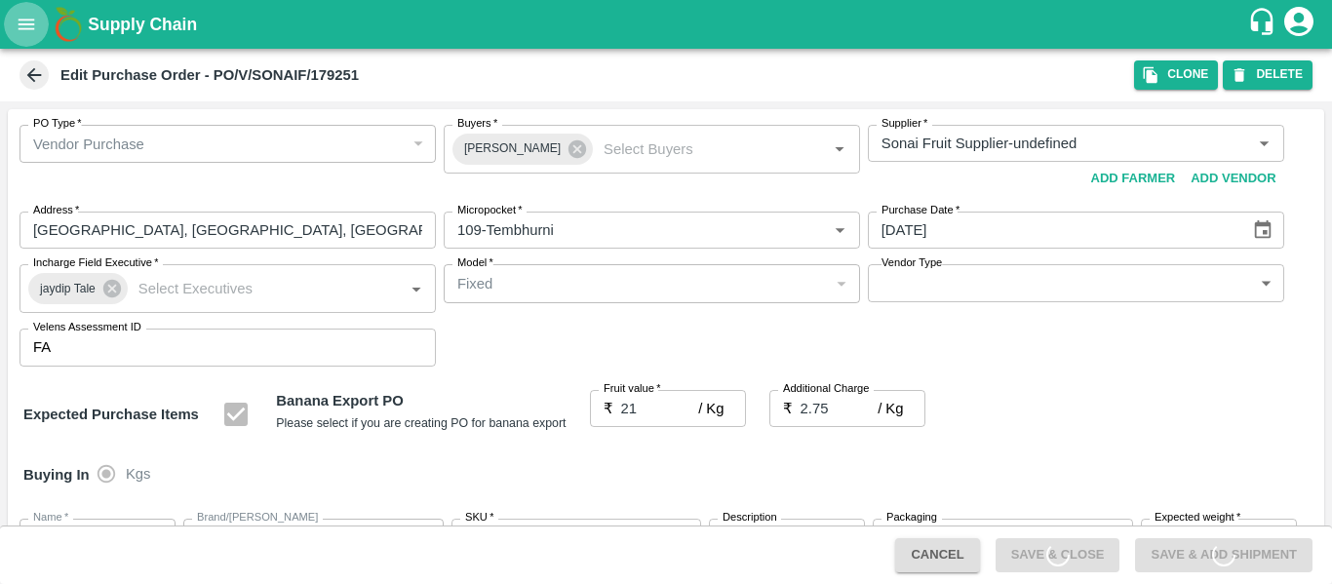
click at [31, 26] on icon "open drawer" at bounding box center [26, 24] width 21 height 21
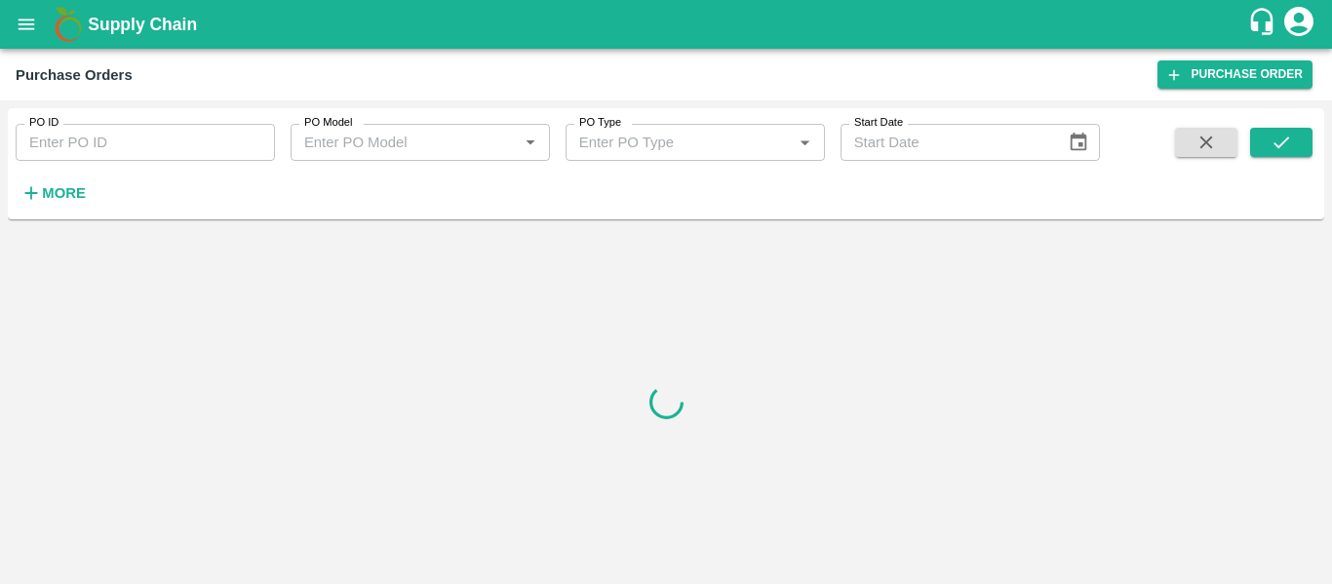
click at [123, 134] on input "PO ID" at bounding box center [145, 142] width 259 height 37
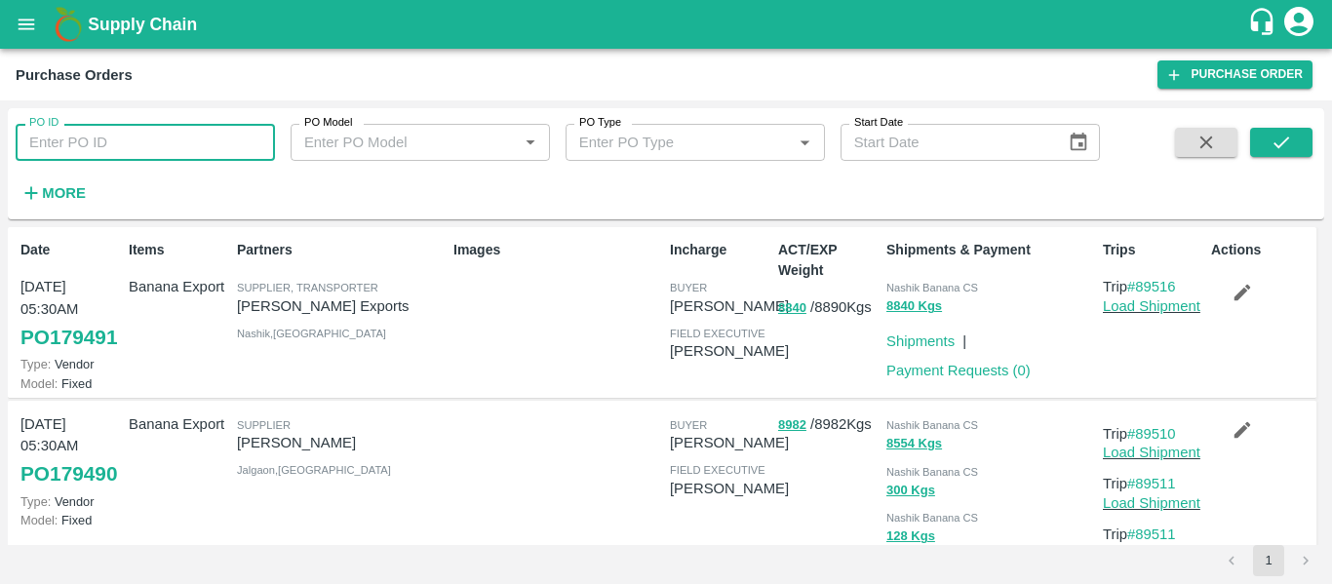
paste input "179297"
type input "179297"
click at [1291, 141] on icon "submit" at bounding box center [1281, 142] width 21 height 21
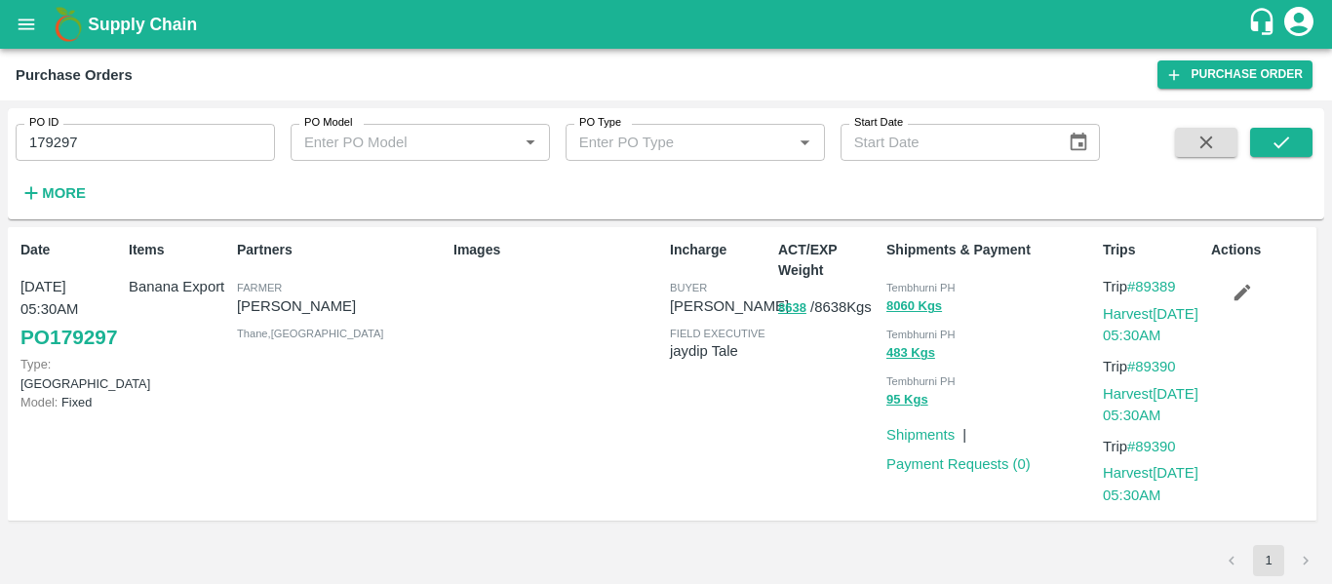
click at [1230, 286] on button "button" at bounding box center [1242, 292] width 62 height 33
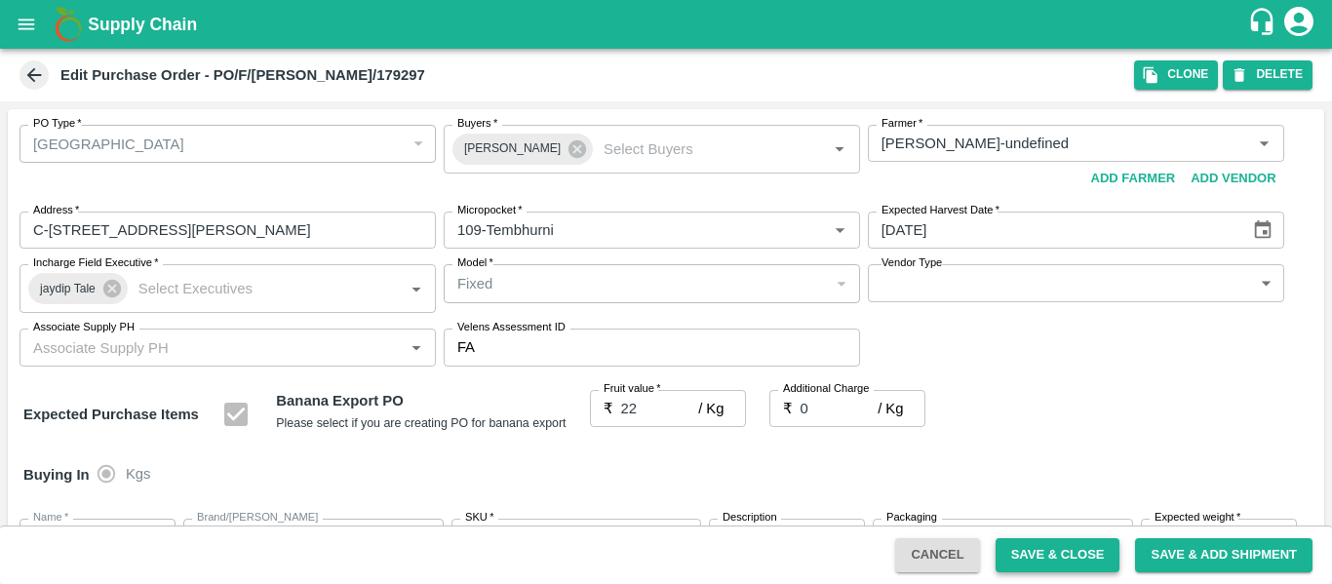
click at [1037, 547] on button "Save & Close" at bounding box center [1058, 555] width 125 height 34
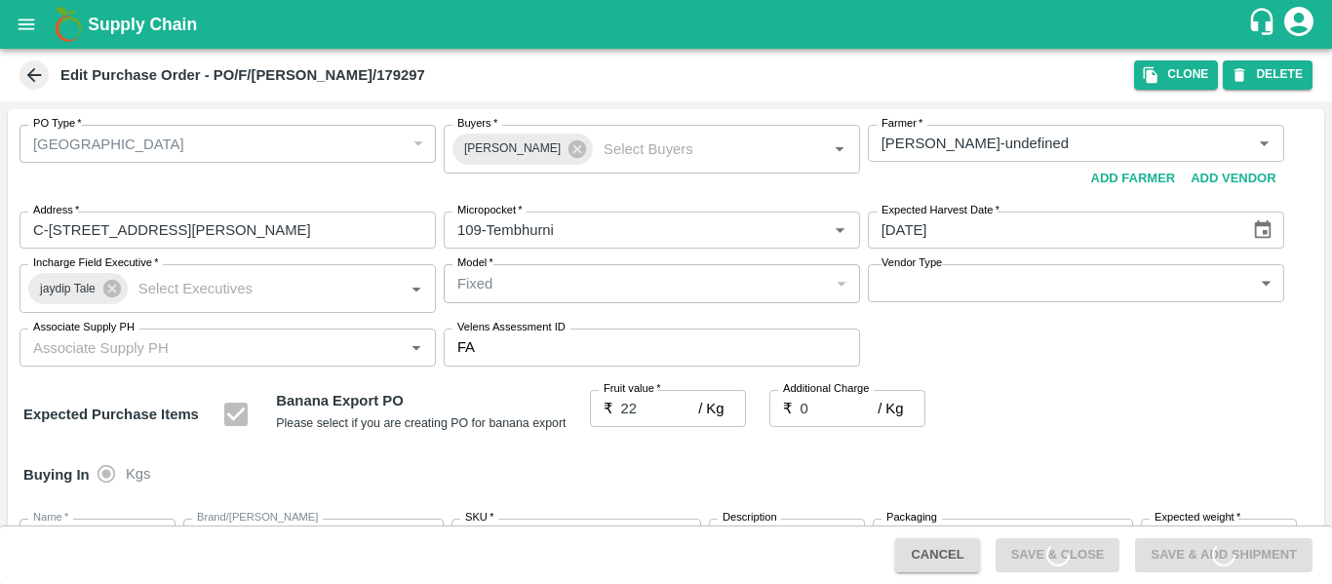
click at [20, 18] on icon "open drawer" at bounding box center [26, 24] width 21 height 21
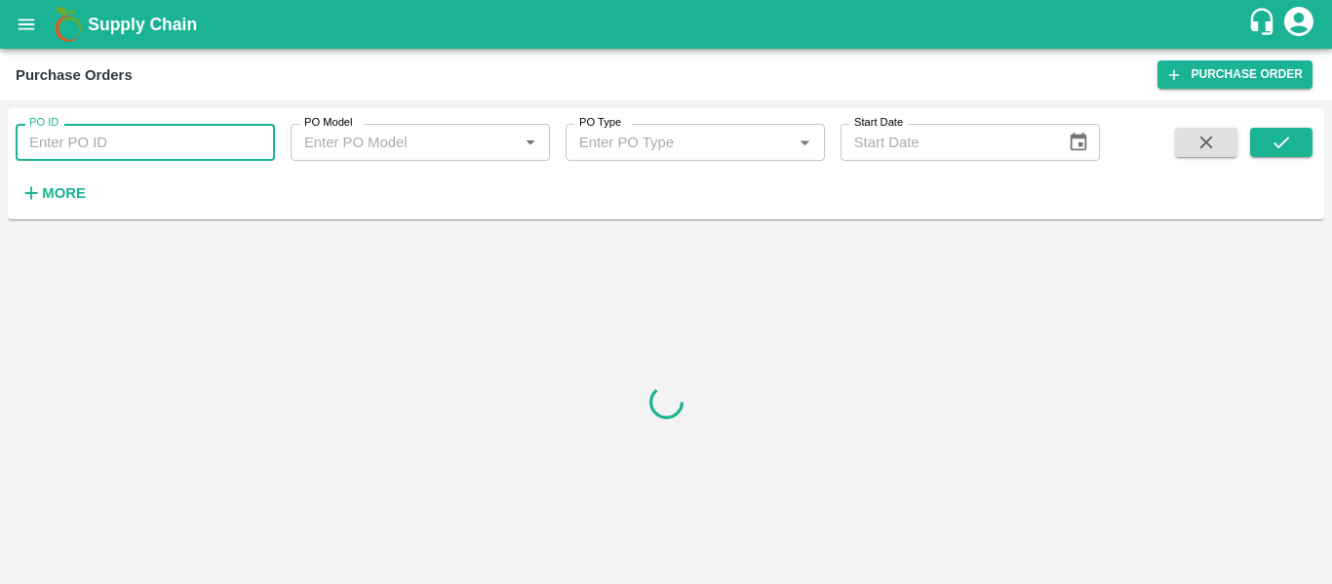
click at [69, 132] on input "PO ID" at bounding box center [145, 142] width 259 height 37
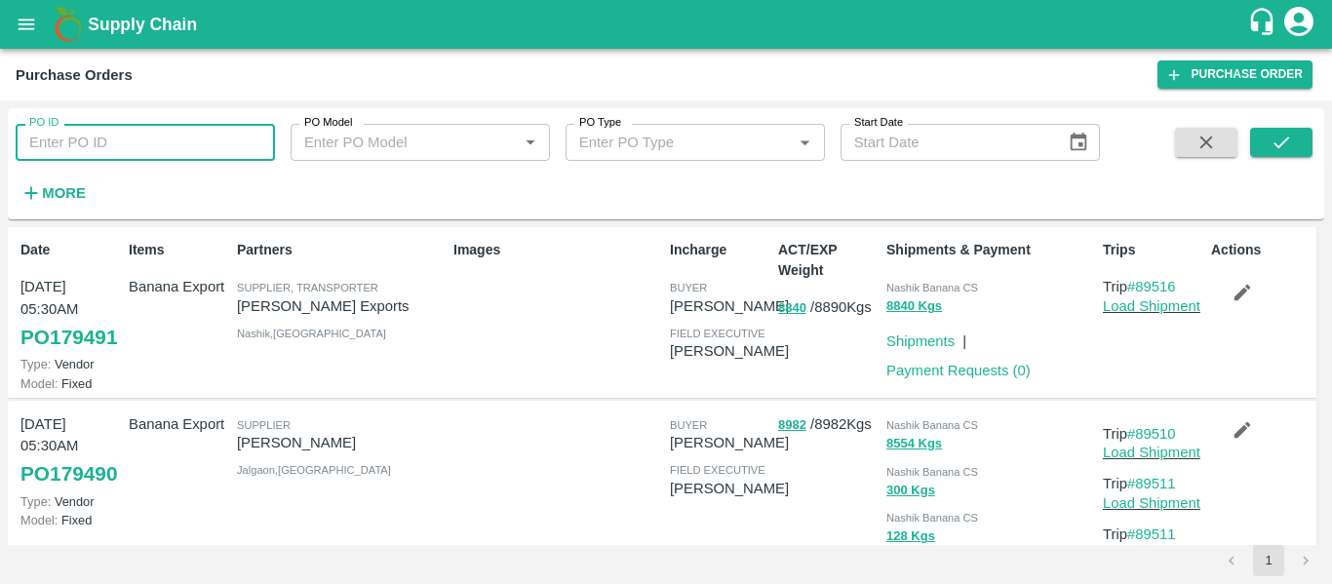
paste input "179296"
type input "179296"
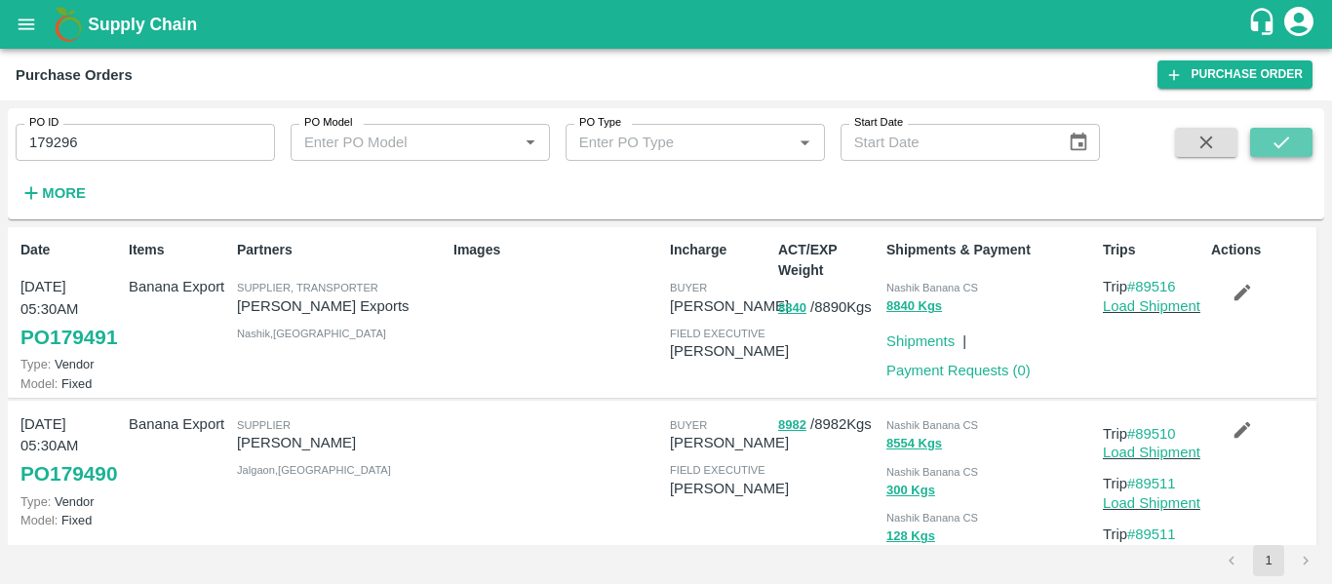
click at [1271, 135] on icon "submit" at bounding box center [1281, 142] width 21 height 21
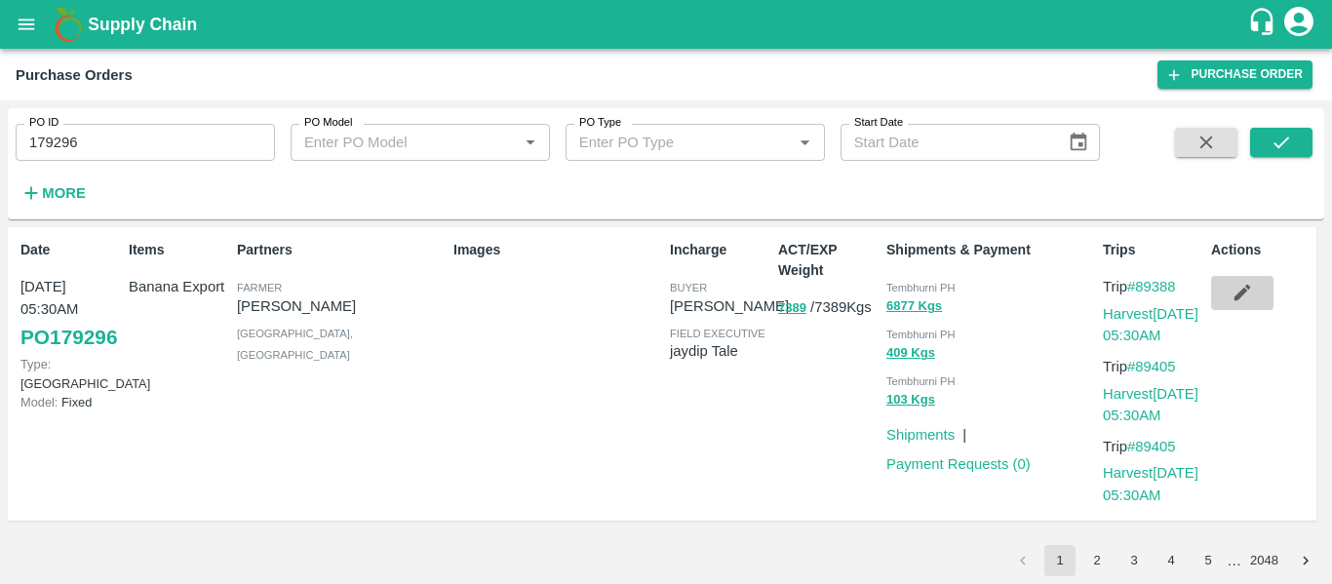
click at [1262, 294] on button "button" at bounding box center [1242, 292] width 62 height 33
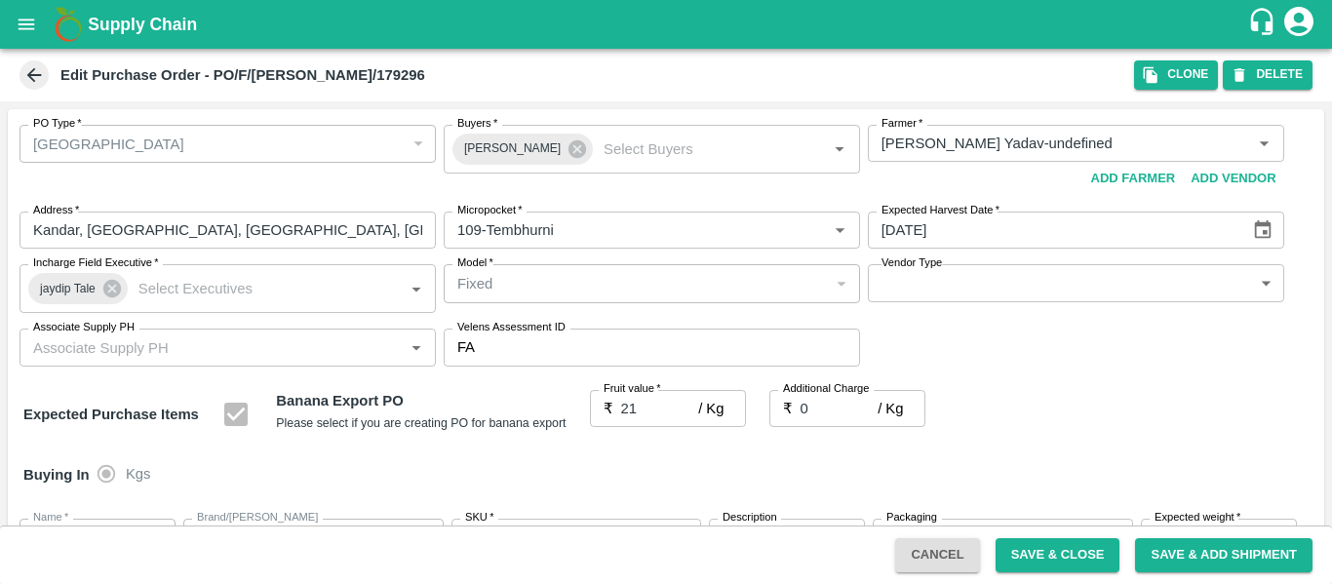
click at [37, 28] on icon "open drawer" at bounding box center [26, 24] width 21 height 21
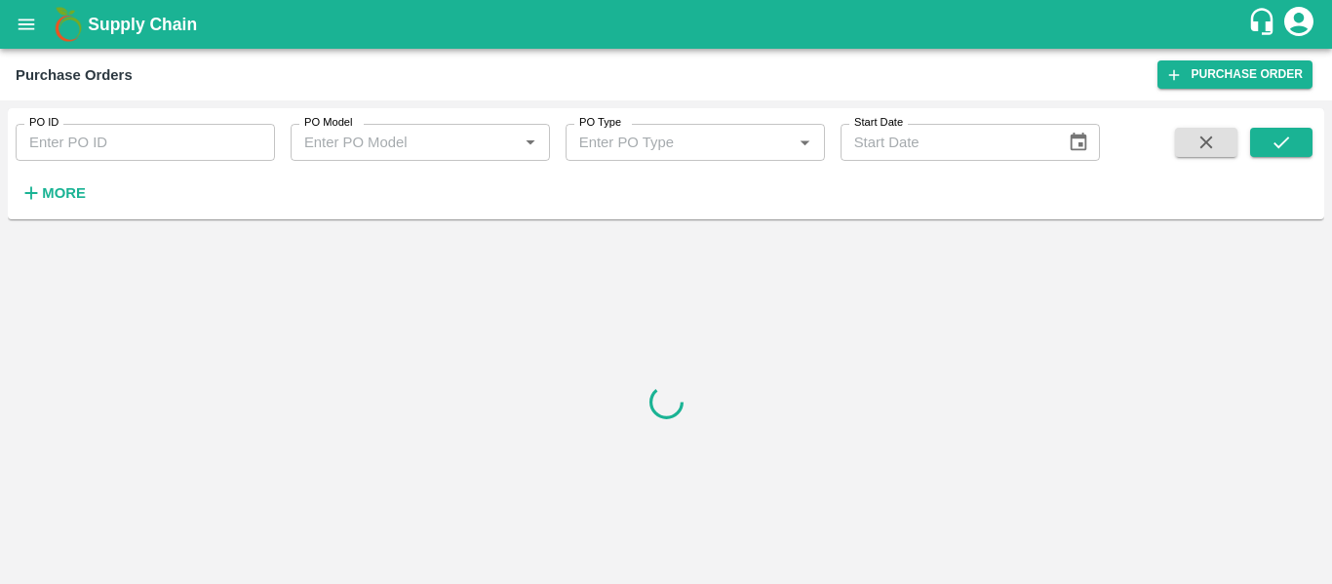
click at [163, 137] on input "PO ID" at bounding box center [145, 142] width 259 height 37
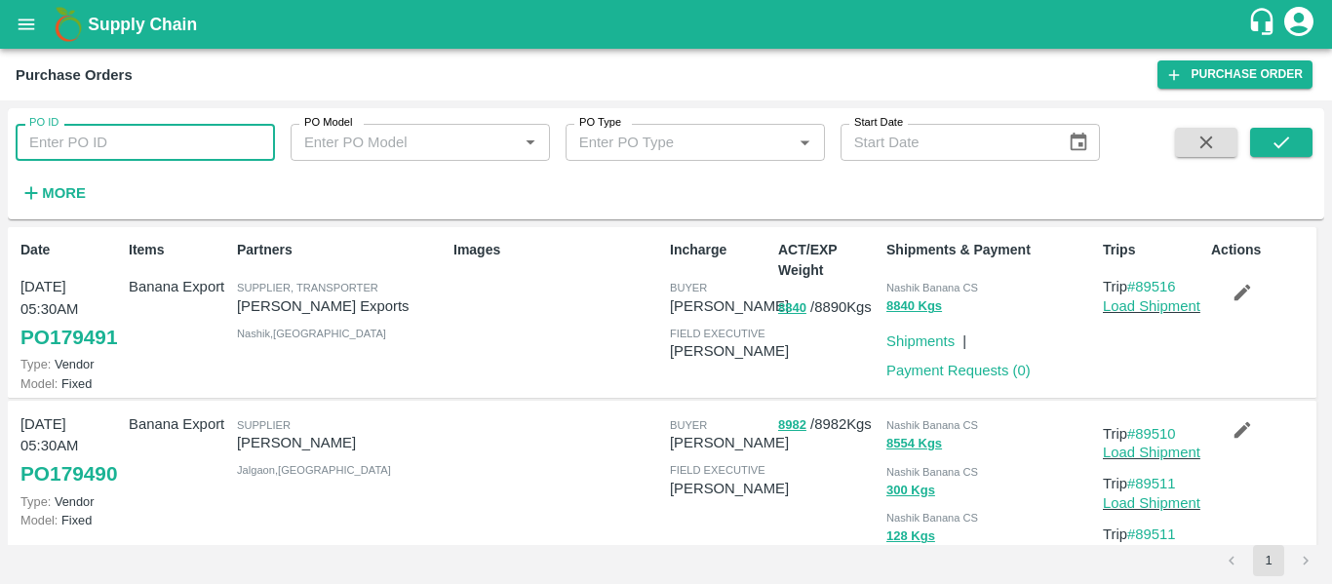
paste input "179241"
type input "179241"
click at [1284, 148] on icon "submit" at bounding box center [1281, 142] width 21 height 21
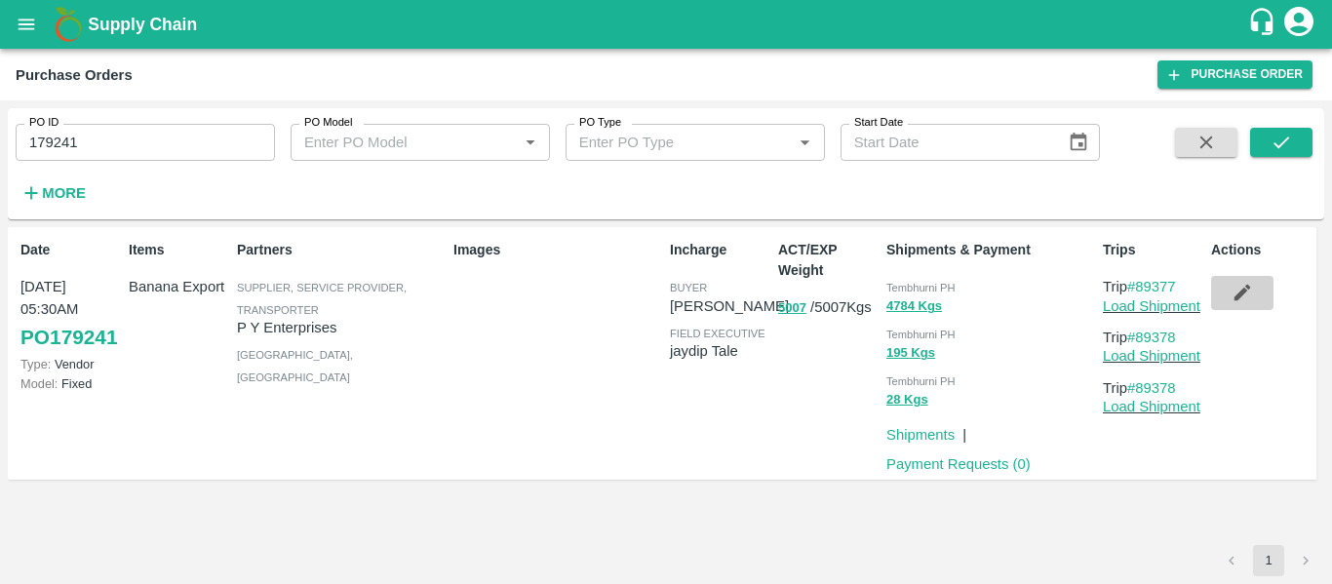
click at [1240, 298] on icon "button" at bounding box center [1243, 293] width 17 height 17
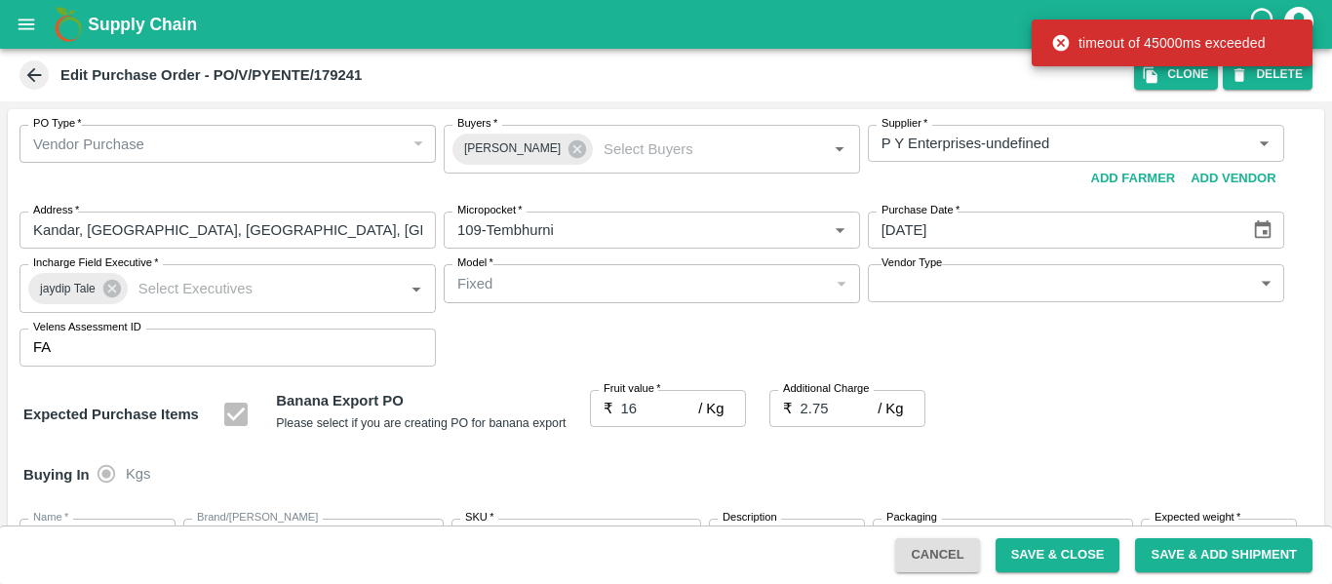
click at [50, 12] on img at bounding box center [68, 24] width 39 height 39
click at [33, 15] on icon "open drawer" at bounding box center [26, 24] width 21 height 21
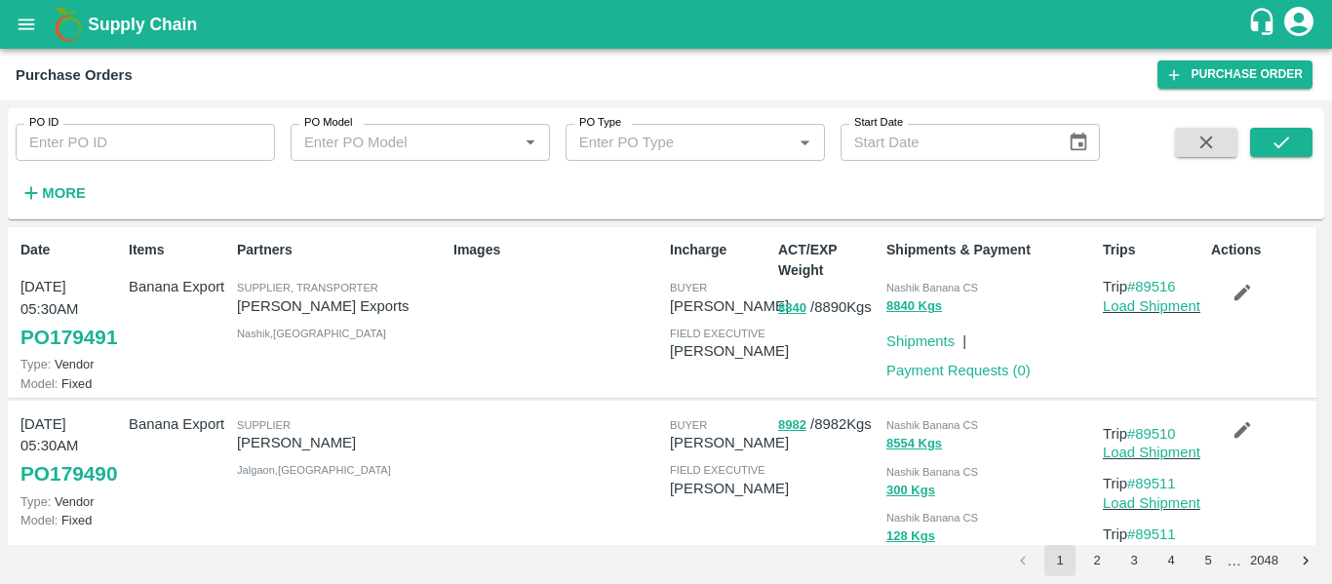
click at [98, 145] on input "PO ID" at bounding box center [145, 142] width 259 height 37
paste input "179396"
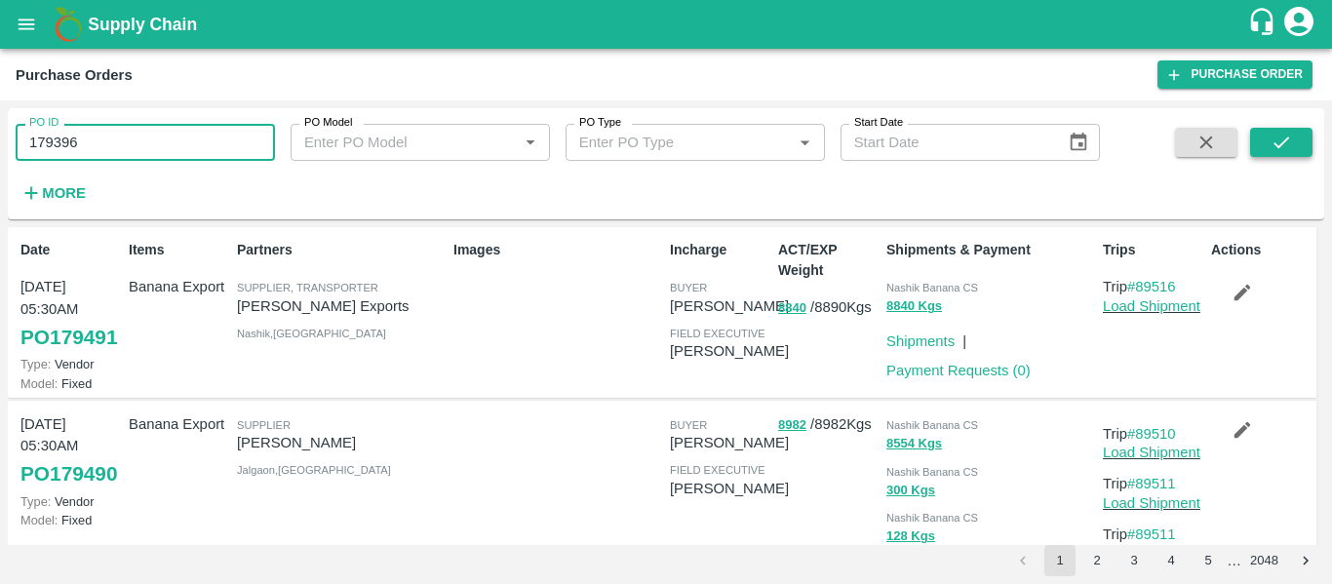
type input "179396"
click at [1278, 144] on icon "submit" at bounding box center [1281, 142] width 21 height 21
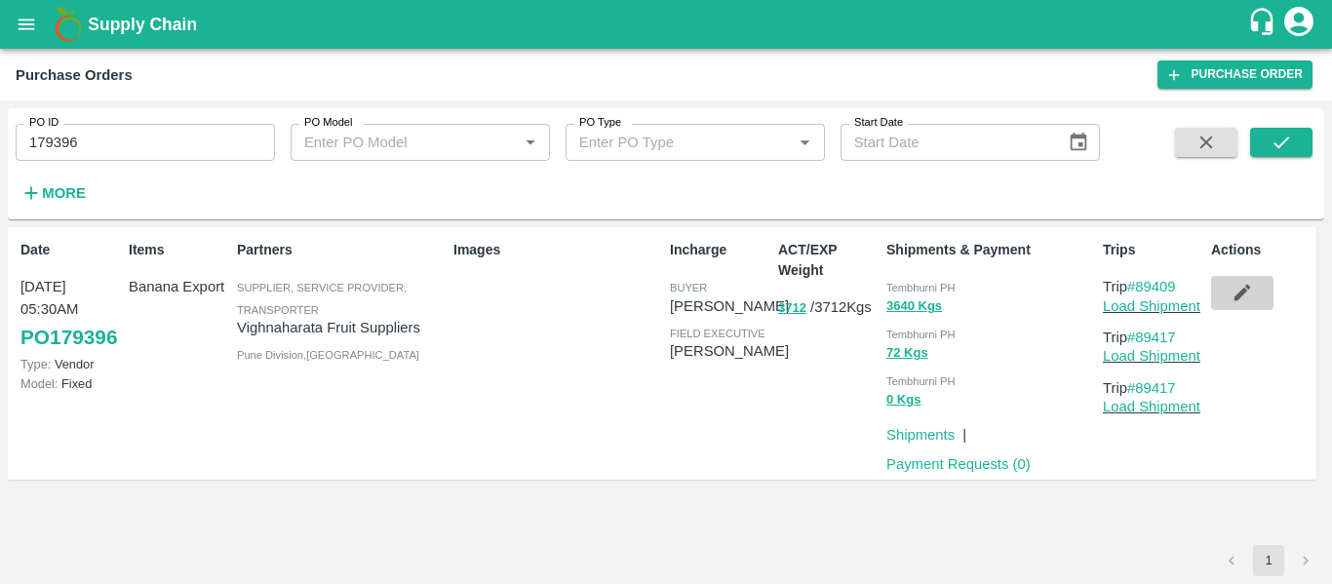
click at [1228, 299] on button "button" at bounding box center [1242, 292] width 62 height 33
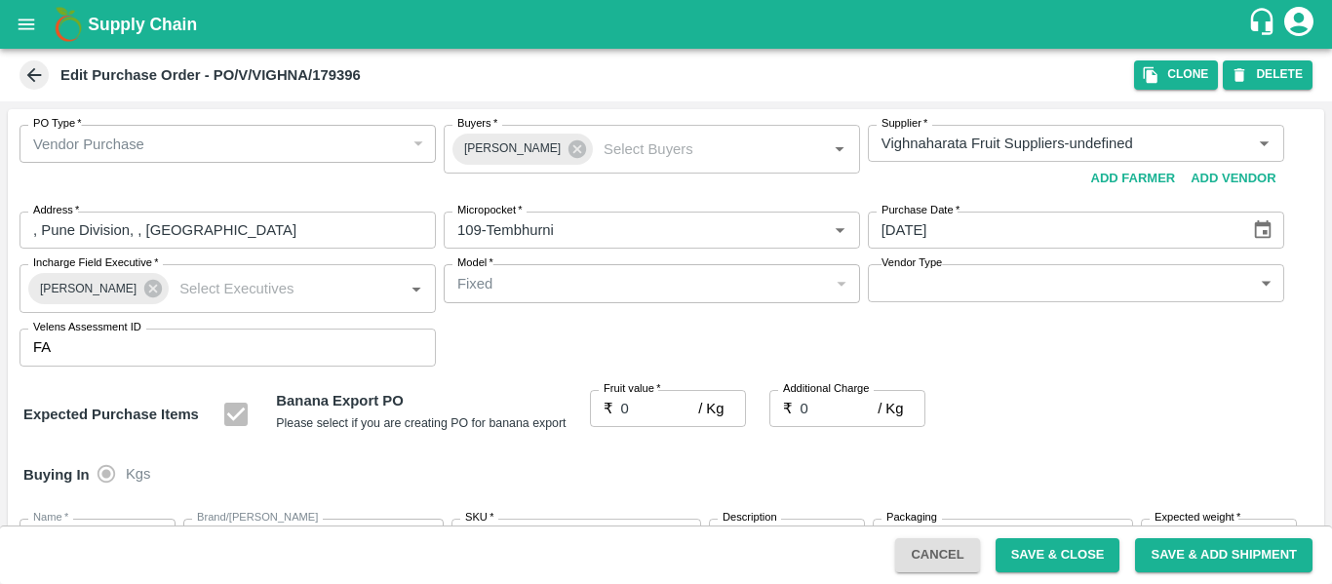
type input "Vighnaharata Fruit Suppliers-undefined"
type input "109-Tembhurni"
type input "Banana Export"
type input "FARM EXPRESS"
type input "13 kg M N-CHL 4 Hand"
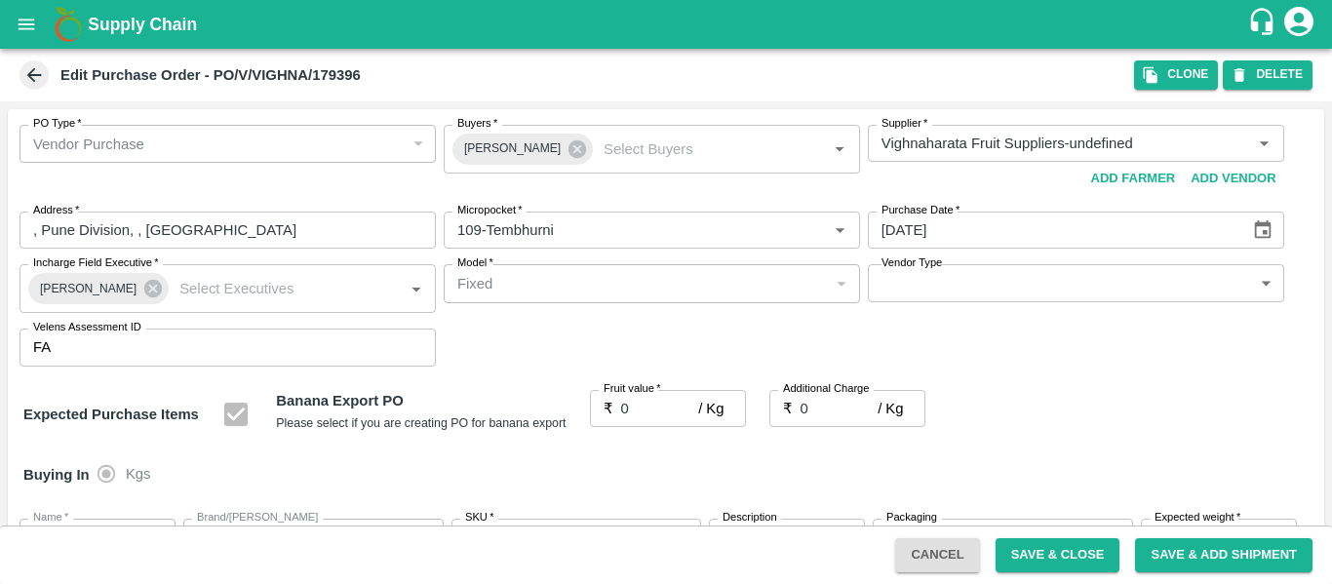
type input "NA"
type input "Banana Export"
type input "FARM EXPRESS"
type input "13 kg M N-CHL 5 Hand"
type input "NA"
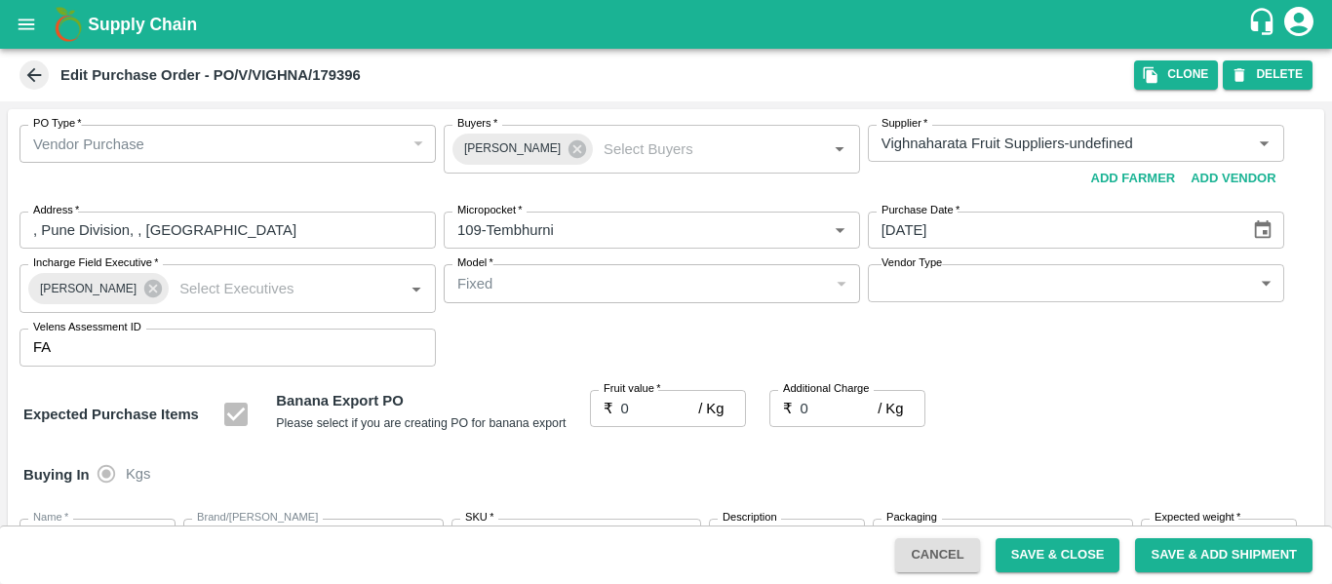
type input "Banana Export"
type input "FARM EXPRESS"
type input "13 kg M N-CHL 6 Hand"
type input "NA"
type input "Banana Export"
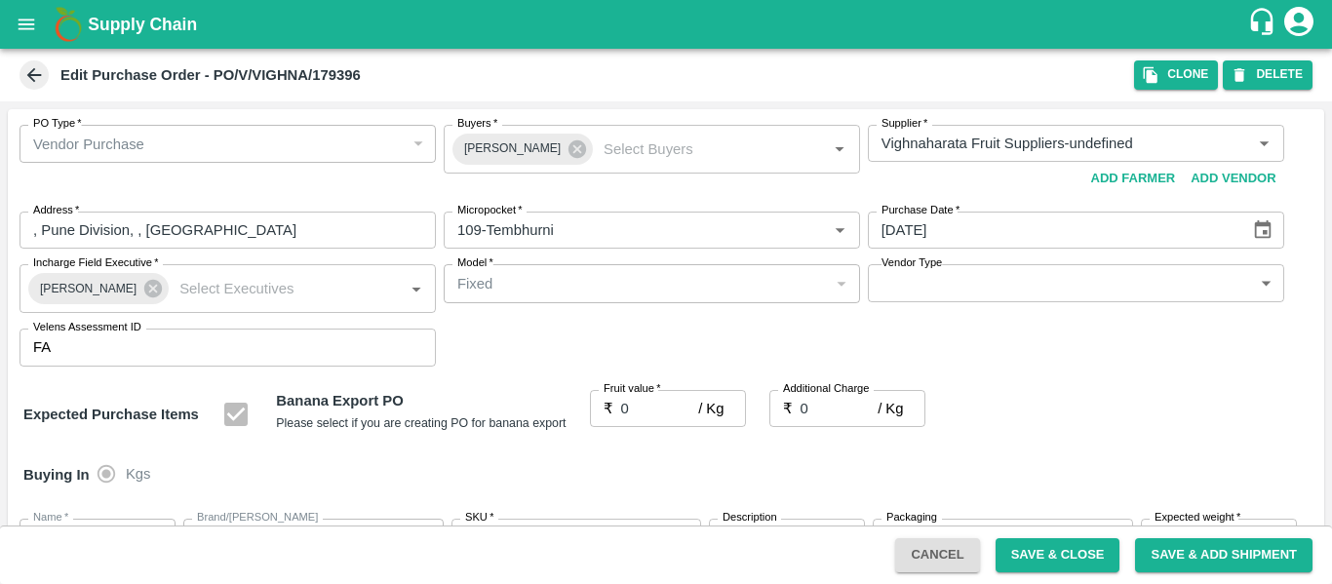
type input "FARM EXPRESS"
type input "13 kg M N-CHL 8 Hand"
type input "NA"
type input "Banana Export"
type input "FARM EXPRESS"
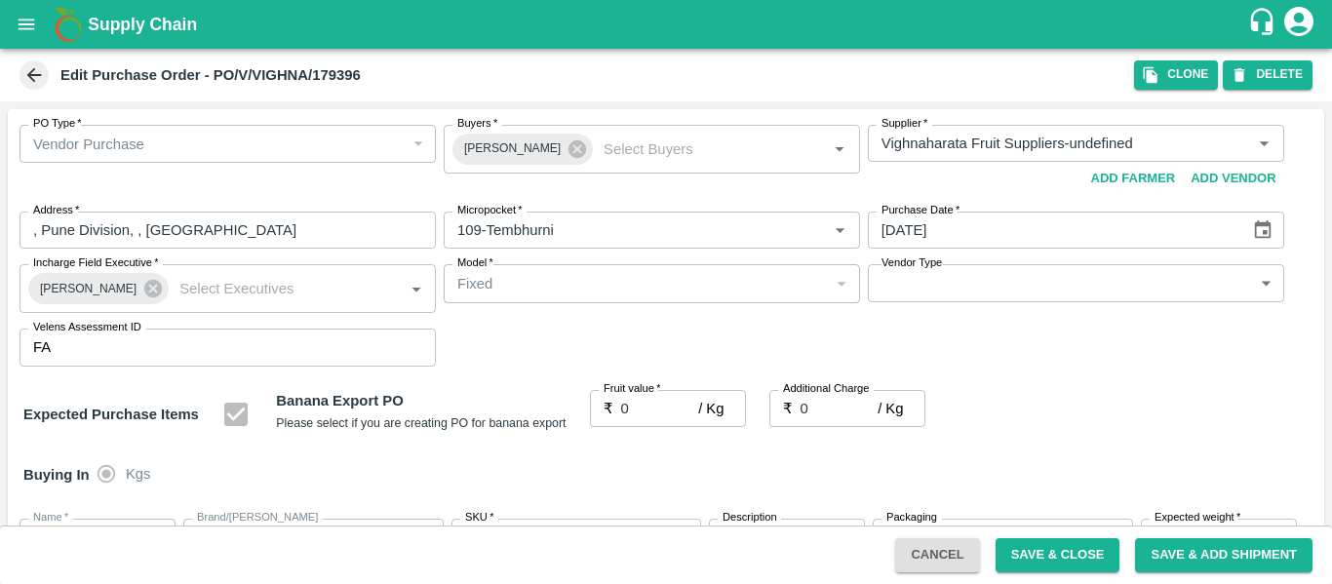
type input "13 kg M N-CHL CL"
type input "NA"
type input "Banana Export"
type input "FARM EXPRESS"
type input "C Class"
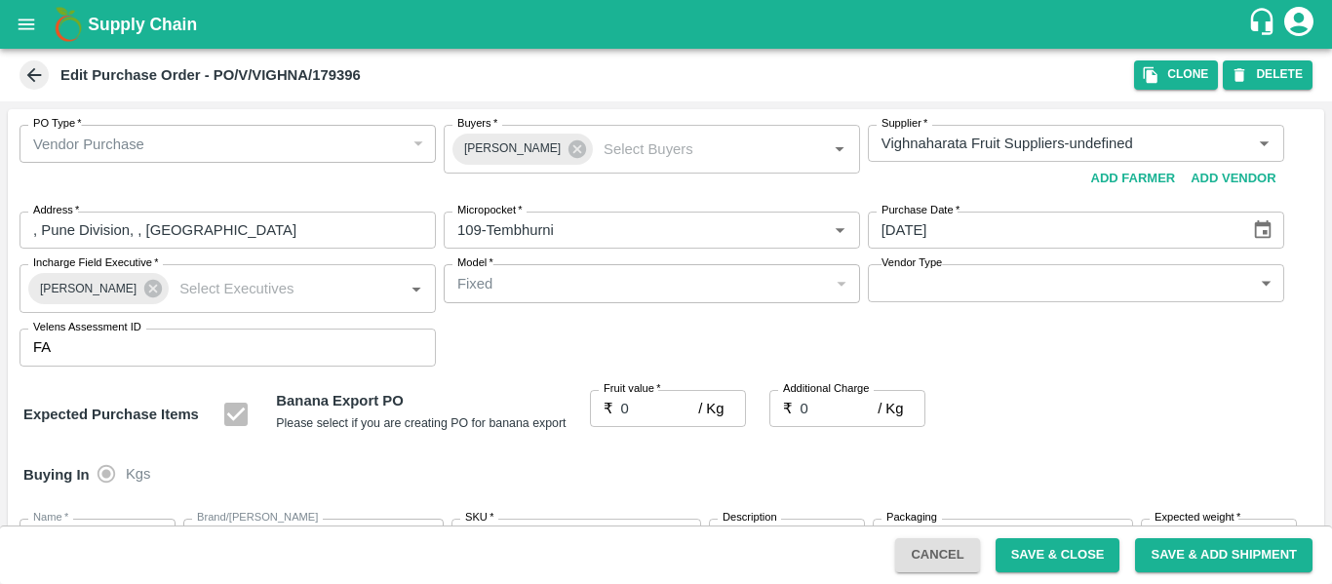
type input "NA"
type input "Banana Export"
type input "FARM EXPRESS"
type input "PHR Kg"
type input "NA"
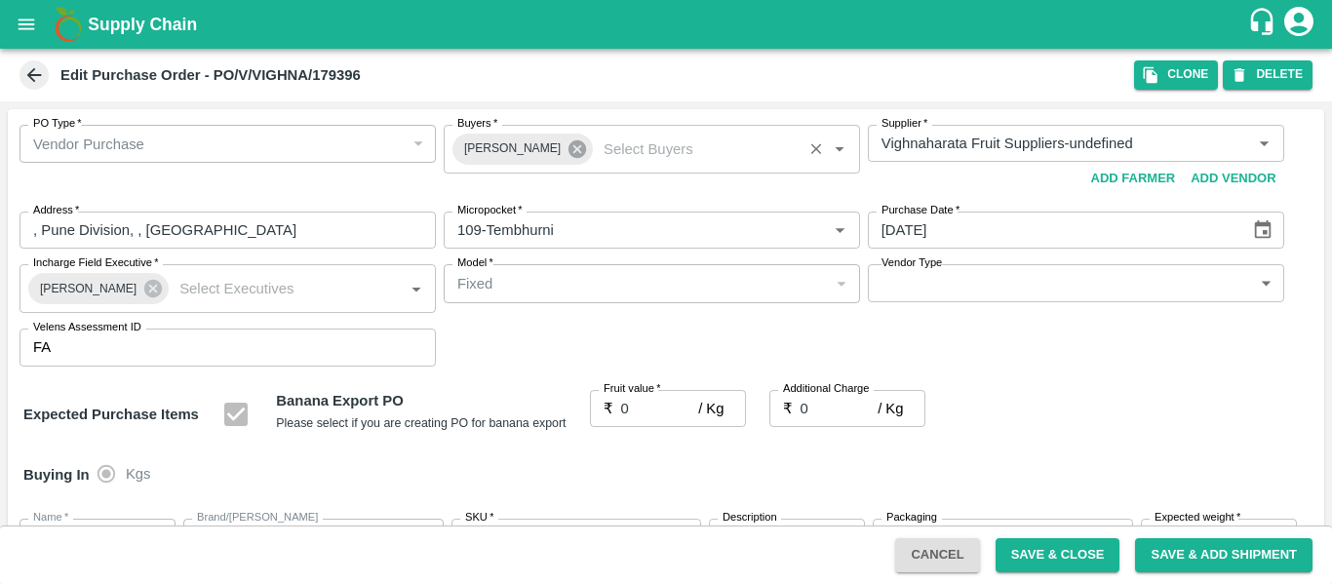
click at [567, 155] on icon at bounding box center [577, 148] width 21 height 21
click at [485, 141] on input "Buyers   *" at bounding box center [636, 143] width 372 height 25
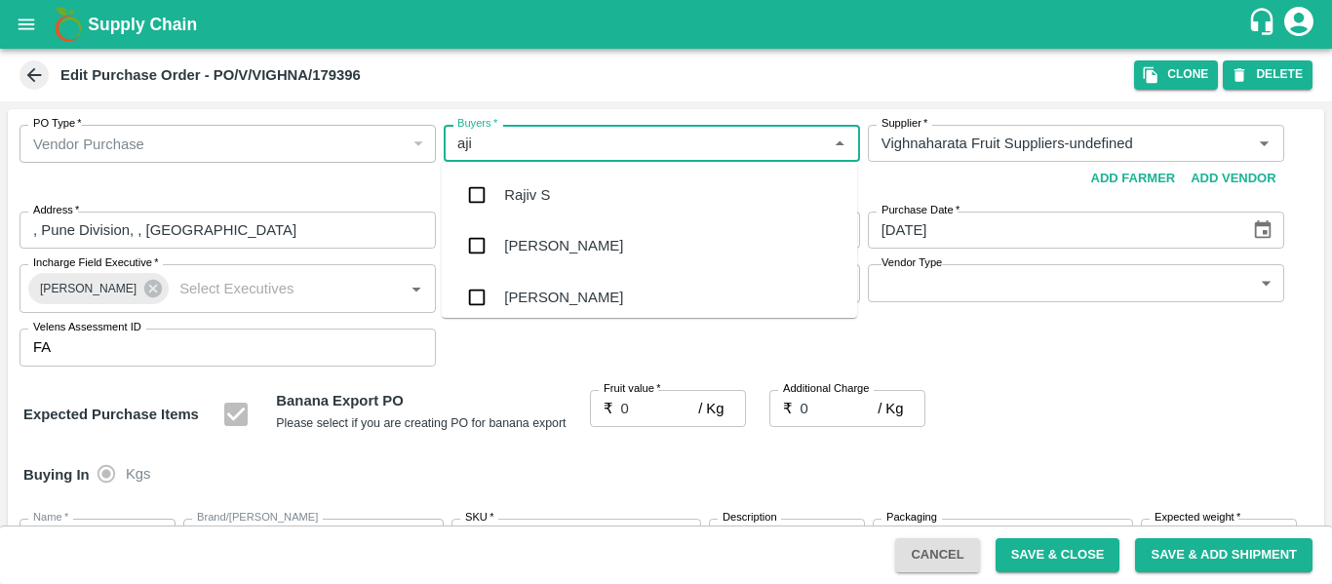
type input "ajit"
click at [495, 185] on input "checkbox" at bounding box center [476, 195] width 39 height 39
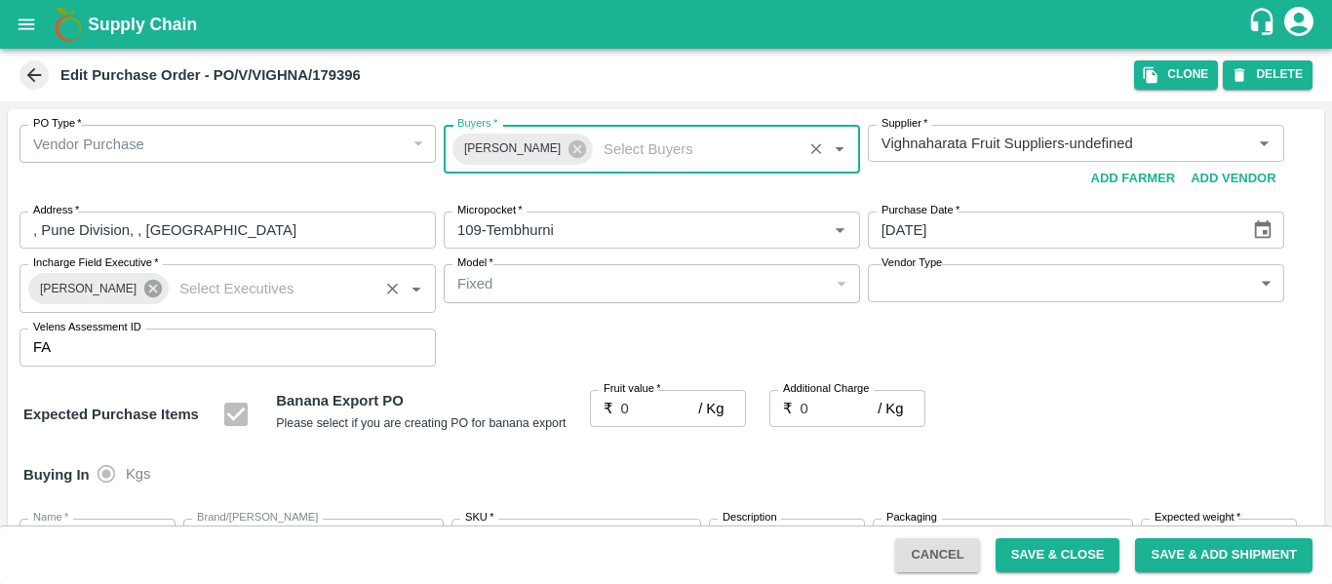
click at [149, 289] on icon at bounding box center [153, 289] width 18 height 18
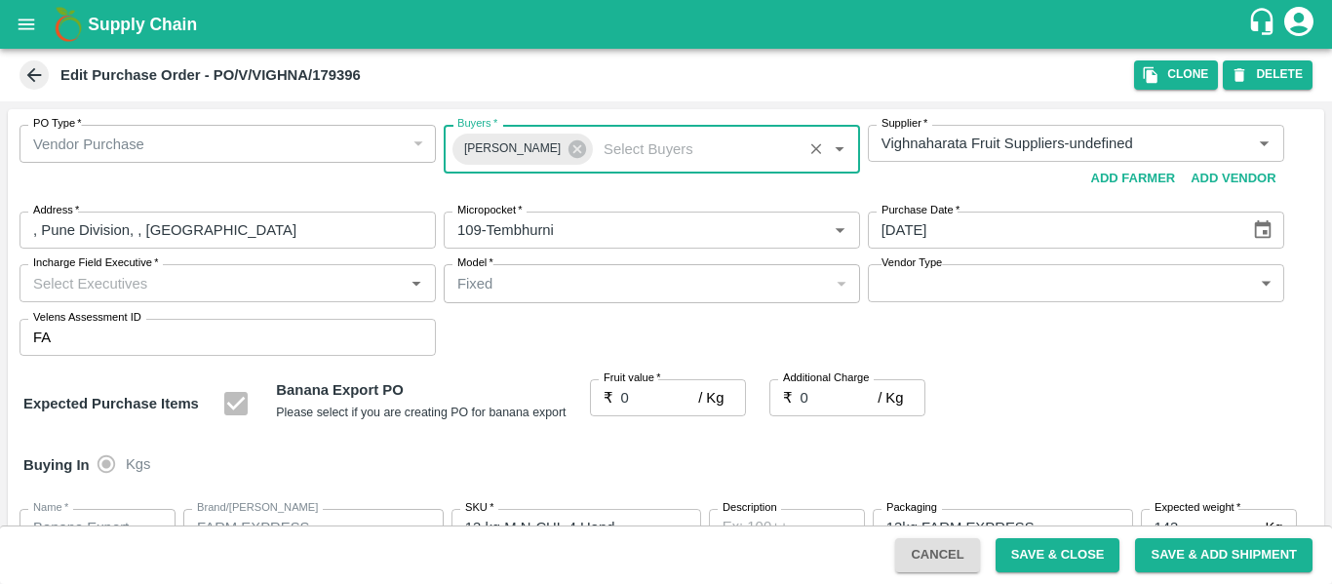
click at [86, 288] on input "Incharge Field Executive   *" at bounding box center [211, 282] width 372 height 25
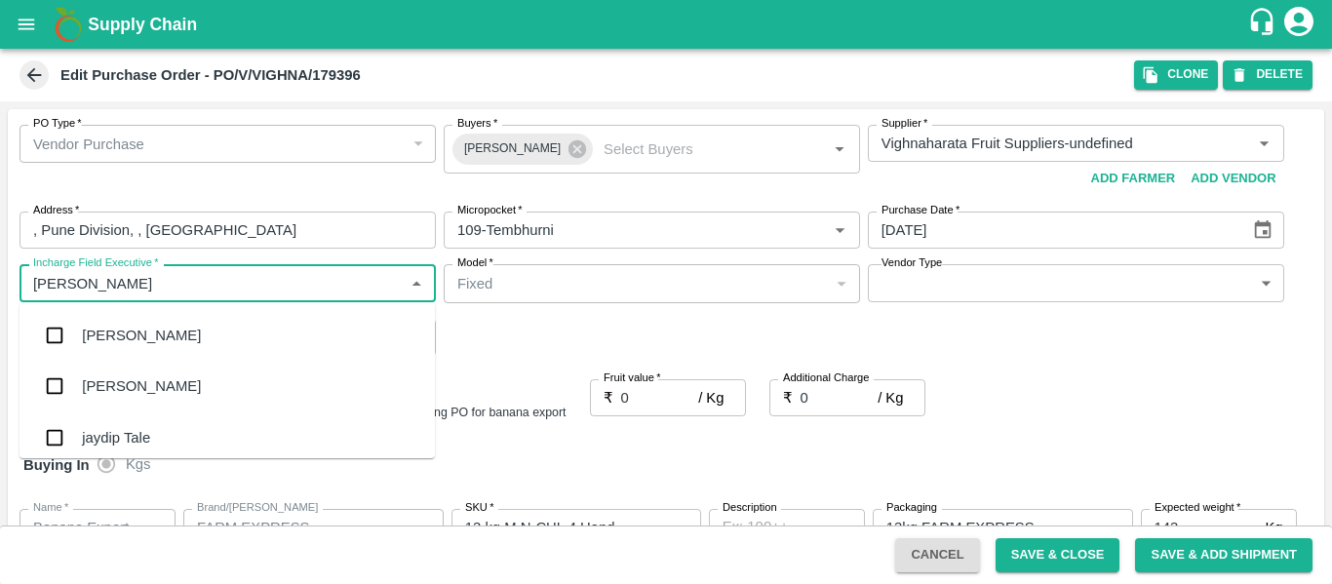
type input "jayd"
click at [96, 331] on div "jaydip Tale" at bounding box center [116, 335] width 68 height 21
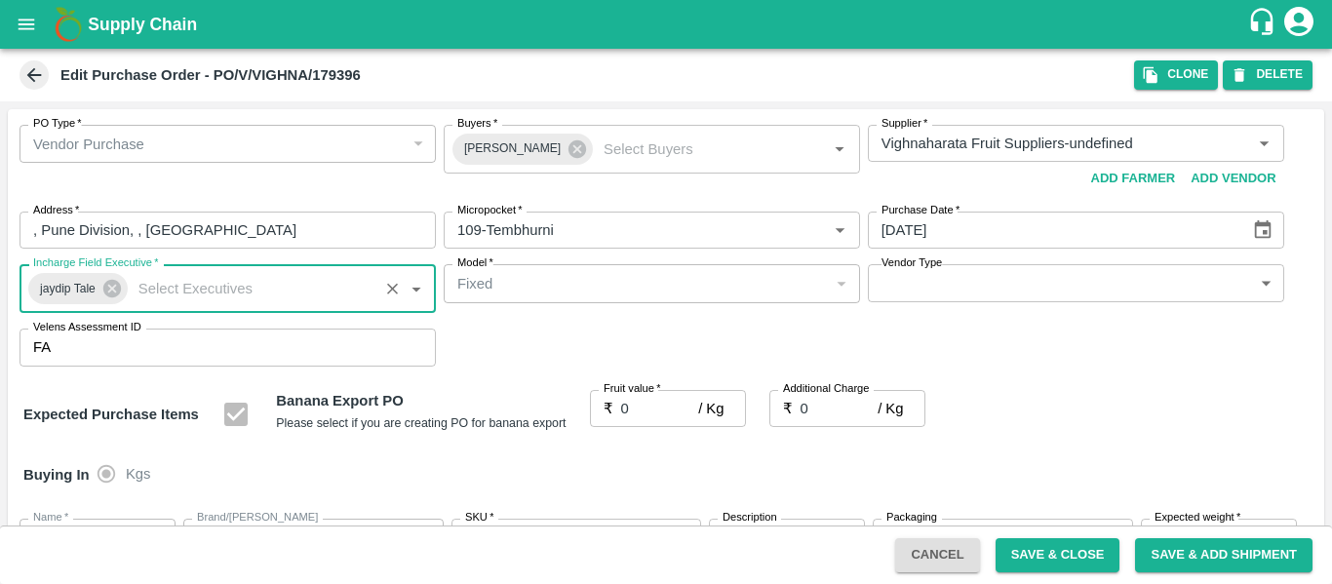
click at [624, 412] on input "0" at bounding box center [660, 408] width 78 height 37
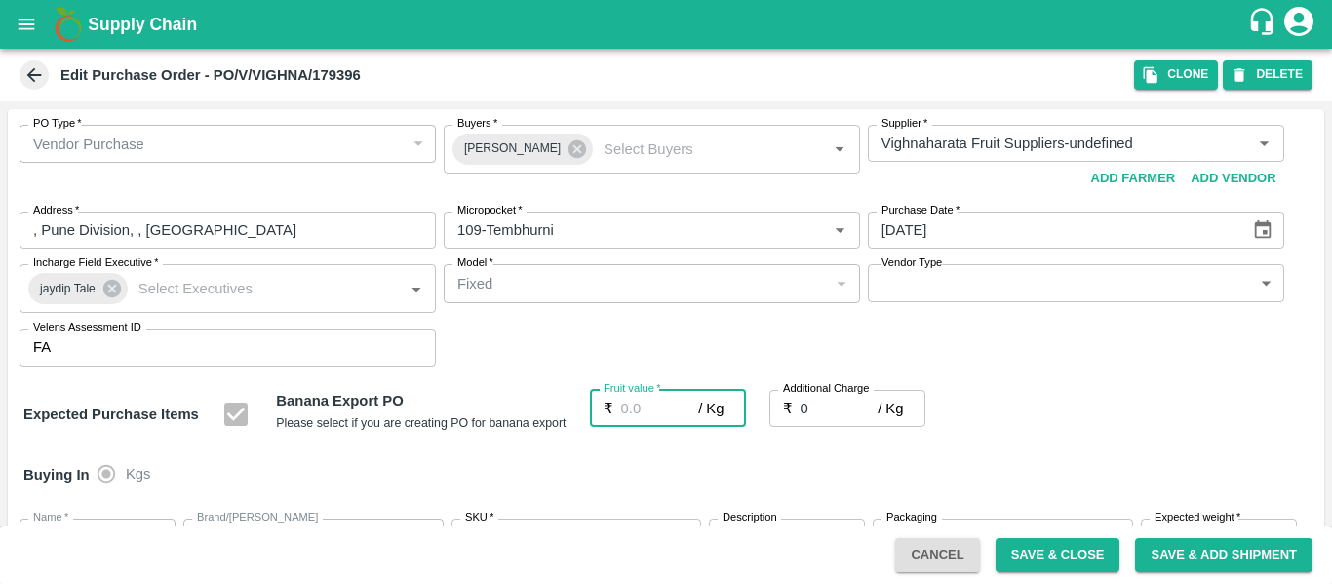
type input "2"
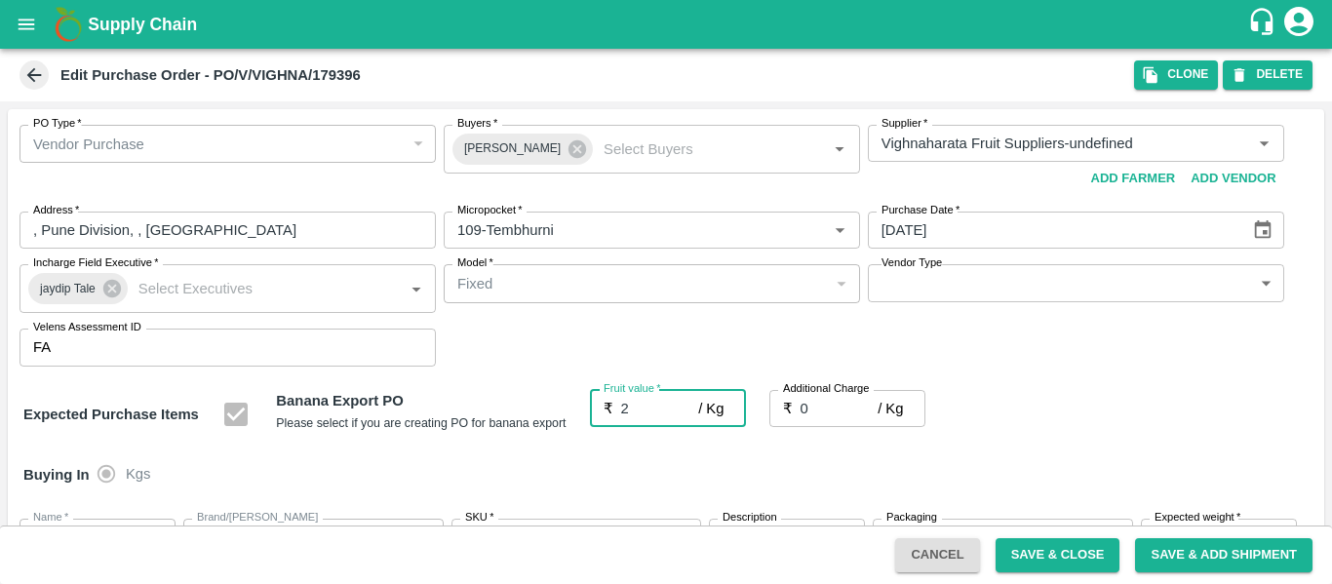
type input "2"
type input "21"
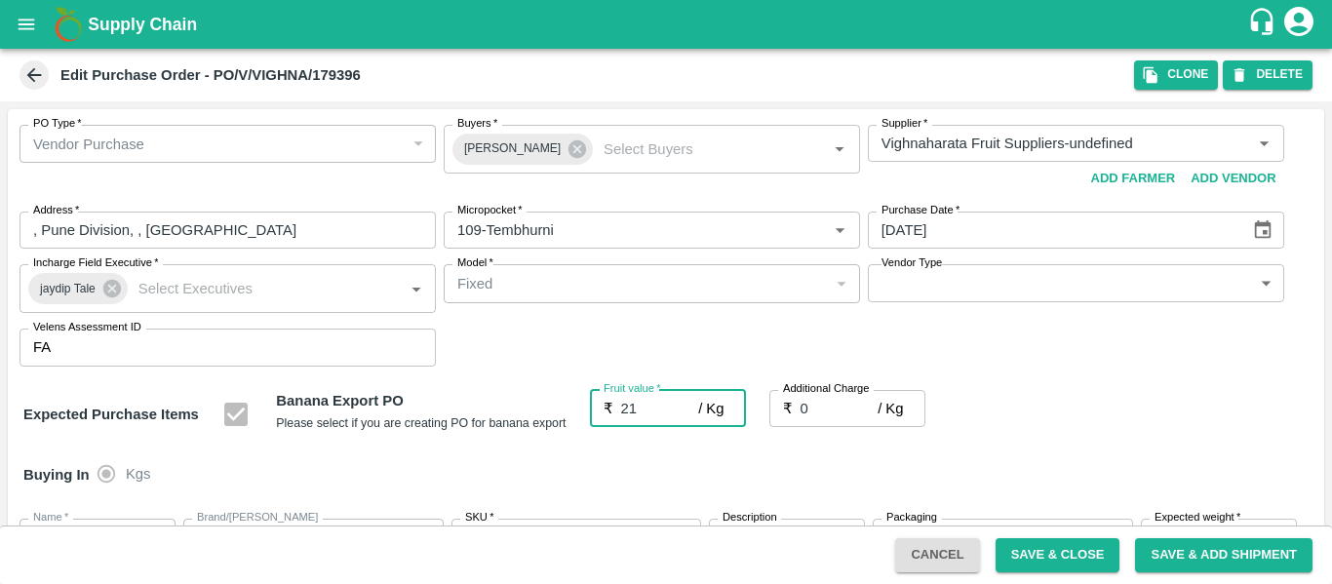
type input "21"
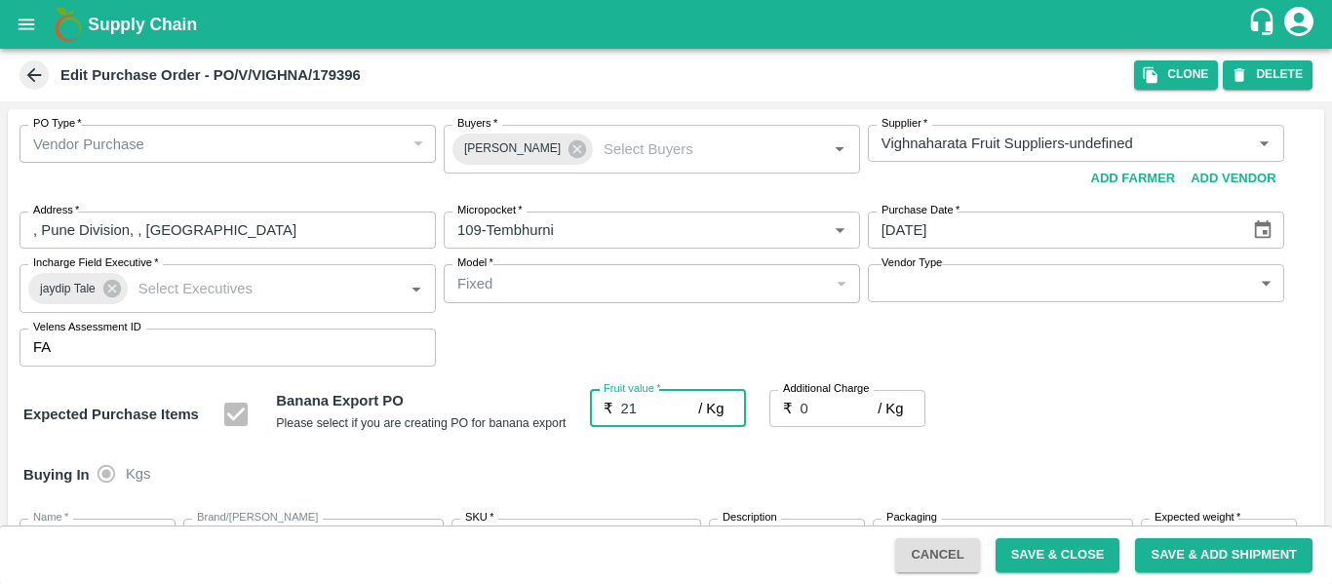
type input "21"
click at [833, 407] on input "0" at bounding box center [840, 408] width 78 height 37
type input "2"
type input "23"
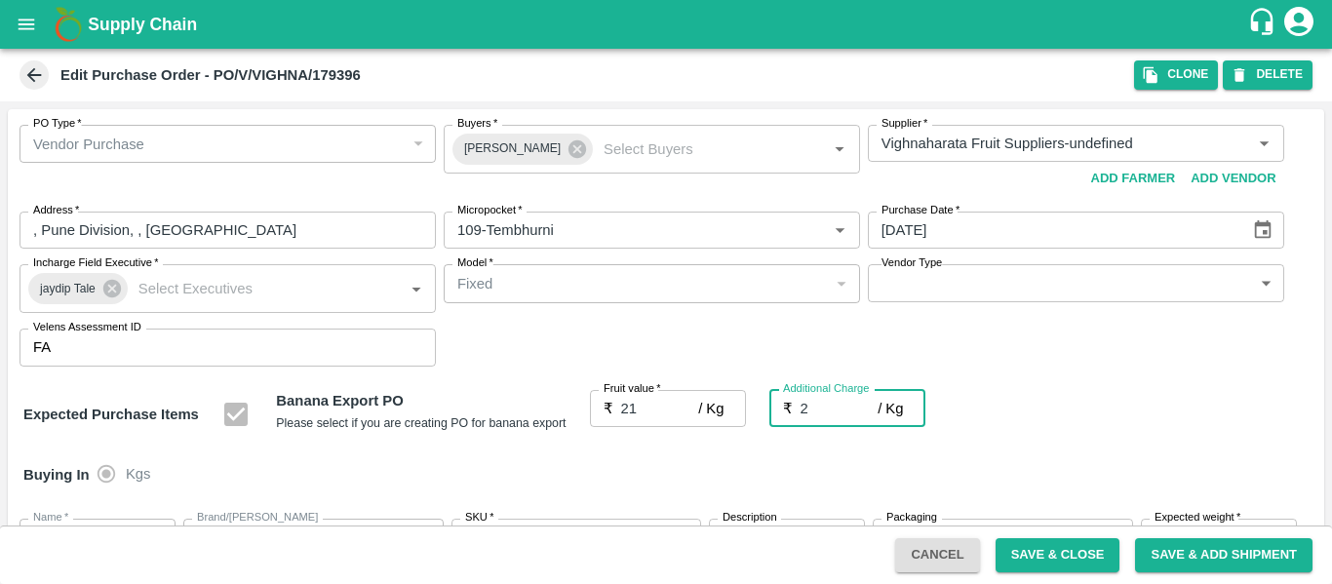
type input "23"
type input "2.7"
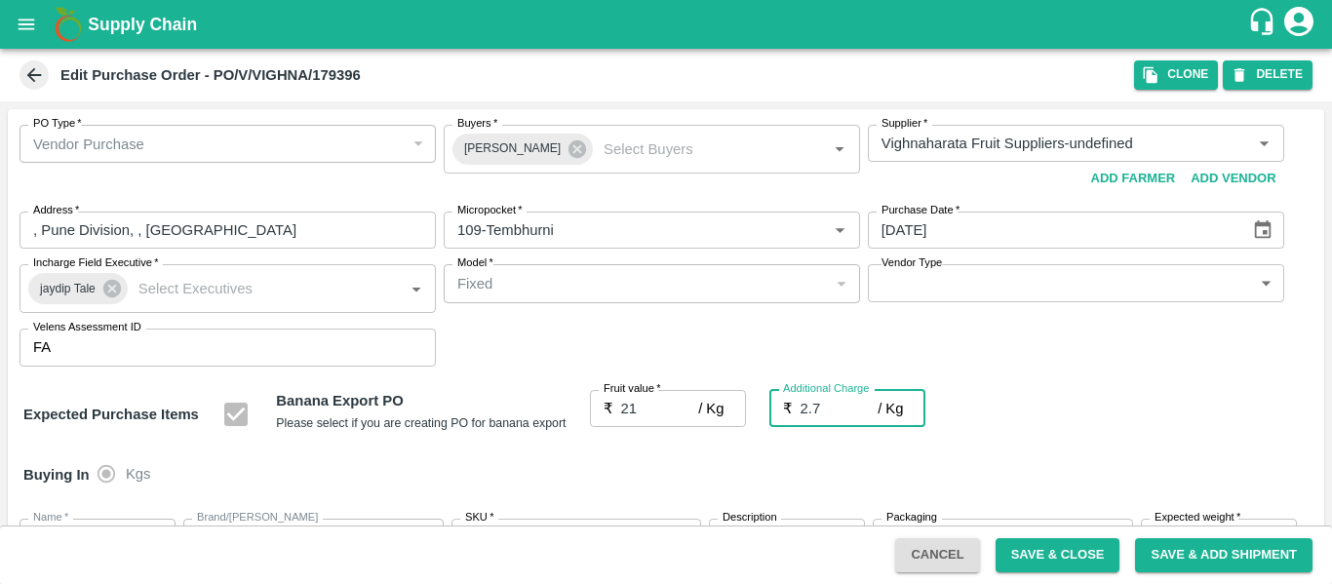
type input "23.7"
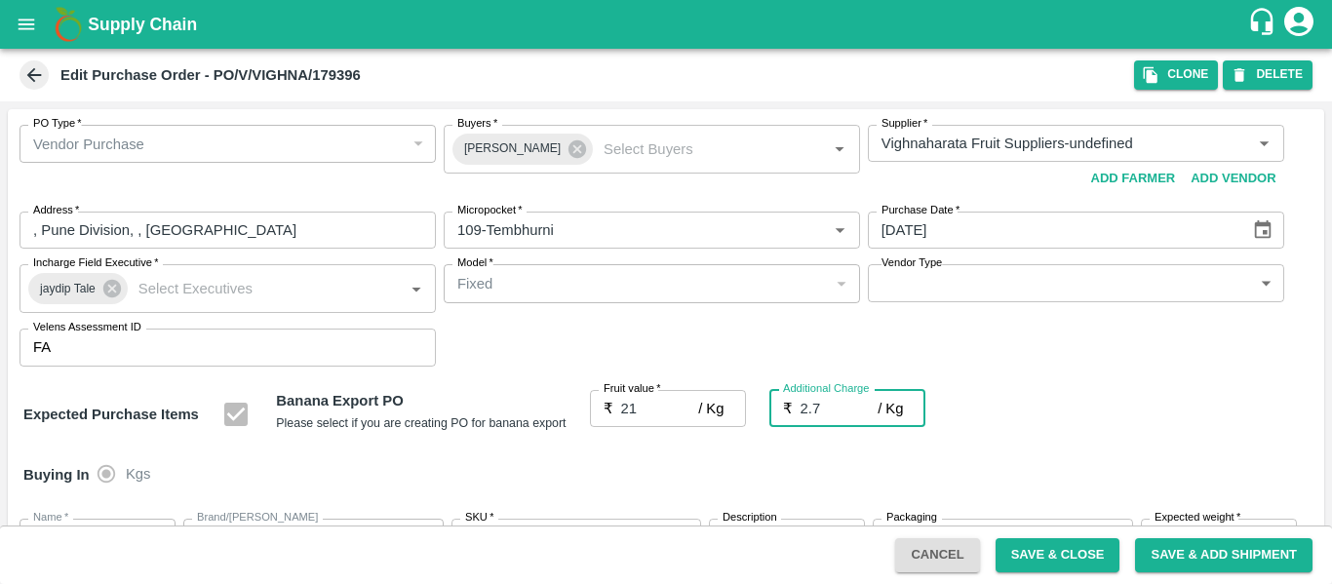
type input "2.75"
type input "23.75"
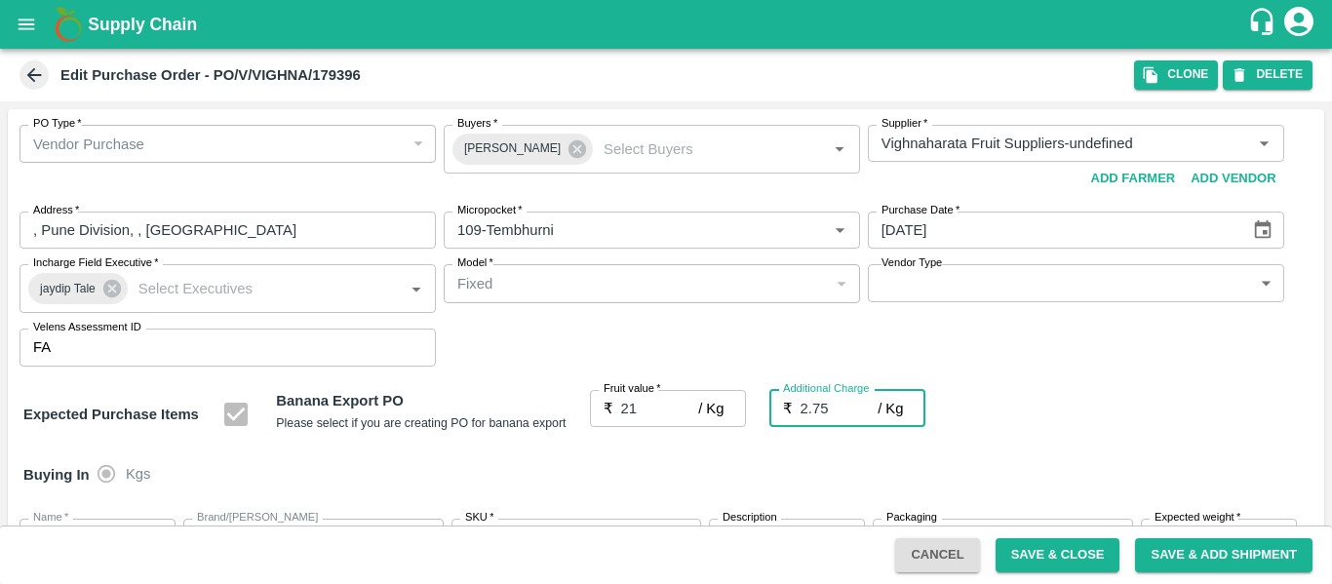
type input "23.75"
type input "2.75"
click at [1105, 391] on div "Expected Purchase Items Banana Export PO Please select if you are creating PO f…" at bounding box center [665, 415] width 1285 height 50
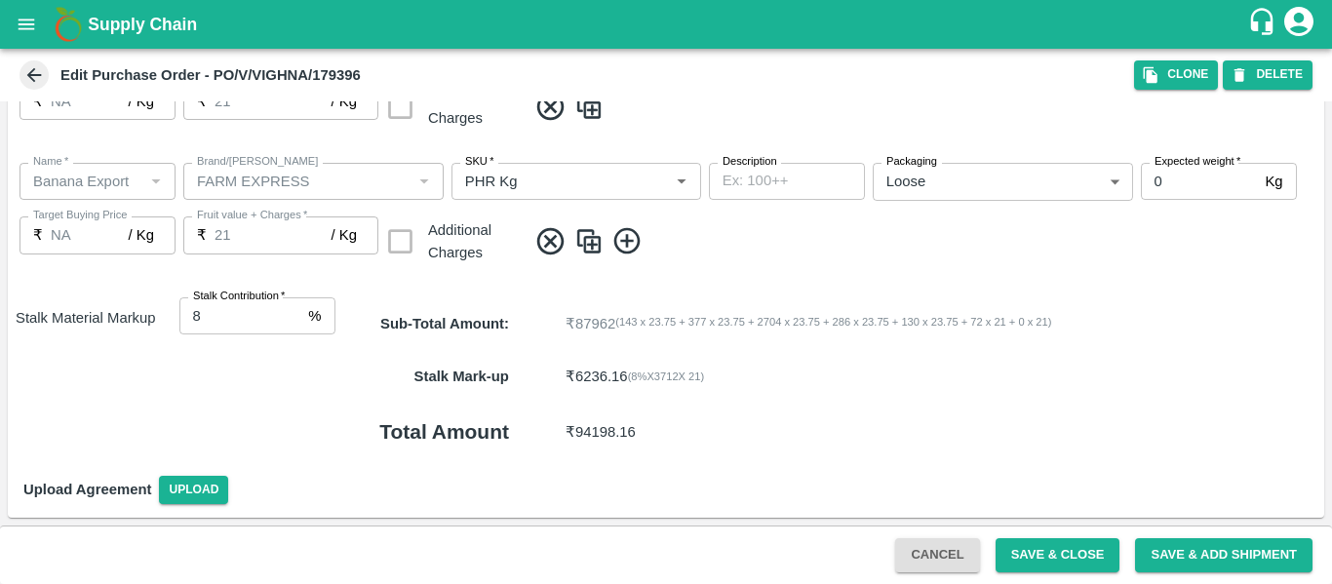
click at [1031, 537] on div "Cancel Save & Close Save & Add Shipment" at bounding box center [666, 555] width 1332 height 59
click at [1062, 543] on button "Save & Close" at bounding box center [1058, 555] width 125 height 34
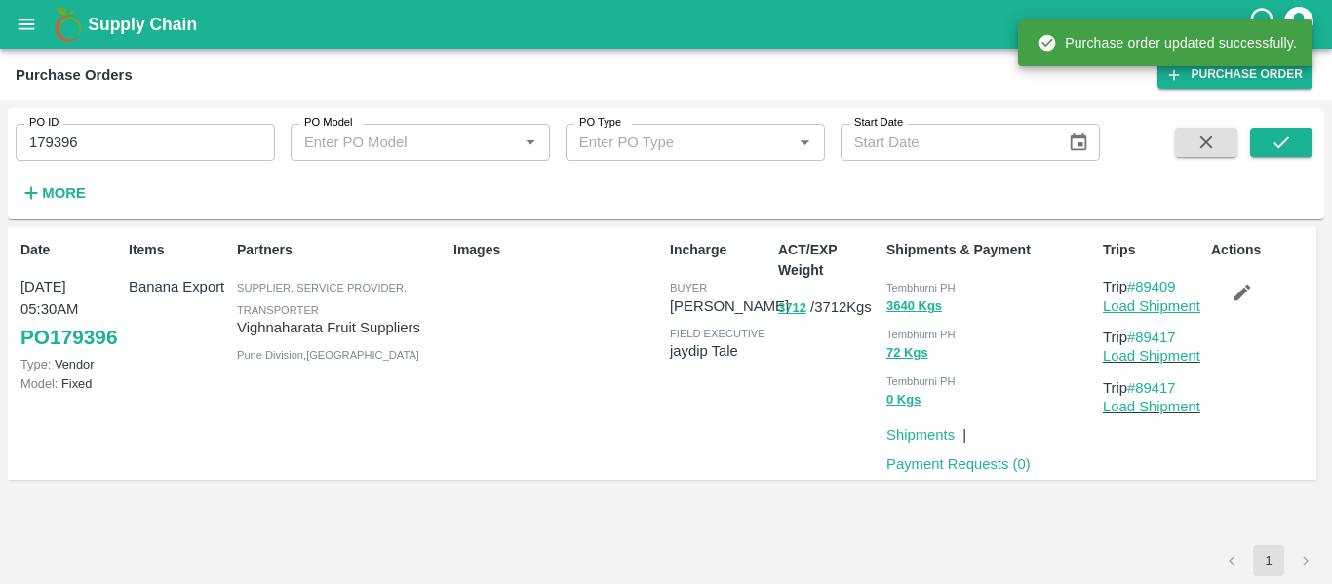
click at [1150, 313] on link "Load Shipment" at bounding box center [1152, 306] width 98 height 16
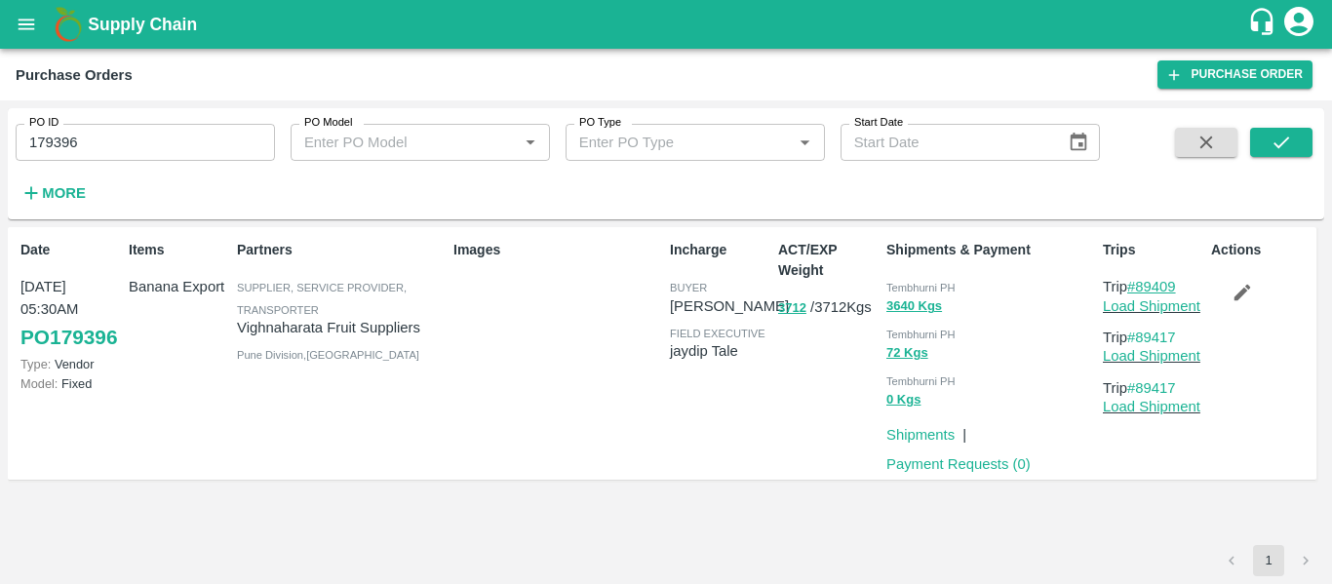
drag, startPoint x: 1199, startPoint y: 285, endPoint x: 1138, endPoint y: 286, distance: 61.4
click at [1138, 286] on p "Trip #89409" at bounding box center [1153, 286] width 100 height 21
copy link "89409"
drag, startPoint x: 1196, startPoint y: 336, endPoint x: 1138, endPoint y: 336, distance: 57.5
click at [1138, 336] on p "Trip #89417" at bounding box center [1153, 337] width 100 height 21
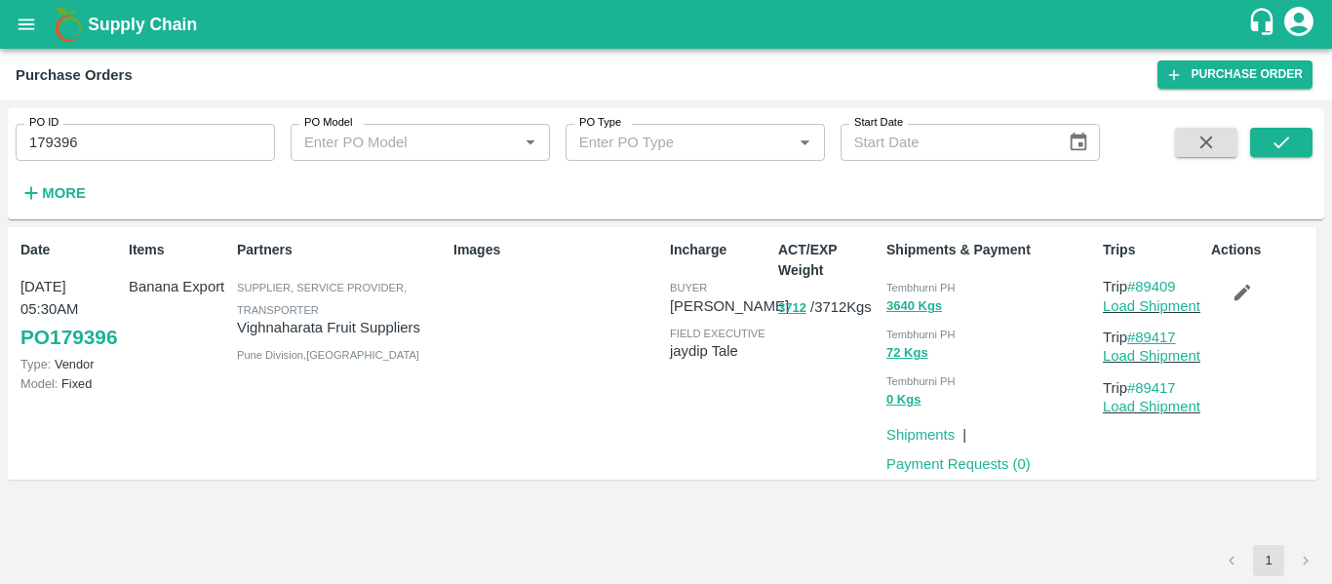
copy link "89417"
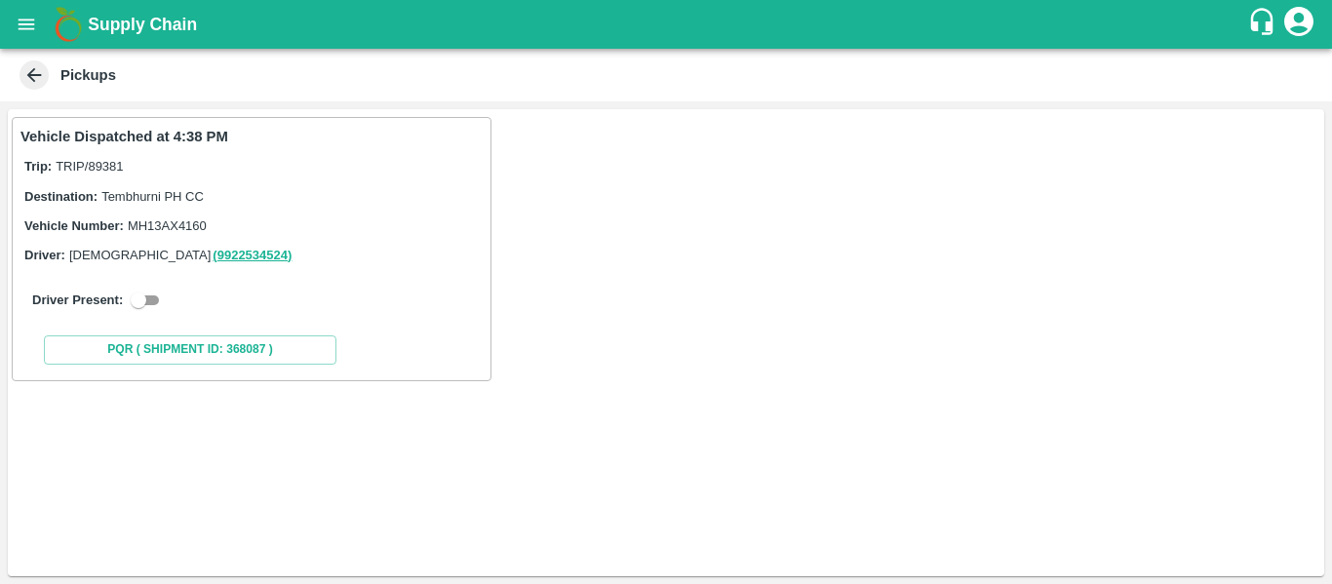
click at [152, 297] on input "checkbox" at bounding box center [138, 300] width 70 height 23
checkbox input "true"
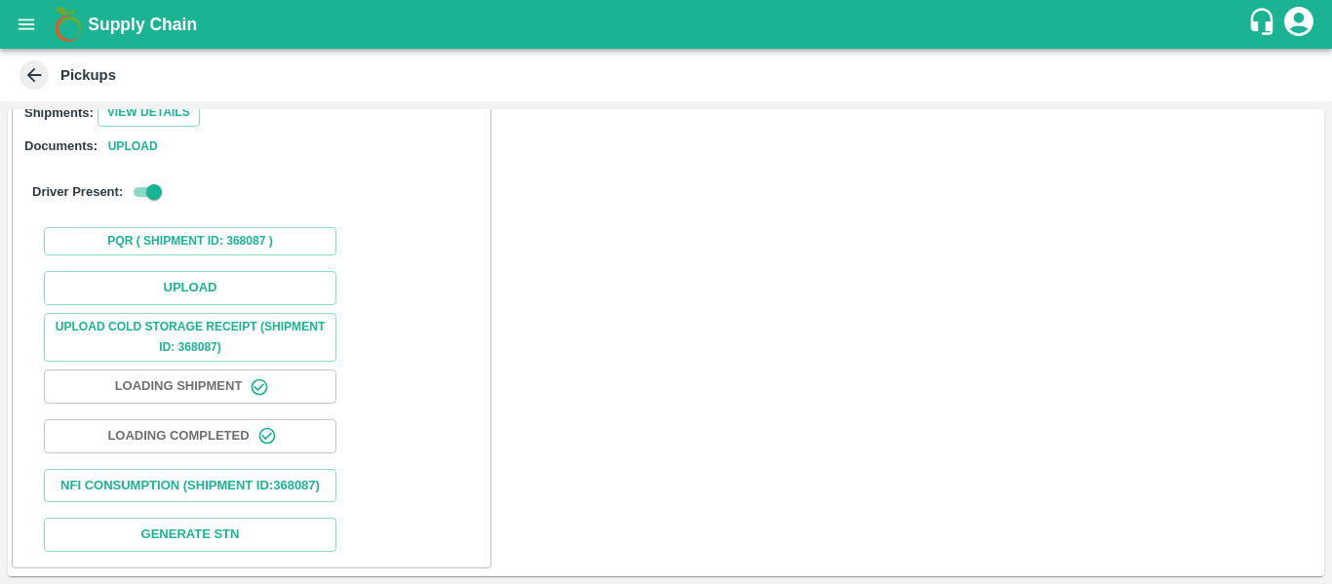
scroll to position [284, 0]
click at [182, 271] on button "Upload" at bounding box center [190, 288] width 293 height 34
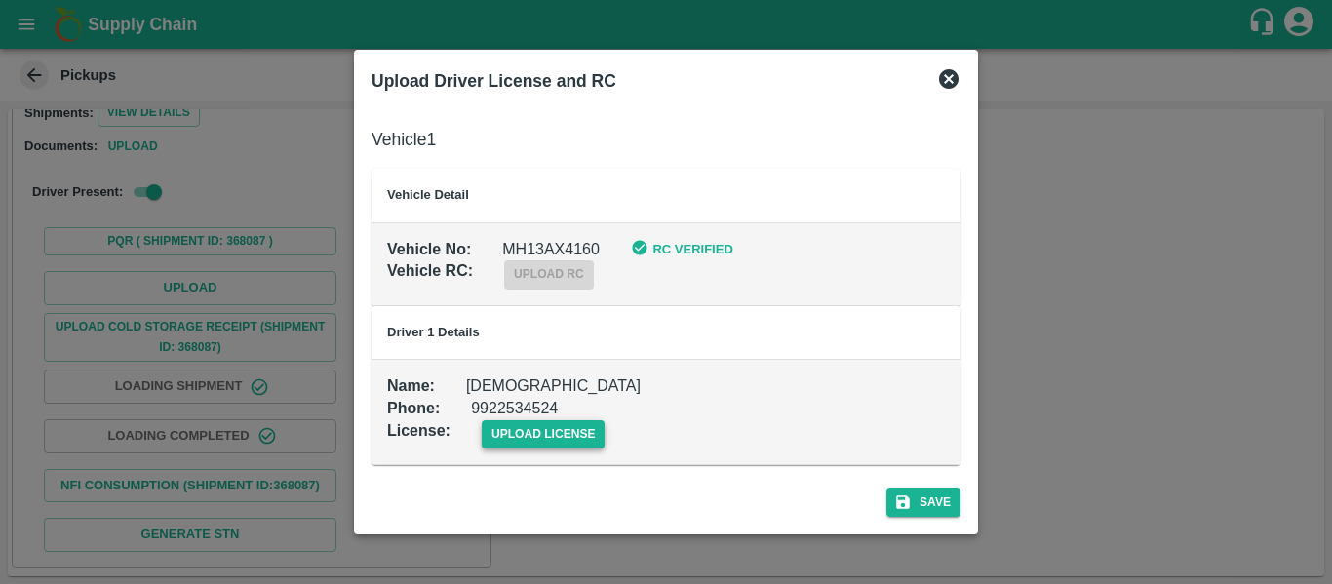
click at [536, 428] on span "upload license" at bounding box center [544, 434] width 124 height 28
click at [0, 0] on input "upload license" at bounding box center [0, 0] width 0 height 0
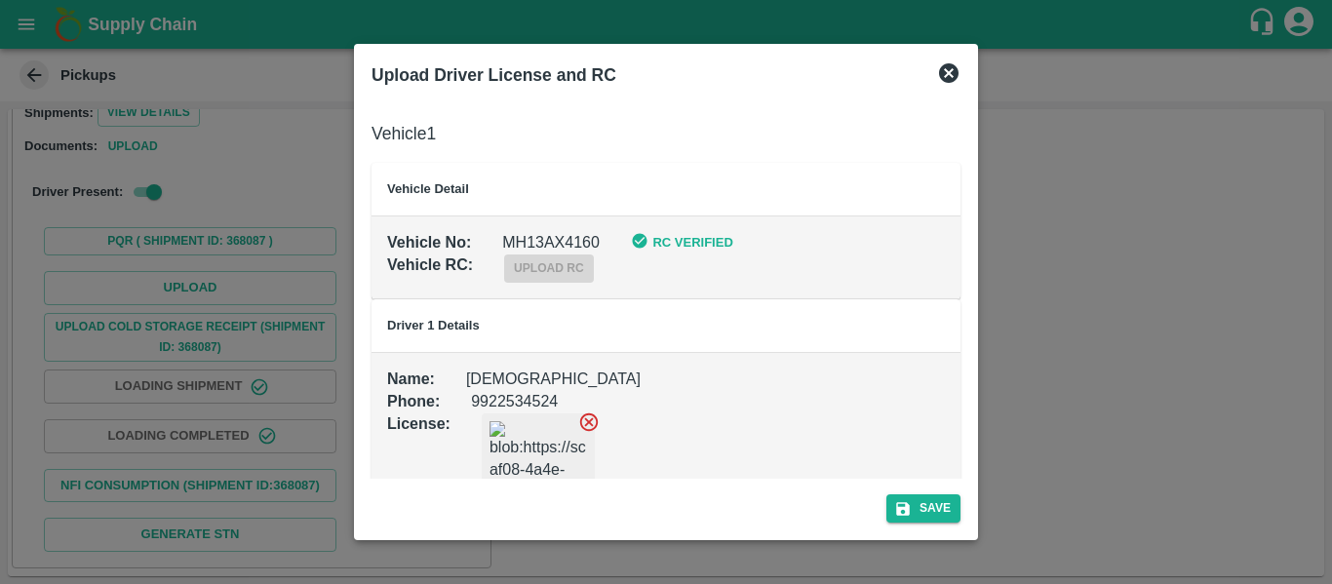
click at [932, 491] on div "Save" at bounding box center [666, 505] width 605 height 52
click at [934, 511] on button "Save" at bounding box center [923, 508] width 74 height 28
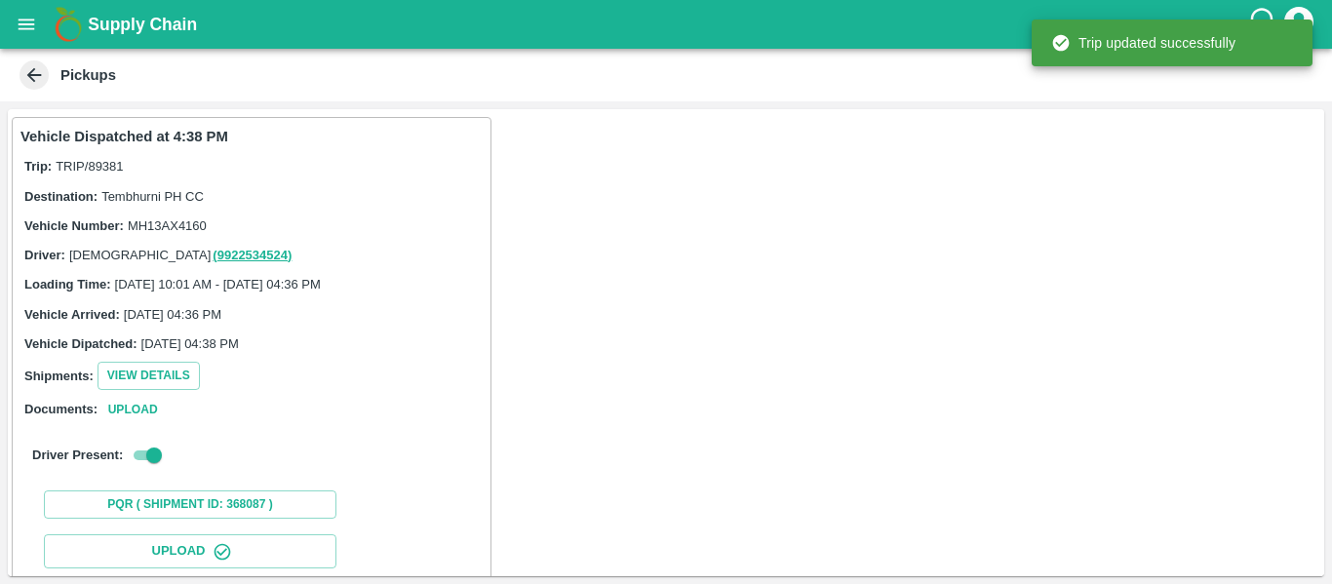
scroll to position [335, 0]
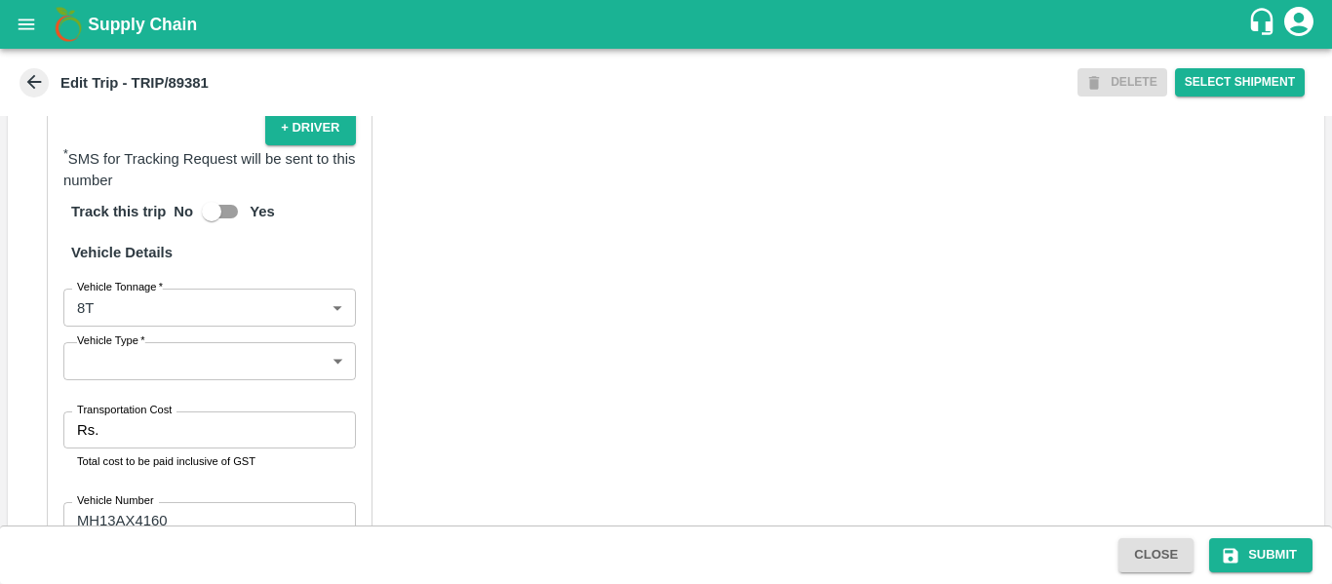
scroll to position [1500, 0]
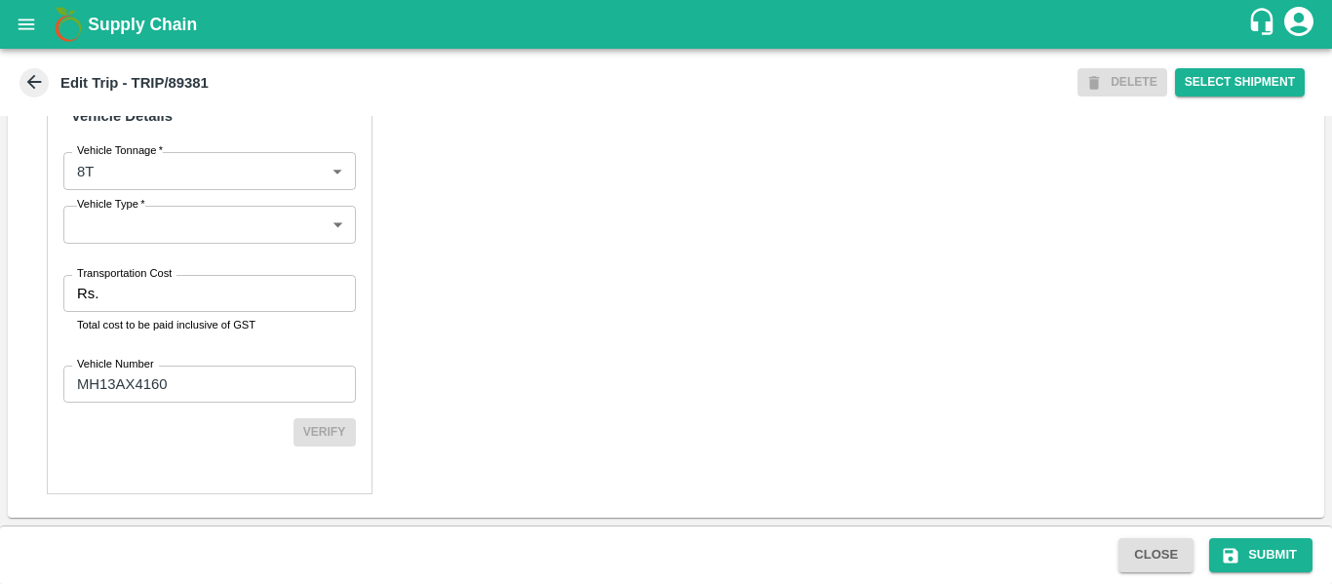
click at [195, 301] on input "Transportation Cost" at bounding box center [230, 293] width 249 height 37
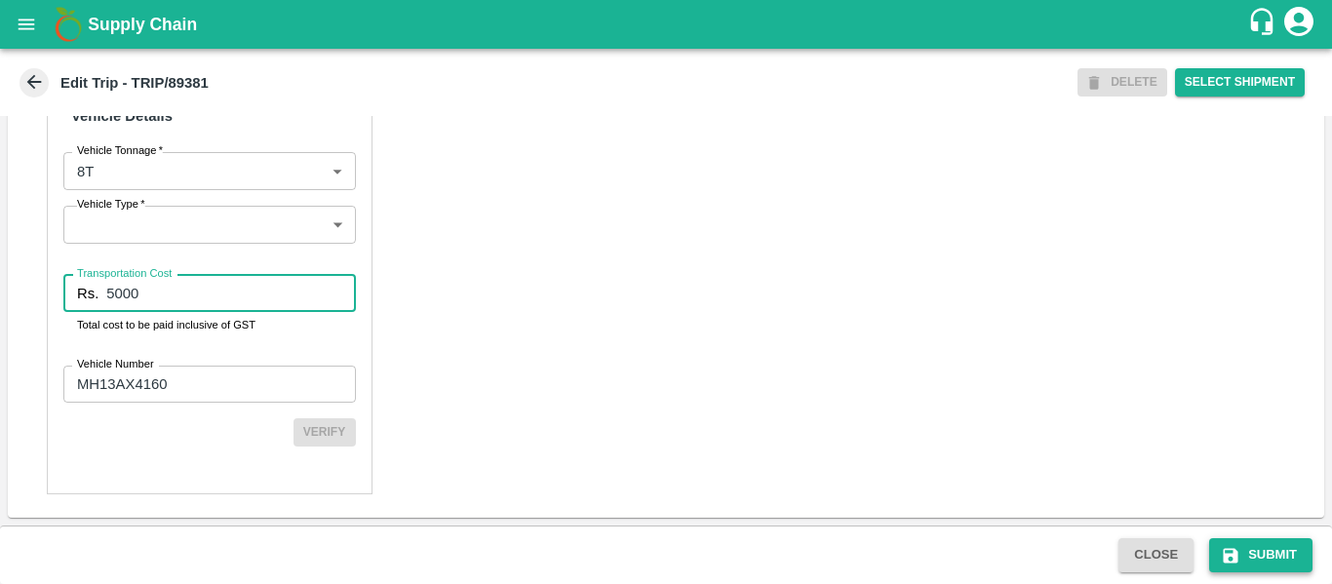
type input "5000"
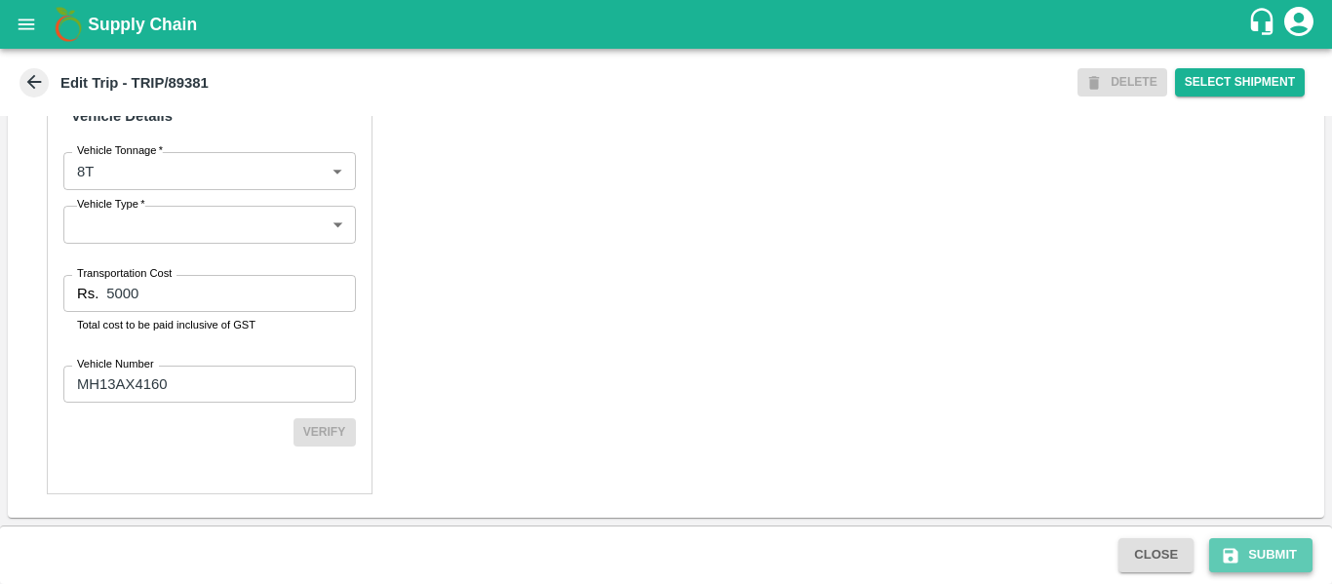
click at [1253, 549] on button "Submit" at bounding box center [1260, 555] width 103 height 34
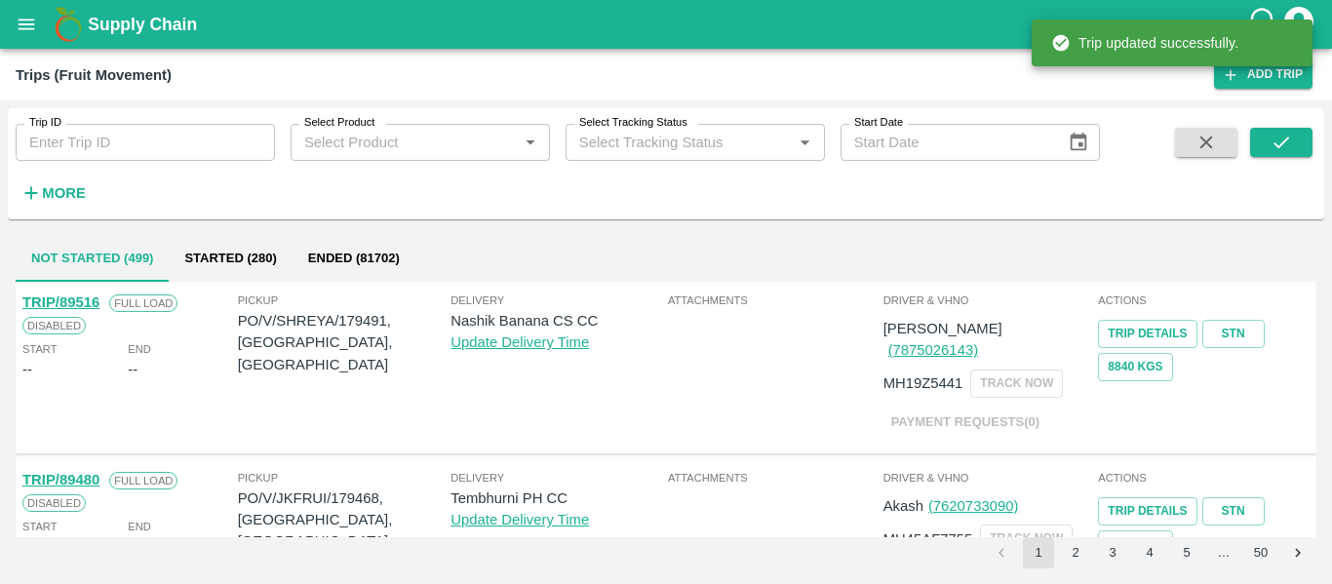
click at [142, 126] on input "Trip ID" at bounding box center [145, 142] width 259 height 37
paste input "89406"
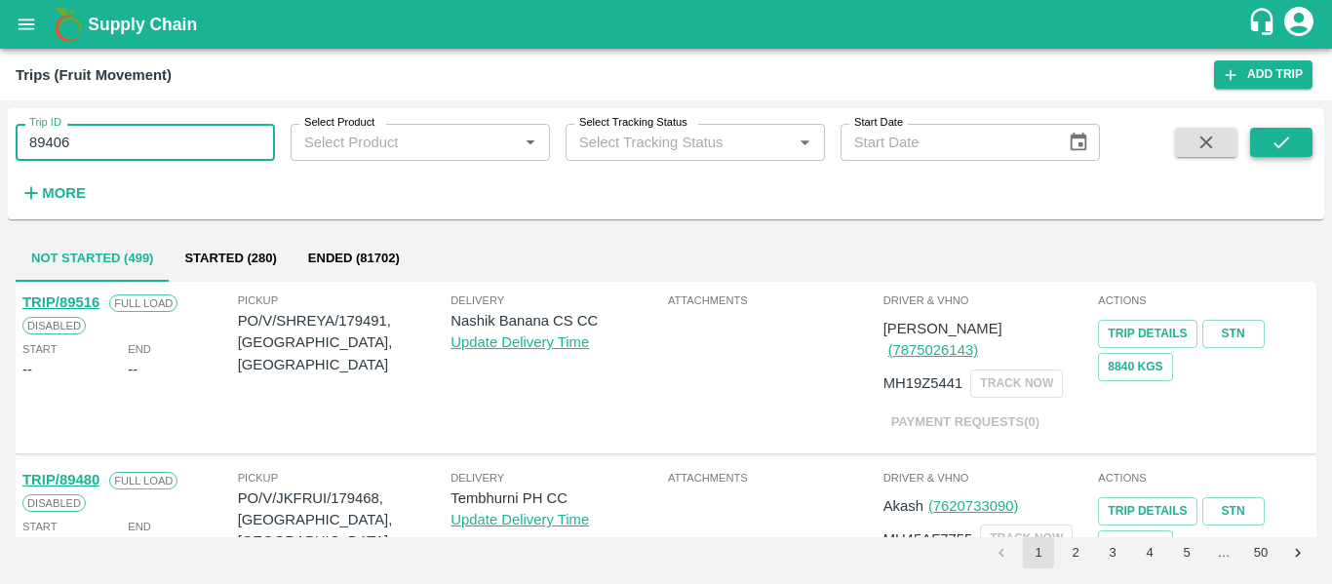
type input "89406"
click at [1267, 147] on button "submit" at bounding box center [1281, 142] width 62 height 29
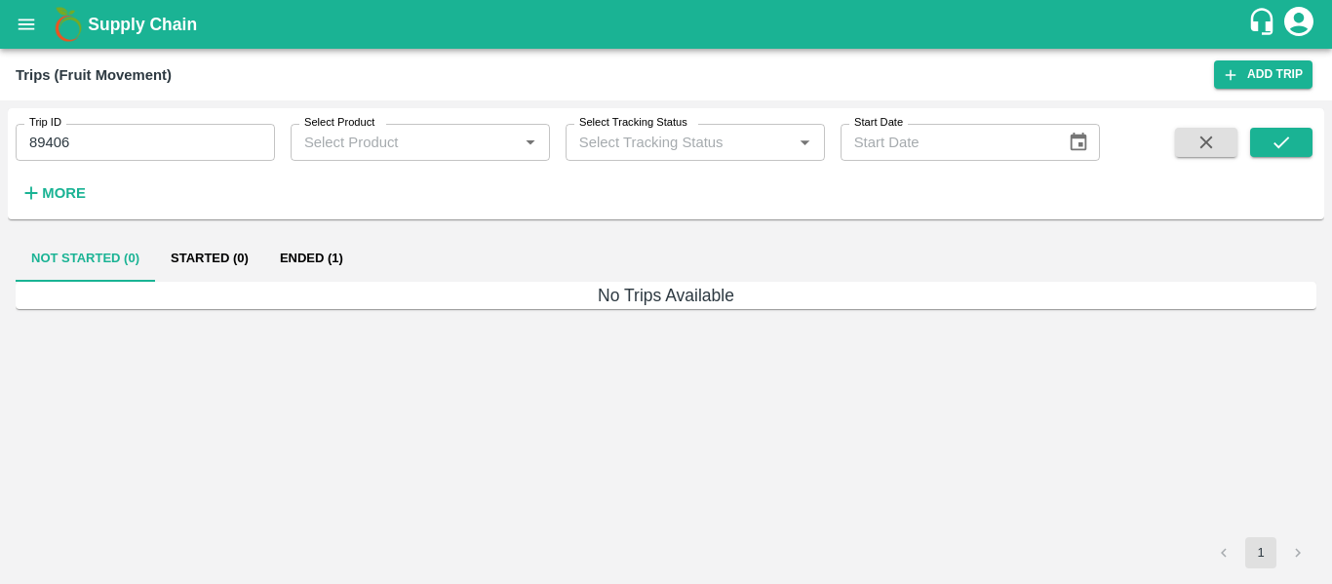
click at [318, 256] on button "Ended (1)" at bounding box center [311, 258] width 95 height 47
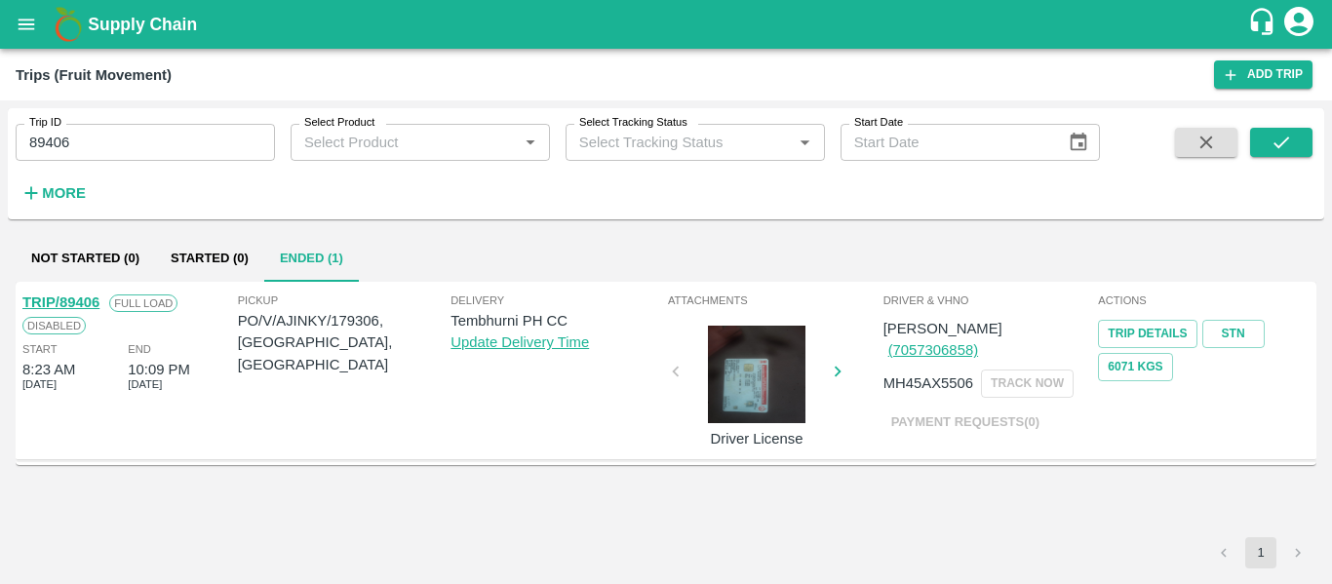
click at [68, 305] on link "TRIP/89406" at bounding box center [60, 302] width 77 height 16
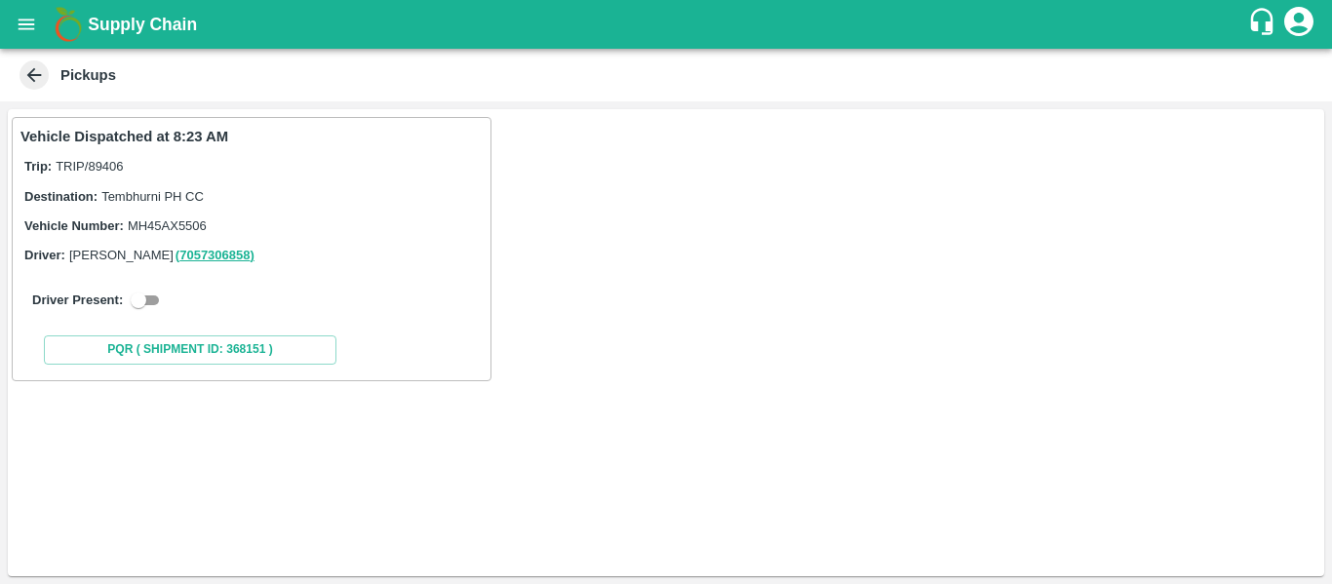
click at [148, 296] on input "checkbox" at bounding box center [138, 300] width 70 height 23
checkbox input "true"
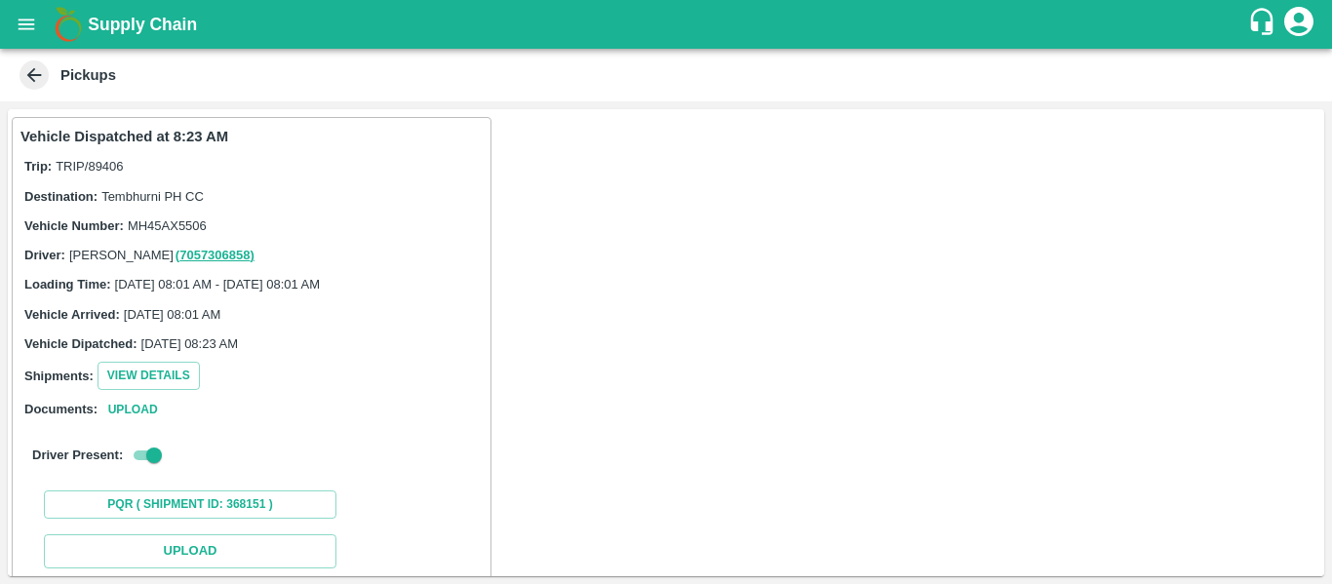
scroll to position [286, 0]
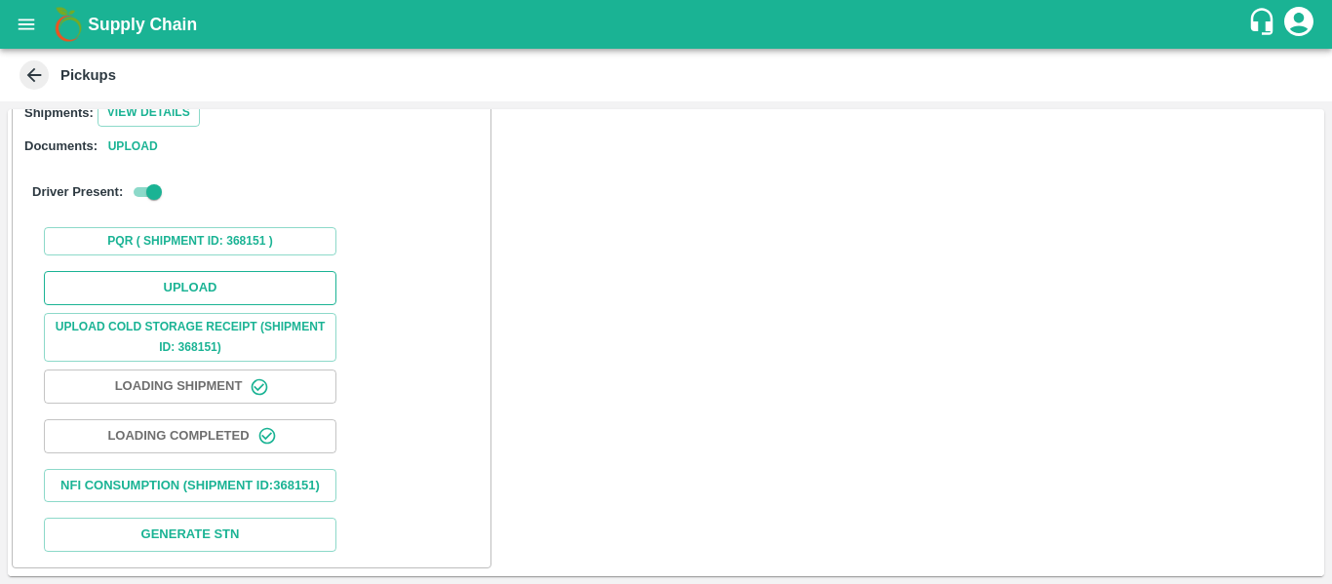
click at [226, 271] on button "Upload" at bounding box center [190, 288] width 293 height 34
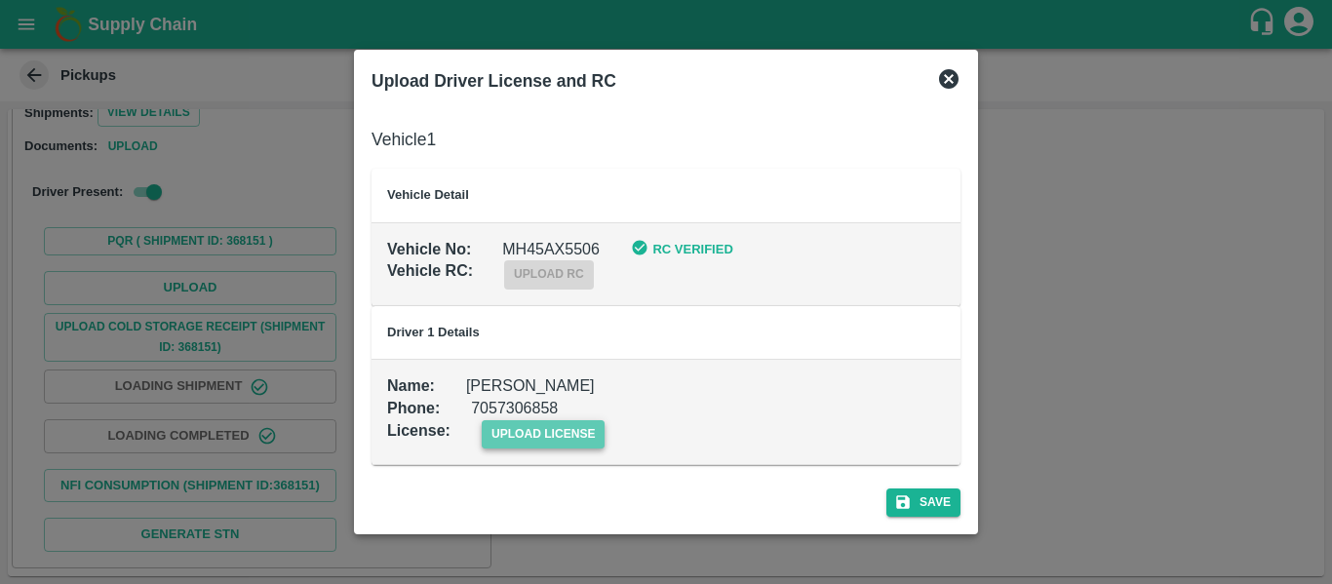
click at [529, 436] on span "upload license" at bounding box center [544, 434] width 124 height 28
click at [0, 0] on input "upload license" at bounding box center [0, 0] width 0 height 0
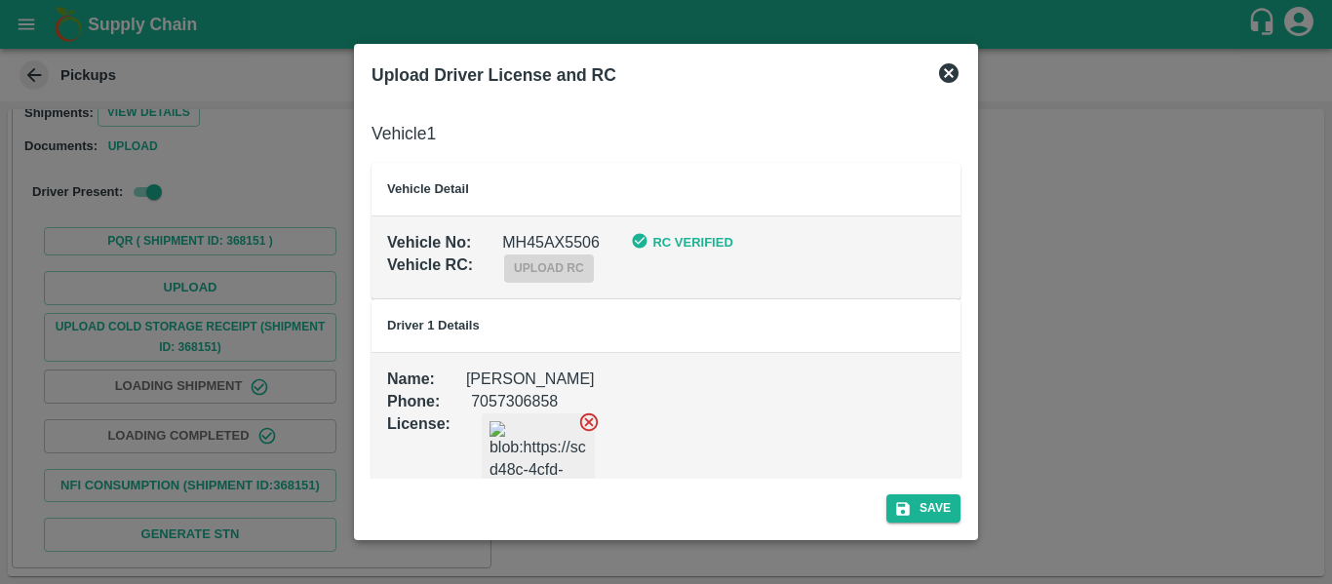
click at [913, 525] on div "Save" at bounding box center [666, 505] width 605 height 52
click at [923, 511] on button "Save" at bounding box center [923, 508] width 74 height 28
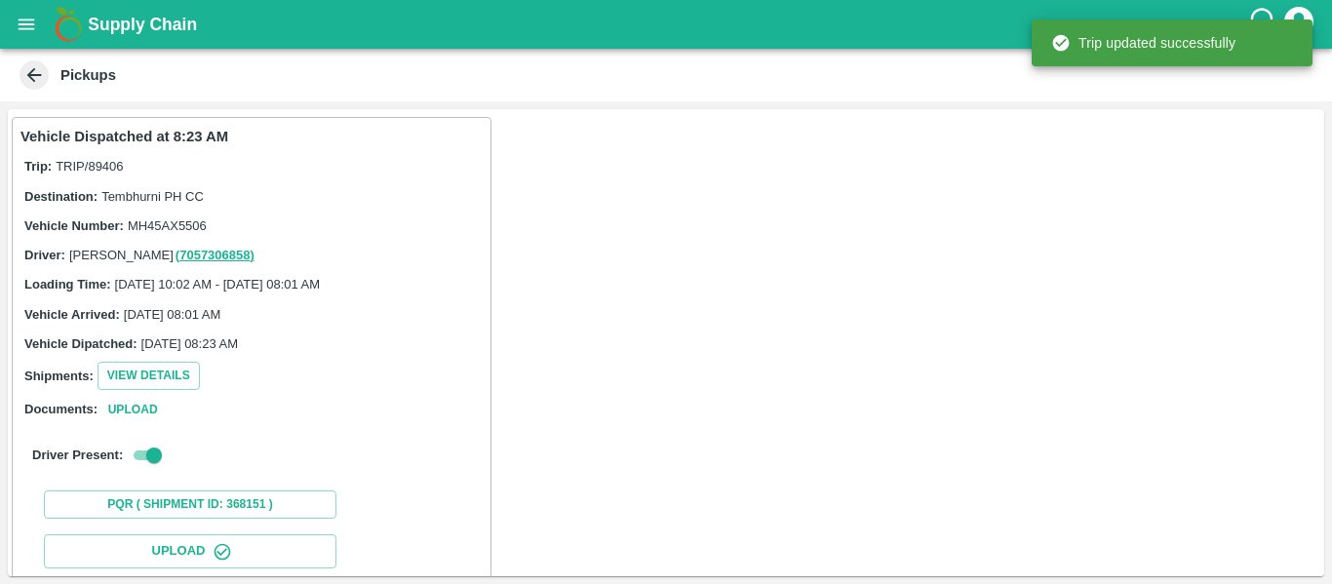
scroll to position [335, 0]
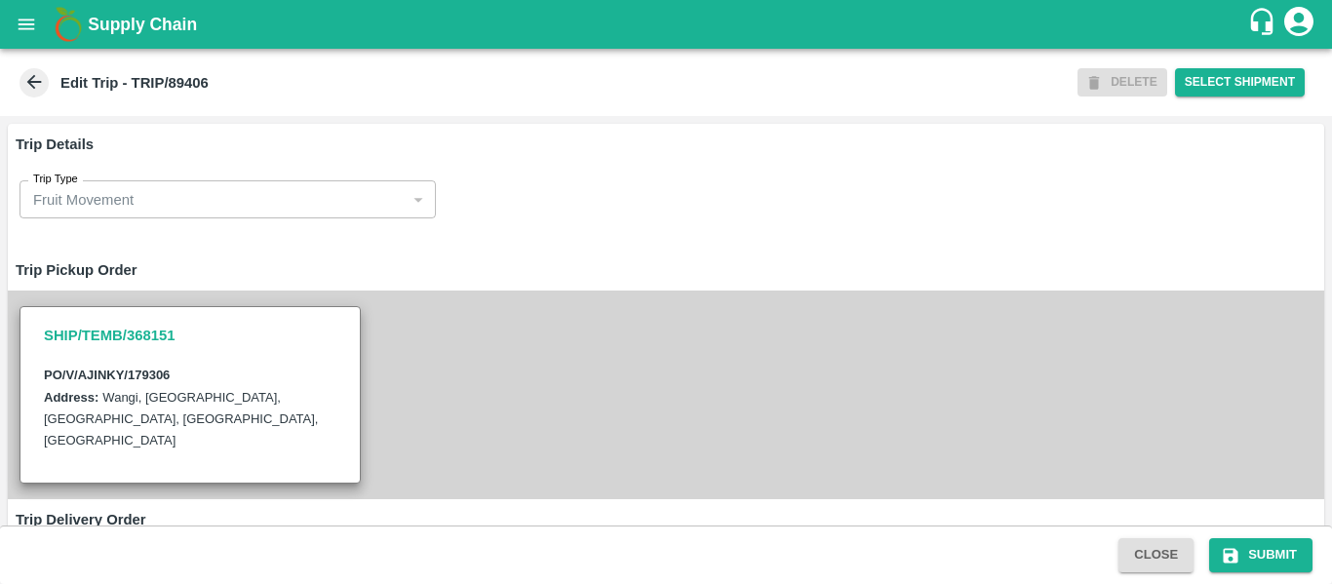
scroll to position [1519, 0]
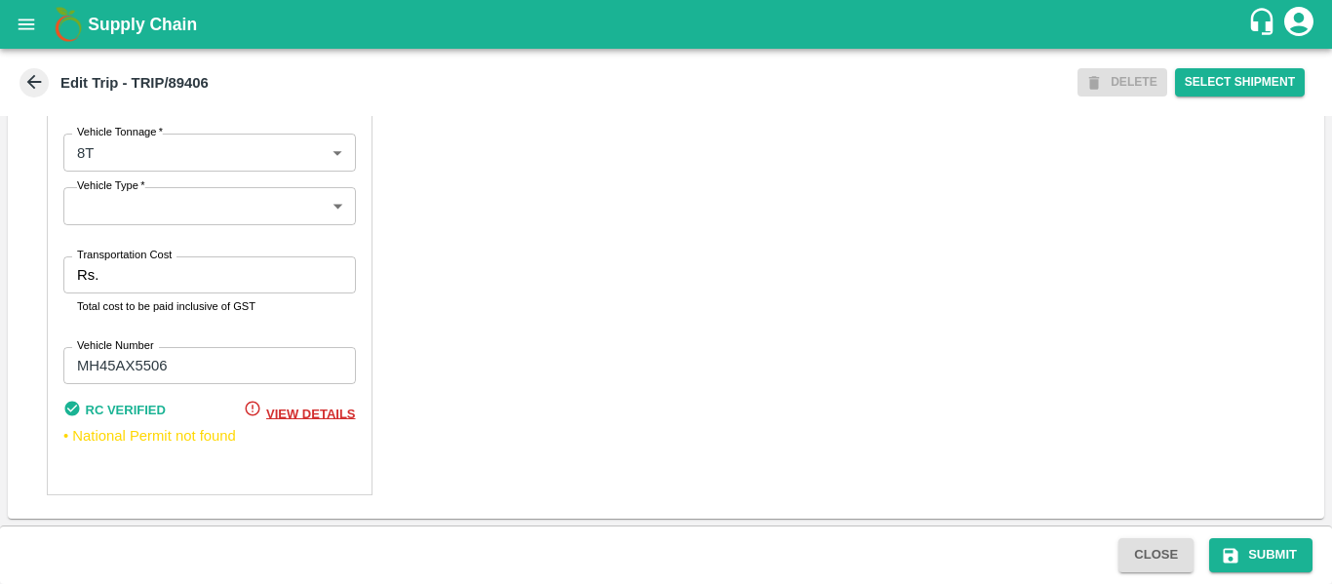
click at [128, 269] on input "Transportation Cost" at bounding box center [230, 274] width 249 height 37
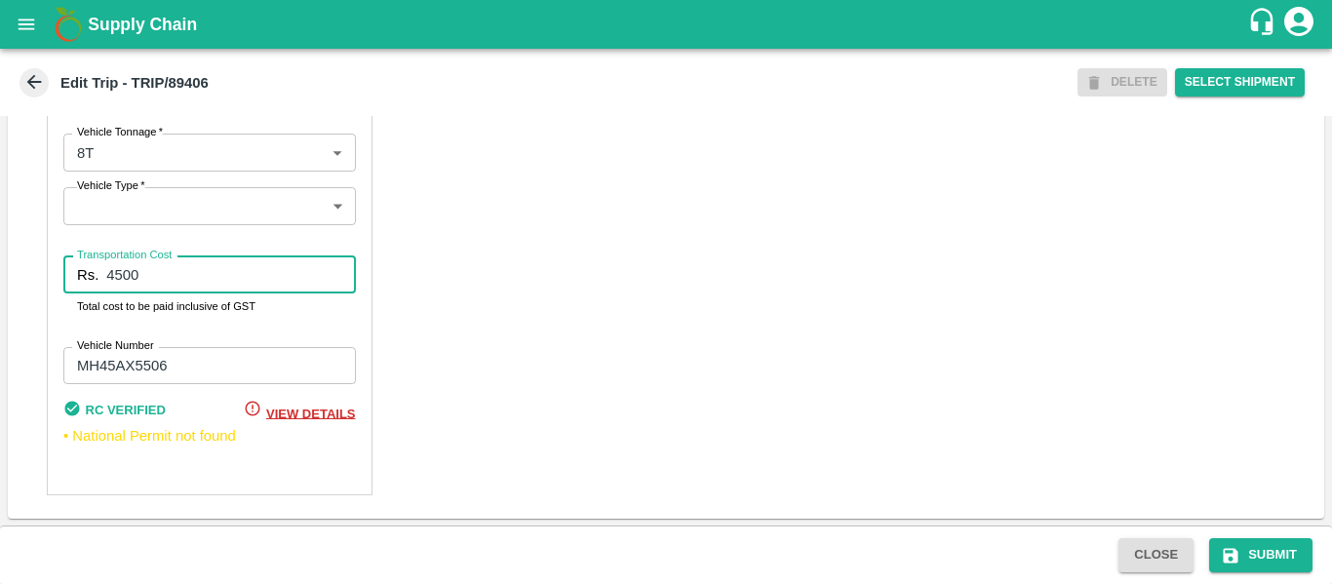
type input "4500"
click at [1262, 534] on div "Close Submit" at bounding box center [666, 555] width 1332 height 59
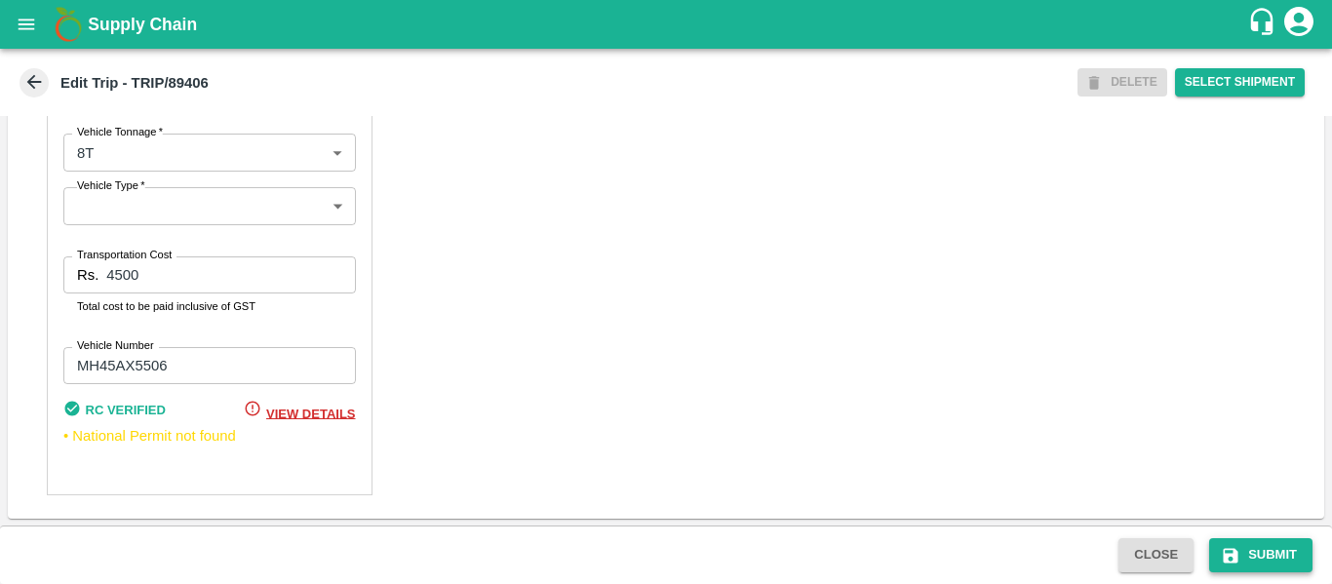
click at [1262, 554] on button "Submit" at bounding box center [1260, 555] width 103 height 34
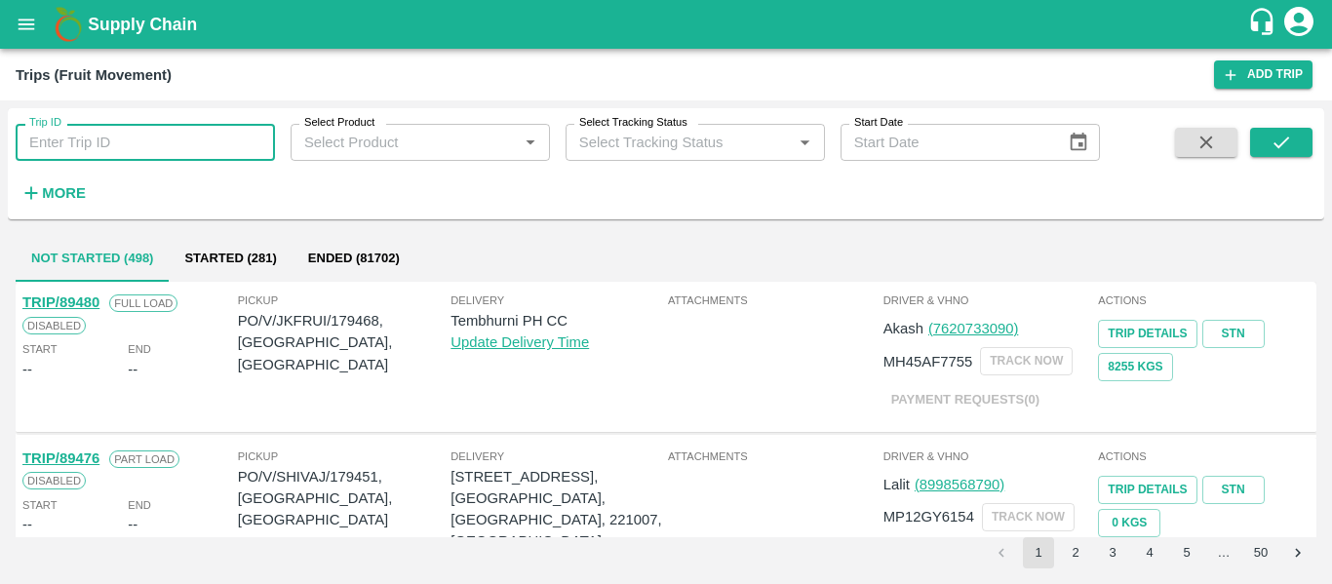
click at [173, 152] on input "Trip ID" at bounding box center [145, 142] width 259 height 37
paste input "89409"
type input "89409"
click at [1290, 135] on icon "submit" at bounding box center [1281, 142] width 21 height 21
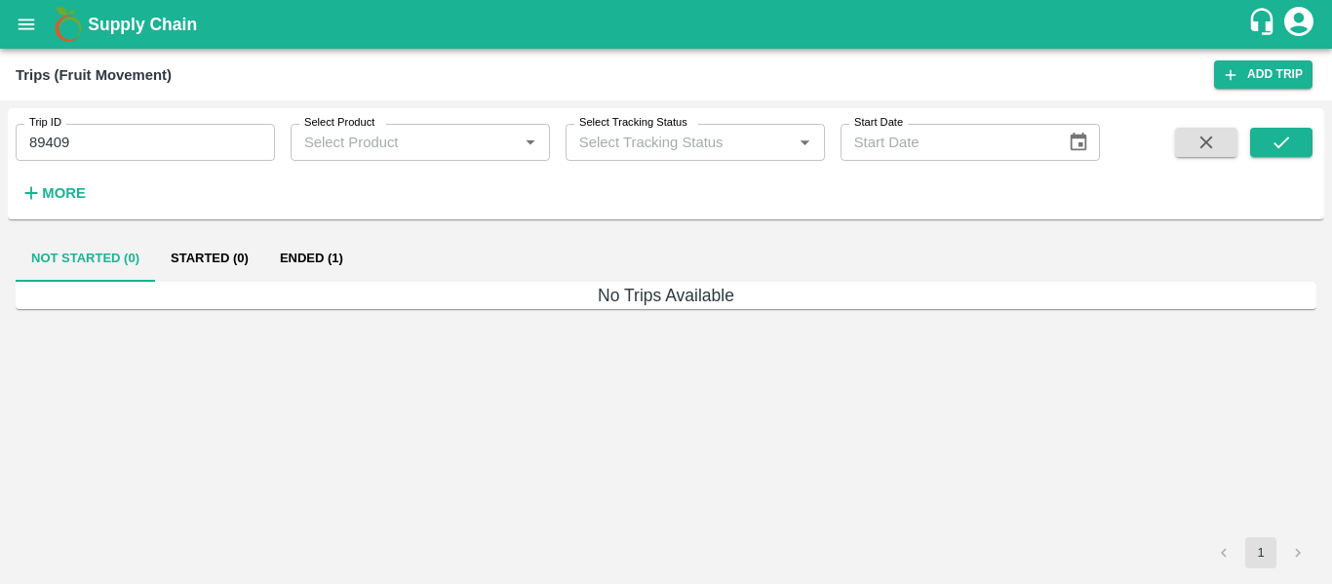
click at [303, 243] on button "Ended (1)" at bounding box center [311, 258] width 95 height 47
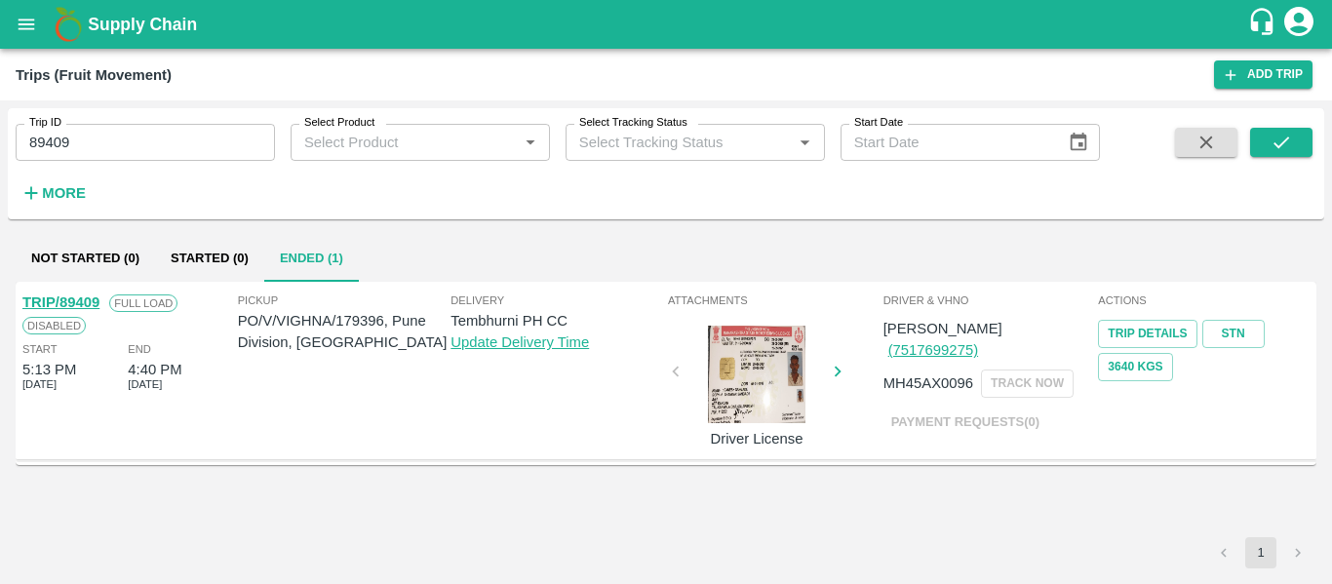
click at [78, 304] on link "TRIP/89409" at bounding box center [60, 302] width 77 height 16
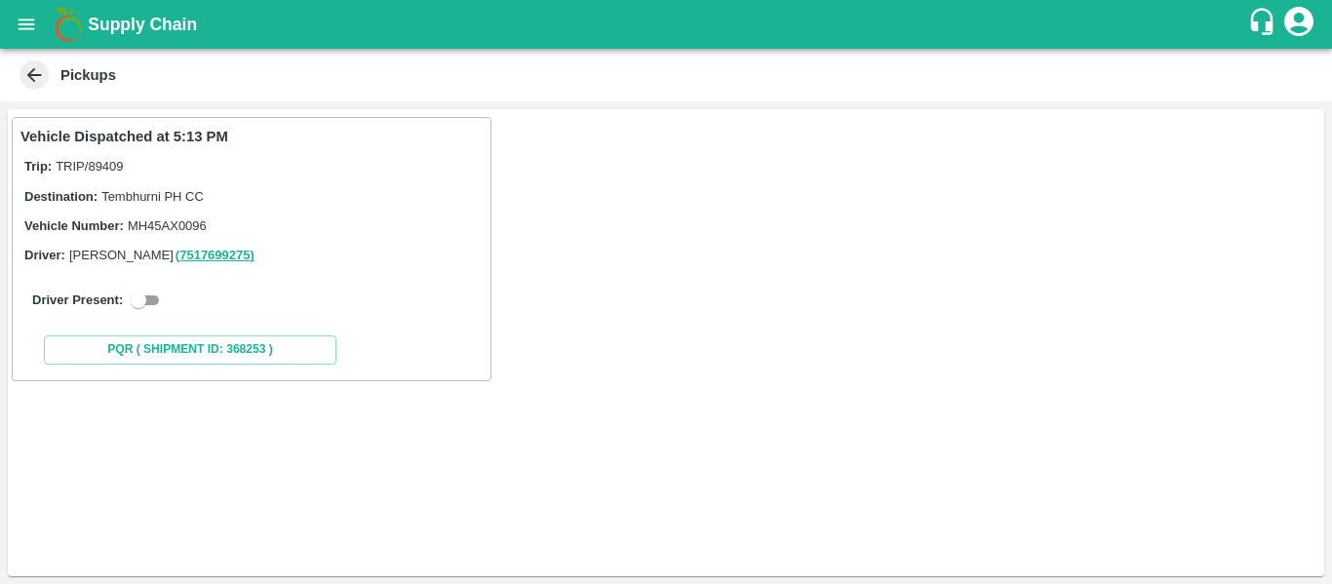
click at [152, 302] on input "checkbox" at bounding box center [138, 300] width 70 height 23
checkbox input "true"
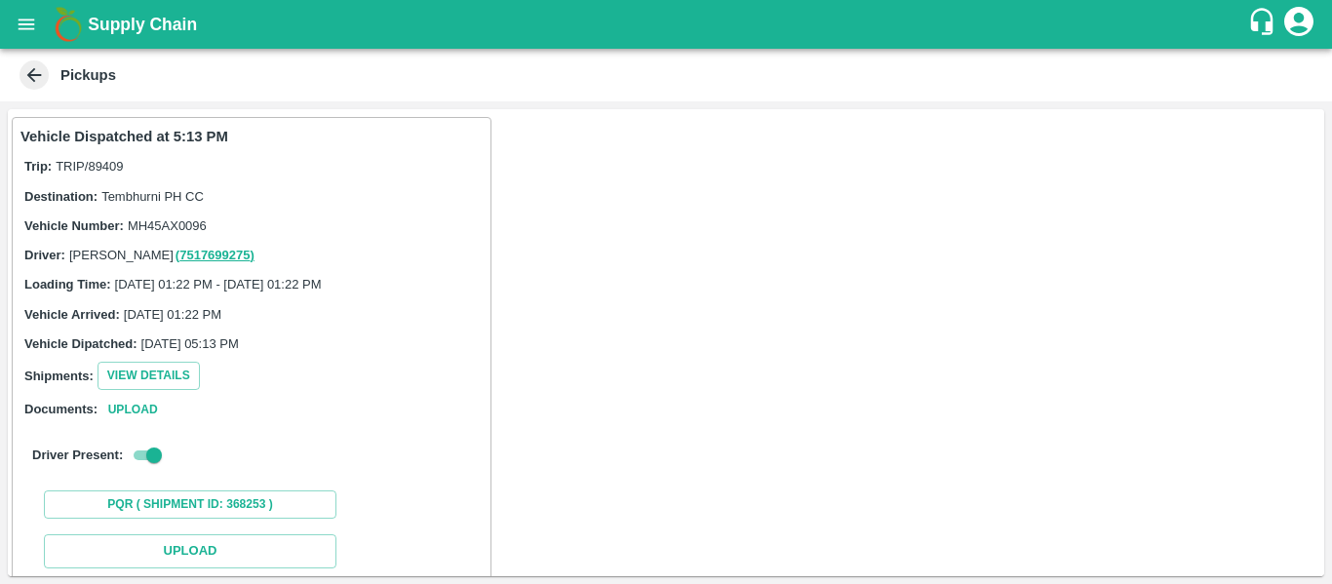
scroll to position [286, 0]
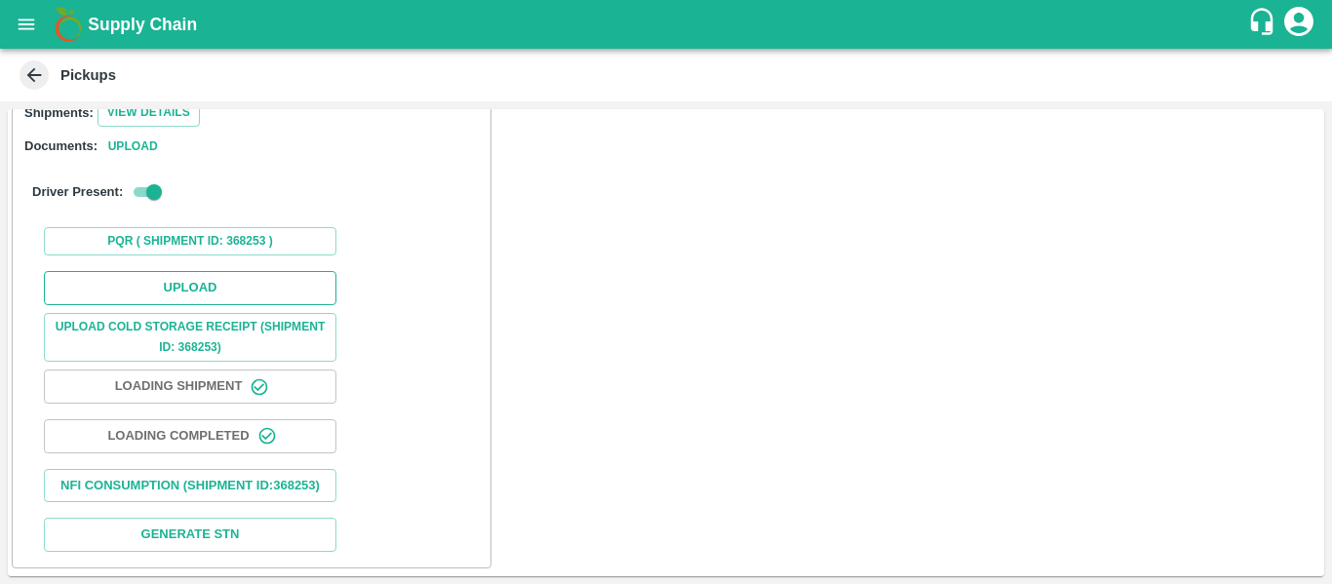
click at [189, 273] on button "Upload" at bounding box center [190, 288] width 293 height 34
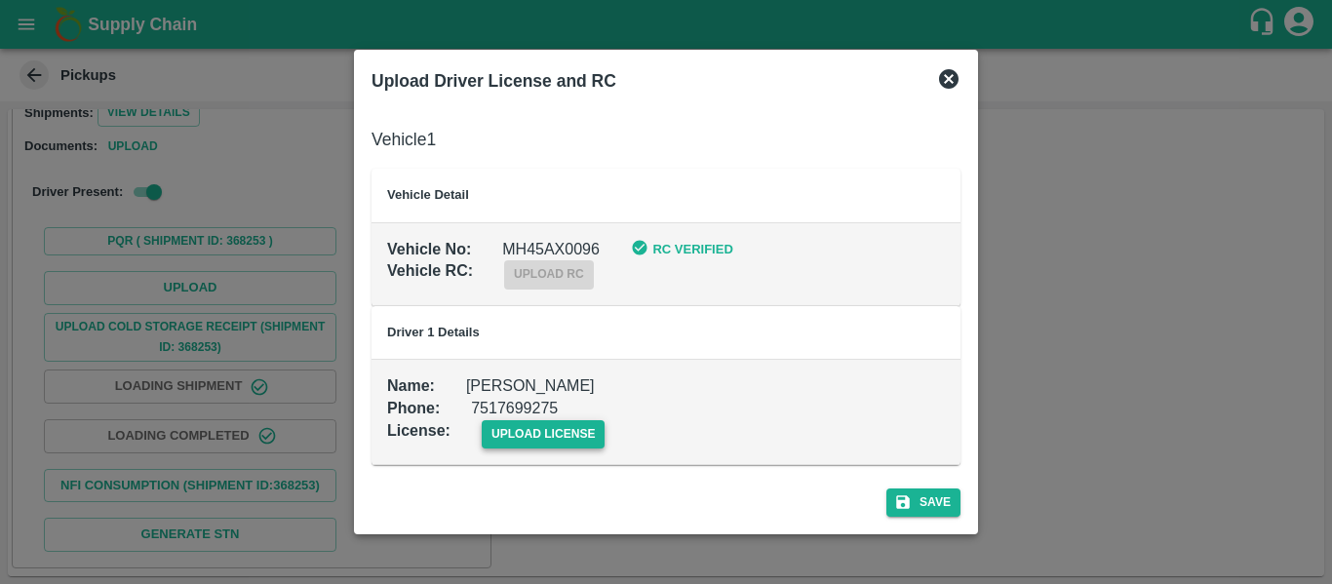
click at [529, 441] on span "upload license" at bounding box center [544, 434] width 124 height 28
click at [0, 0] on input "upload license" at bounding box center [0, 0] width 0 height 0
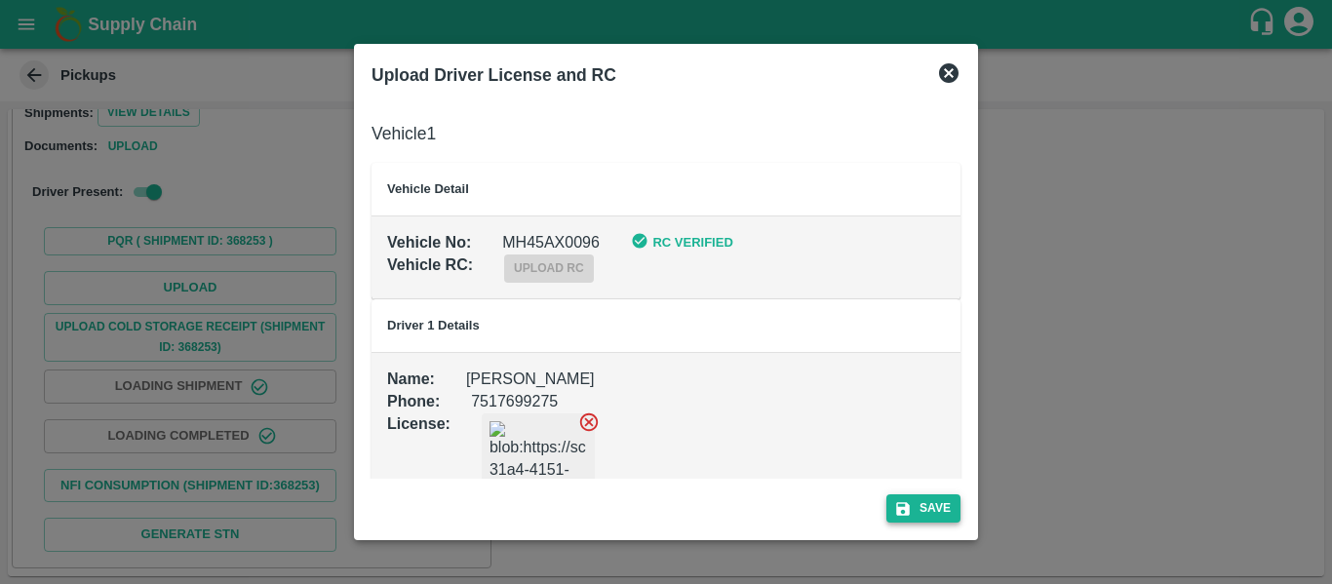
click at [932, 515] on button "Save" at bounding box center [923, 508] width 74 height 28
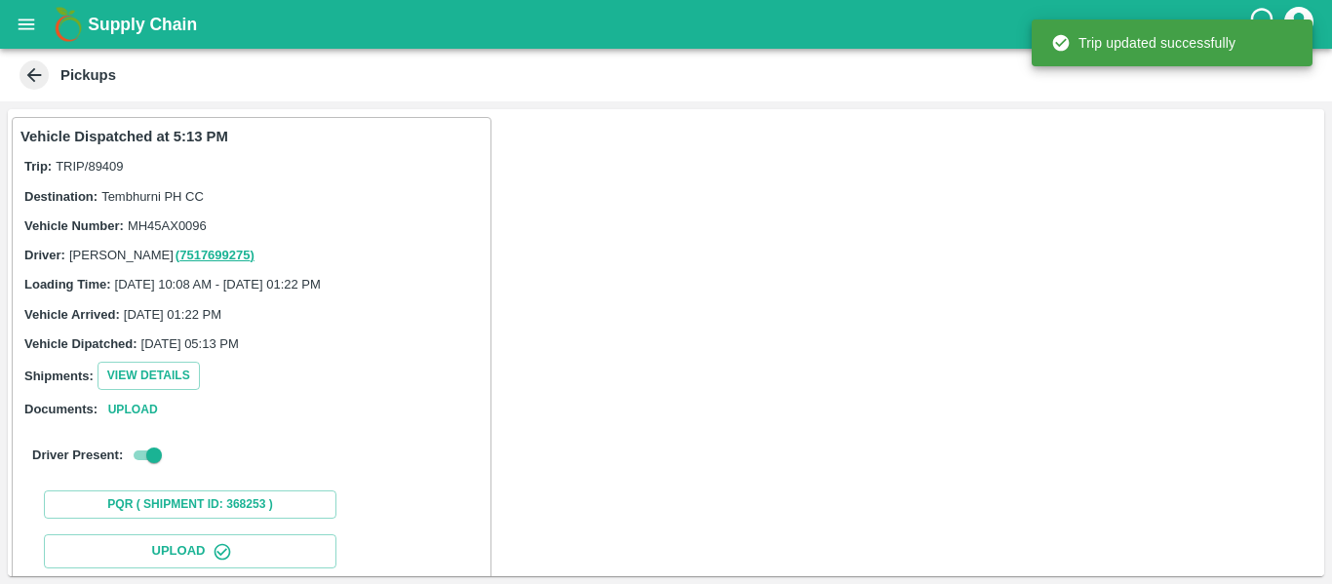
scroll to position [335, 0]
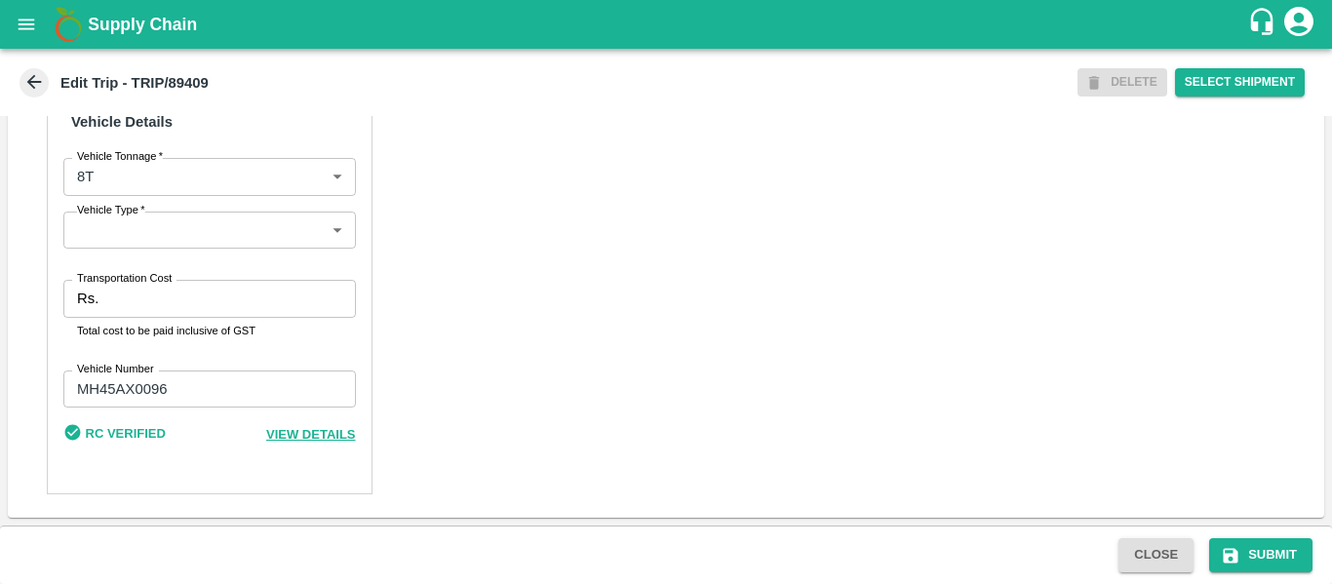
scroll to position [1473, 0]
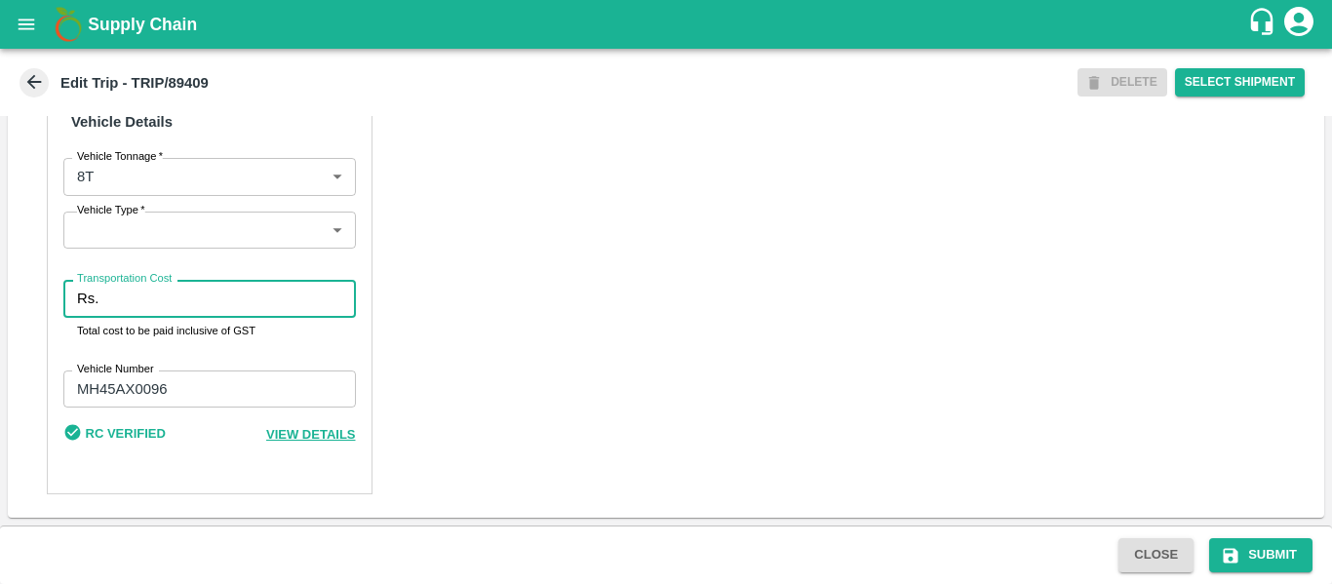
click at [116, 294] on input "Transportation Cost" at bounding box center [230, 298] width 249 height 37
type input "3000"
click at [1222, 550] on icon "submit" at bounding box center [1231, 556] width 20 height 20
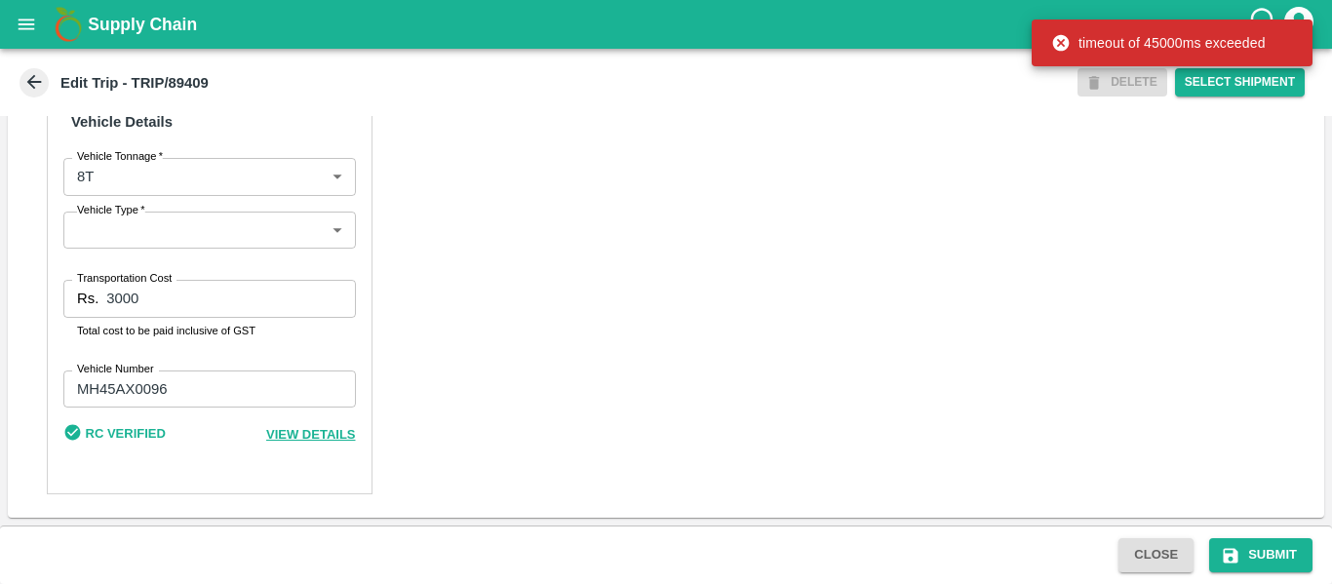
click at [1224, 573] on div "Close Submit" at bounding box center [666, 555] width 1332 height 59
click at [1246, 548] on button "Submit" at bounding box center [1260, 555] width 103 height 34
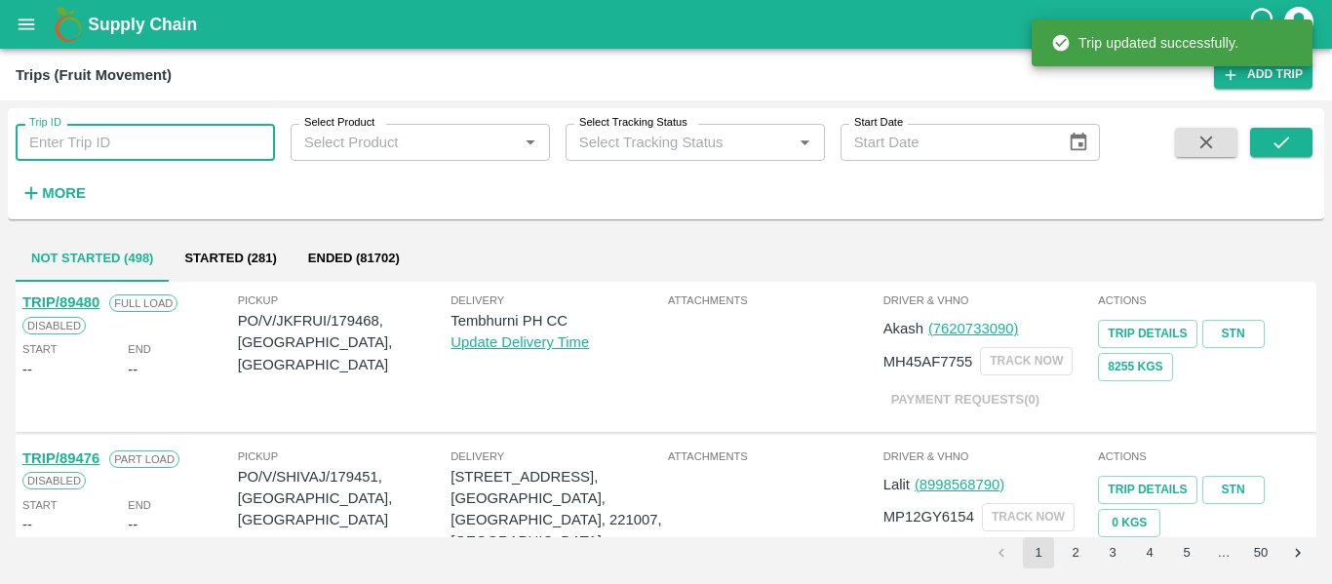
click at [159, 140] on input "Trip ID" at bounding box center [145, 142] width 259 height 37
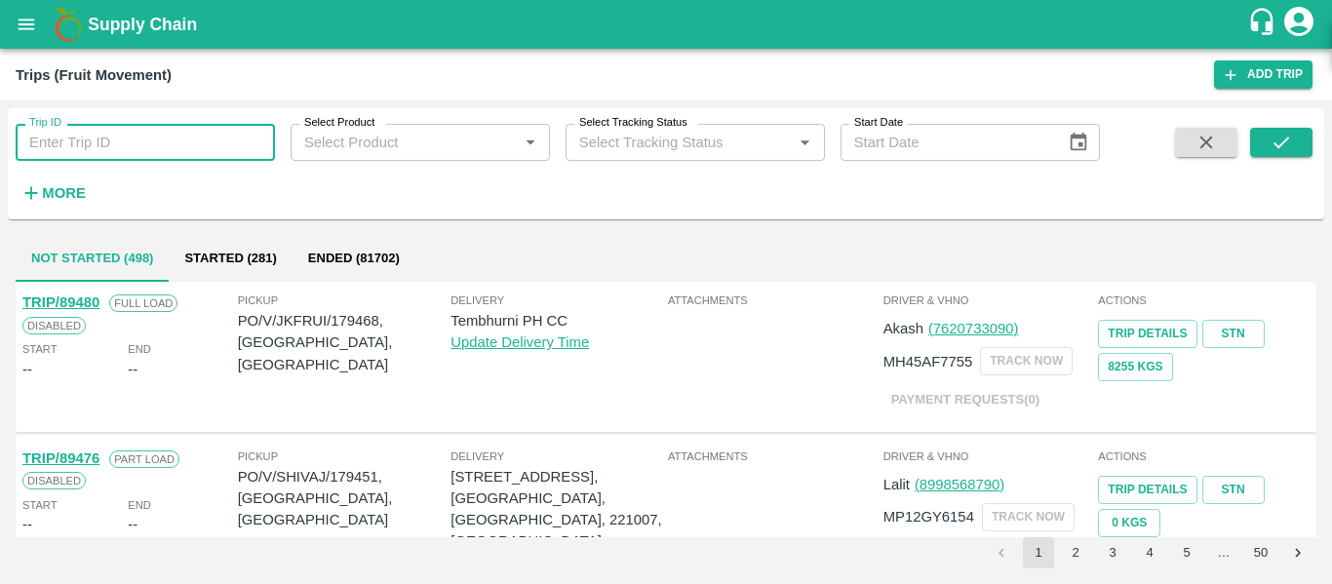
paste input "89417"
type input "89417"
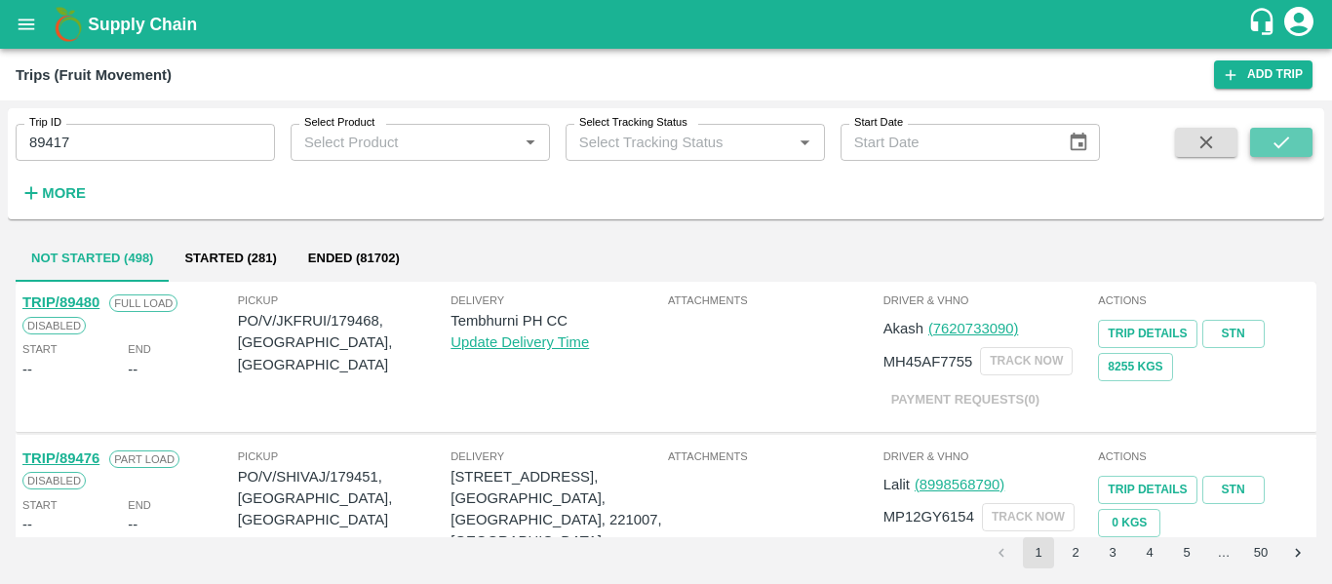
click at [1286, 139] on icon "submit" at bounding box center [1282, 143] width 16 height 12
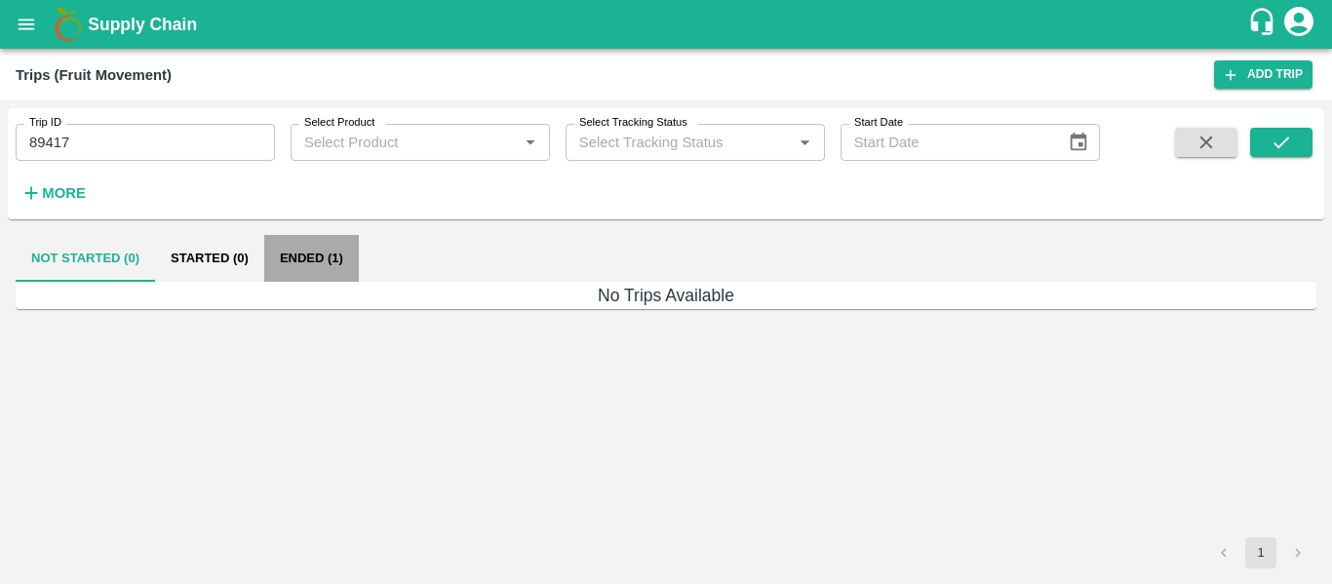
click at [342, 257] on button "Ended (1)" at bounding box center [311, 258] width 95 height 47
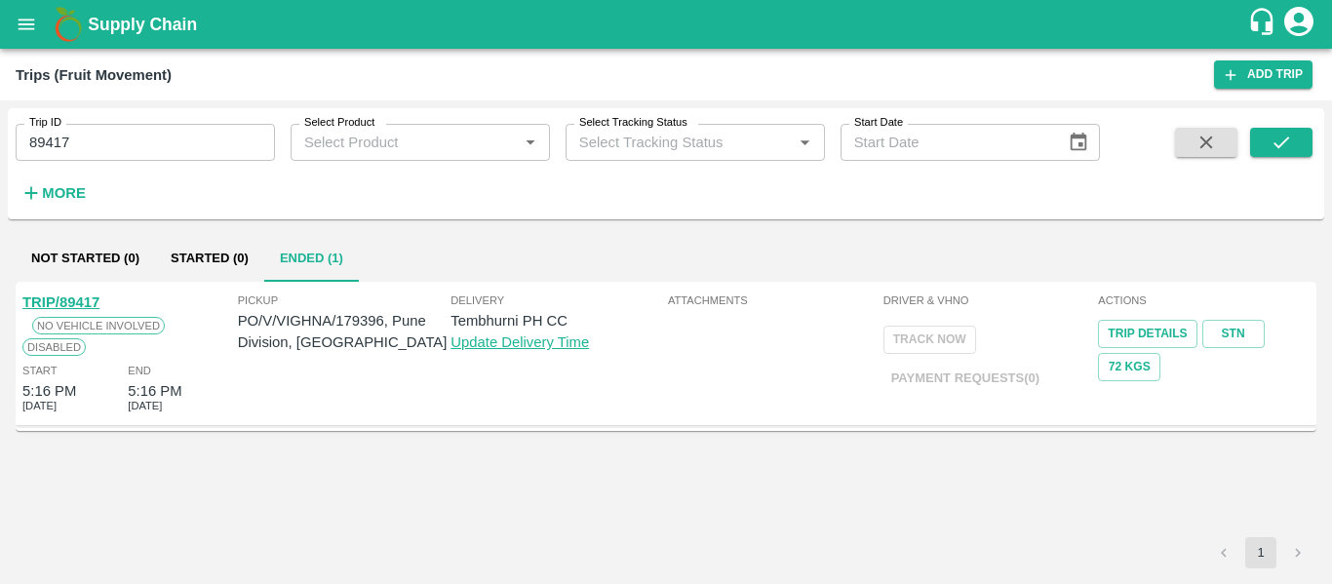
click at [76, 294] on div "TRIP/89417" at bounding box center [60, 302] width 77 height 21
click at [71, 296] on link "TRIP/89417" at bounding box center [60, 302] width 77 height 16
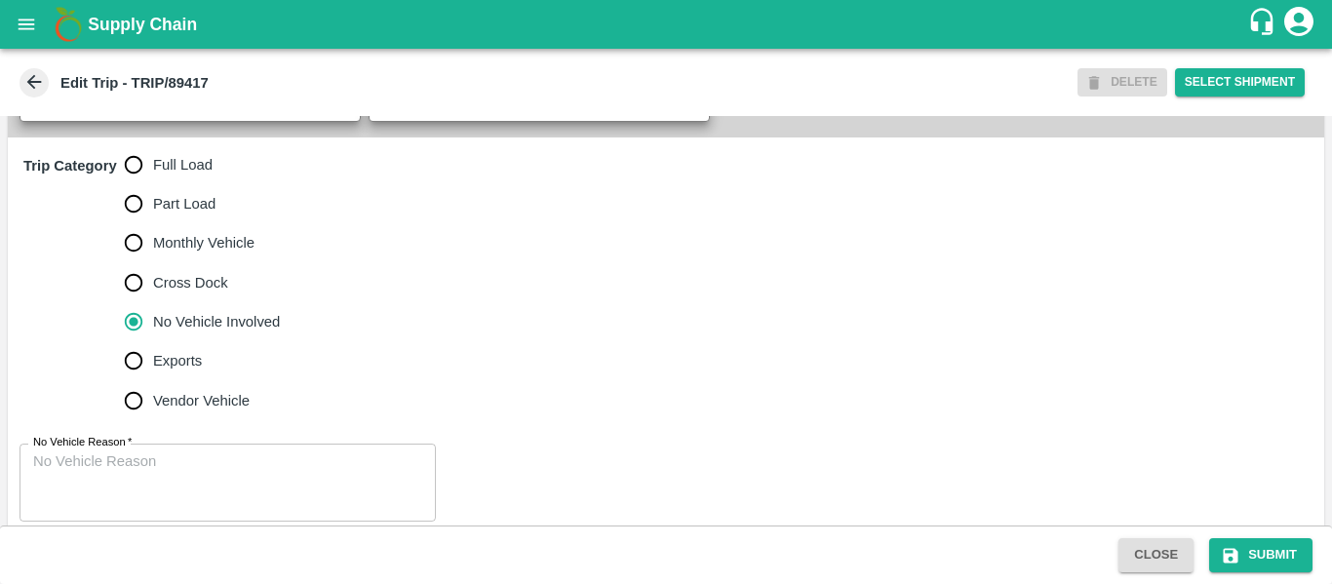
scroll to position [546, 0]
click at [201, 183] on label "Full Load" at bounding box center [197, 163] width 167 height 39
click at [153, 183] on input "Full Load" at bounding box center [133, 163] width 39 height 39
radio input "true"
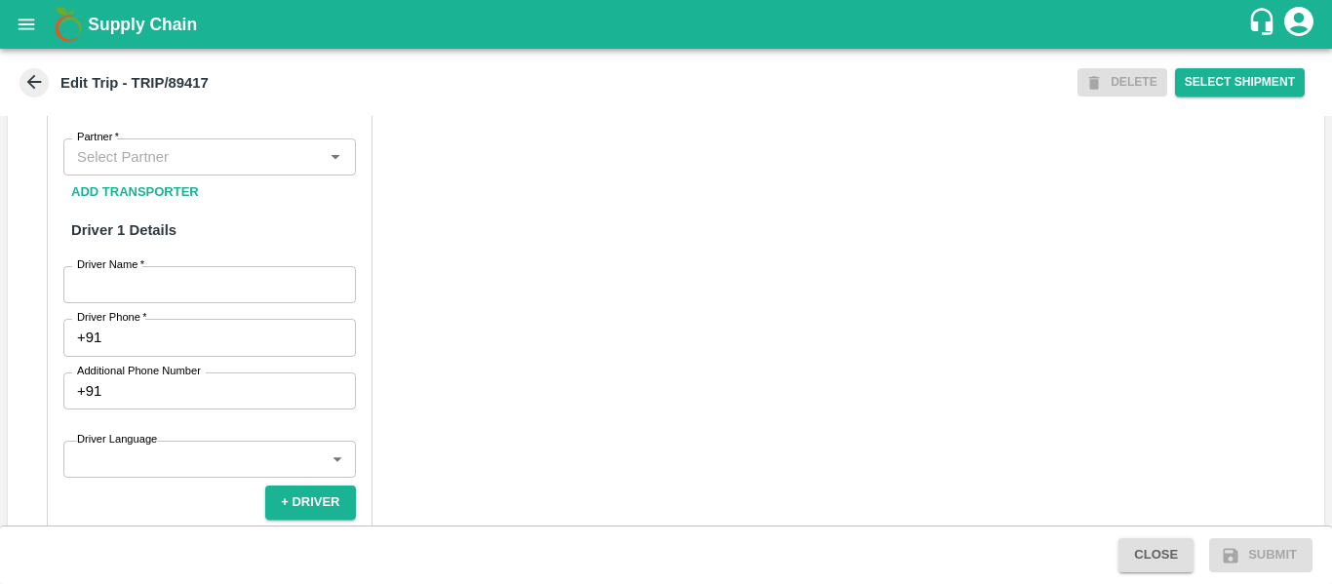
scroll to position [924, 0]
click at [136, 169] on input "Partner   *" at bounding box center [193, 155] width 249 height 25
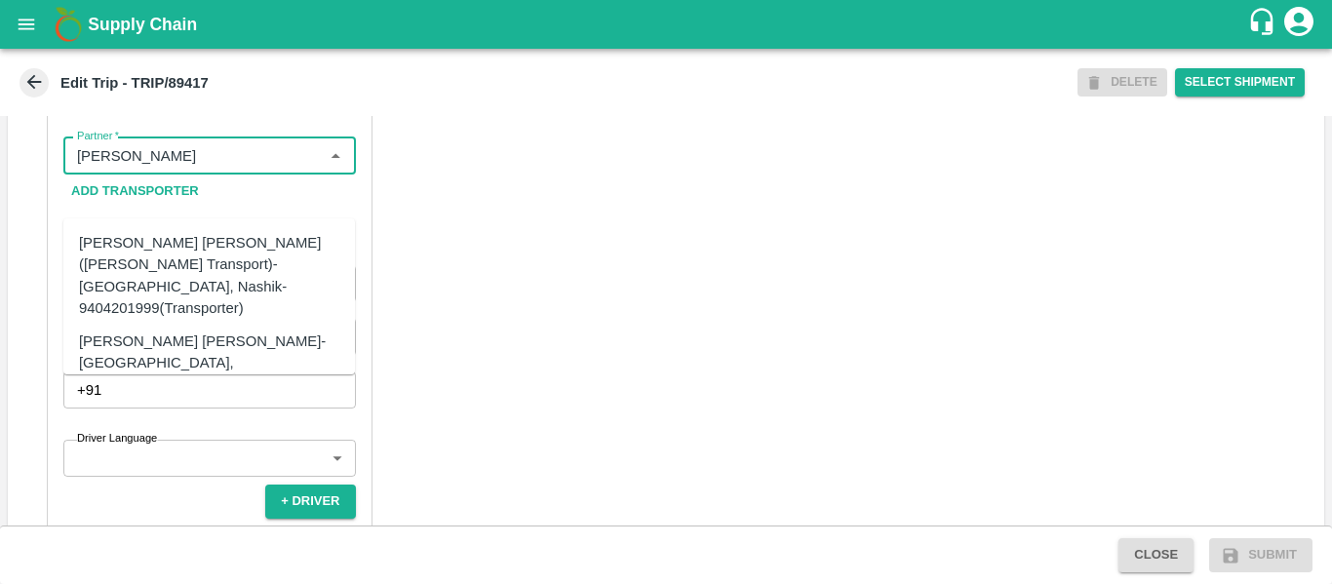
click at [205, 331] on div "[PERSON_NAME] [PERSON_NAME]-[GEOGRAPHIC_DATA], [GEOGRAPHIC_DATA]-9730316755(Tra…" at bounding box center [239, 363] width 320 height 65
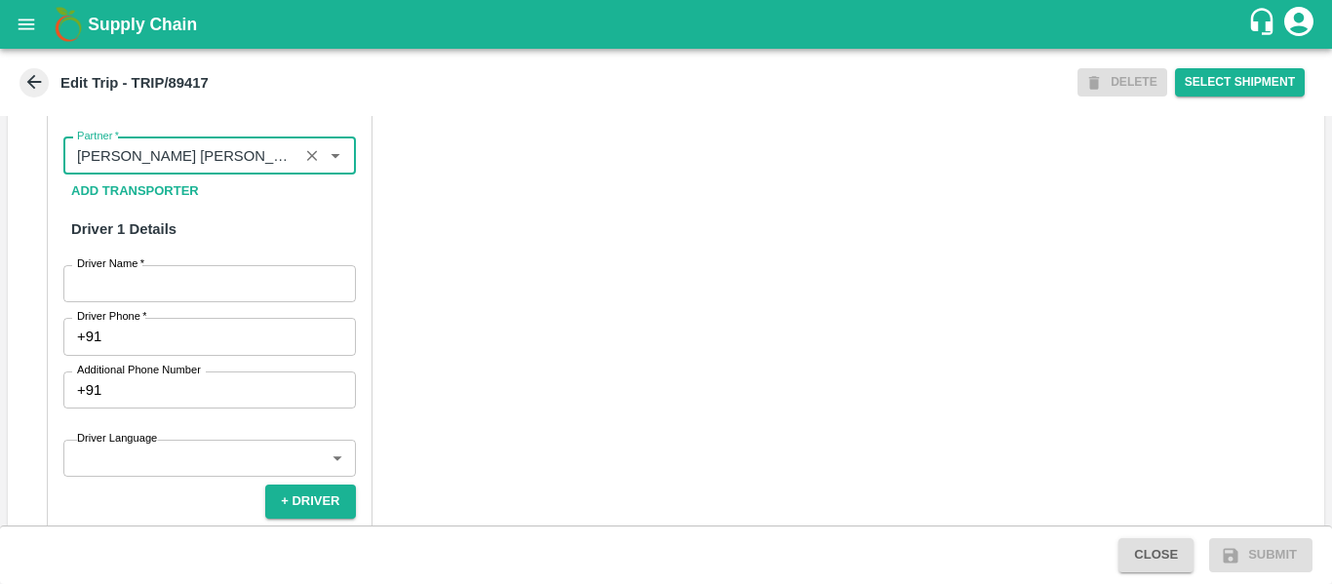
type input "[PERSON_NAME] [PERSON_NAME]-[GEOGRAPHIC_DATA], [GEOGRAPHIC_DATA]-9730316755(Tra…"
click at [205, 302] on input "Driver Name   *" at bounding box center [209, 283] width 293 height 37
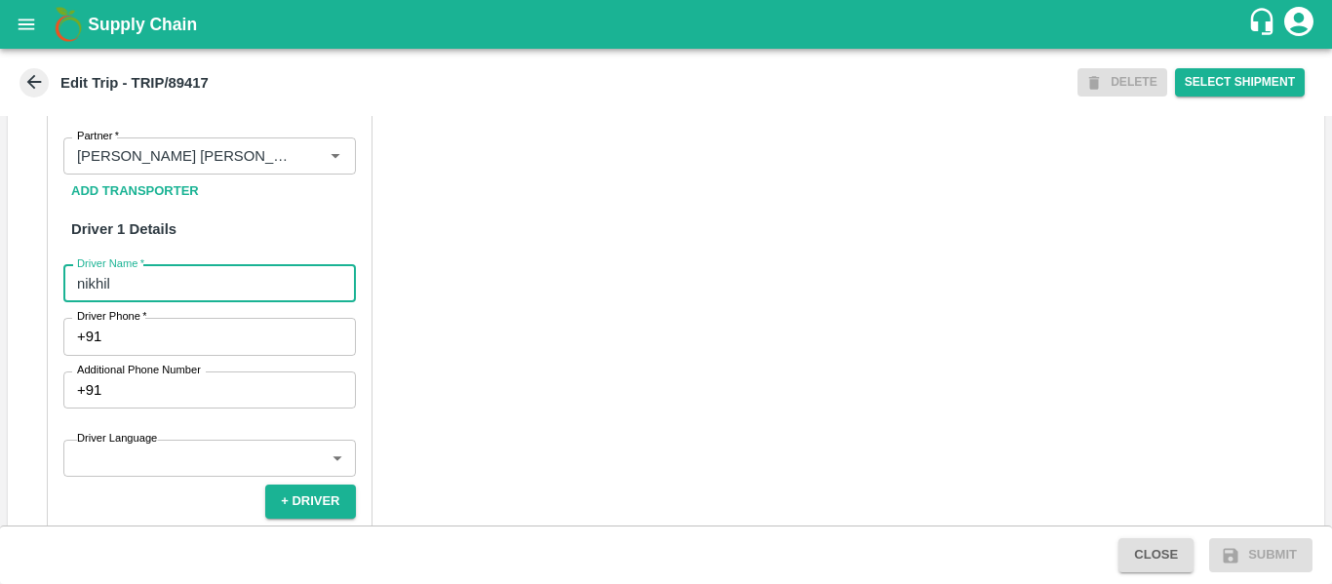
type input "nikhil"
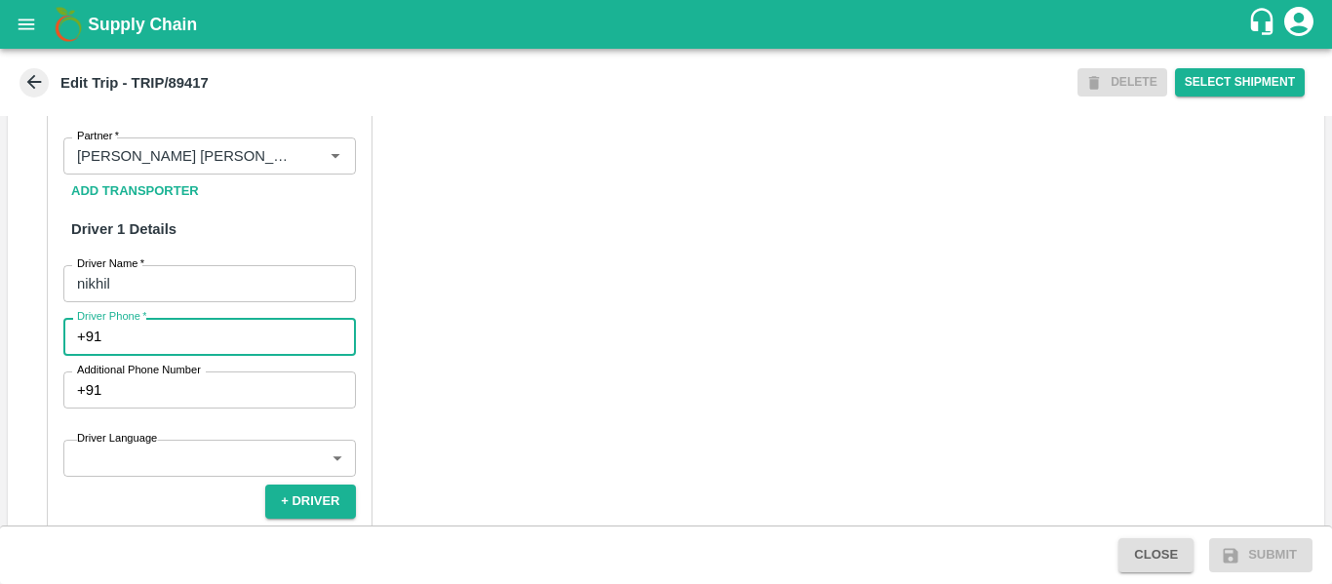
click at [144, 355] on input "Driver Phone   *" at bounding box center [232, 336] width 246 height 37
type input "9975745985"
click at [164, 409] on input "Additional Phone Number" at bounding box center [232, 390] width 246 height 37
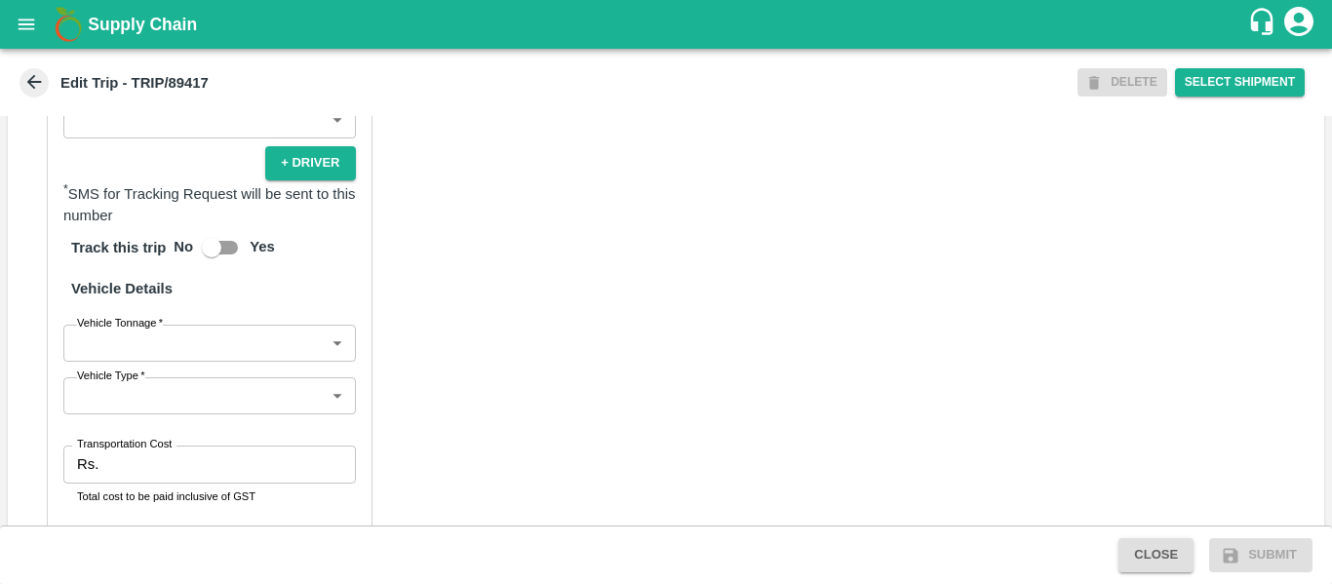
scroll to position [1286, 0]
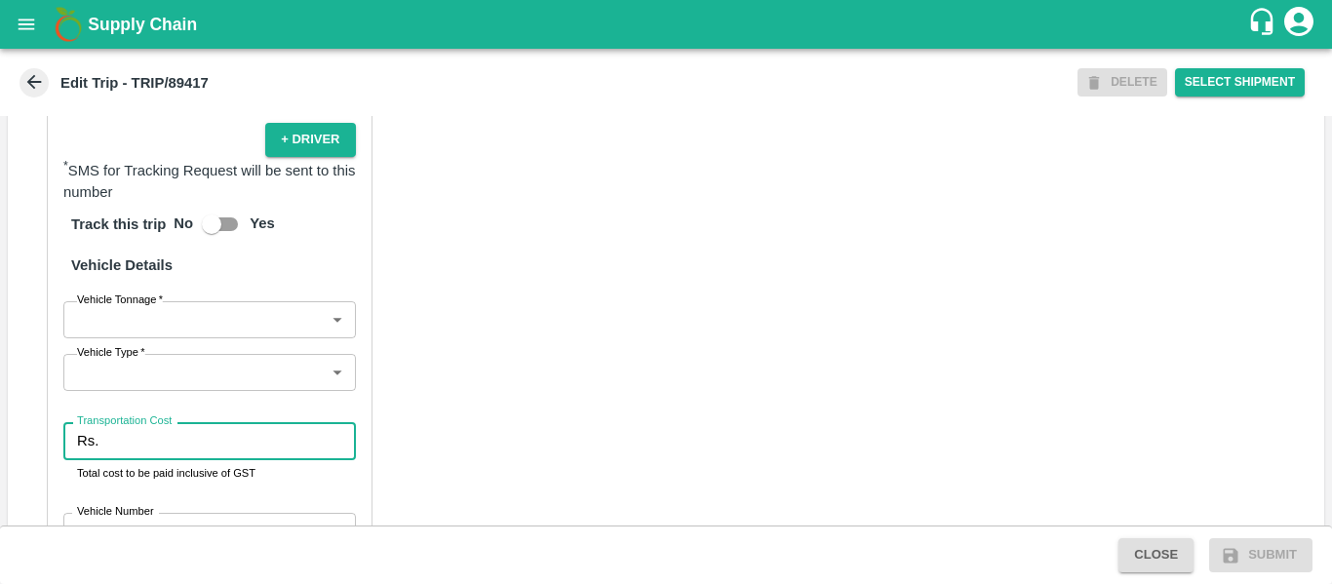
click at [197, 459] on input "Transportation Cost" at bounding box center [230, 440] width 249 height 37
type input "1200"
click at [635, 357] on div "Partner Details Partner   * Partner Add Transporter Driver 1 Details Driver Nam…" at bounding box center [666, 176] width 1316 height 979
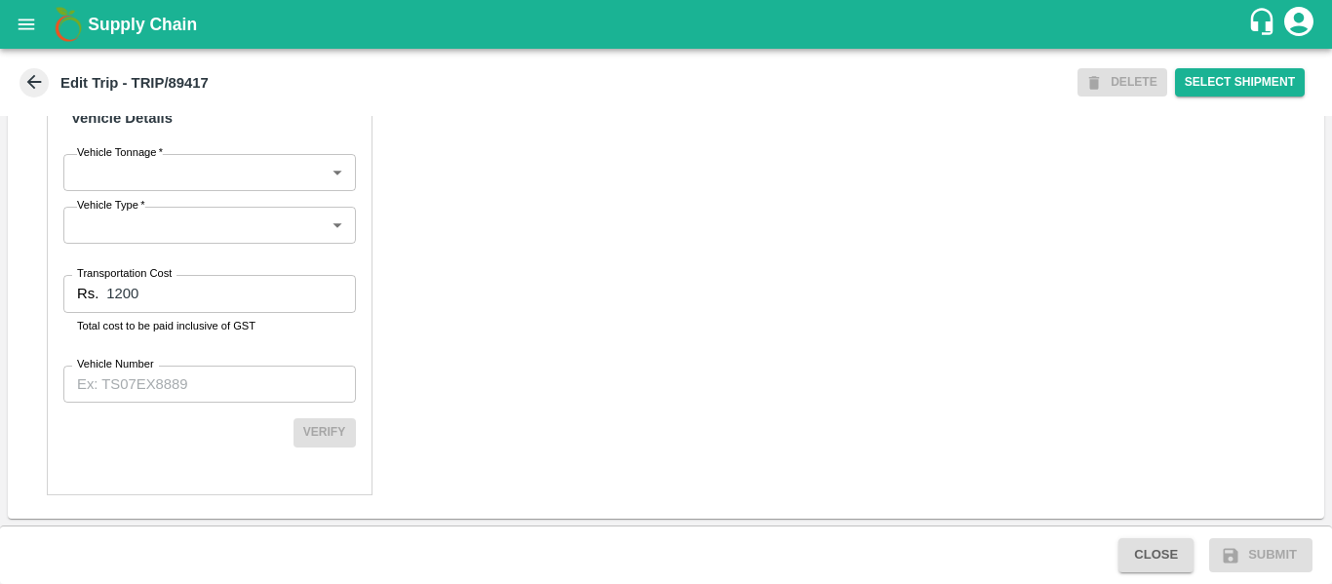
scroll to position [1473, 0]
click at [213, 384] on input "Vehicle Number" at bounding box center [209, 384] width 293 height 37
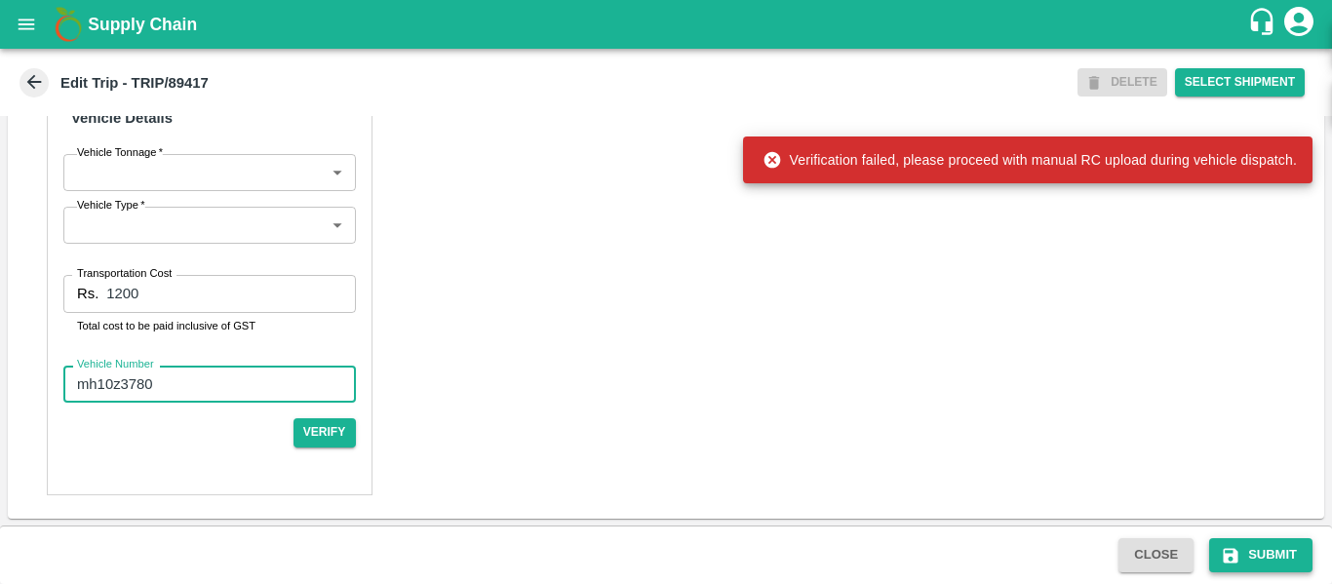
type input "mh10z3780"
click at [1268, 556] on button "Submit" at bounding box center [1260, 555] width 103 height 34
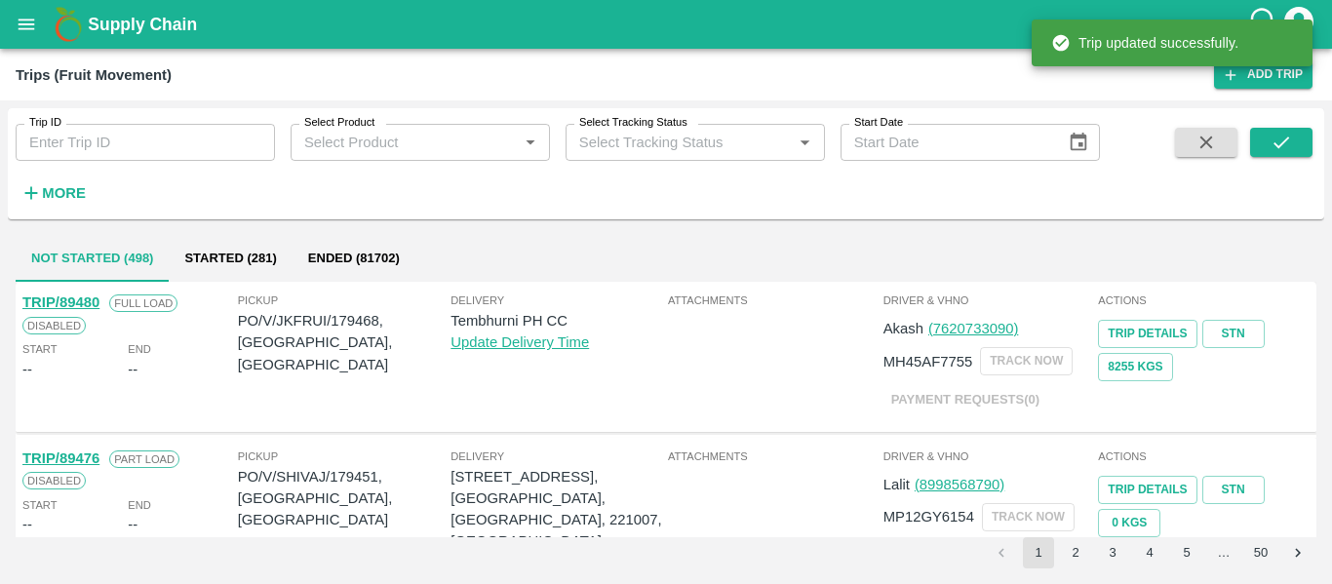
click at [91, 150] on input "Trip ID" at bounding box center [145, 142] width 259 height 37
paste input "89417"
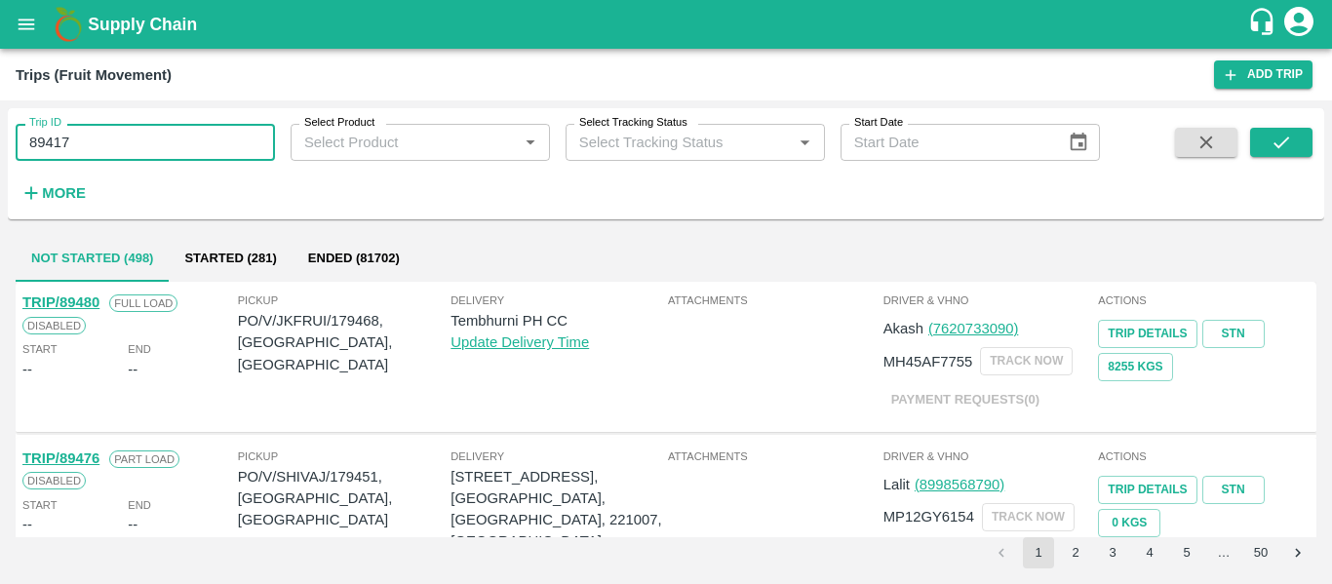
type input "89417"
click at [1276, 160] on span at bounding box center [1281, 168] width 62 height 80
click at [1274, 148] on icon "submit" at bounding box center [1281, 142] width 21 height 21
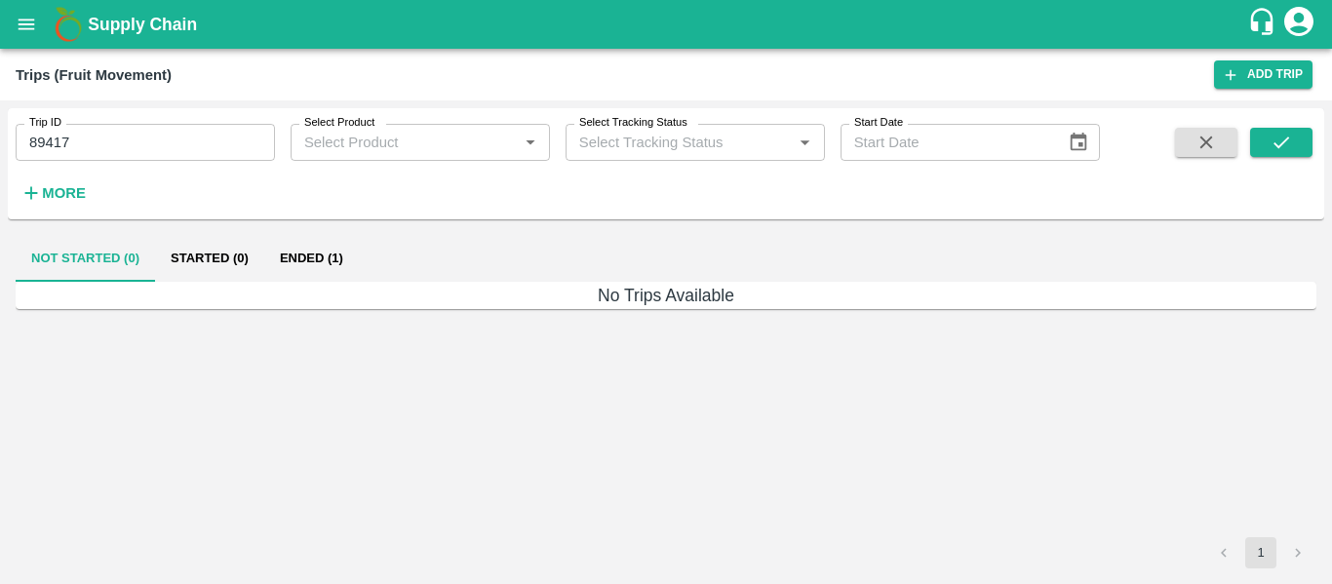
click at [323, 272] on button "Ended (1)" at bounding box center [311, 258] width 95 height 47
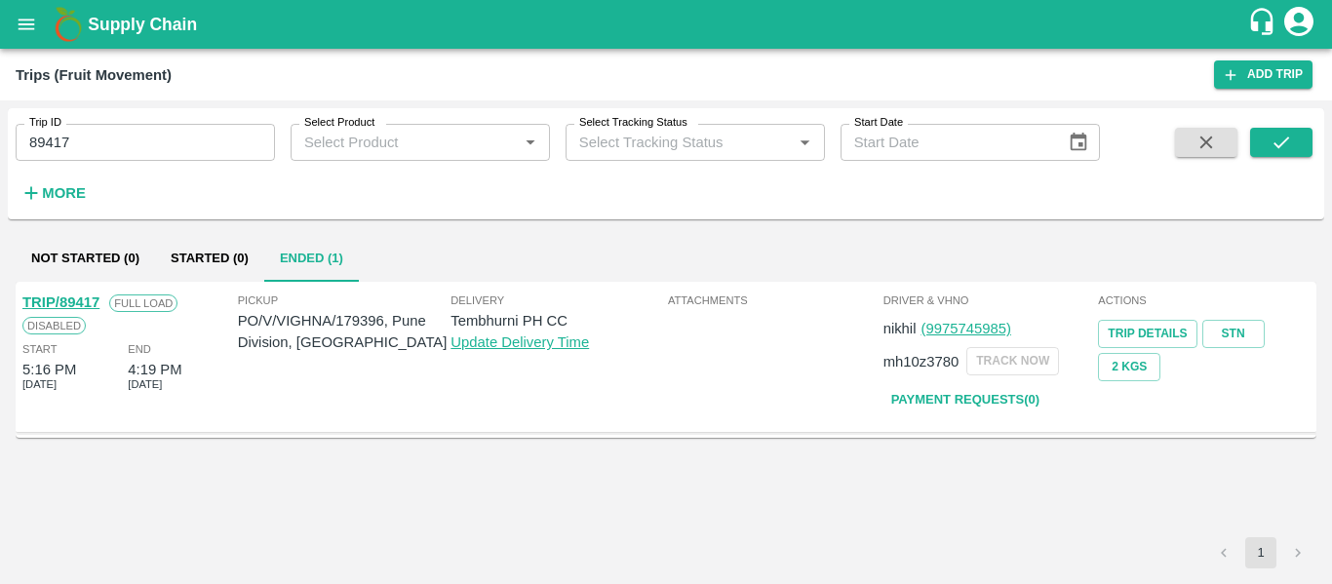
click at [91, 301] on link "TRIP/89417" at bounding box center [60, 302] width 77 height 16
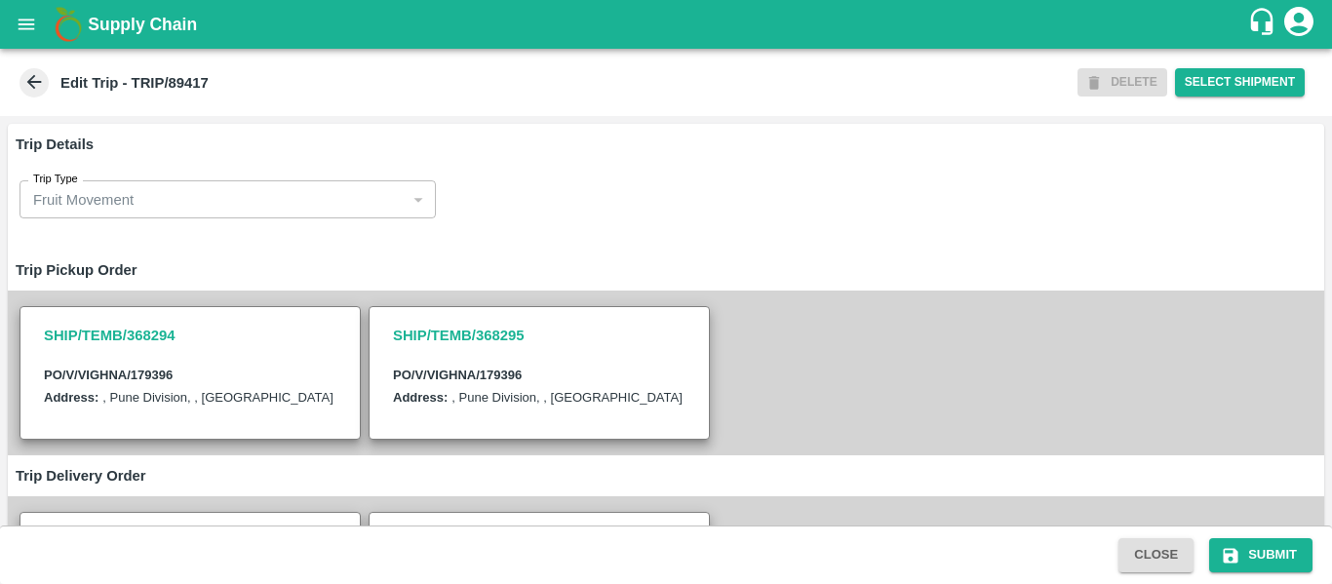
scroll to position [409, 0]
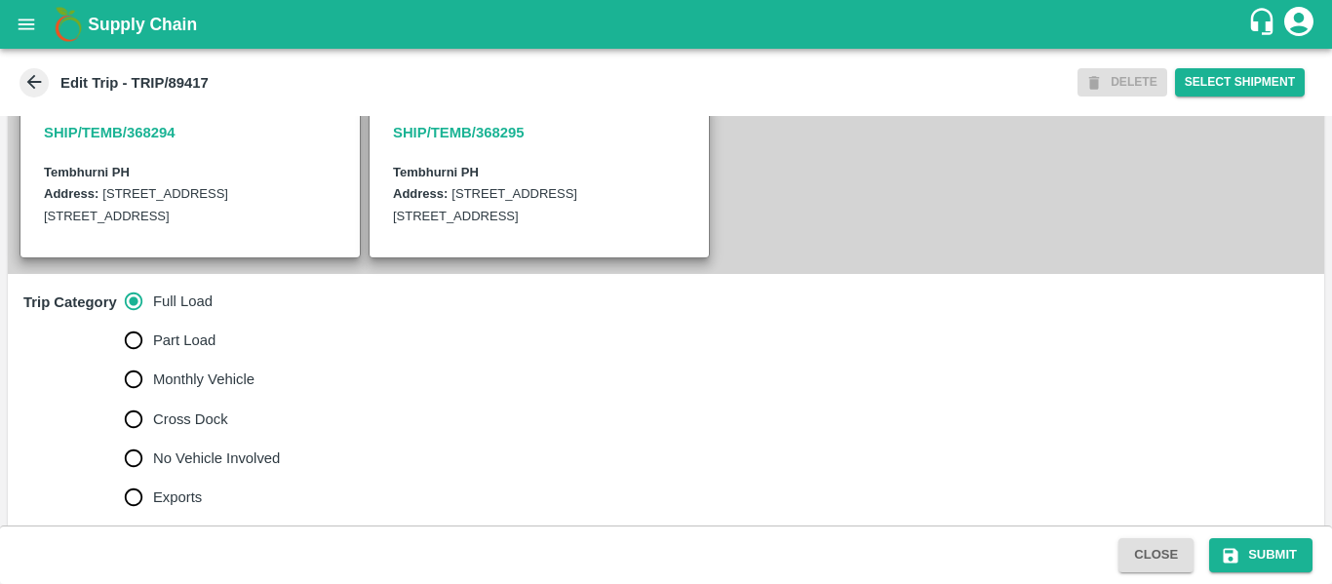
click at [214, 469] on span "No Vehicle Involved" at bounding box center [216, 458] width 127 height 21
click at [153, 478] on input "No Vehicle Involved" at bounding box center [133, 458] width 39 height 39
radio input "true"
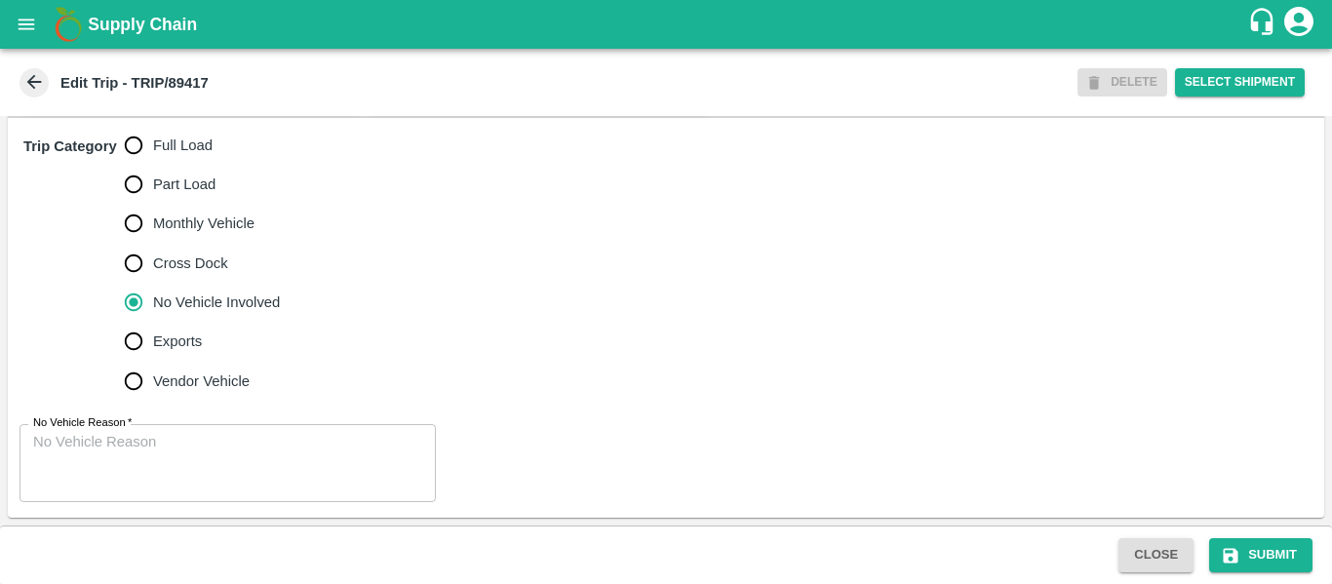
click at [233, 456] on textarea "No Vehicle Reason   *" at bounding box center [227, 462] width 389 height 61
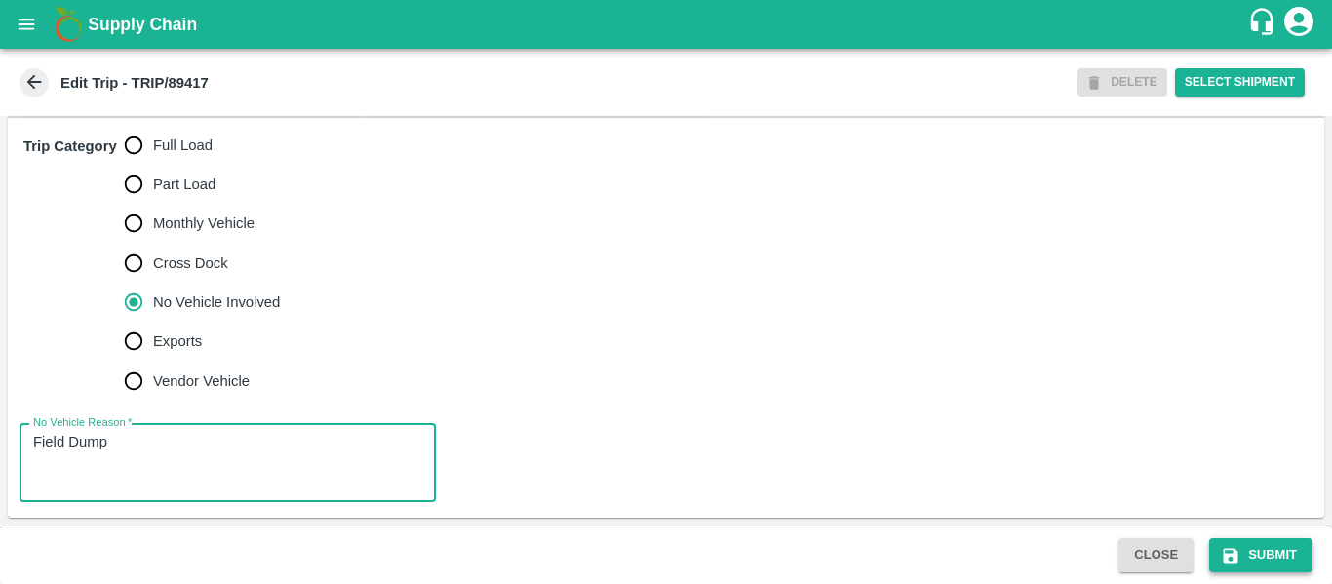
type textarea "Field Dump"
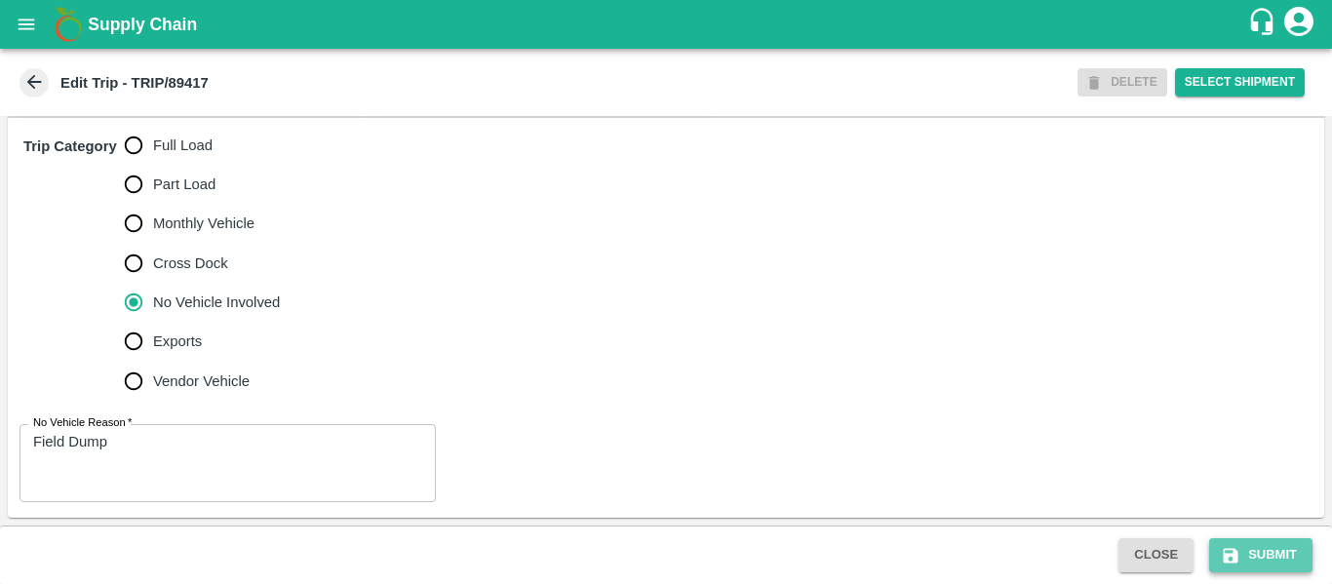
click at [1264, 554] on button "Submit" at bounding box center [1260, 555] width 103 height 34
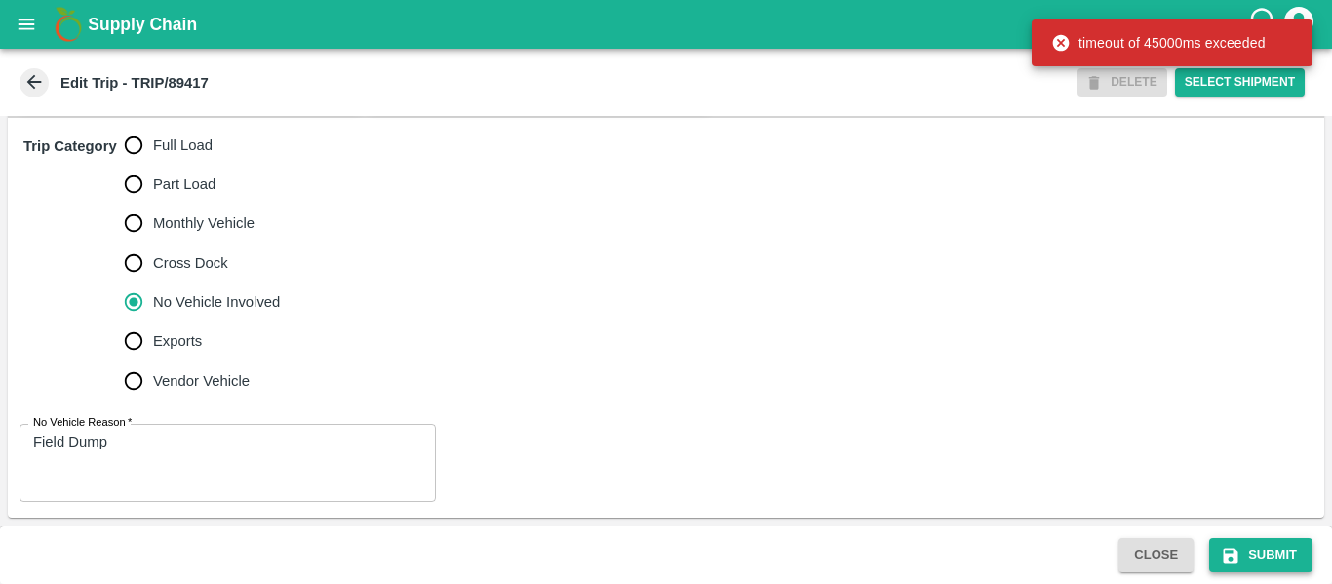
click at [1253, 547] on button "Submit" at bounding box center [1260, 555] width 103 height 34
